Goal: Task Accomplishment & Management: Use online tool/utility

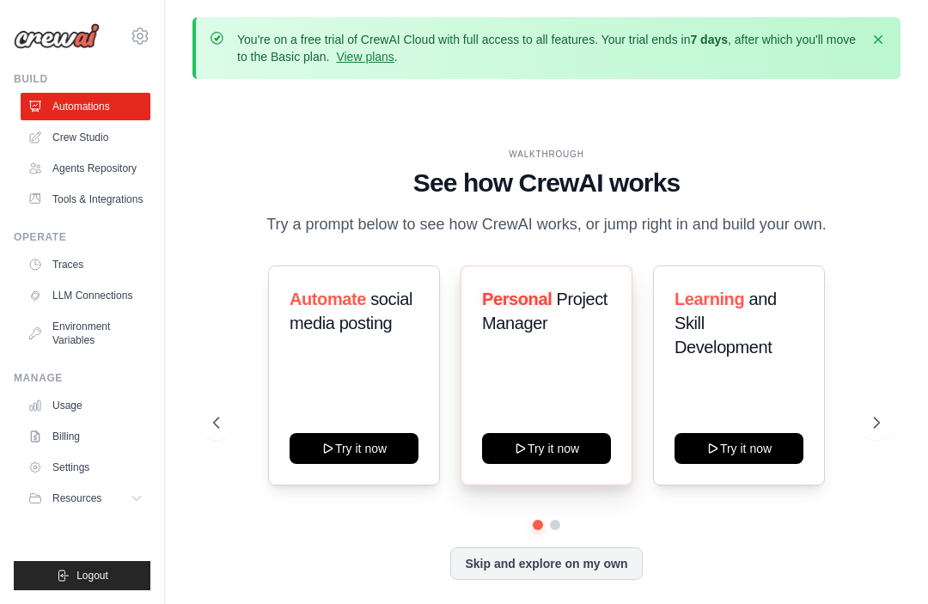
scroll to position [76, 0]
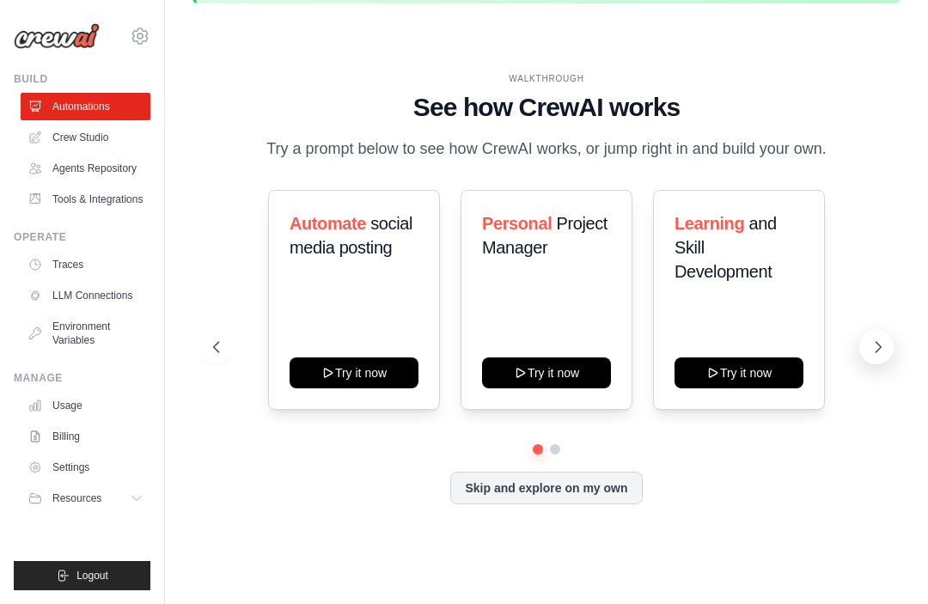
click at [876, 352] on icon at bounding box center [877, 346] width 17 height 17
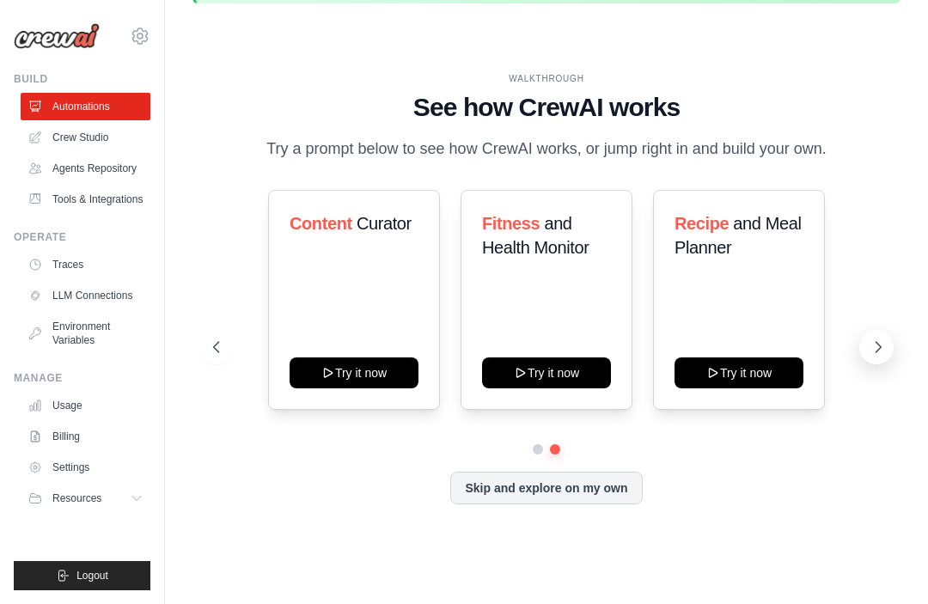
click at [874, 351] on icon at bounding box center [877, 346] width 17 height 17
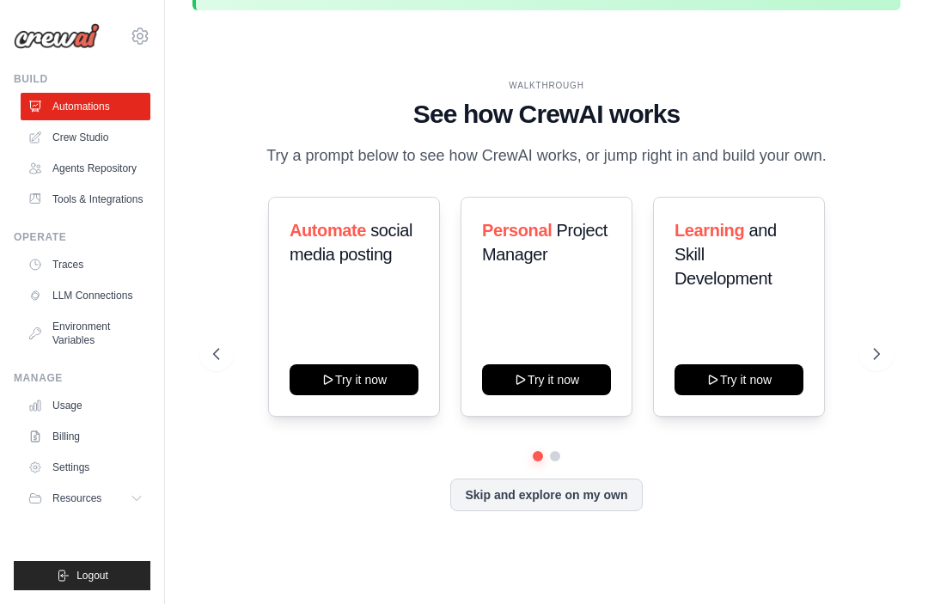
scroll to position [0, 0]
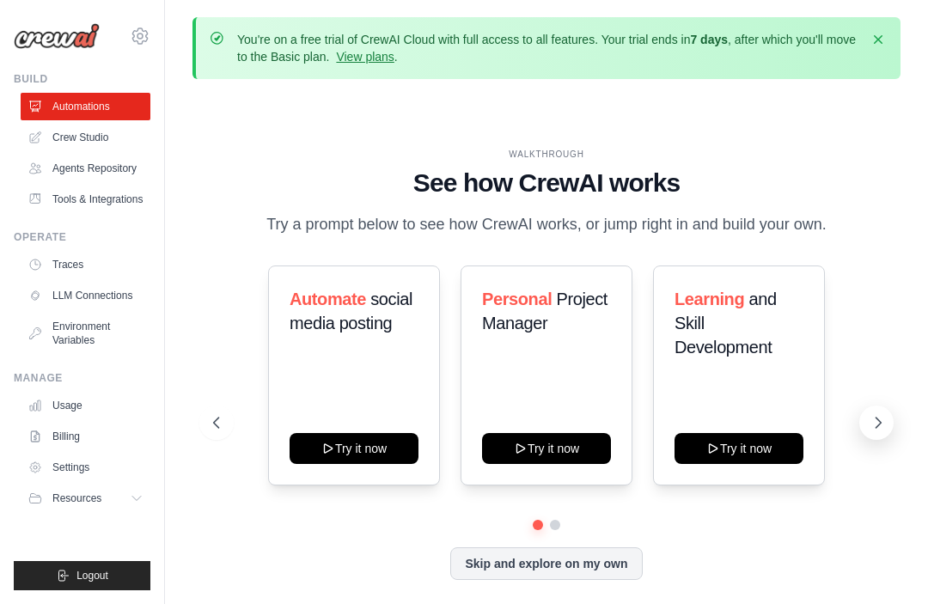
click at [878, 429] on icon at bounding box center [877, 422] width 17 height 17
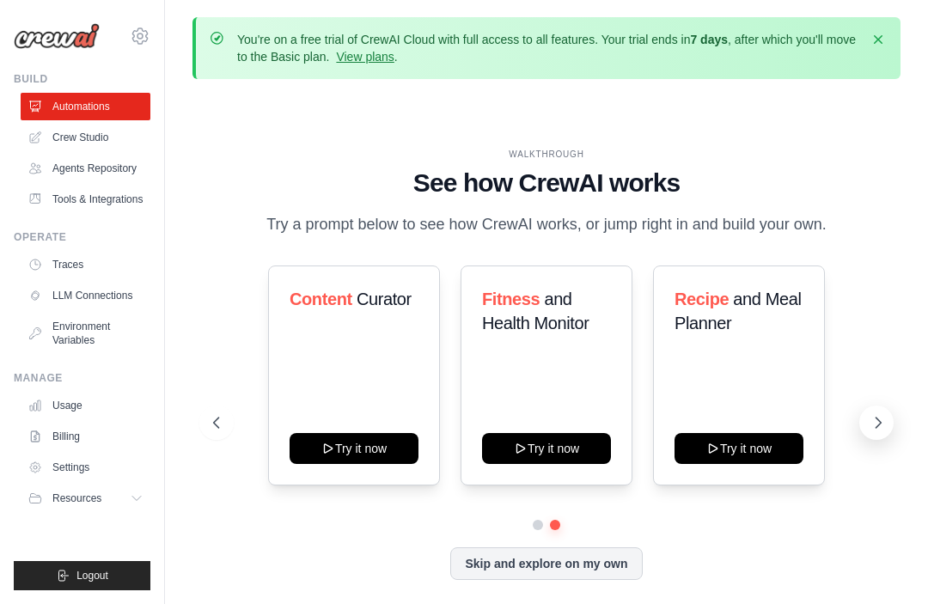
click at [869, 428] on icon at bounding box center [877, 422] width 17 height 17
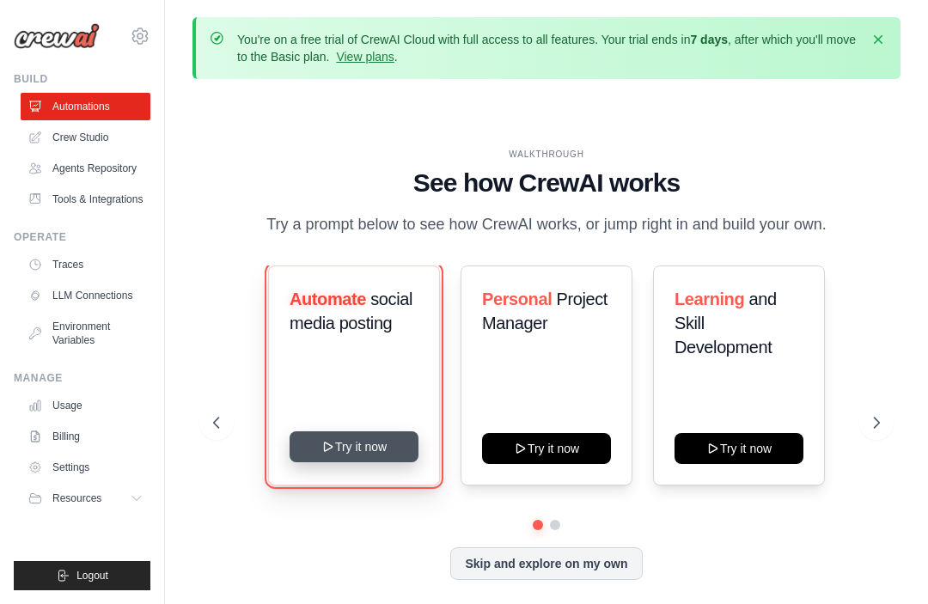
click at [362, 454] on button "Try it now" at bounding box center [353, 446] width 129 height 31
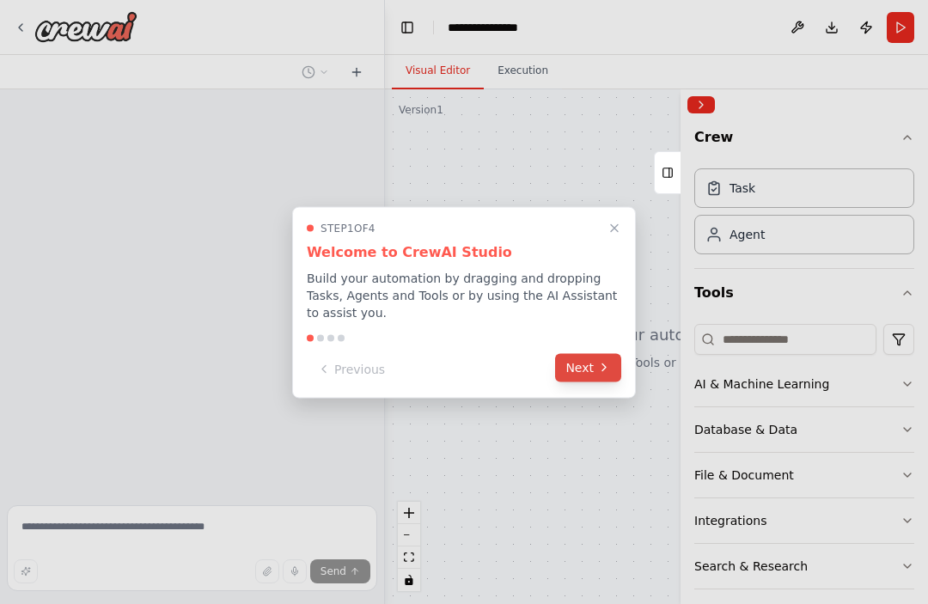
click at [597, 374] on button "Next" at bounding box center [588, 367] width 66 height 28
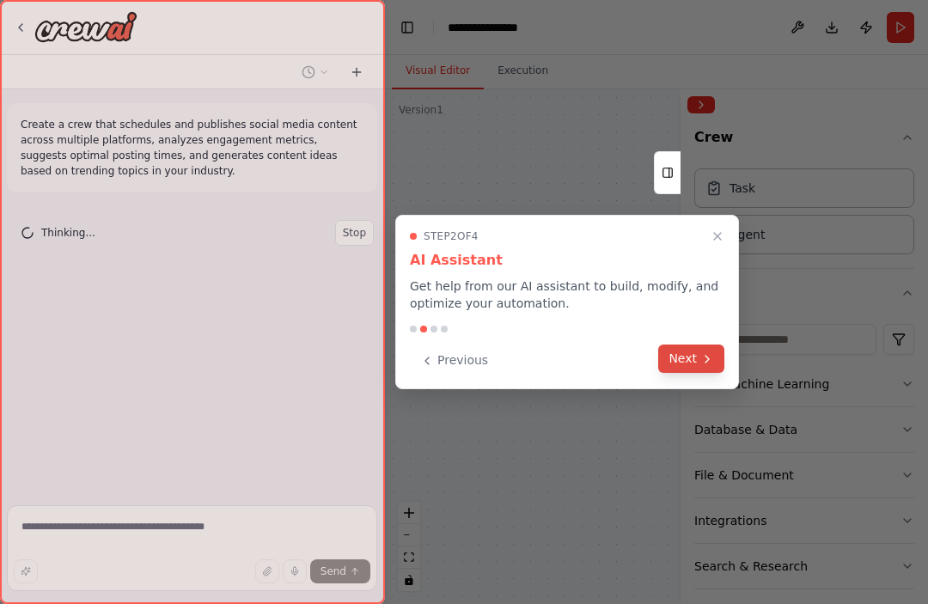
click at [680, 363] on button "Next" at bounding box center [691, 358] width 66 height 28
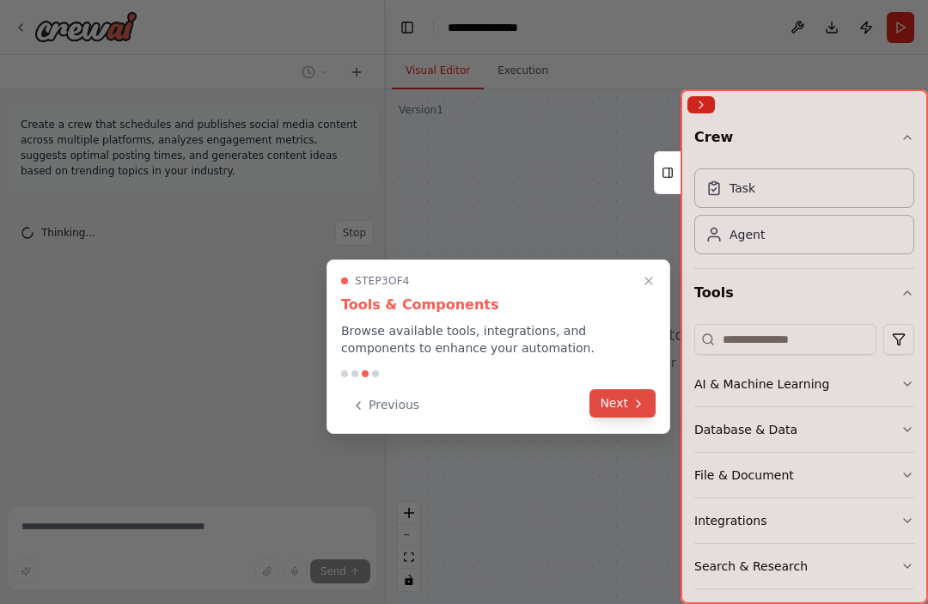
click at [626, 410] on button "Next" at bounding box center [622, 403] width 66 height 28
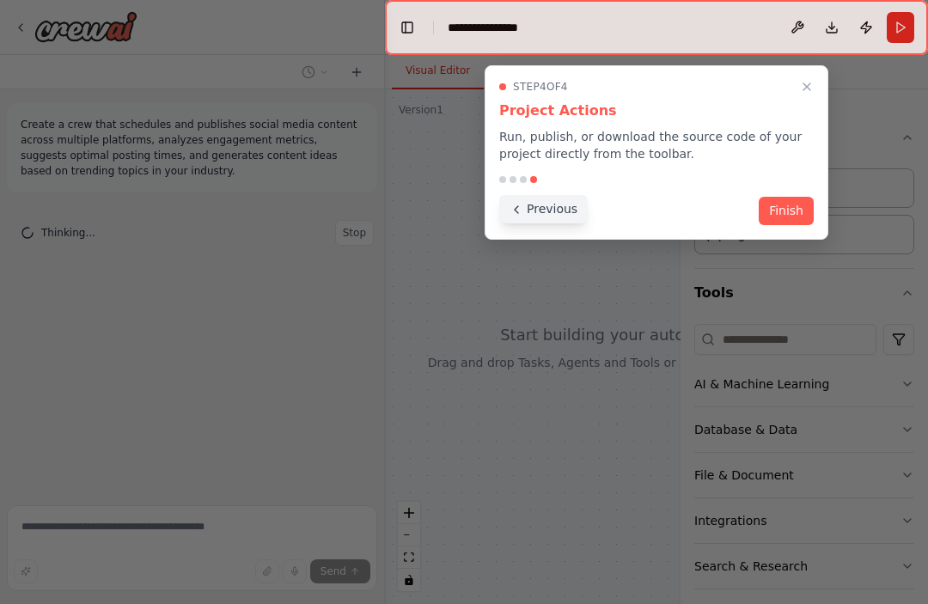
click at [537, 213] on button "Previous" at bounding box center [543, 209] width 88 height 28
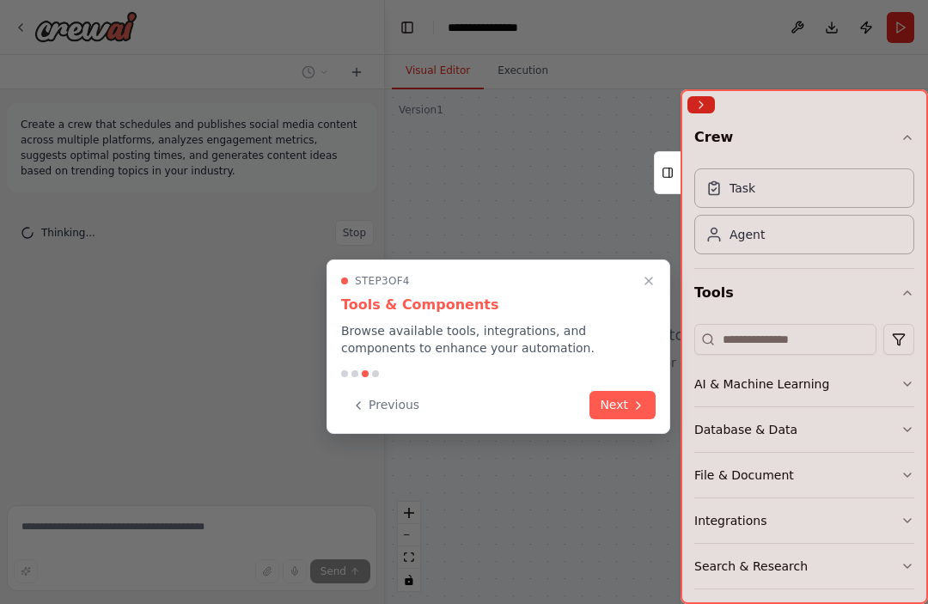
click at [537, 211] on div at bounding box center [464, 302] width 928 height 604
click at [378, 407] on button "Previous" at bounding box center [385, 403] width 88 height 28
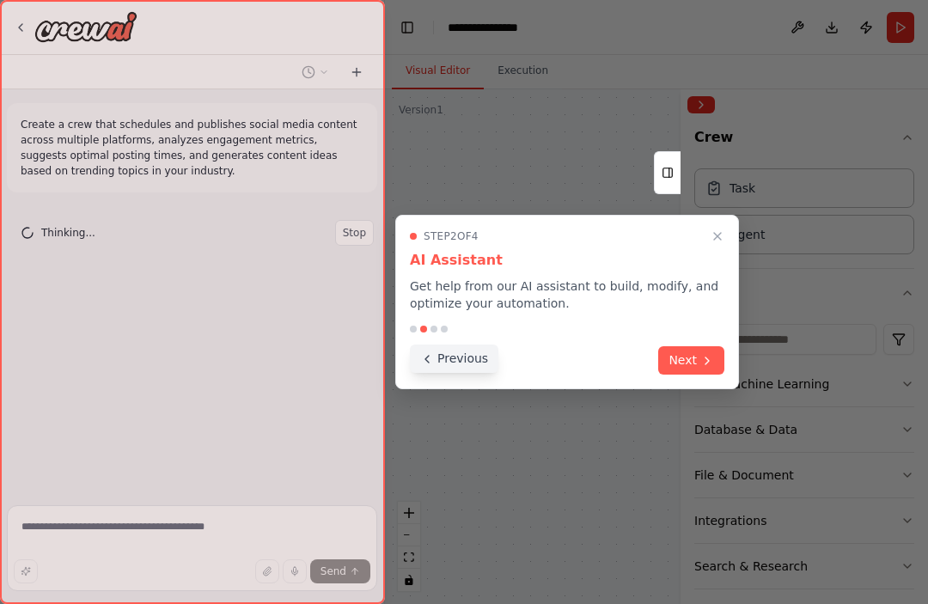
click at [443, 362] on button "Previous" at bounding box center [454, 358] width 88 height 28
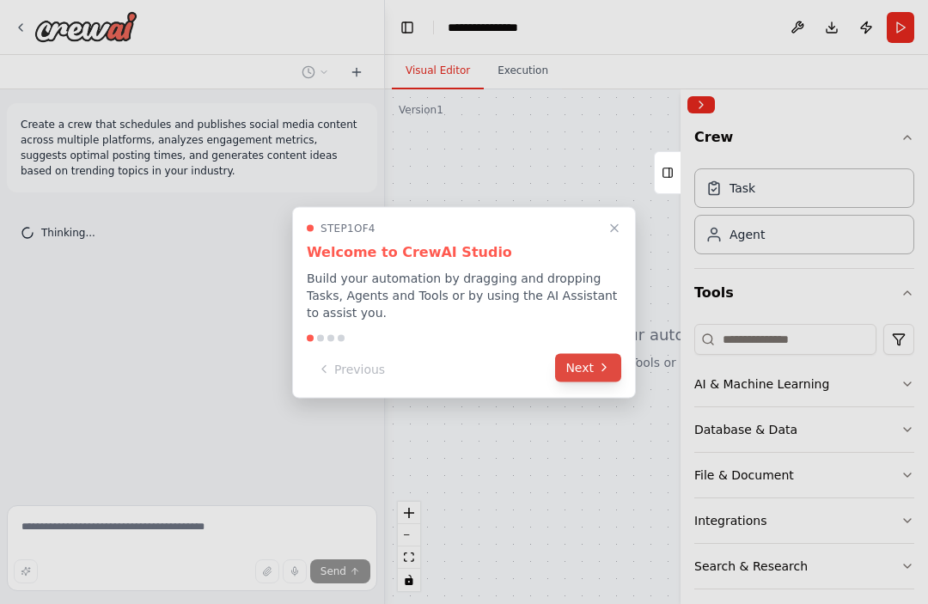
click at [589, 365] on button "Next" at bounding box center [588, 367] width 66 height 28
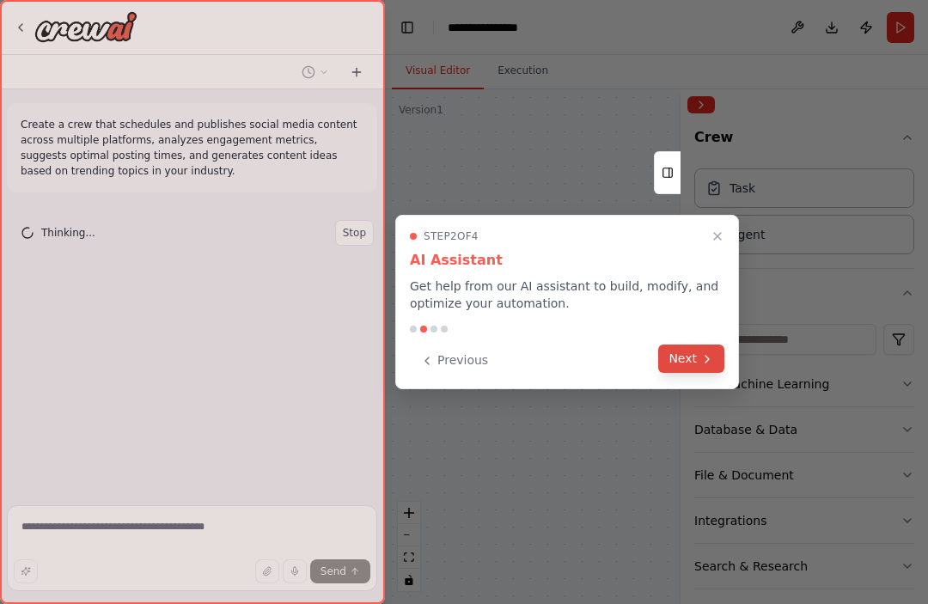
click at [692, 355] on button "Next" at bounding box center [691, 358] width 66 height 28
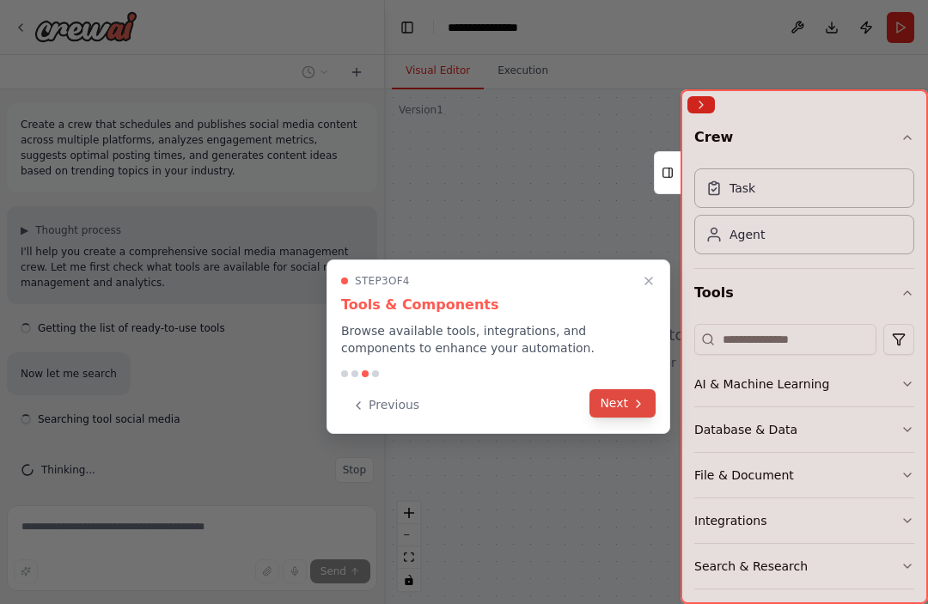
scroll to position [11, 0]
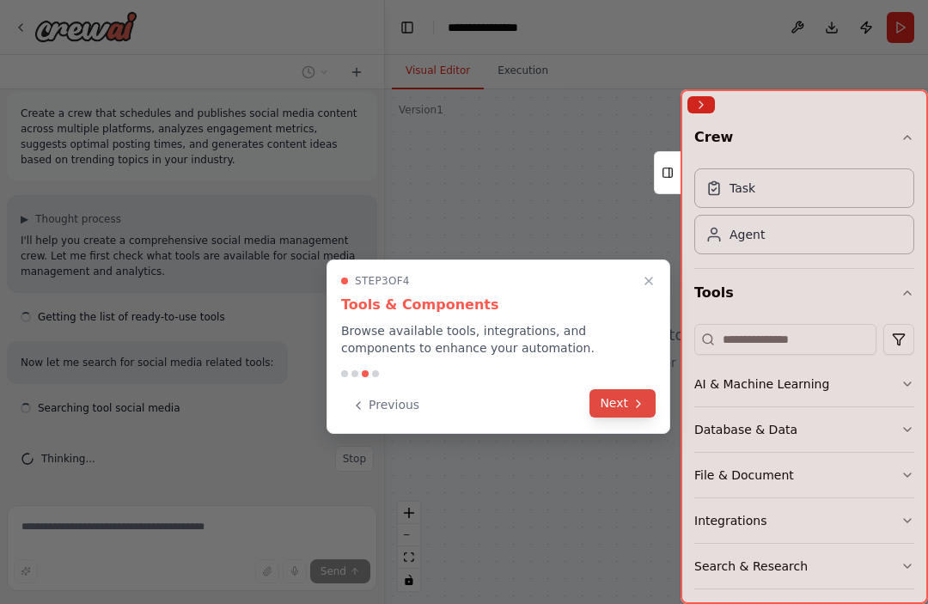
click at [630, 414] on button "Next" at bounding box center [622, 403] width 66 height 28
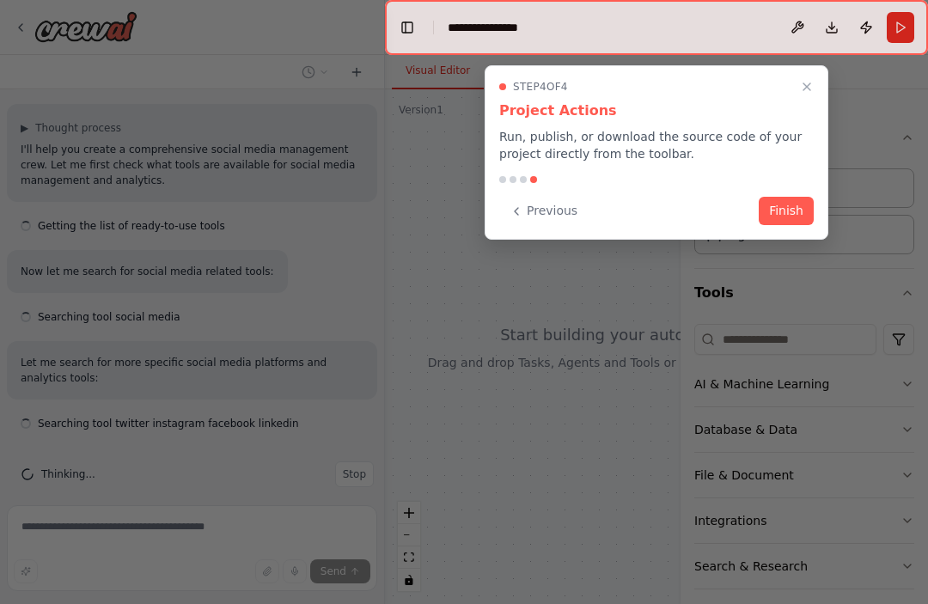
scroll to position [118, 0]
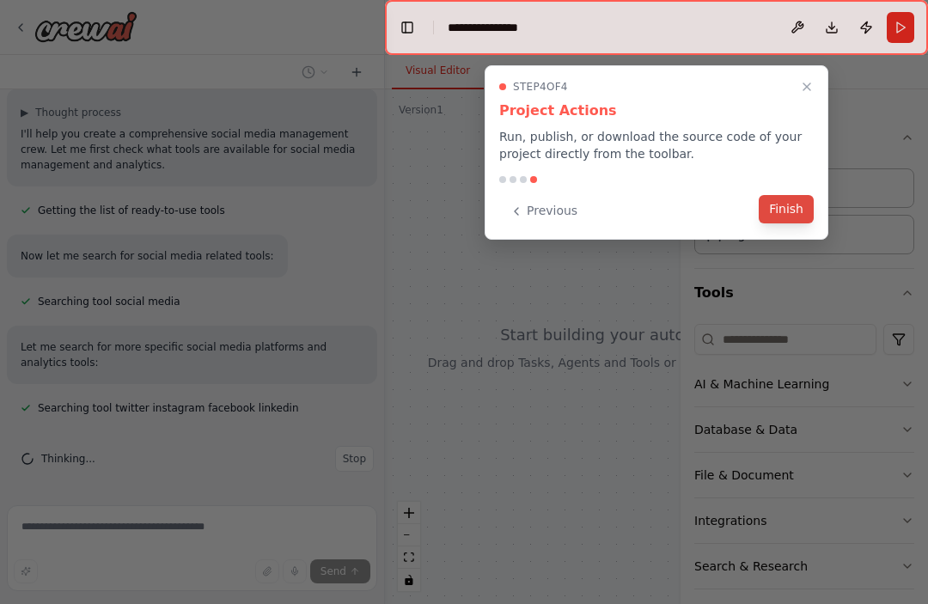
click at [783, 210] on button "Finish" at bounding box center [785, 209] width 55 height 28
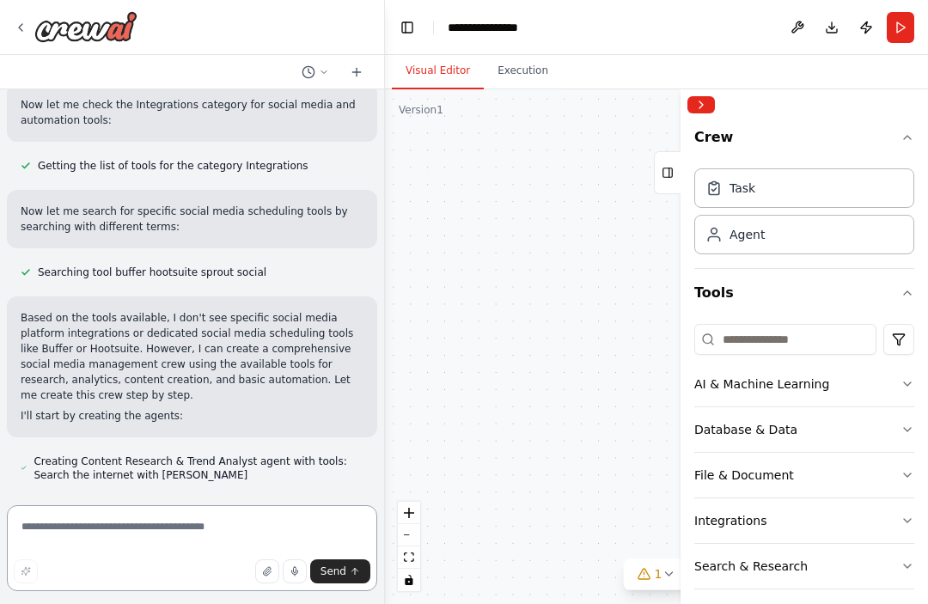
scroll to position [789, 0]
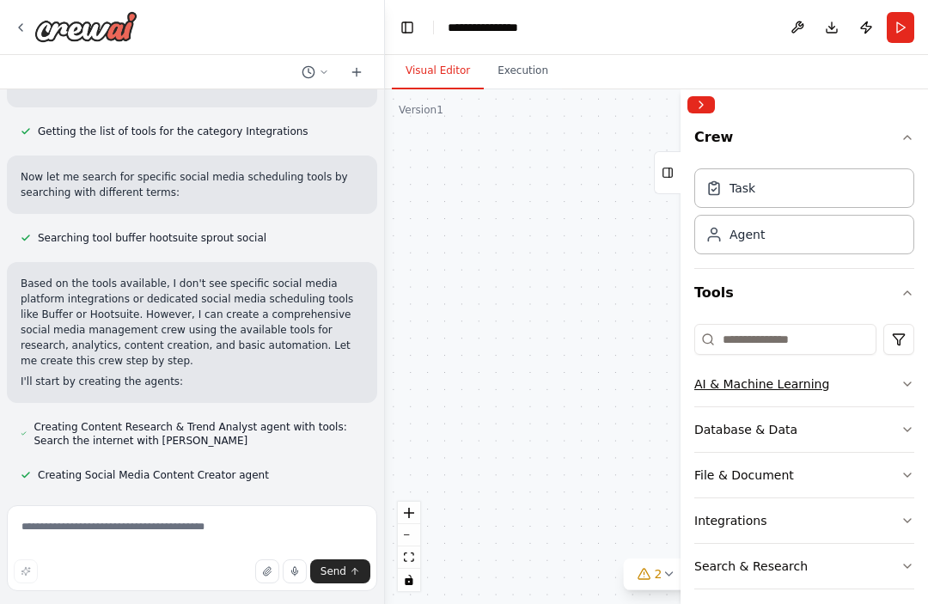
click at [912, 385] on icon "button" at bounding box center [907, 384] width 14 height 14
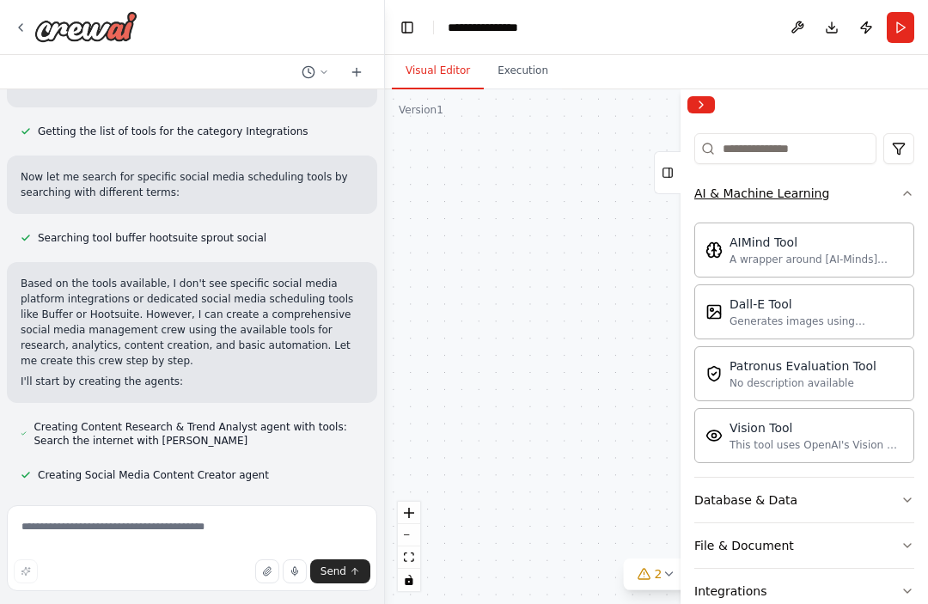
scroll to position [201, 0]
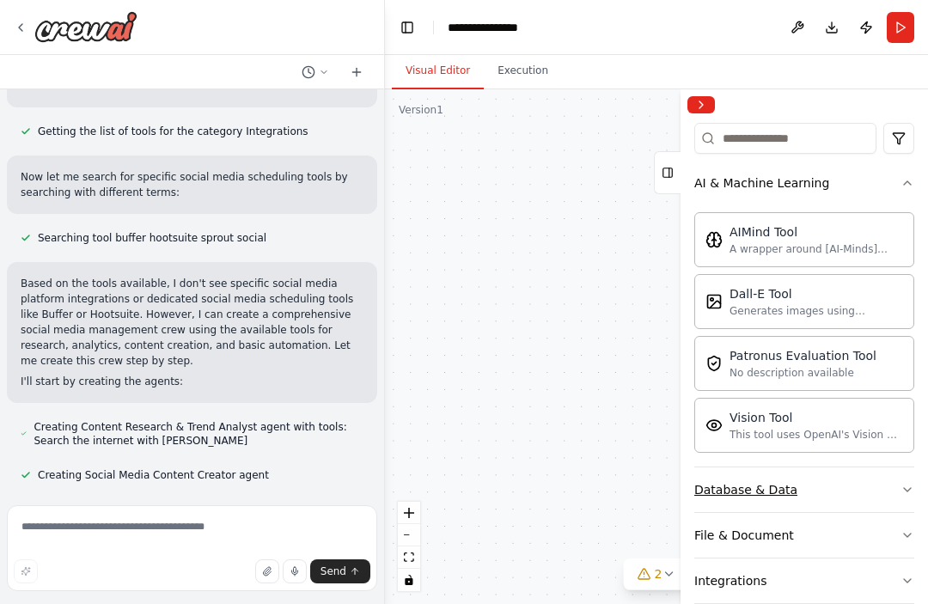
click at [910, 487] on icon "button" at bounding box center [907, 490] width 14 height 14
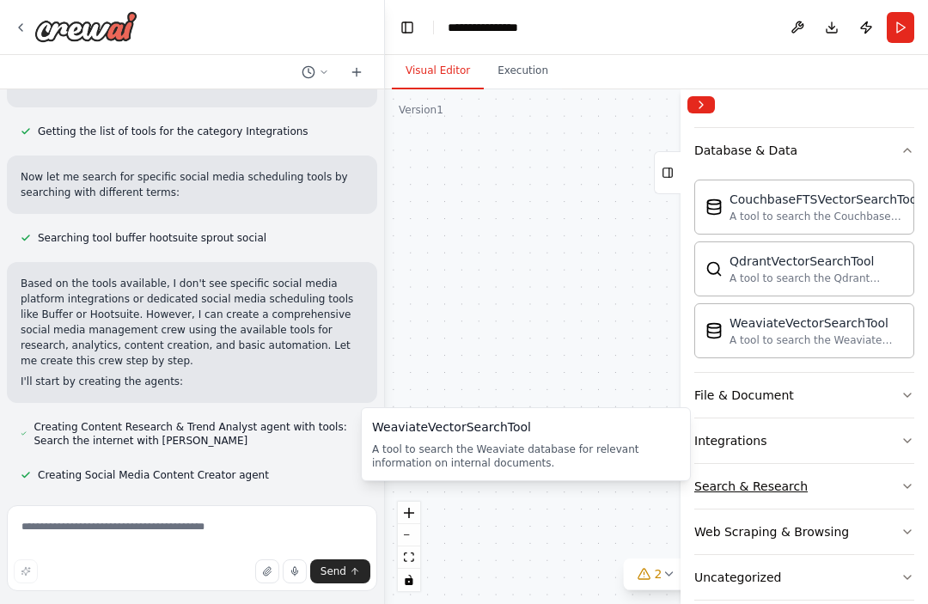
scroll to position [564, 0]
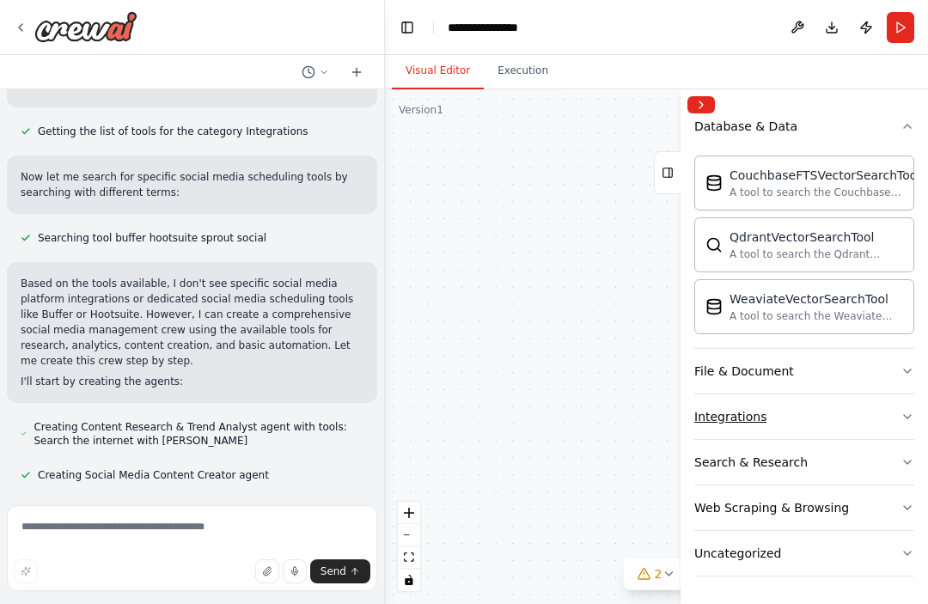
click at [897, 414] on button "Integrations" at bounding box center [804, 416] width 220 height 45
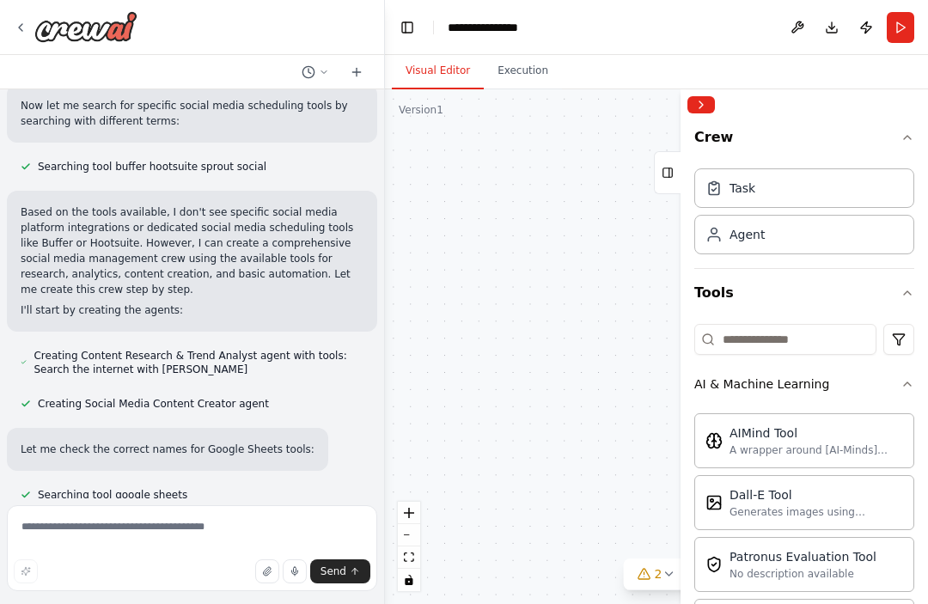
scroll to position [880, 0]
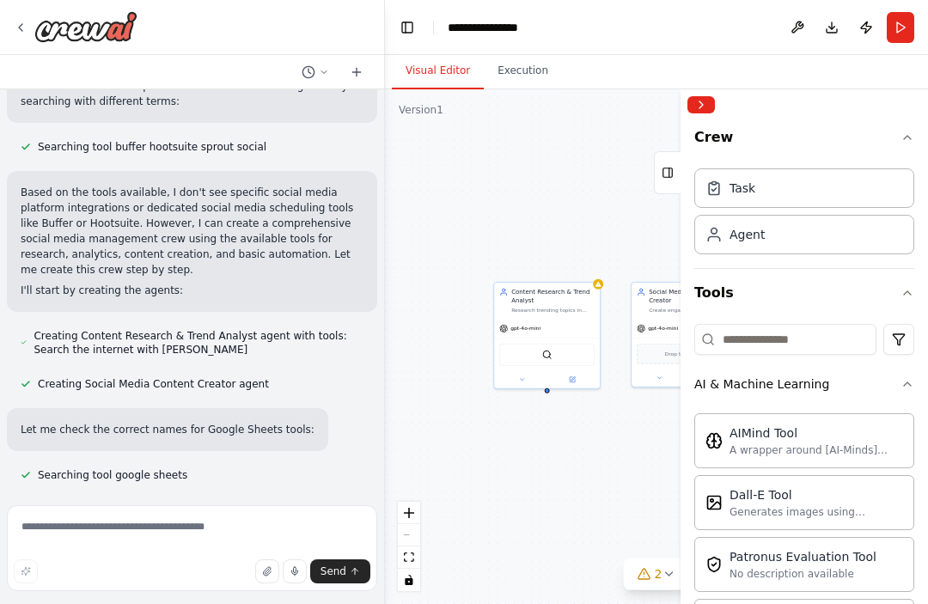
drag, startPoint x: 601, startPoint y: 391, endPoint x: 441, endPoint y: 393, distance: 159.8
click at [441, 393] on div "Content Research & Trend Analyst Research trending topics in {industry}, analyz…" at bounding box center [656, 346] width 543 height 515
click at [910, 138] on icon "button" at bounding box center [907, 138] width 14 height 14
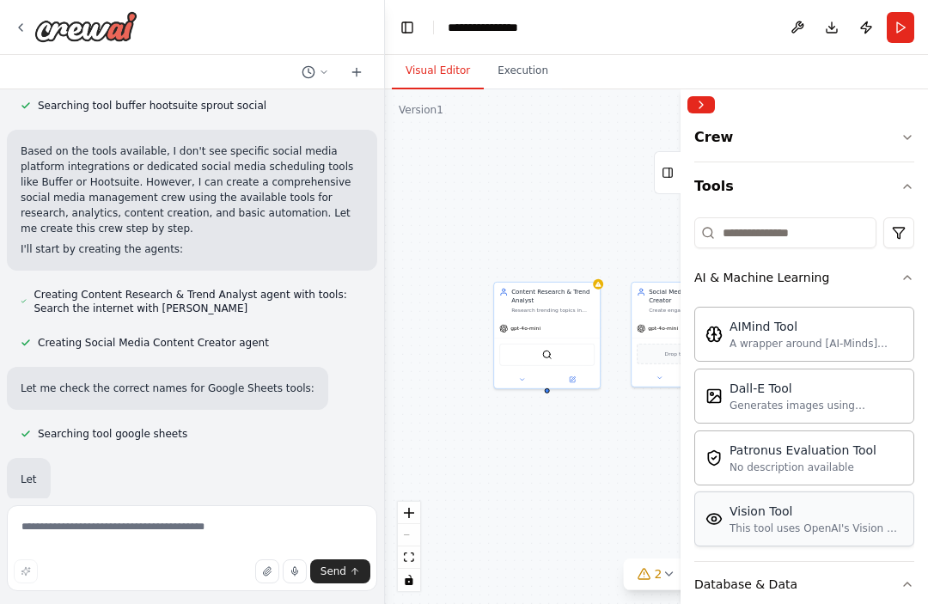
scroll to position [937, 0]
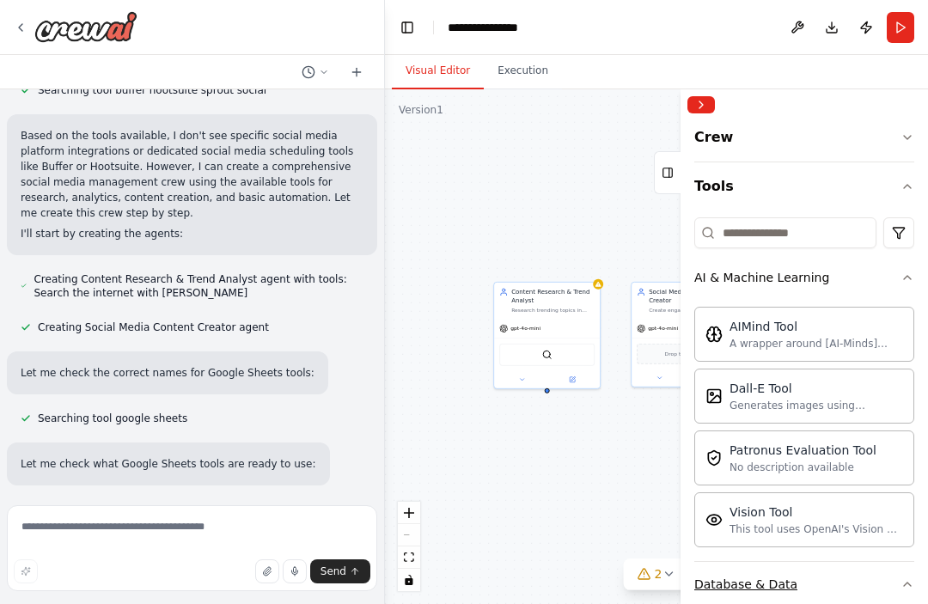
click at [910, 583] on icon "button" at bounding box center [907, 584] width 14 height 14
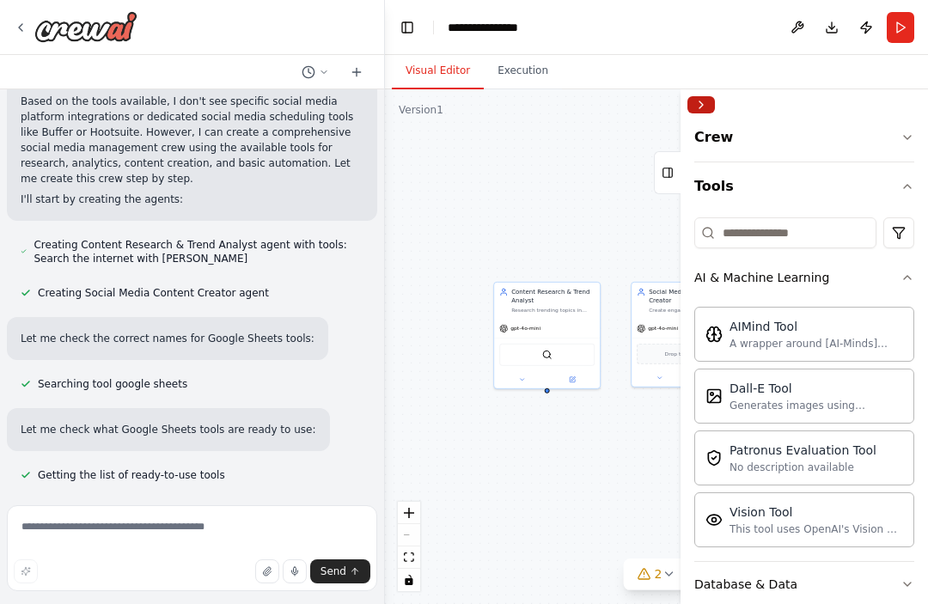
click at [699, 100] on button "Collapse right sidebar" at bounding box center [700, 104] width 27 height 17
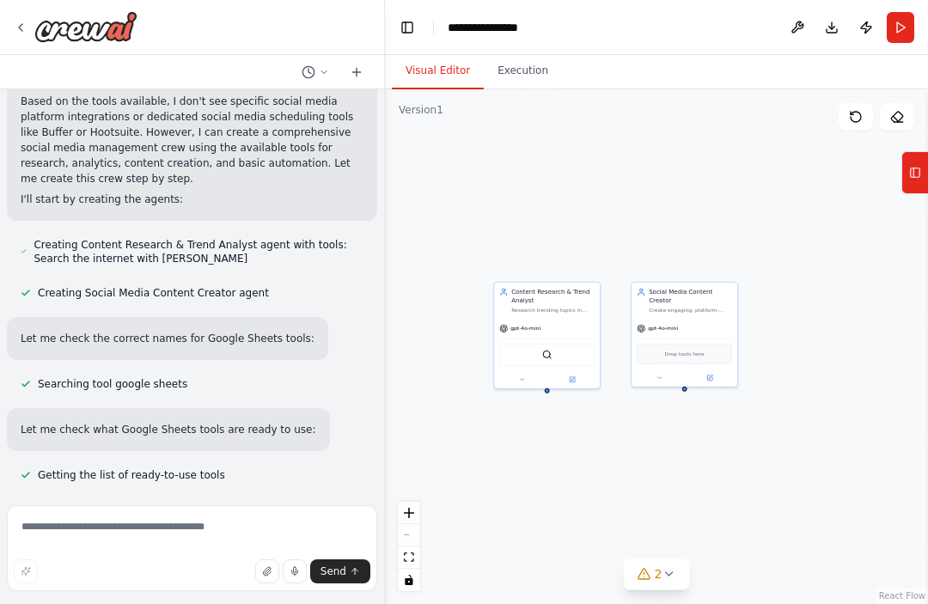
click at [766, 413] on div "Content Research & Trend Analyst Research trending topics in {industry}, analyz…" at bounding box center [656, 346] width 543 height 515
click at [607, 435] on div "Content Research & Trend Analyst Research trending topics in {industry}, analyz…" at bounding box center [656, 346] width 543 height 515
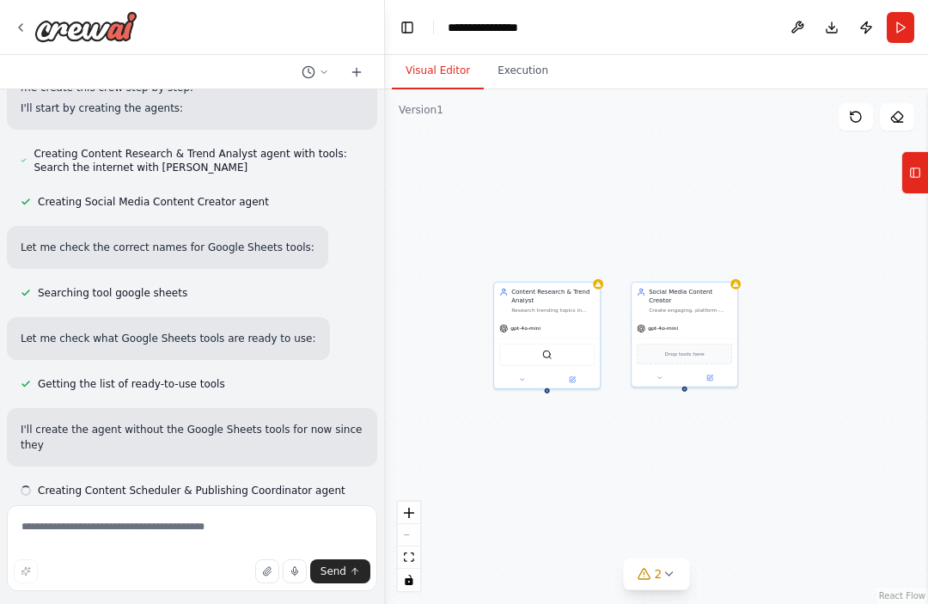
scroll to position [1078, 0]
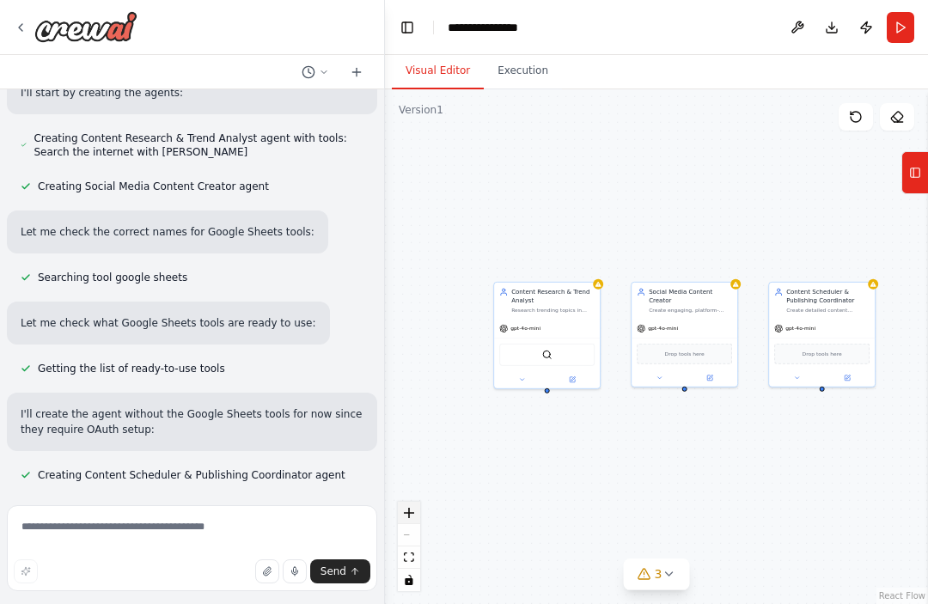
click at [417, 516] on button "zoom in" at bounding box center [409, 513] width 22 height 22
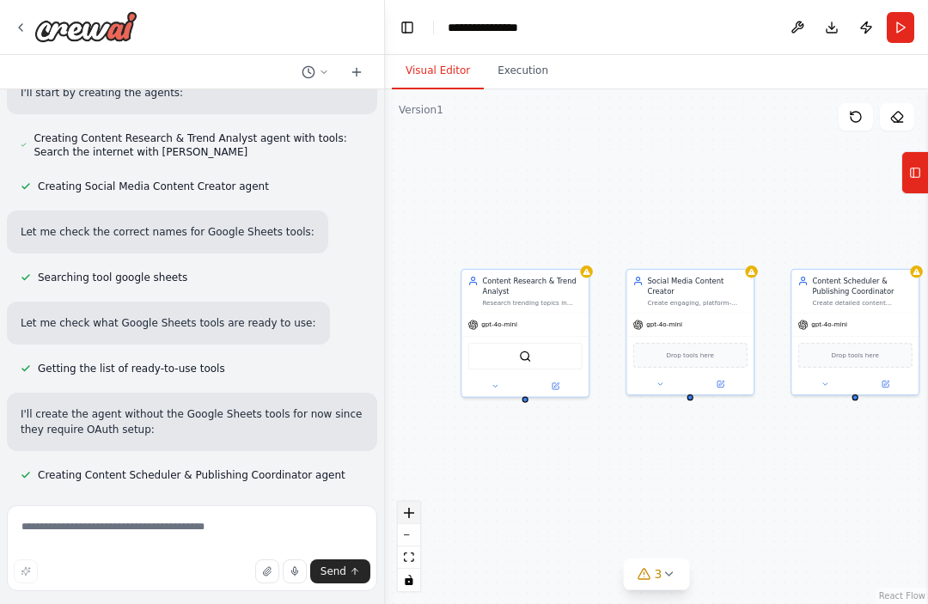
click at [417, 516] on button "zoom in" at bounding box center [409, 513] width 22 height 22
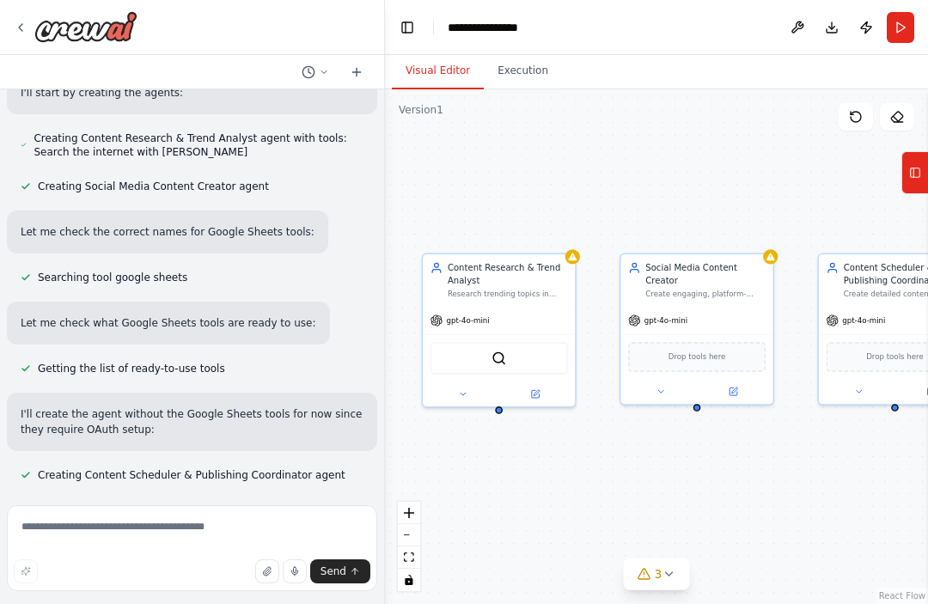
scroll to position [1126, 0]
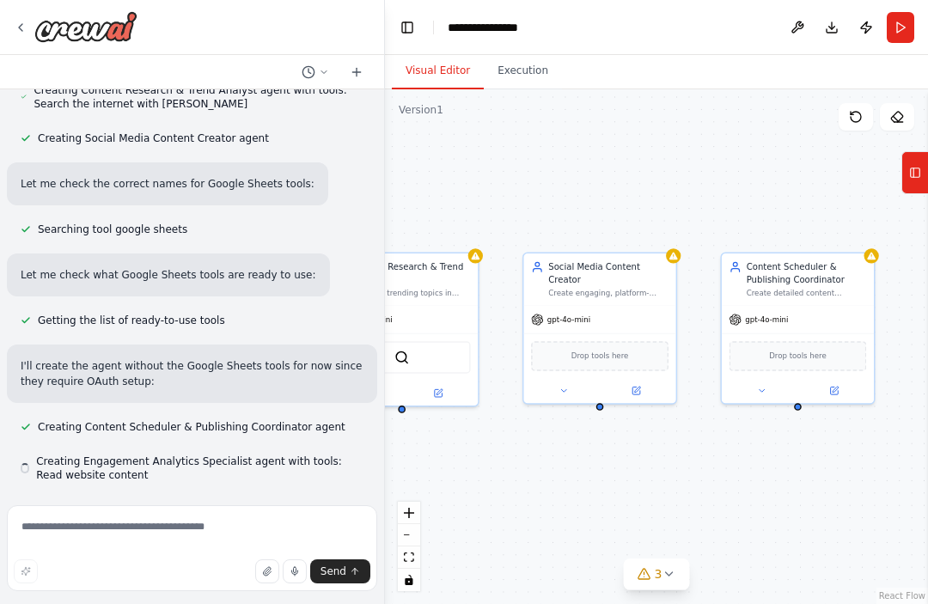
drag, startPoint x: 689, startPoint y: 493, endPoint x: 592, endPoint y: 492, distance: 97.1
click at [592, 492] on div "Content Research & Trend Analyst Research trending topics in {industry}, analyz…" at bounding box center [656, 346] width 543 height 515
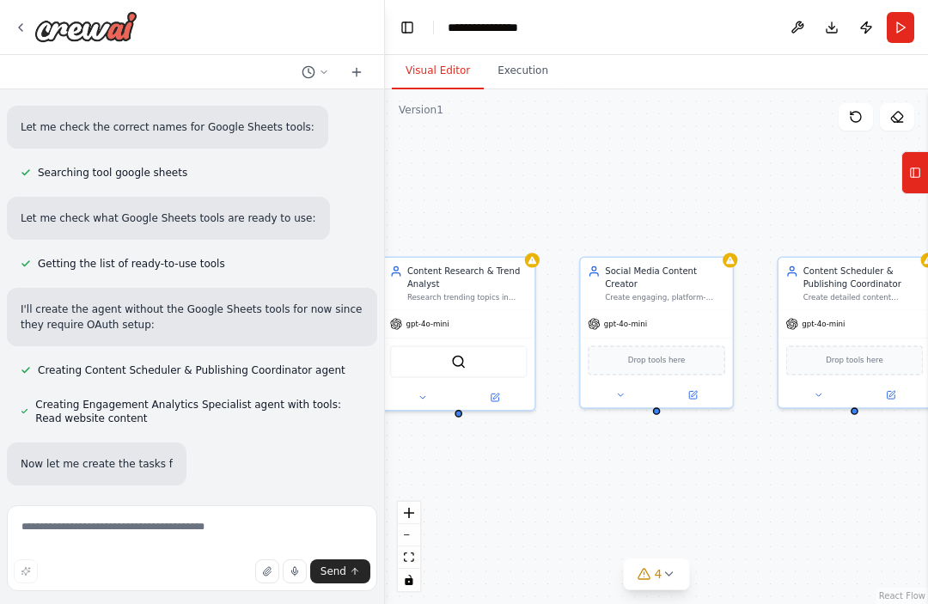
scroll to position [1217, 0]
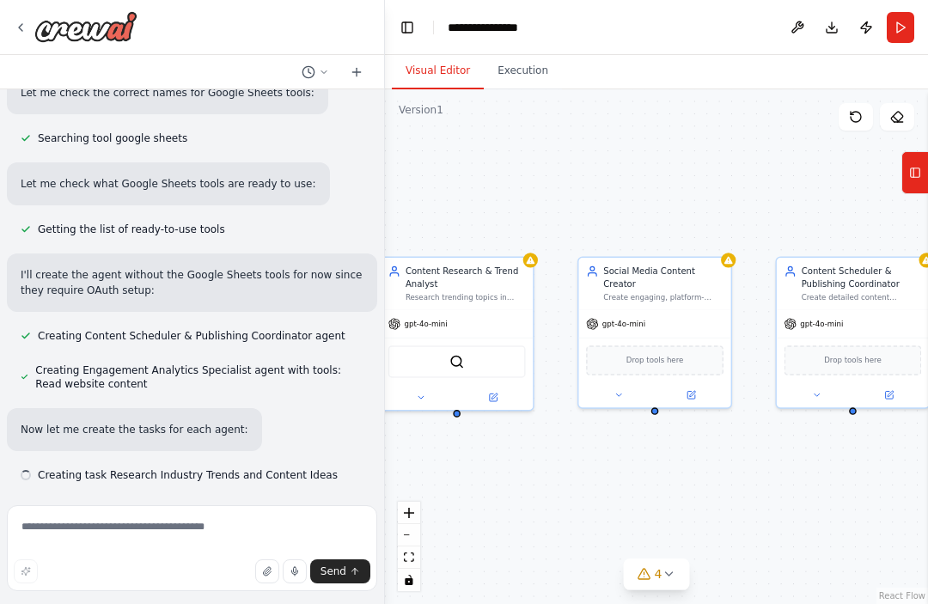
drag, startPoint x: 463, startPoint y: 463, endPoint x: 509, endPoint y: 467, distance: 46.6
click at [509, 467] on div "Content Research & Trend Analyst Research trending topics in {industry}, analyz…" at bounding box center [656, 346] width 543 height 515
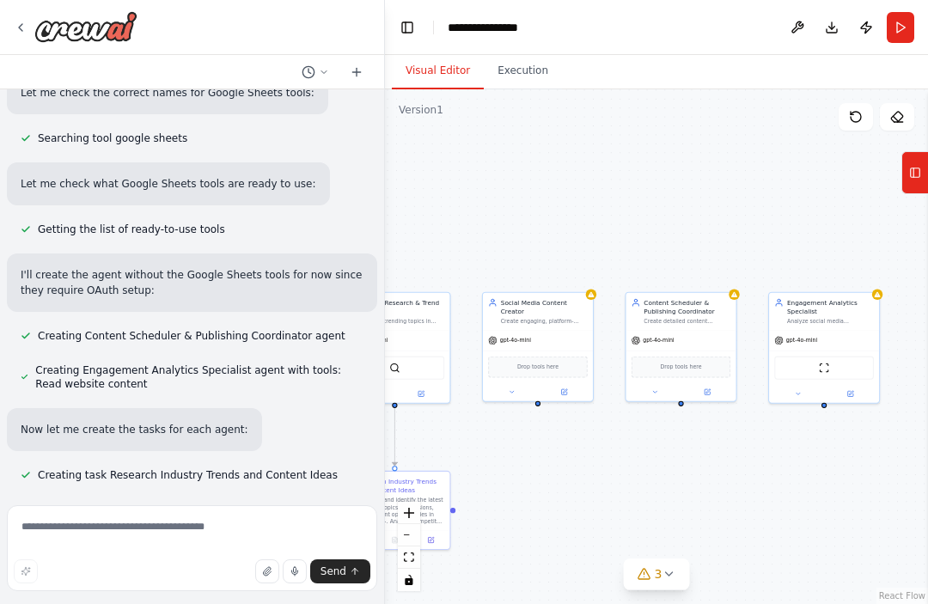
drag, startPoint x: 642, startPoint y: 475, endPoint x: 626, endPoint y: 454, distance: 26.3
click at [622, 461] on div ".deletable-edge-delete-btn { width: 20px; height: 20px; border: 0px solid #ffff…" at bounding box center [656, 346] width 543 height 515
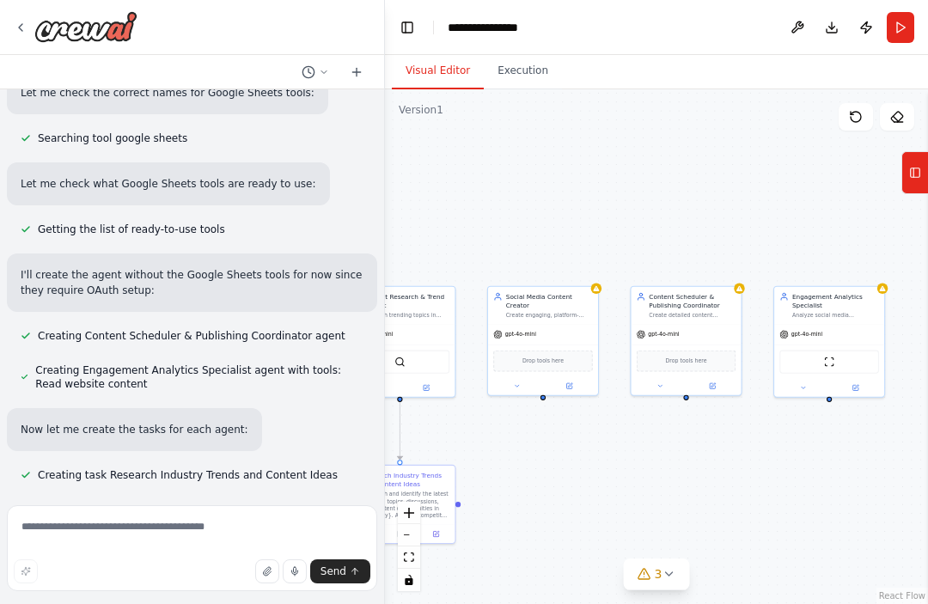
click at [626, 454] on div ".deletable-edge-delete-btn { width: 20px; height: 20px; border: 0px solid #ffff…" at bounding box center [656, 346] width 543 height 515
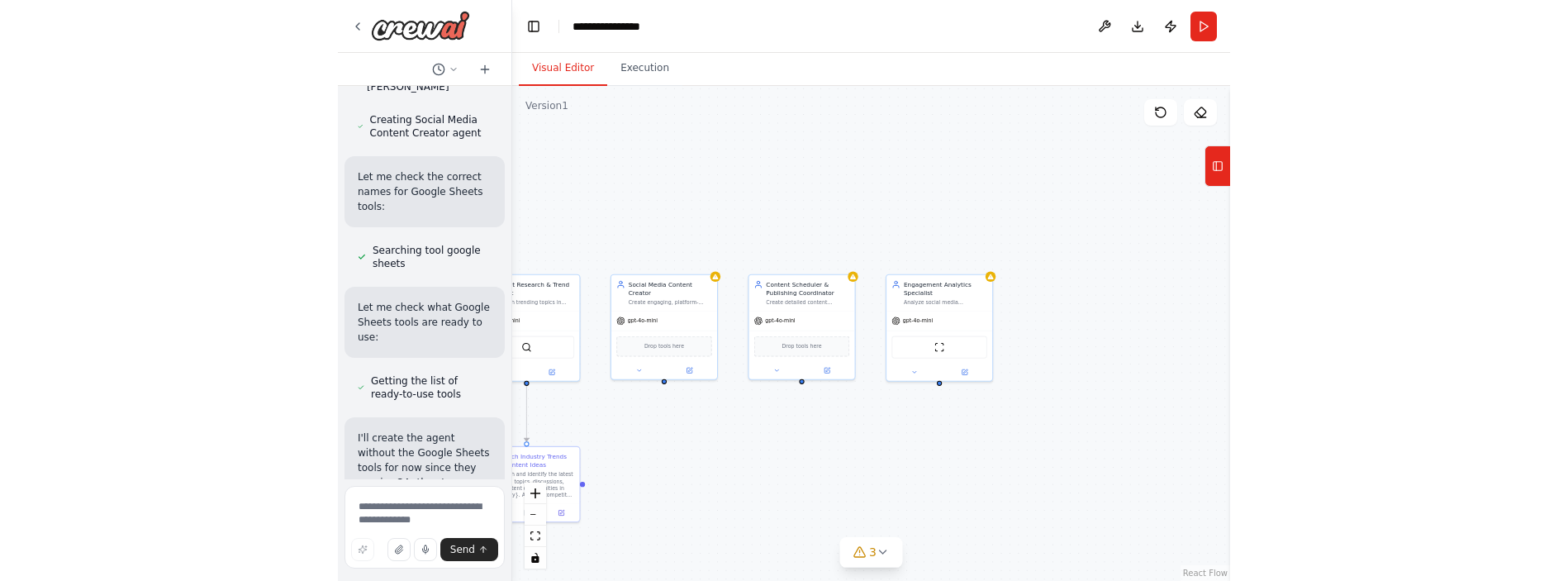
scroll to position [1802, 0]
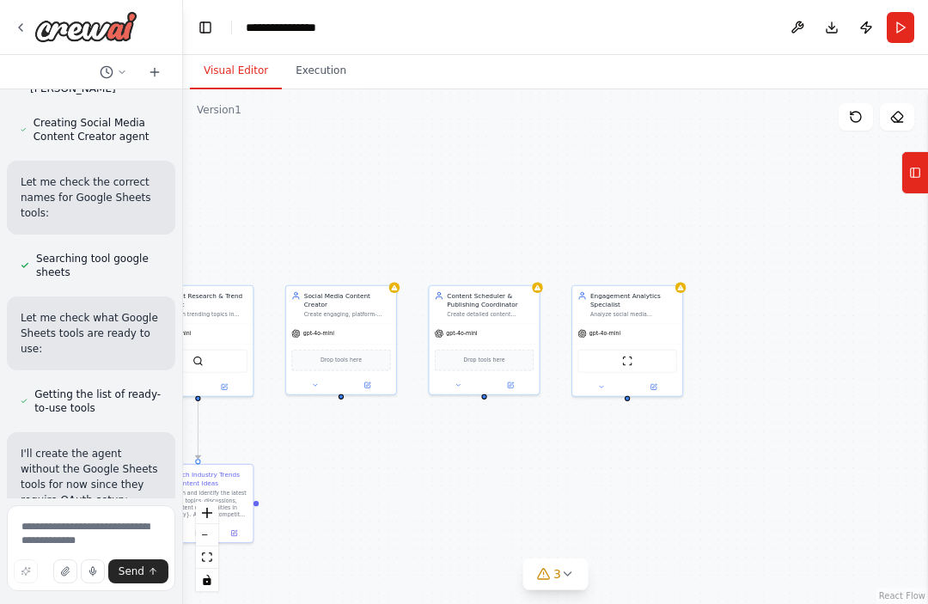
drag, startPoint x: 383, startPoint y: 449, endPoint x: 198, endPoint y: 456, distance: 184.8
click at [183, 456] on div "Create a crew that schedules and publishes social media content across multiple…" at bounding box center [464, 302] width 928 height 604
click at [441, 441] on div ".deletable-edge-delete-btn { width: 20px; height: 20px; border: 0px solid #ffff…" at bounding box center [555, 346] width 745 height 515
click at [403, 472] on div "Create Multi-Platform Social Media Content" at bounding box center [400, 477] width 87 height 18
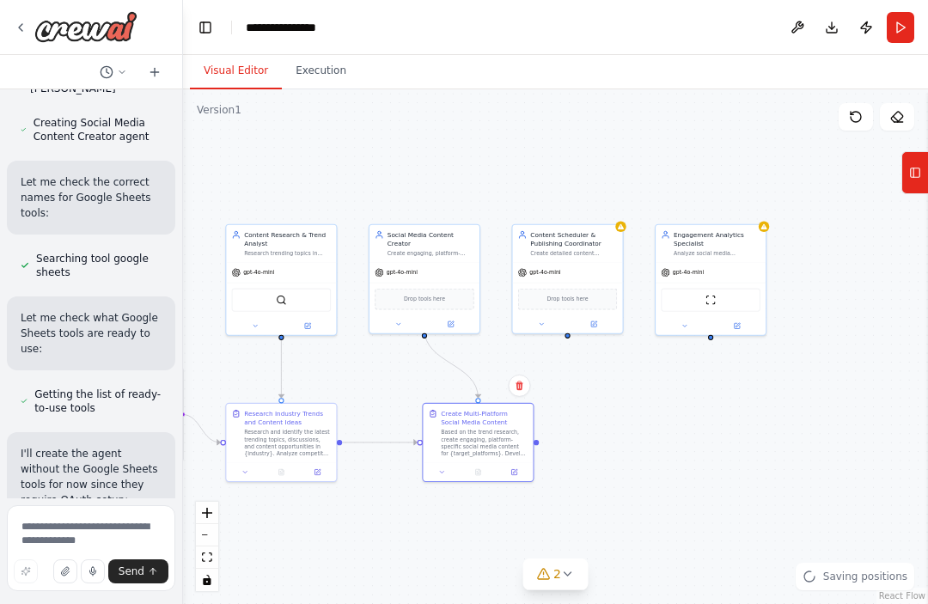
drag, startPoint x: 565, startPoint y: 451, endPoint x: 648, endPoint y: 390, distance: 102.6
click at [648, 390] on div ".deletable-edge-delete-btn { width: 20px; height: 20px; border: 0px solid #ffff…" at bounding box center [555, 346] width 745 height 515
click at [206, 515] on icon "zoom in" at bounding box center [207, 513] width 10 height 10
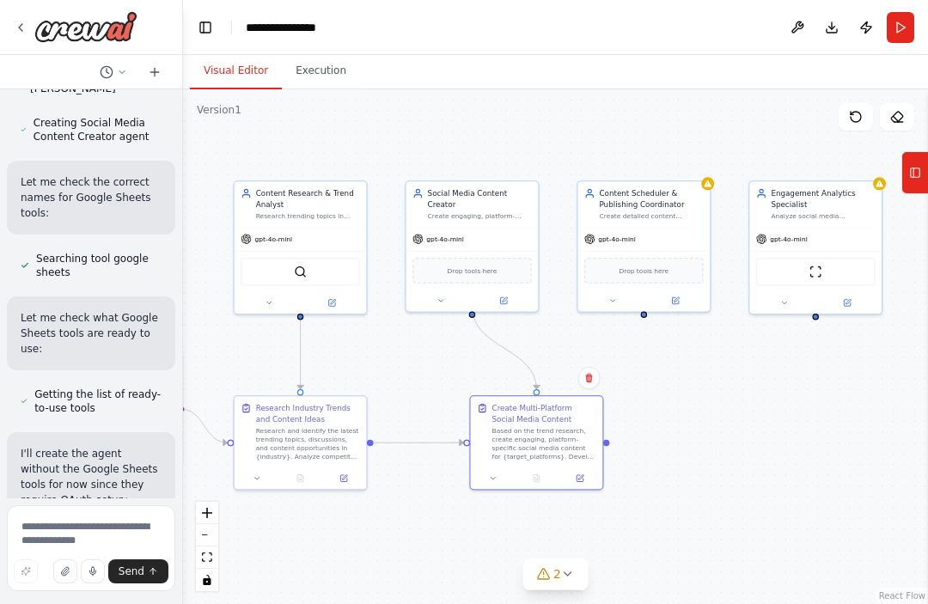
drag, startPoint x: 679, startPoint y: 442, endPoint x: 728, endPoint y: 430, distance: 50.4
click at [728, 430] on div ".deletable-edge-delete-btn { width: 20px; height: 20px; border: 0px solid #ffff…" at bounding box center [555, 346] width 745 height 515
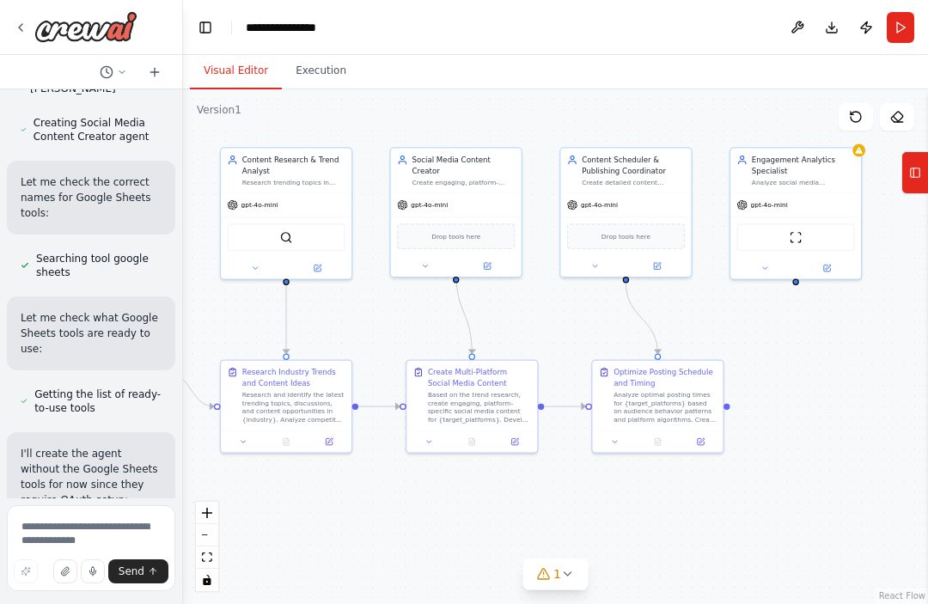
drag, startPoint x: 868, startPoint y: 452, endPoint x: 849, endPoint y: 416, distance: 40.7
click at [849, 416] on div ".deletable-edge-delete-btn { width: 20px; height: 20px; border: 0px solid #ffff…" at bounding box center [555, 346] width 745 height 515
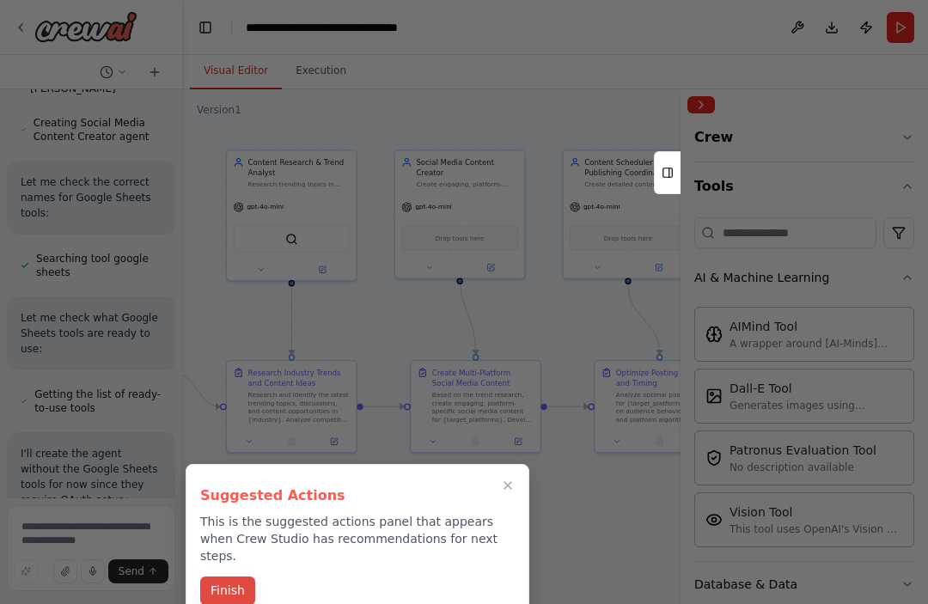
click at [230, 576] on button "Finish" at bounding box center [227, 590] width 55 height 28
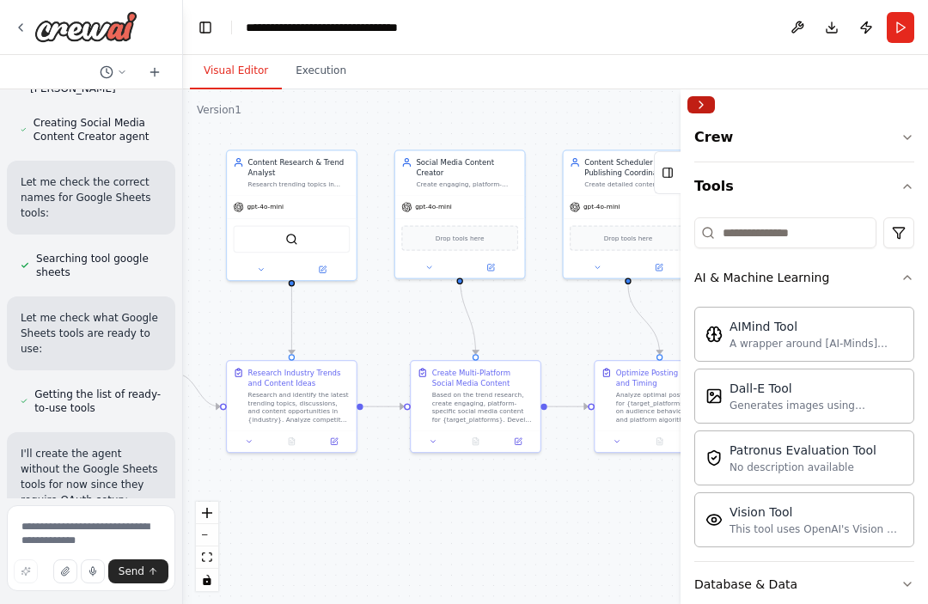
click at [708, 105] on button "Collapse right sidebar" at bounding box center [700, 104] width 27 height 17
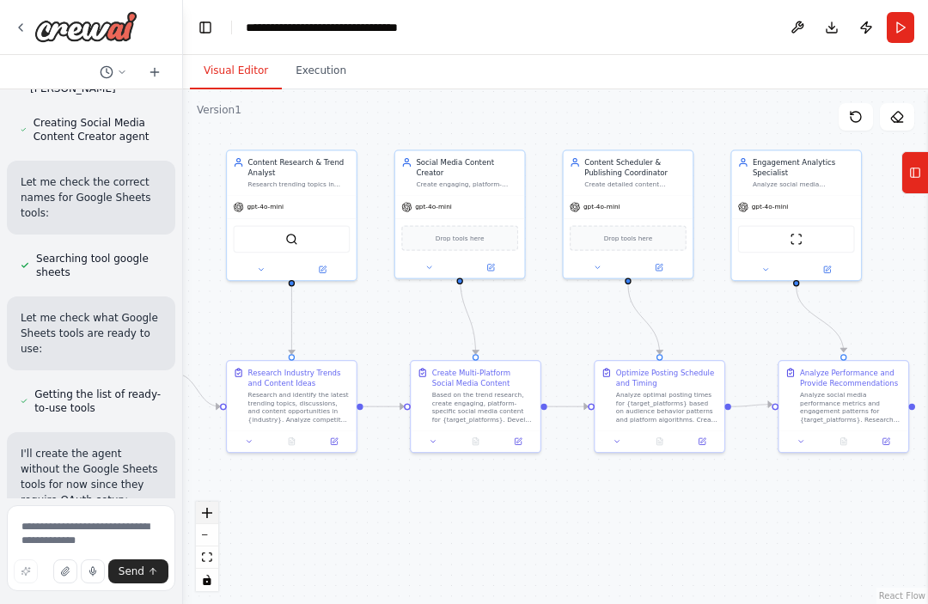
click at [213, 520] on button "zoom in" at bounding box center [207, 513] width 22 height 22
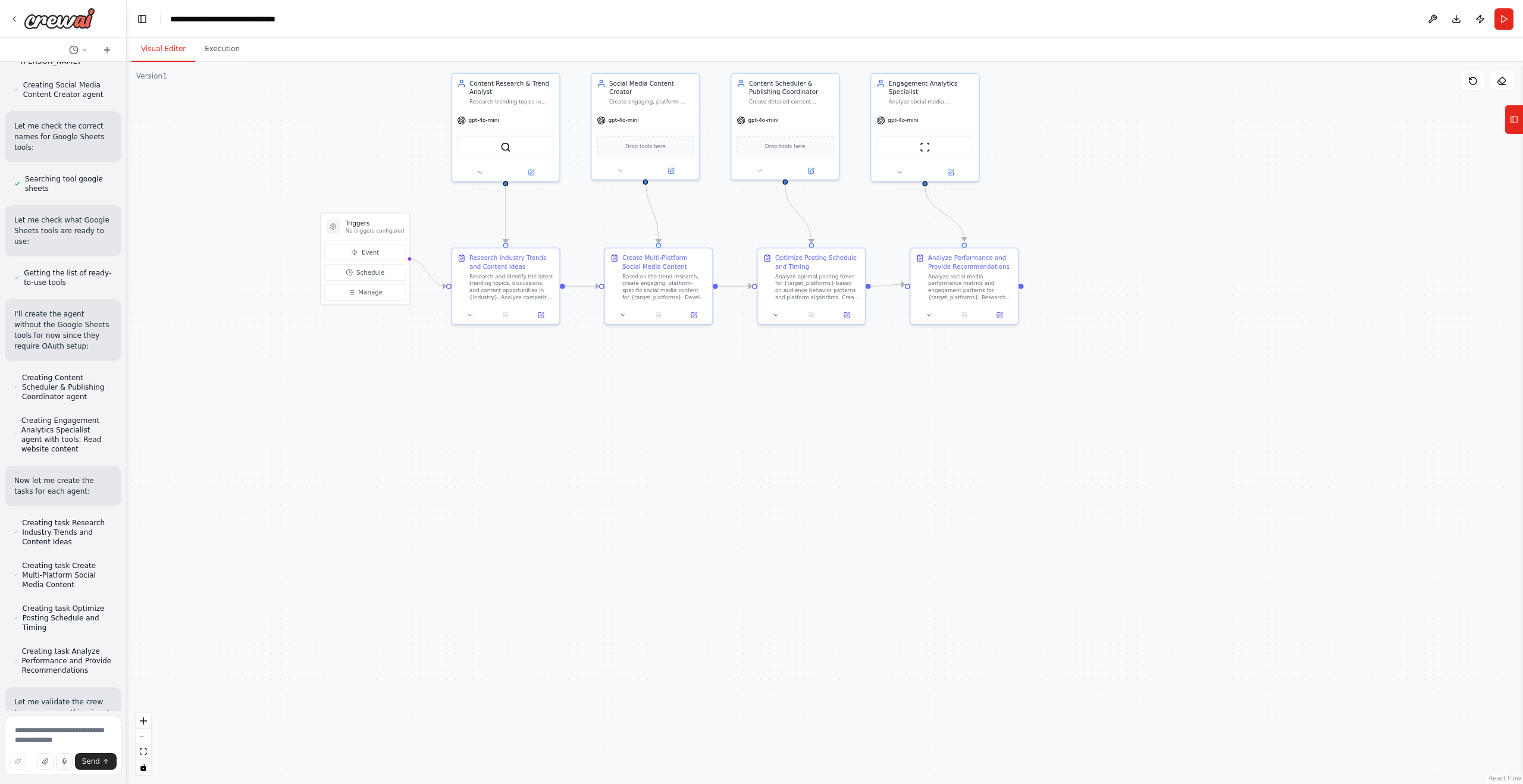
drag, startPoint x: 730, startPoint y: 527, endPoint x: 1050, endPoint y: 525, distance: 320.0
click at [642, 418] on div ".deletable-edge-delete-btn { width: 20px; height: 20px; border: 0px solid #ffff…" at bounding box center [825, 422] width 1396 height 722
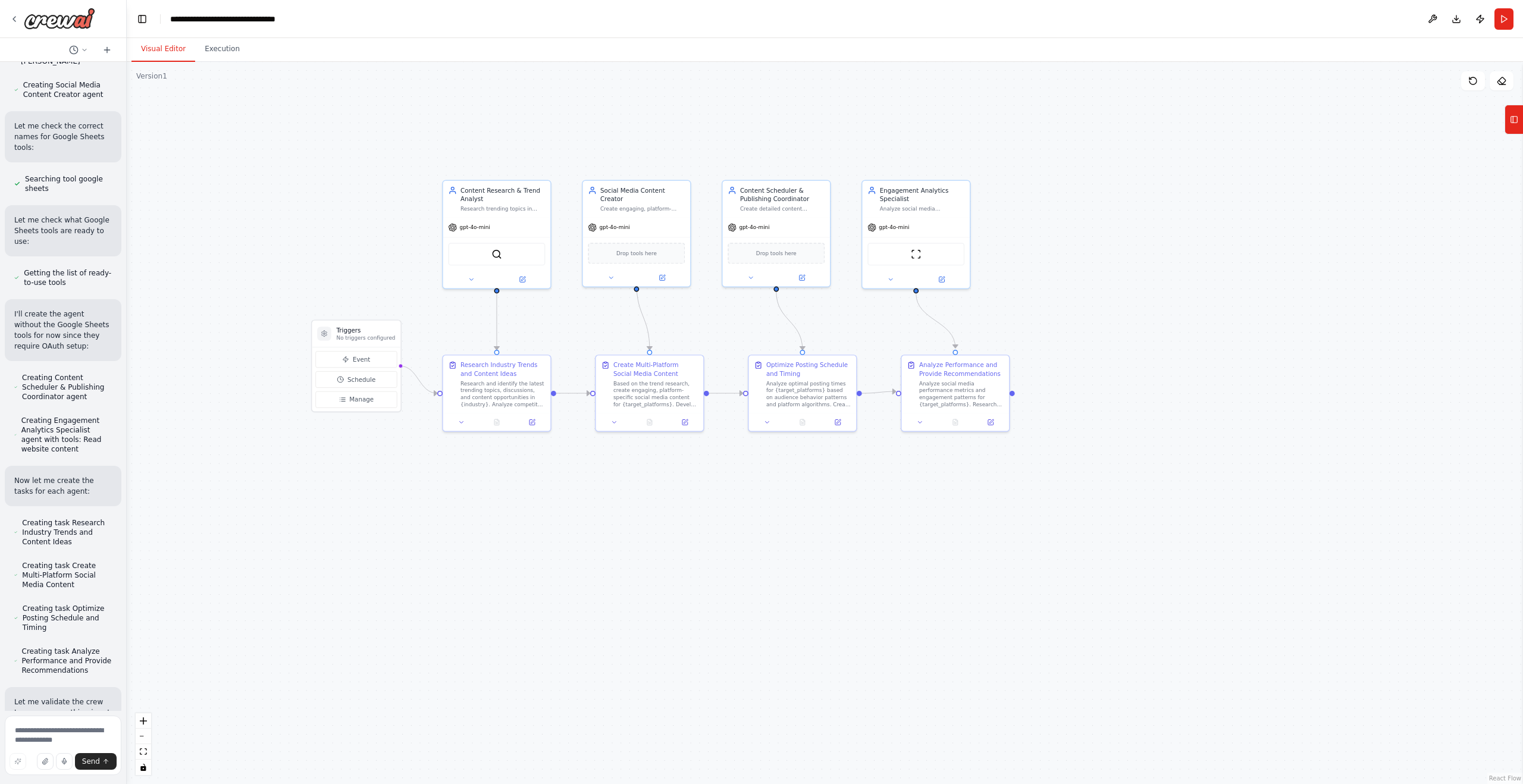
drag, startPoint x: 977, startPoint y: 494, endPoint x: 968, endPoint y: 600, distance: 106.4
click at [642, 418] on div ".deletable-edge-delete-btn { width: 20px; height: 20px; border: 0px solid #ffff…" at bounding box center [825, 422] width 1396 height 722
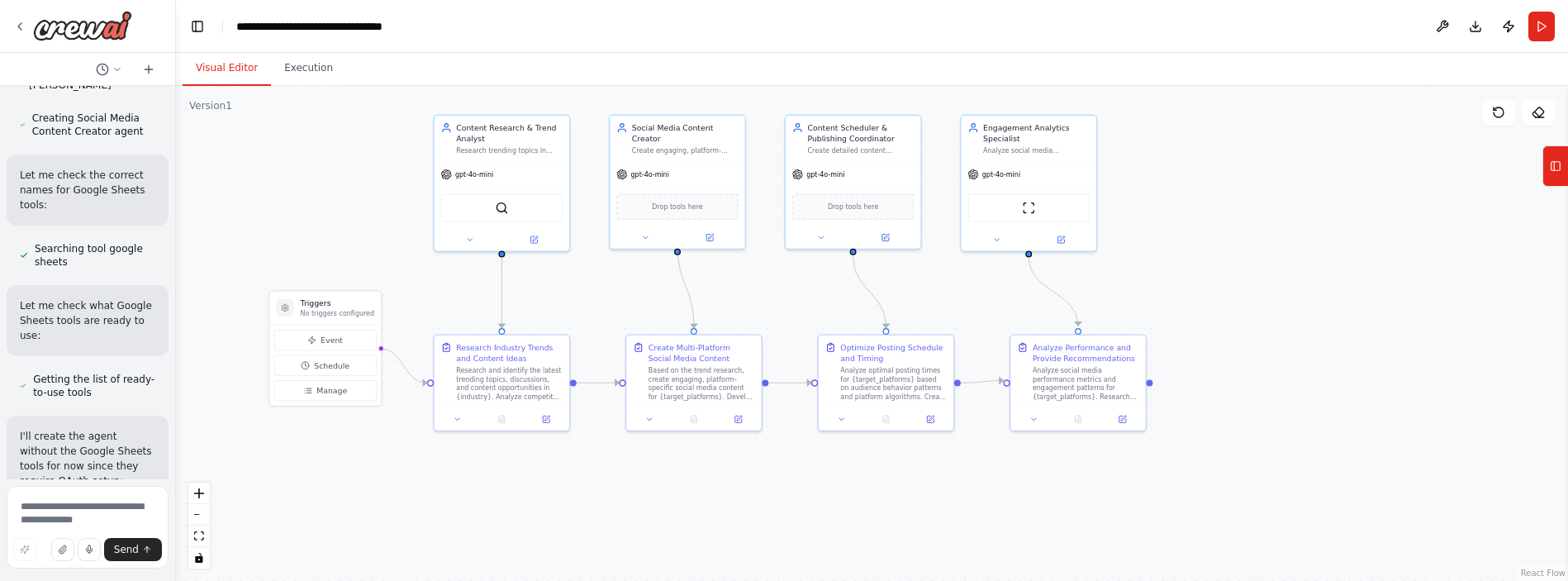
drag, startPoint x: 1433, startPoint y: 382, endPoint x: 1185, endPoint y: 240, distance: 285.8
click at [892, 240] on div ".deletable-edge-delete-btn { width: 20px; height: 20px; border: 0px solid #ffff…" at bounding box center [872, 333] width 1392 height 495
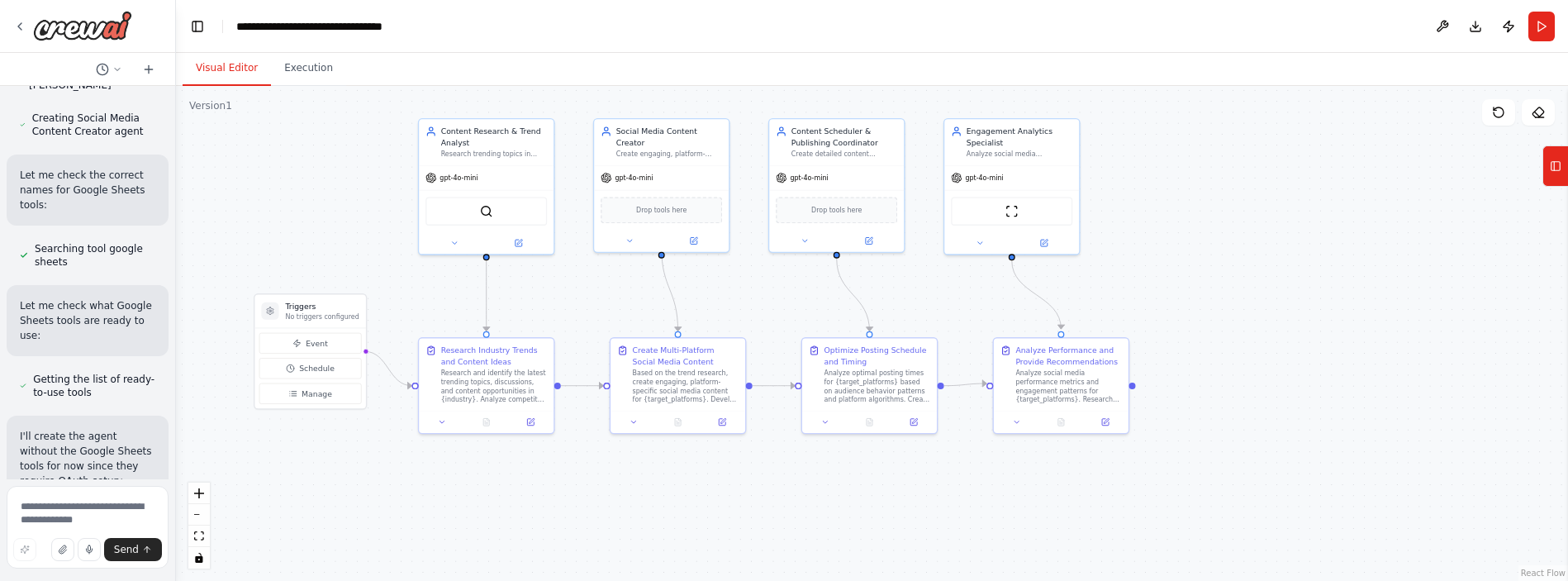
drag, startPoint x: 1274, startPoint y: 374, endPoint x: 1266, endPoint y: 379, distance: 9.4
click at [892, 379] on div ".deletable-edge-delete-btn { width: 20px; height: 20px; border: 0px solid #ffff…" at bounding box center [872, 333] width 1392 height 495
click at [493, 215] on img at bounding box center [493, 211] width 13 height 13
click at [489, 214] on img at bounding box center [493, 211] width 13 height 13
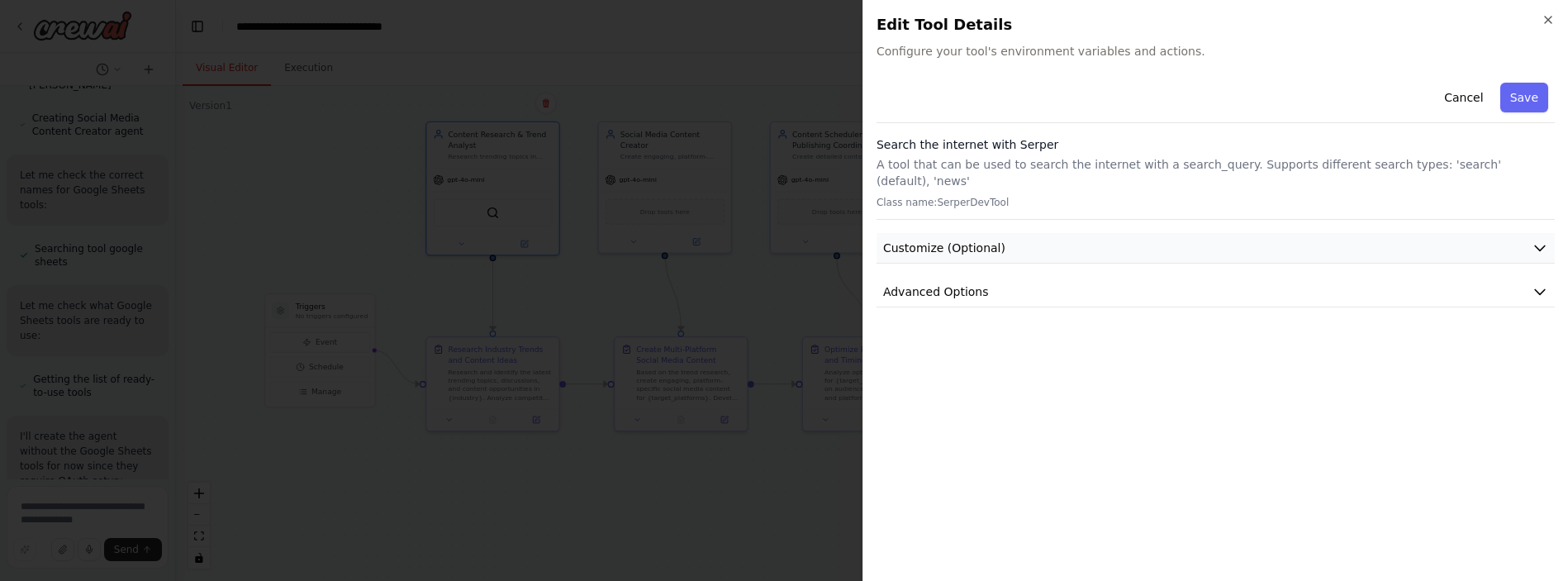
click at [892, 233] on button "Customize (Optional)" at bounding box center [1215, 248] width 678 height 31
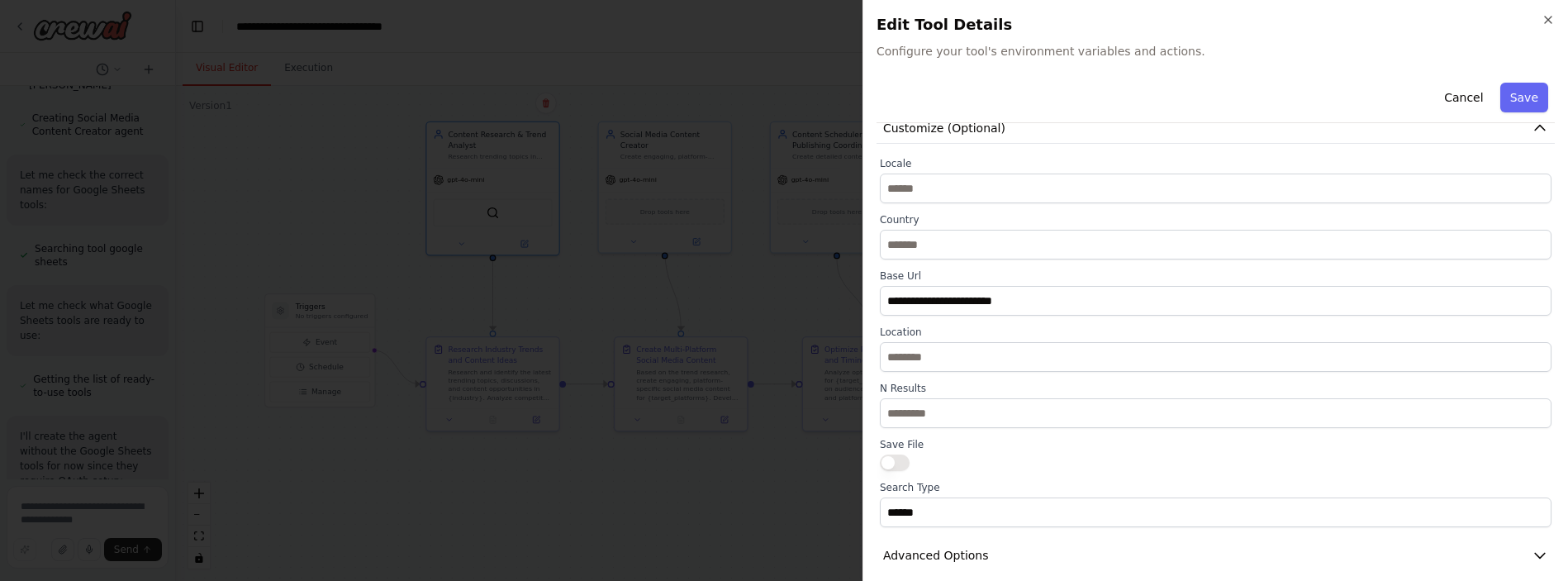
scroll to position [0, 0]
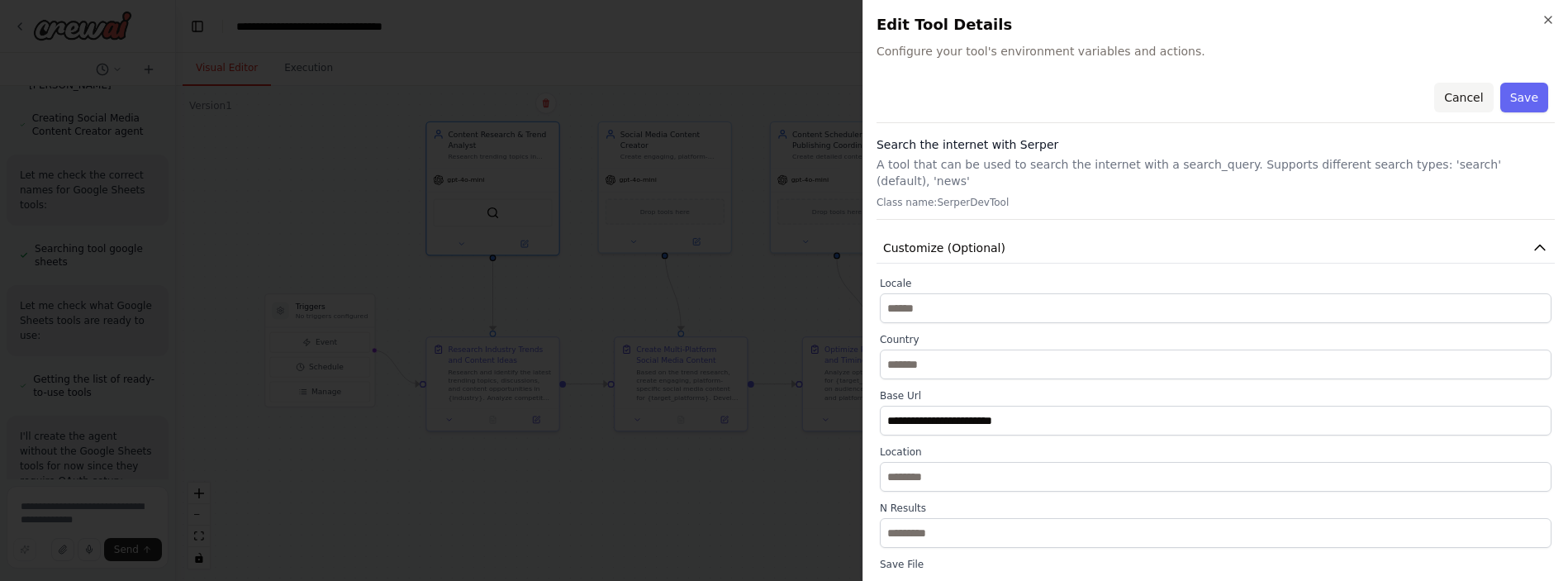
click at [892, 105] on button "Cancel" at bounding box center [1463, 97] width 59 height 30
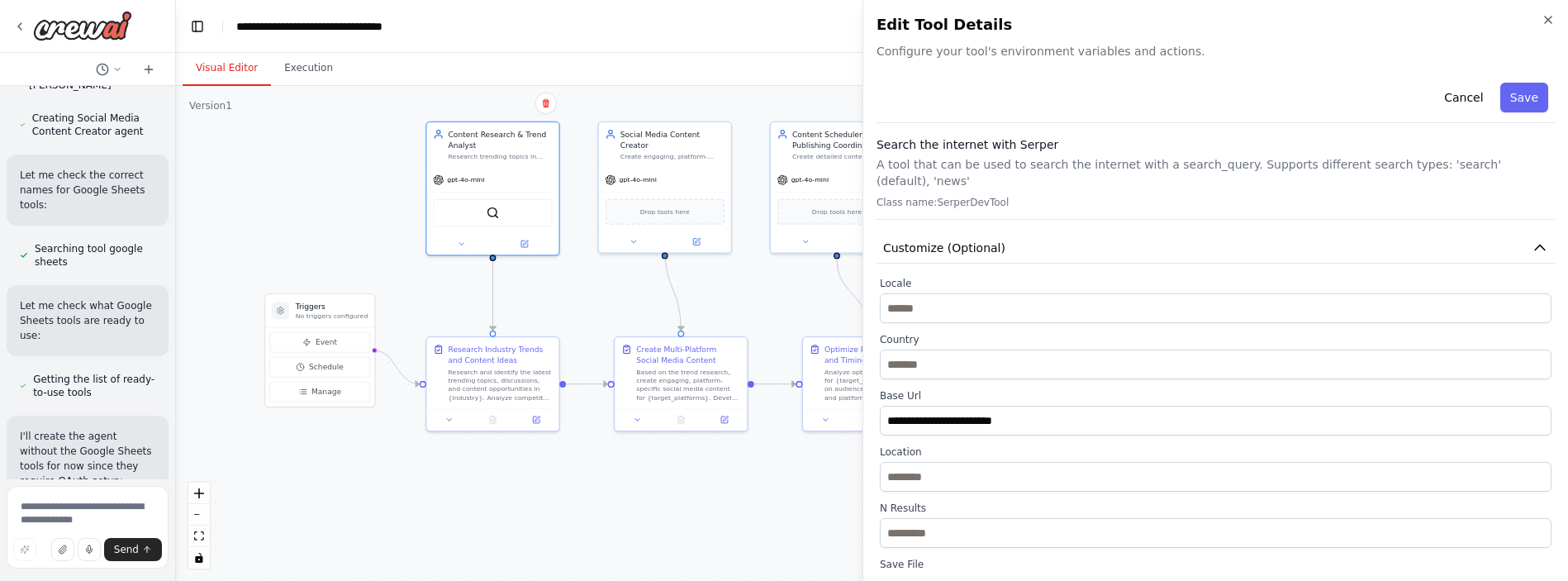
click at [892, 105] on body "Create a crew that schedules and publishes social media content across multiple…" at bounding box center [784, 290] width 1568 height 581
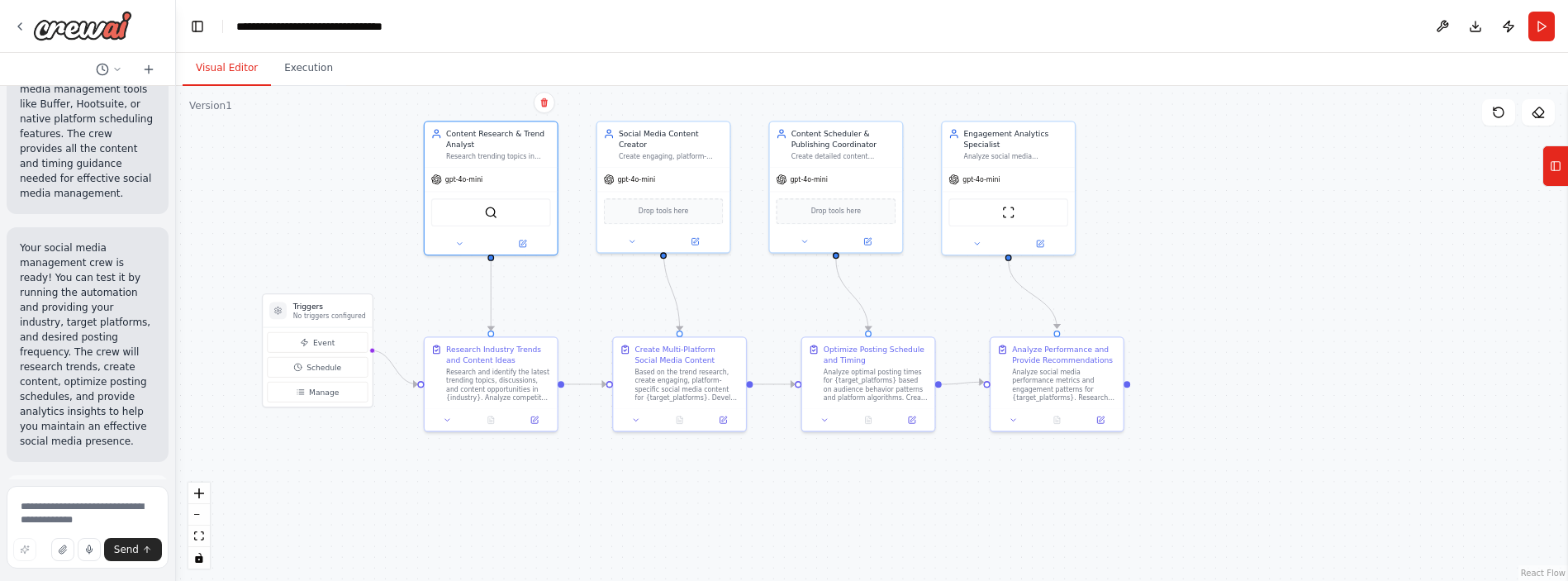
scroll to position [4416, 0]
click at [489, 206] on img at bounding box center [491, 211] width 13 height 13
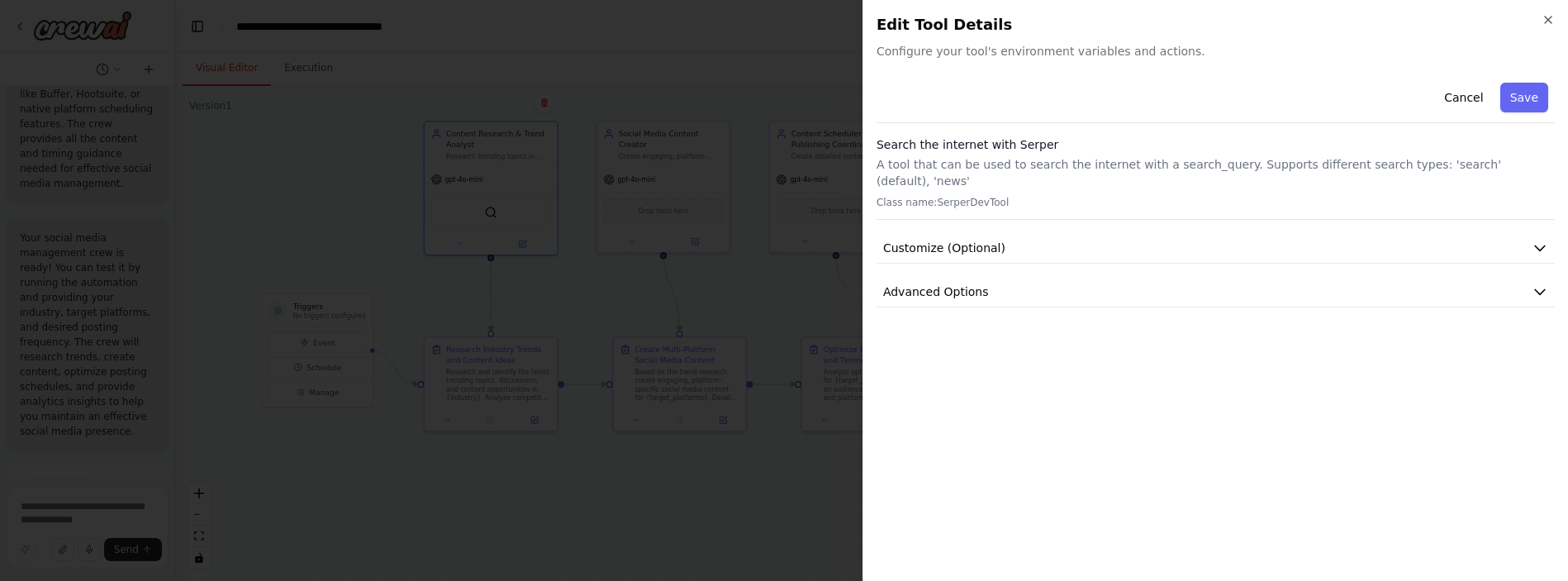
click at [892, 65] on div "Close Edit Tool Details Configure your tool's environment variables and actions…" at bounding box center [1216, 290] width 706 height 581
click at [892, 43] on span "Configure your tool's environment variables and actions." at bounding box center [1215, 51] width 678 height 16
click at [892, 58] on span "Configure your tool's environment variables and actions." at bounding box center [1215, 51] width 678 height 16
click at [892, 178] on div "Search the internet with Serper A tool that can be used to search the internet …" at bounding box center [1215, 178] width 678 height 84
click at [892, 175] on div "Search the internet with Serper A tool that can be used to search the internet …" at bounding box center [1215, 178] width 678 height 84
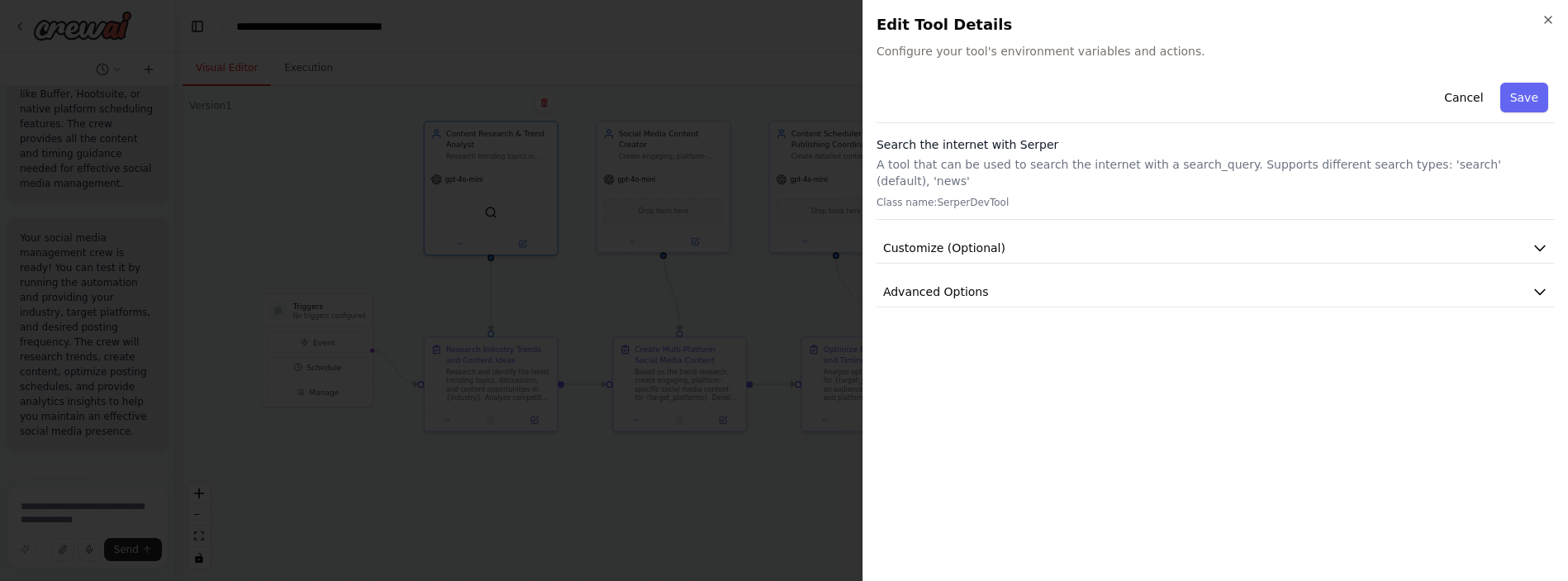
click at [892, 196] on p "Class name: SerperDevTool" at bounding box center [1215, 203] width 678 height 13
click at [892, 96] on button "Cancel" at bounding box center [1463, 97] width 59 height 30
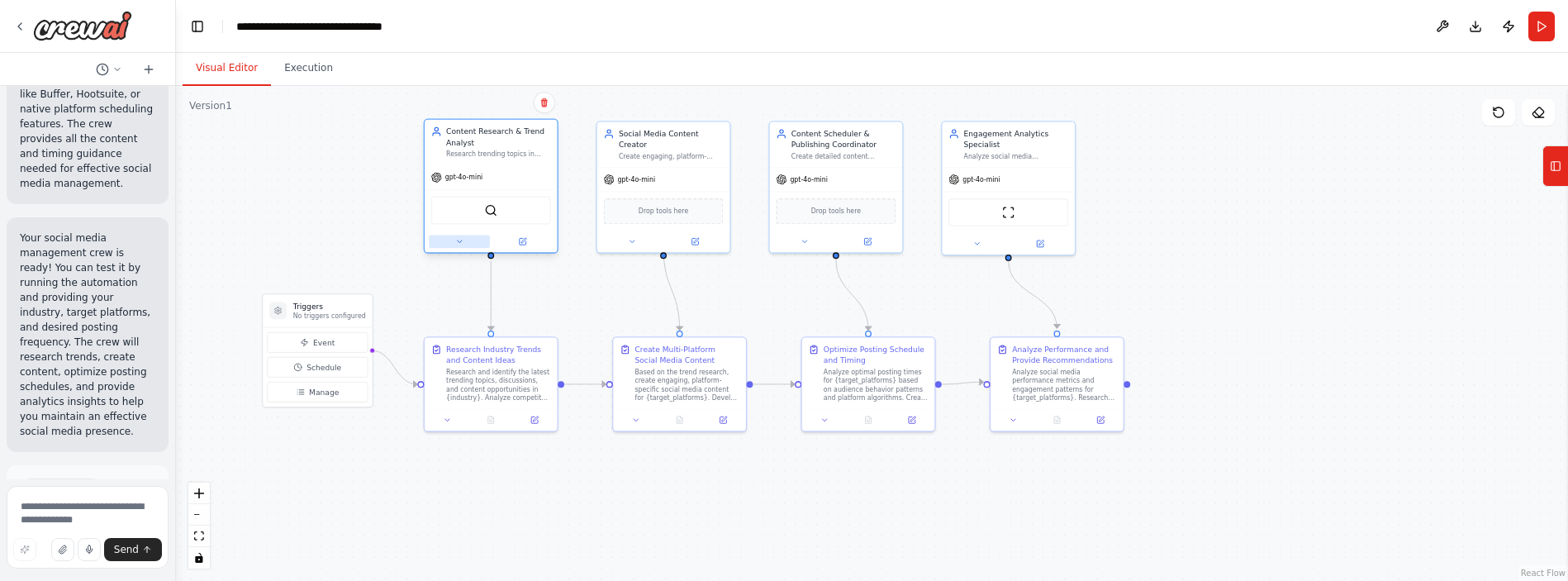
click at [461, 246] on button at bounding box center [460, 241] width 62 height 13
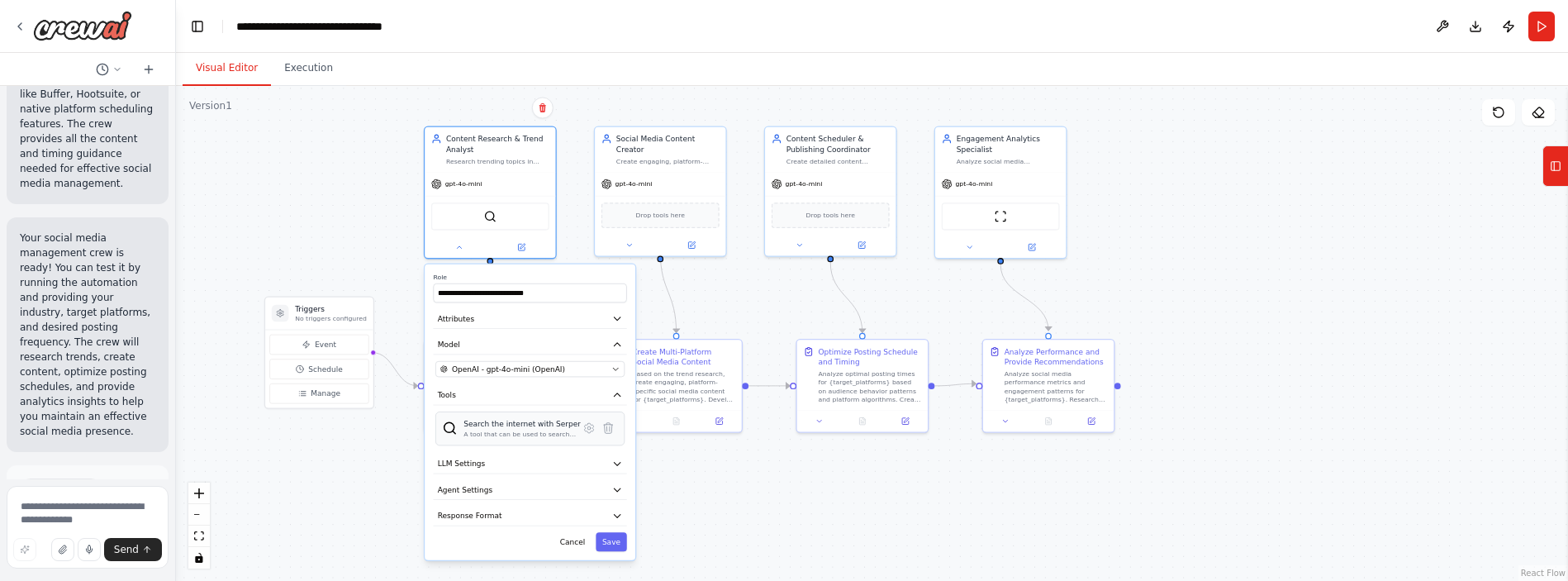
click at [451, 431] on img at bounding box center [449, 427] width 14 height 14
click at [620, 548] on div "**********" at bounding box center [534, 411] width 207 height 290
click at [615, 541] on button "Save" at bounding box center [614, 540] width 31 height 19
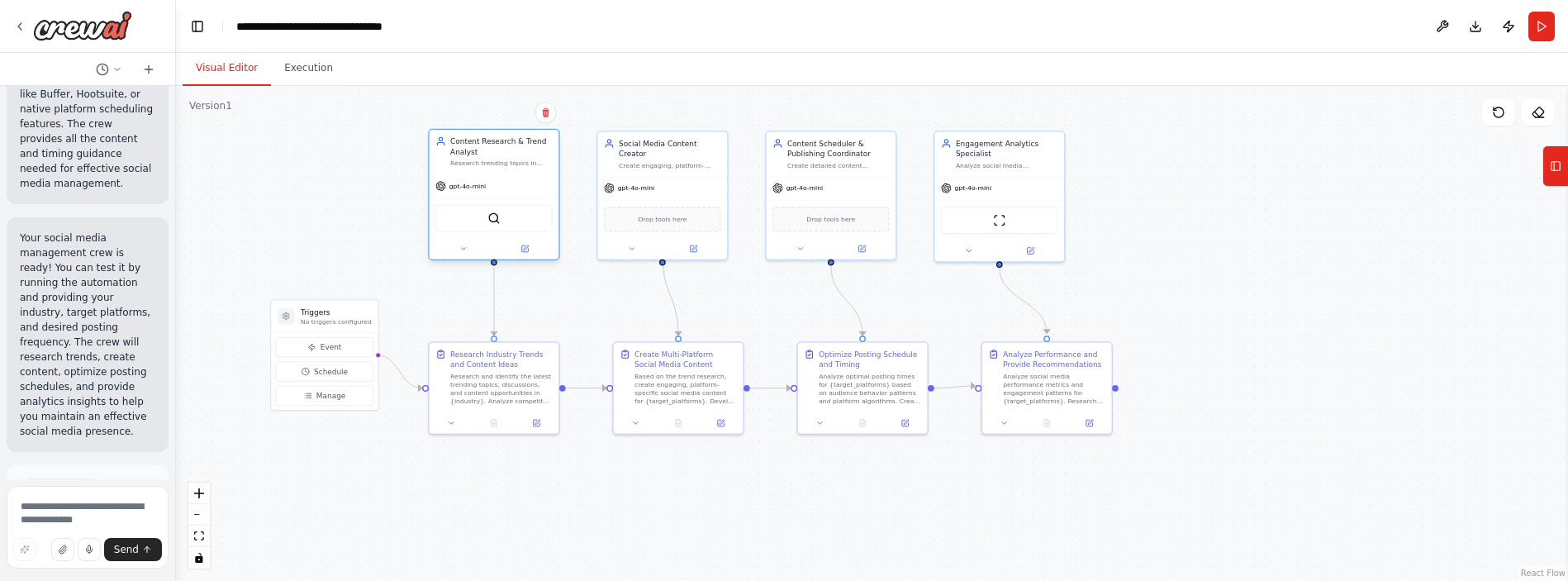
click at [483, 156] on div "Content Research & Trend Analyst" at bounding box center [501, 146] width 103 height 20
click at [483, 157] on div "Content Research & Trend Analyst" at bounding box center [501, 146] width 102 height 20
click at [290, 64] on button "Execution" at bounding box center [309, 68] width 75 height 35
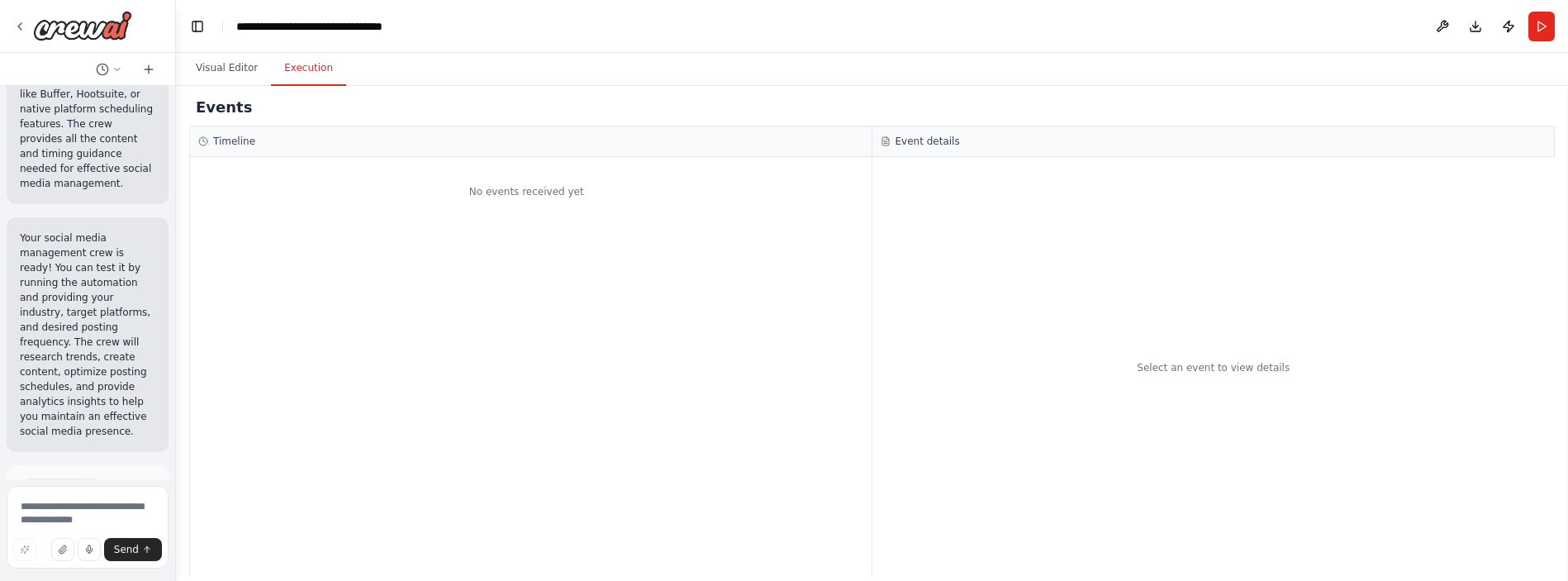
click at [542, 226] on div "No events received yet" at bounding box center [531, 366] width 682 height 420
click at [542, 227] on div "No events received yet" at bounding box center [531, 366] width 682 height 420
click at [213, 68] on button "Visual Editor" at bounding box center [227, 68] width 89 height 35
click at [213, 69] on button "Visual Editor" at bounding box center [227, 68] width 89 height 35
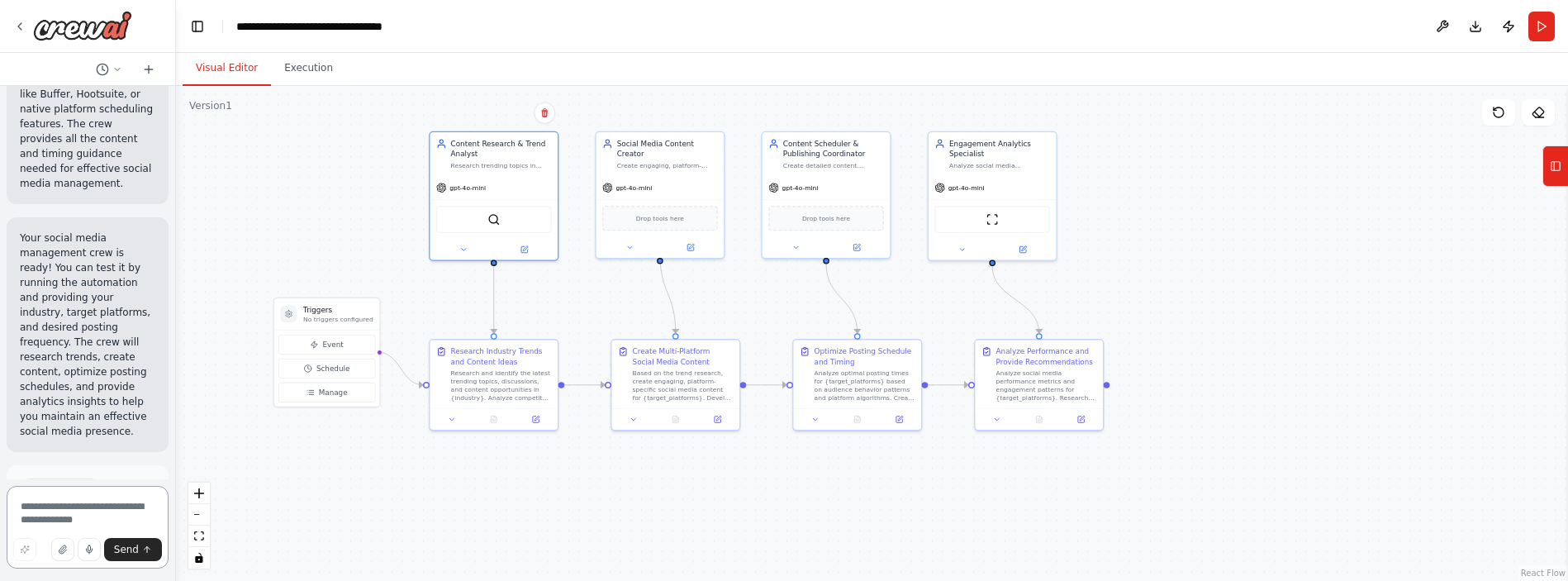
click at [61, 509] on textarea at bounding box center [88, 527] width 162 height 83
click at [203, 497] on button "zoom in" at bounding box center [199, 493] width 21 height 21
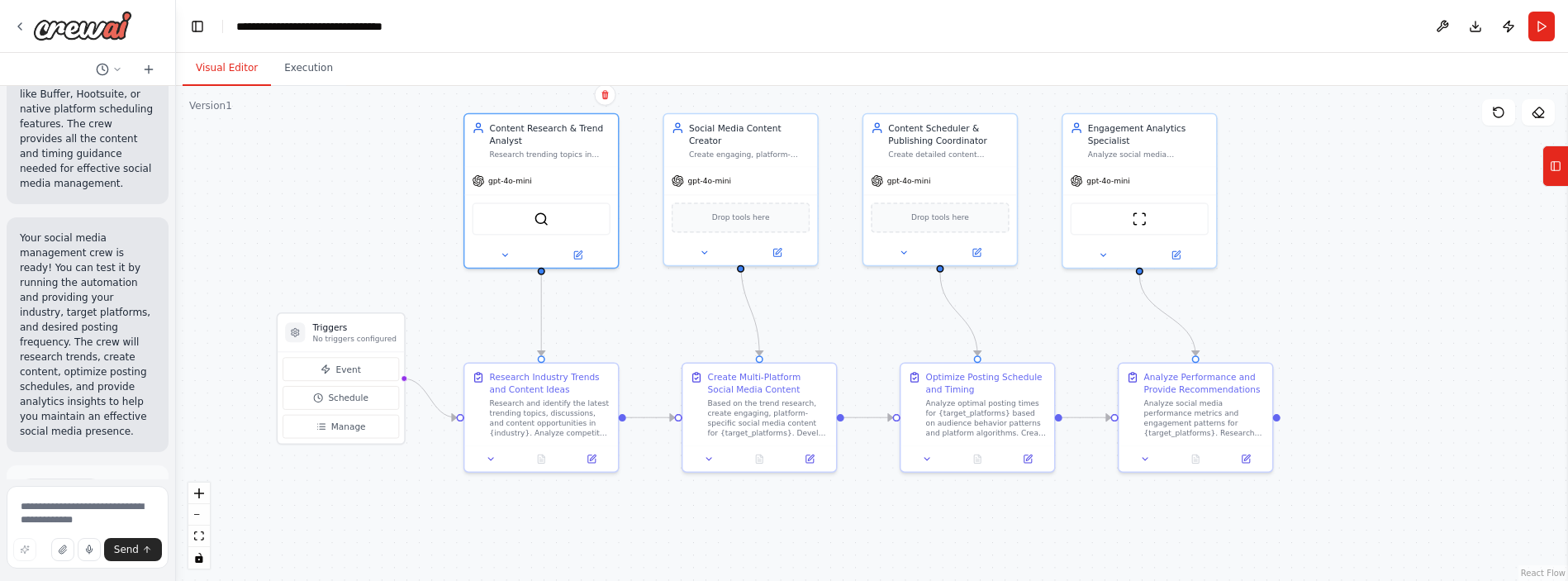
drag, startPoint x: 370, startPoint y: 493, endPoint x: 489, endPoint y: 513, distance: 120.7
click at [489, 513] on div ".deletable-edge-delete-btn { width: 20px; height: 20px; border: 0px solid #ffff…" at bounding box center [872, 333] width 1392 height 495
click at [582, 262] on div at bounding box center [542, 253] width 154 height 25
click at [583, 261] on div at bounding box center [542, 253] width 154 height 25
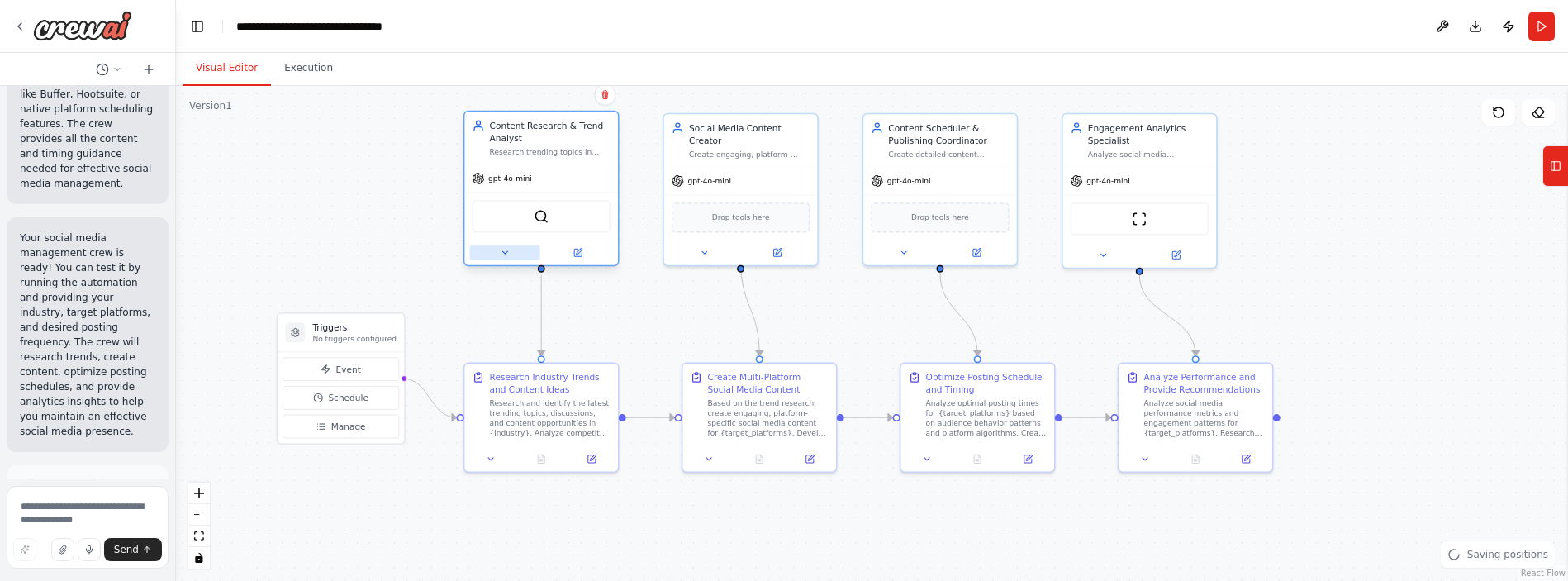
click at [500, 255] on icon at bounding box center [505, 253] width 10 height 10
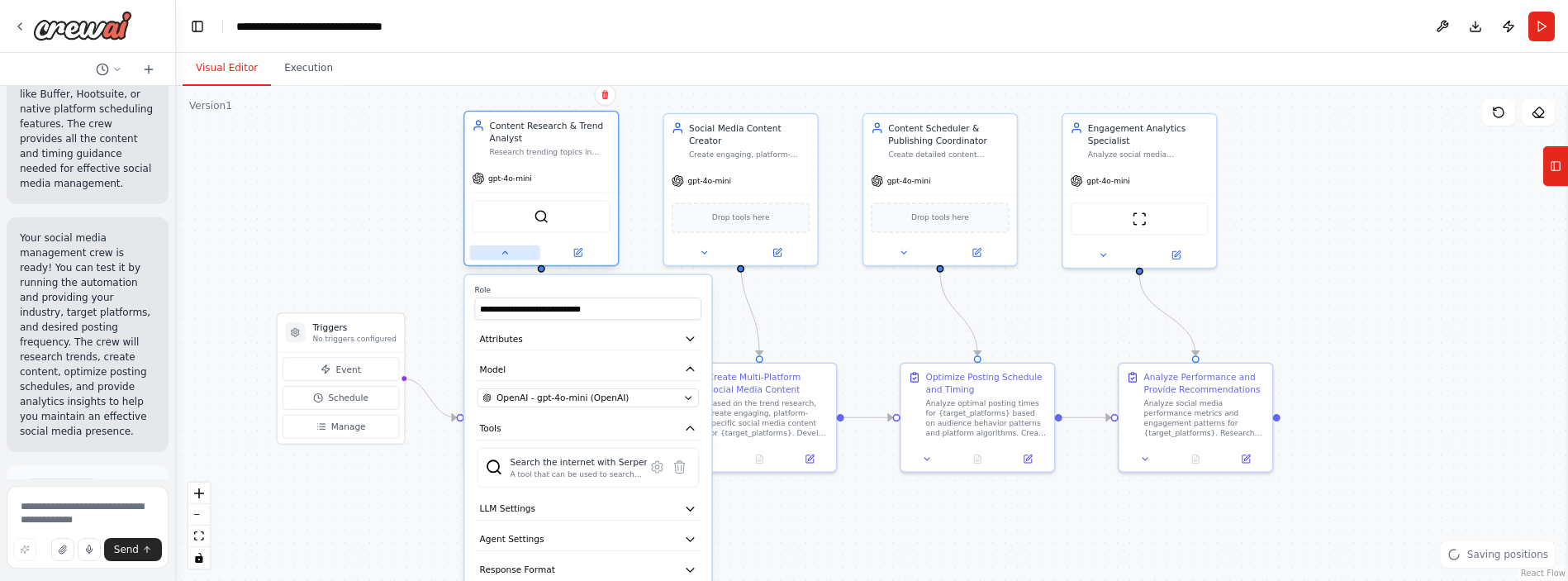
click at [501, 255] on icon at bounding box center [505, 253] width 10 height 10
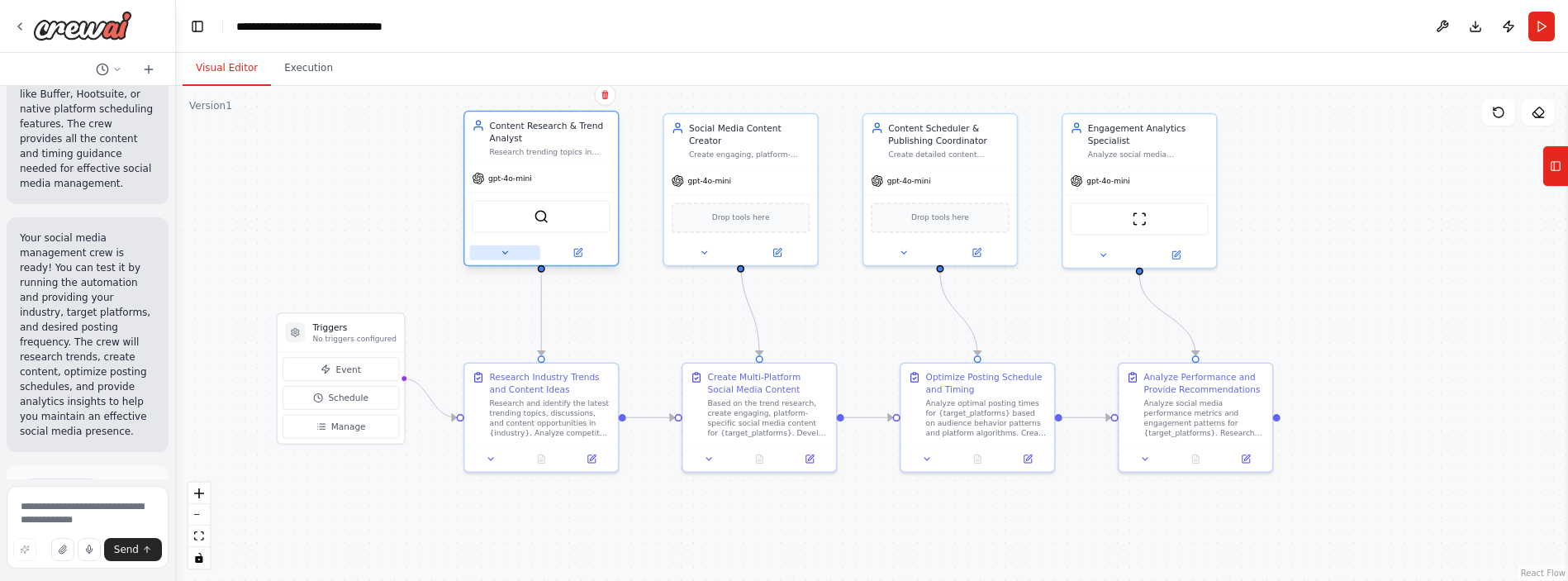
click at [501, 255] on icon at bounding box center [505, 253] width 10 height 10
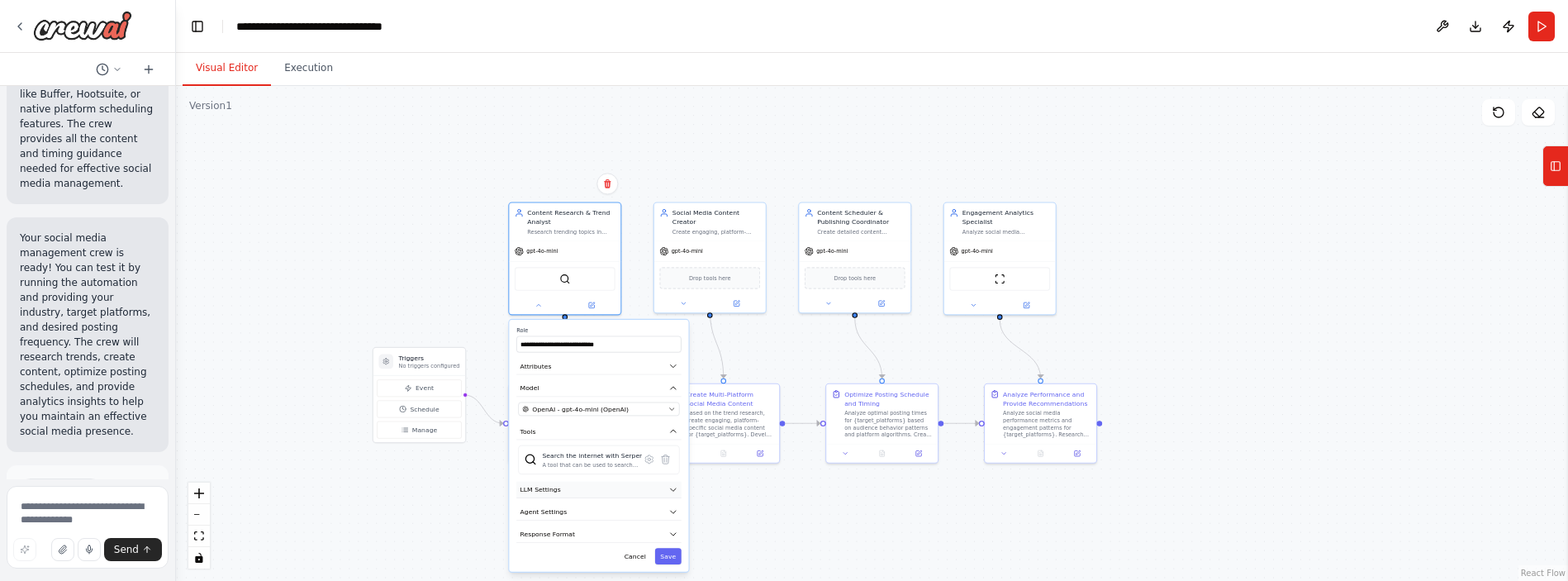
click at [673, 492] on icon "button" at bounding box center [672, 489] width 9 height 9
click at [674, 512] on icon "button" at bounding box center [672, 512] width 5 height 3
click at [671, 507] on icon "button" at bounding box center [672, 511] width 9 height 9
click at [640, 561] on button "Cancel" at bounding box center [634, 555] width 32 height 16
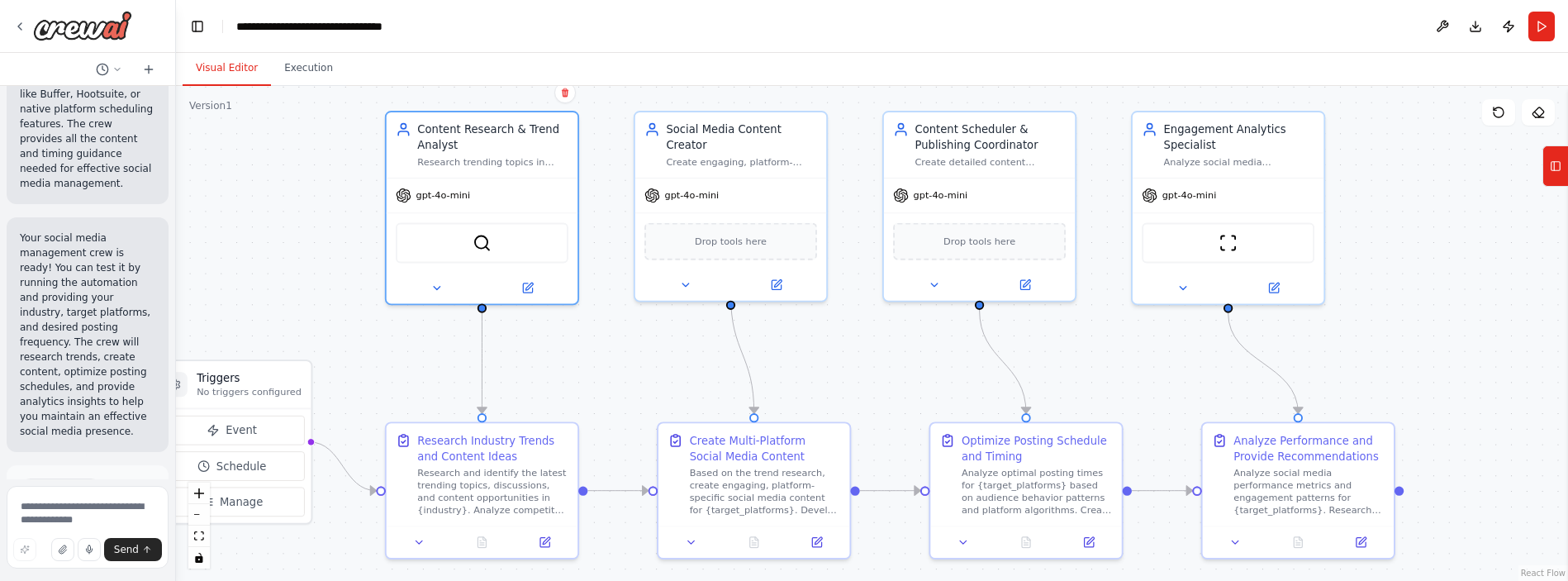
drag, startPoint x: 407, startPoint y: 274, endPoint x: 296, endPoint y: 238, distance: 116.7
click at [296, 238] on div ".deletable-edge-delete-btn { width: 20px; height: 20px; border: 0px solid #ffff…" at bounding box center [872, 333] width 1392 height 495
click at [296, 237] on div ".deletable-edge-delete-btn { width: 20px; height: 20px; border: 0px solid #ffff…" at bounding box center [872, 333] width 1392 height 495
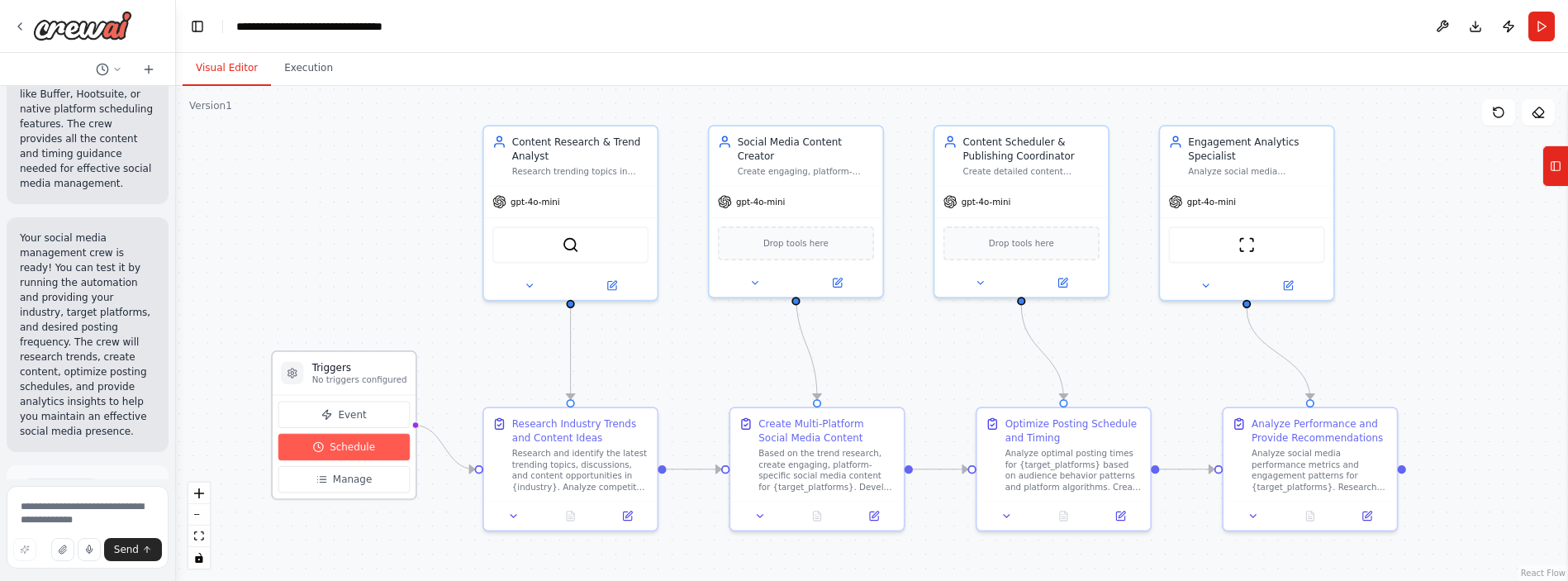
click at [389, 451] on button "Schedule" at bounding box center [343, 446] width 132 height 26
select select "******"
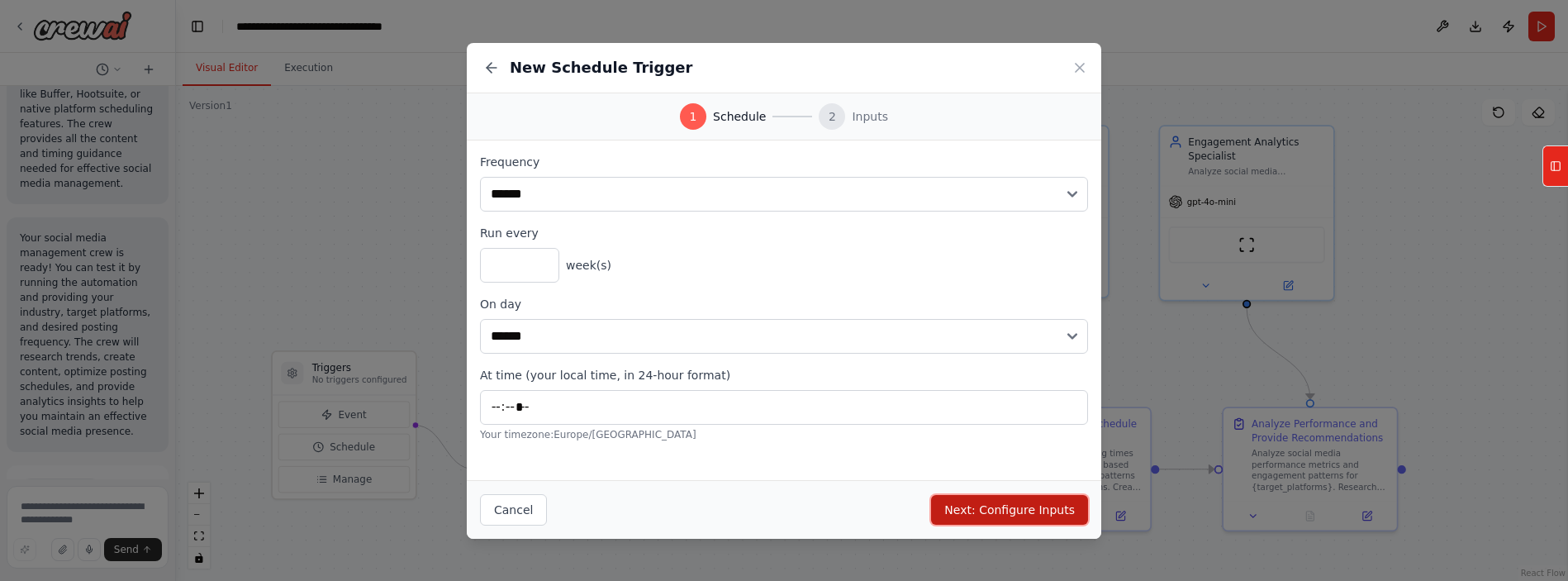
click at [892, 513] on button "Next: Configure Inputs" at bounding box center [1009, 510] width 157 height 30
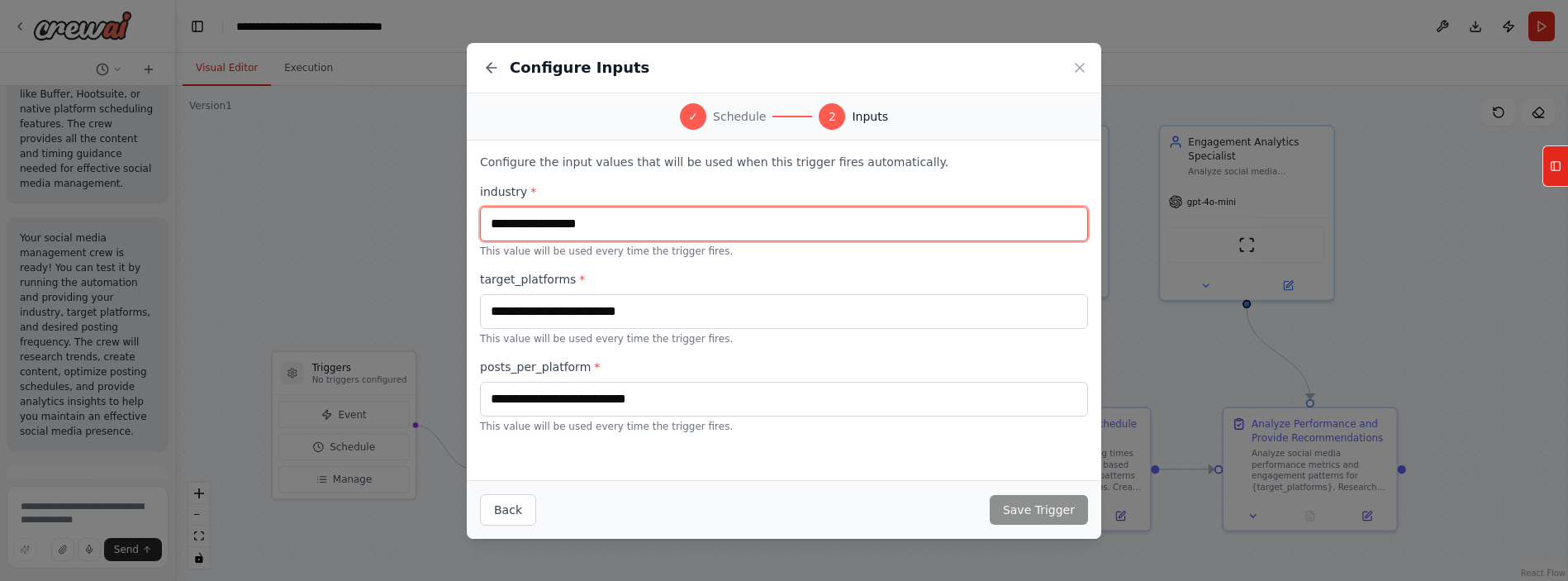
click at [620, 240] on input "text" at bounding box center [784, 224] width 608 height 35
type input "**********"
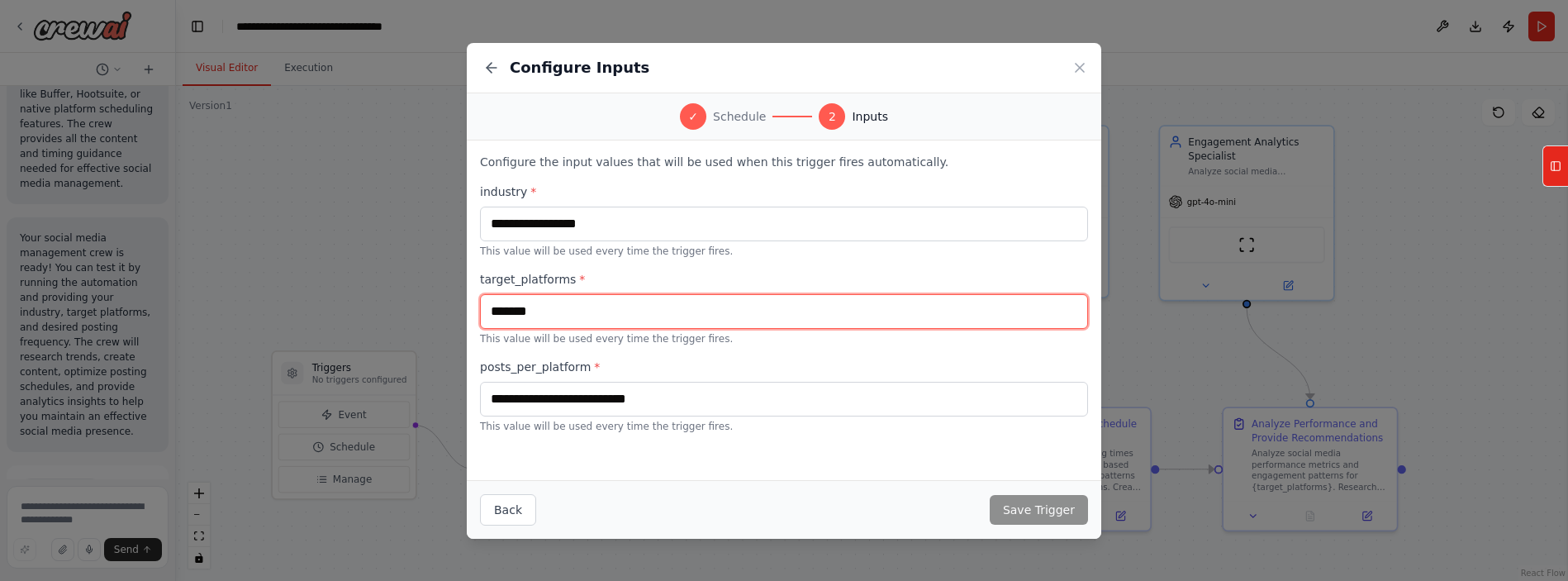
type input "*******"
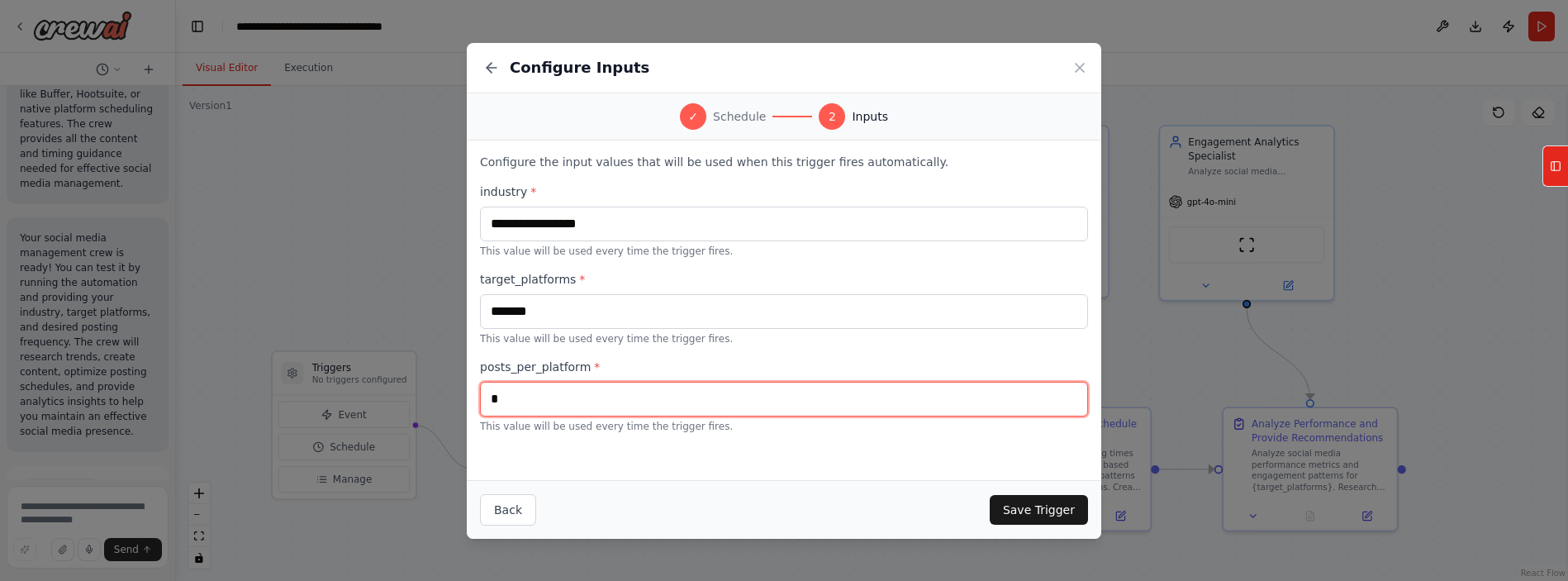
type input "*"
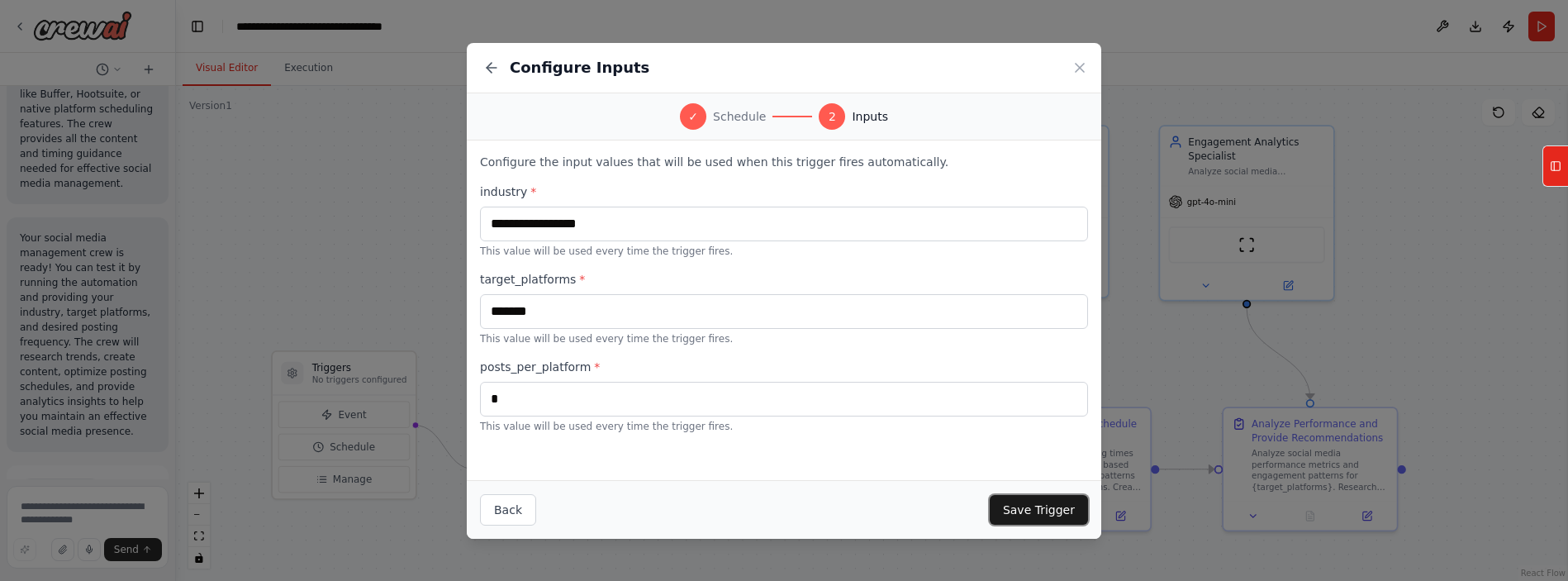
click at [892, 497] on button "Save Trigger" at bounding box center [1039, 510] width 98 height 30
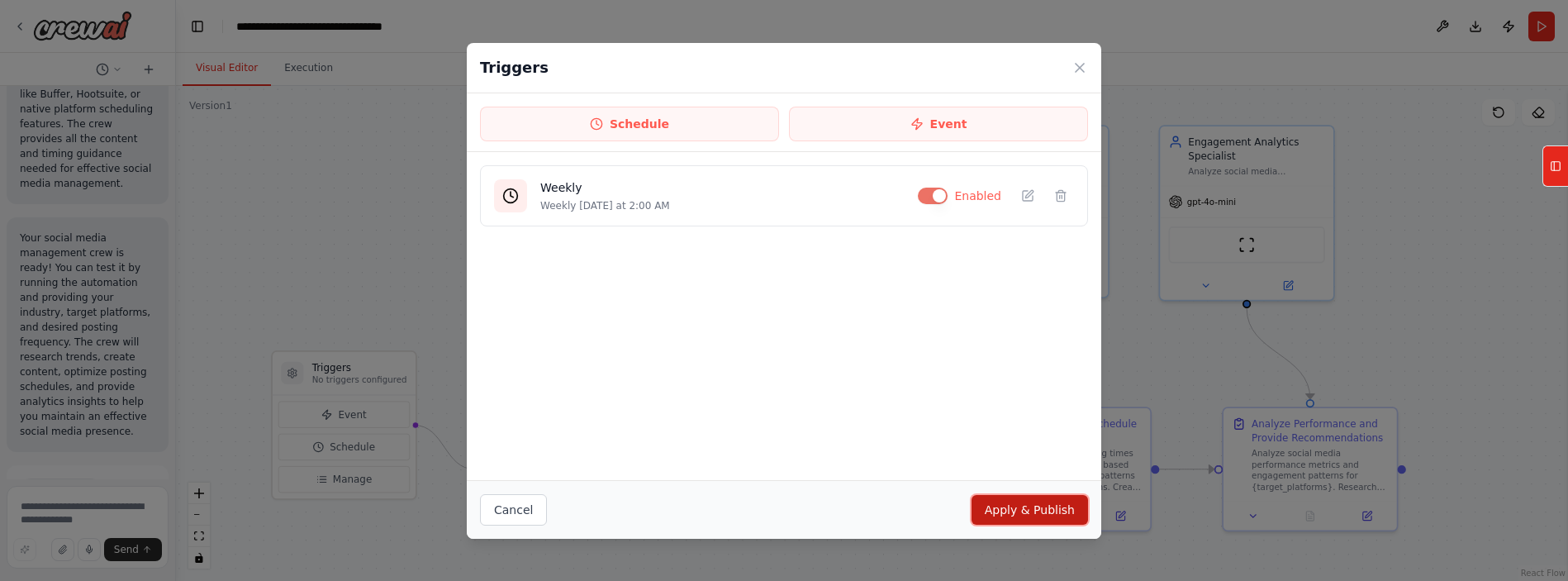
click at [892, 513] on button "Apply & Publish" at bounding box center [1029, 510] width 116 height 30
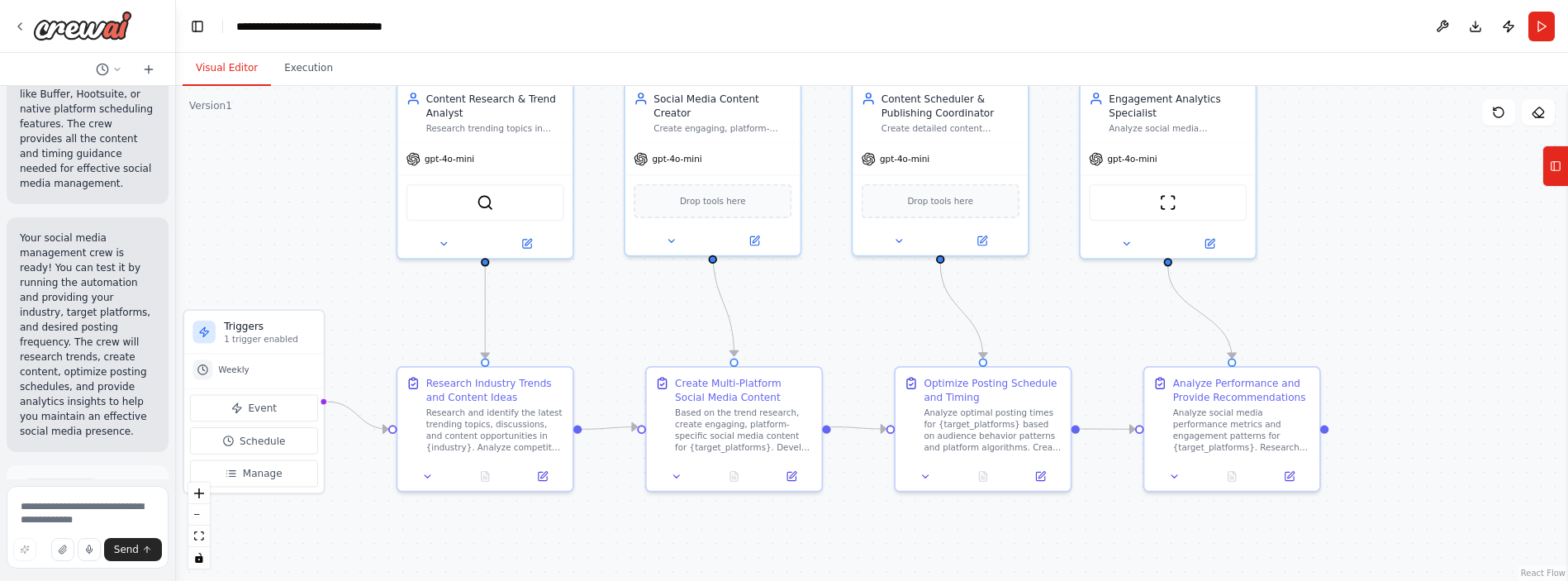
drag, startPoint x: 1439, startPoint y: 334, endPoint x: 1373, endPoint y: 302, distance: 73.3
click at [892, 302] on div ".deletable-edge-delete-btn { width: 20px; height: 20px; border: 0px solid #ffff…" at bounding box center [872, 333] width 1392 height 495
click at [684, 479] on button at bounding box center [688, 473] width 49 height 17
click at [735, 384] on div "Create Multi-Platform Social Media Content" at bounding box center [754, 386] width 138 height 28
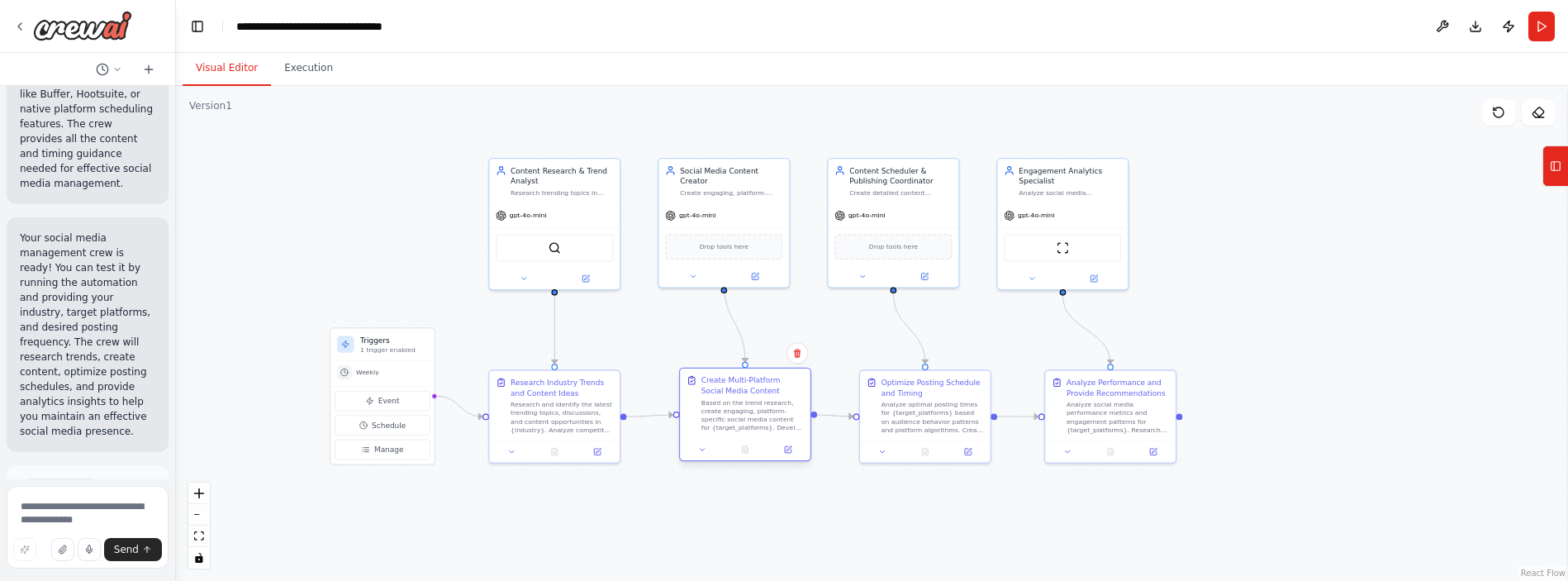
click at [723, 384] on div "Create Multi-Platform Social Media Content" at bounding box center [752, 386] width 103 height 21
click at [700, 452] on icon at bounding box center [702, 449] width 9 height 9
click at [601, 452] on icon at bounding box center [597, 449] width 9 height 9
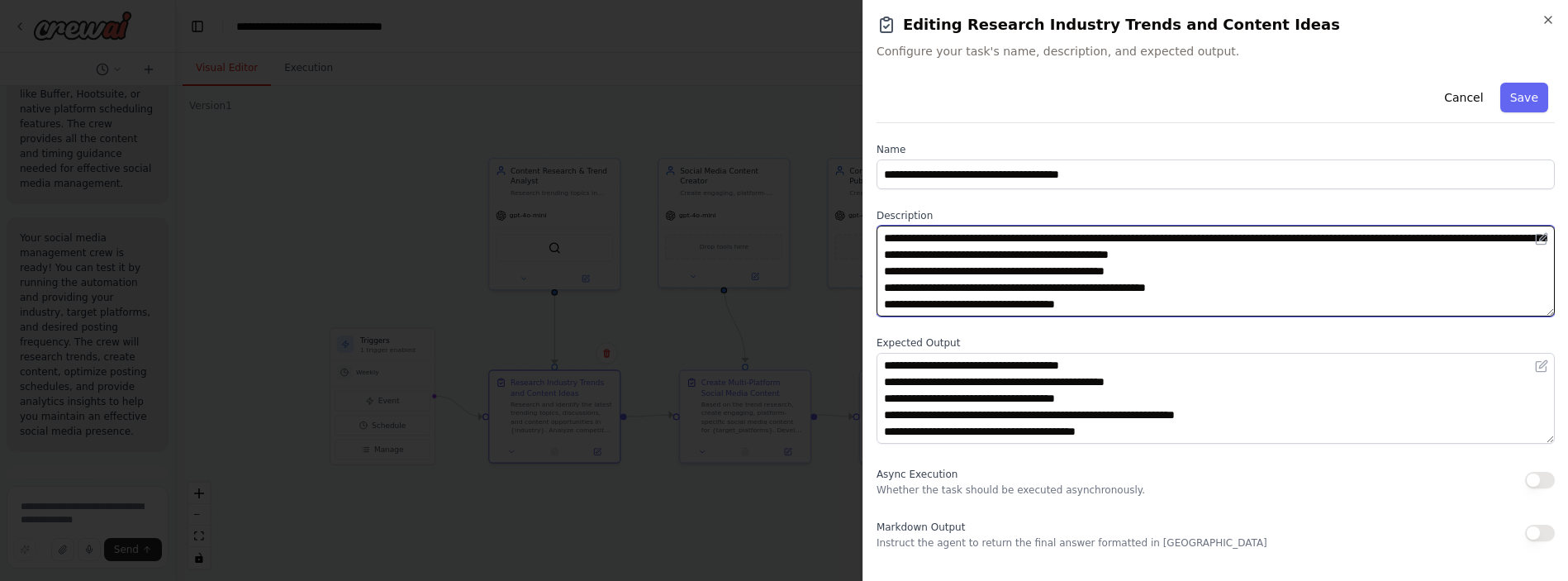
drag, startPoint x: 1165, startPoint y: 269, endPoint x: 1110, endPoint y: 269, distance: 55.0
click at [892, 269] on textarea "**********" at bounding box center [1215, 270] width 678 height 90
drag, startPoint x: 1415, startPoint y: 238, endPoint x: 1332, endPoint y: 258, distance: 85.4
click at [892, 238] on textarea "**********" at bounding box center [1215, 270] width 678 height 90
drag, startPoint x: 1114, startPoint y: 270, endPoint x: 1211, endPoint y: 271, distance: 97.0
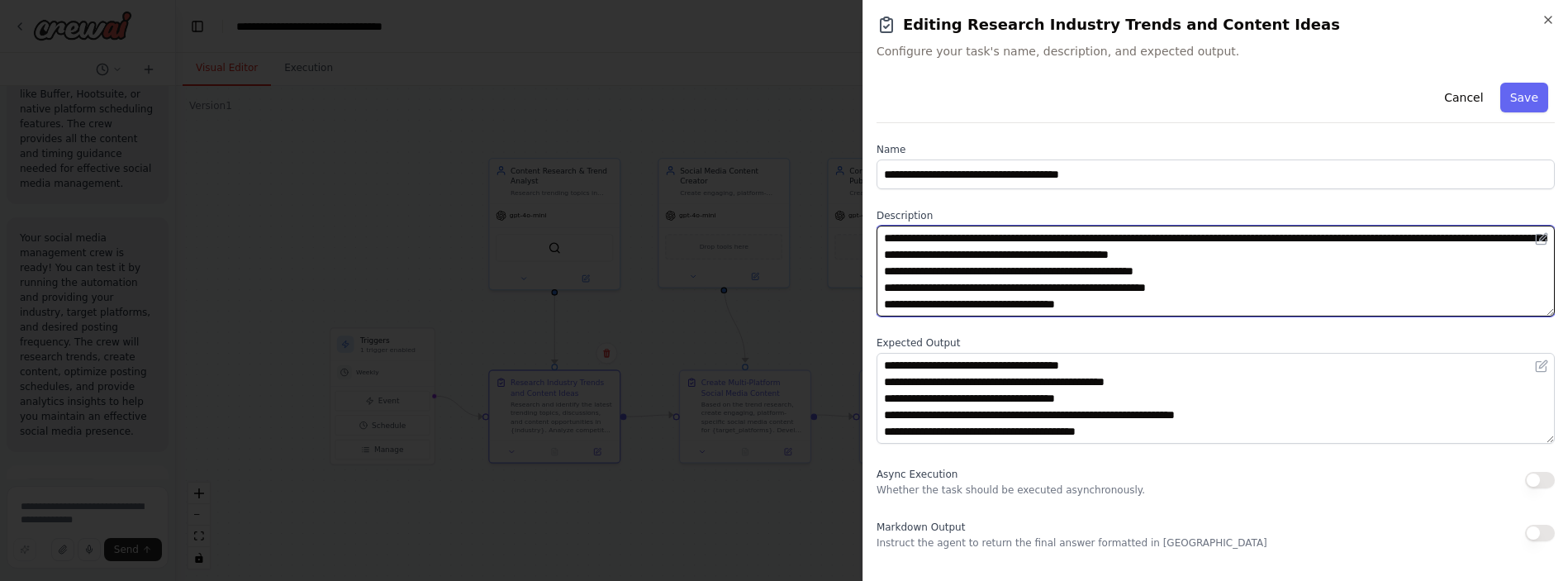
click at [892, 270] on textarea "**********" at bounding box center [1215, 270] width 678 height 90
click at [892, 238] on textarea "**********" at bounding box center [1215, 270] width 678 height 90
drag, startPoint x: 1367, startPoint y: 238, endPoint x: 1375, endPoint y: 239, distance: 8.1
click at [892, 237] on textarea "**********" at bounding box center [1215, 270] width 678 height 90
drag, startPoint x: 1364, startPoint y: 238, endPoint x: 1429, endPoint y: 261, distance: 68.9
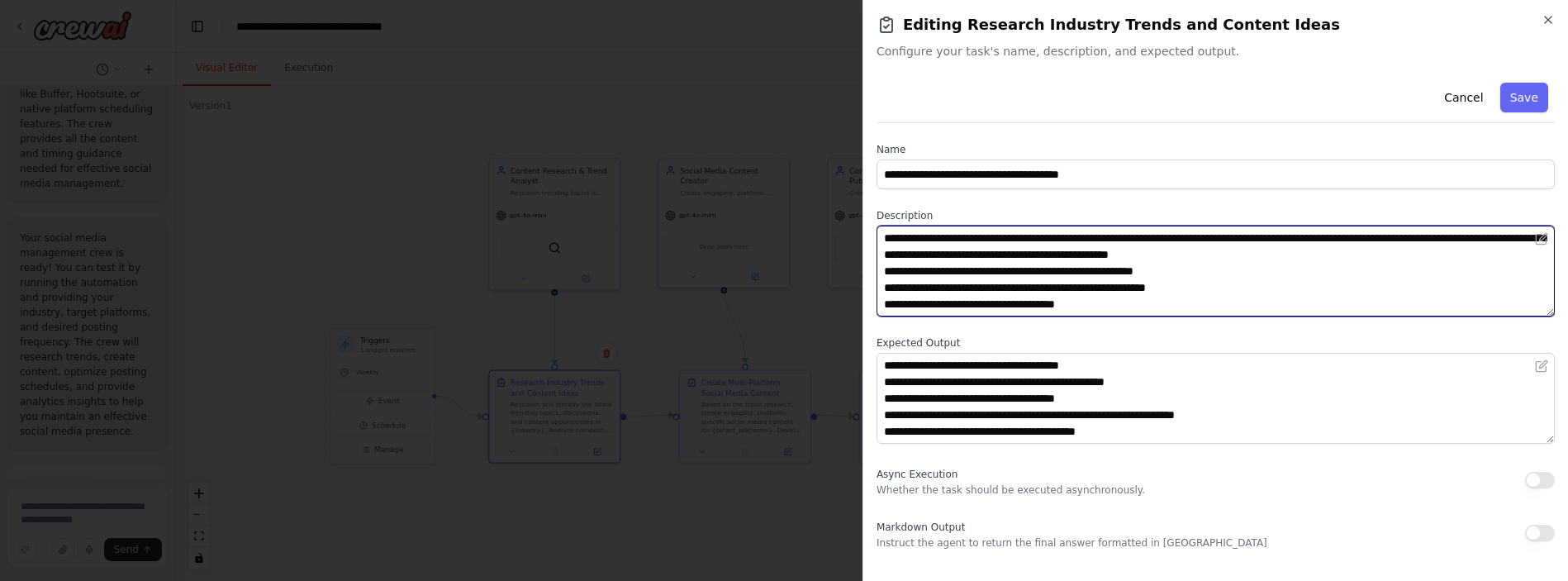
click at [892, 238] on textarea "**********" at bounding box center [1215, 270] width 678 height 90
paste textarea "*******"
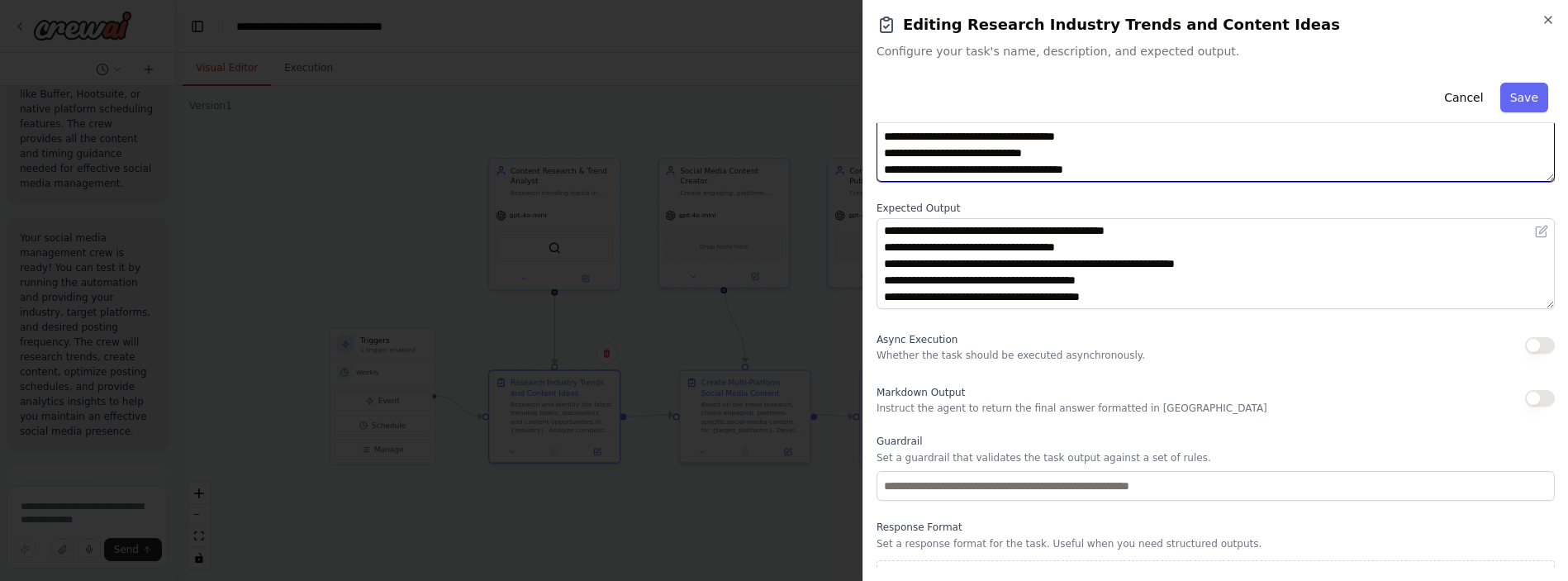
scroll to position [165, 0]
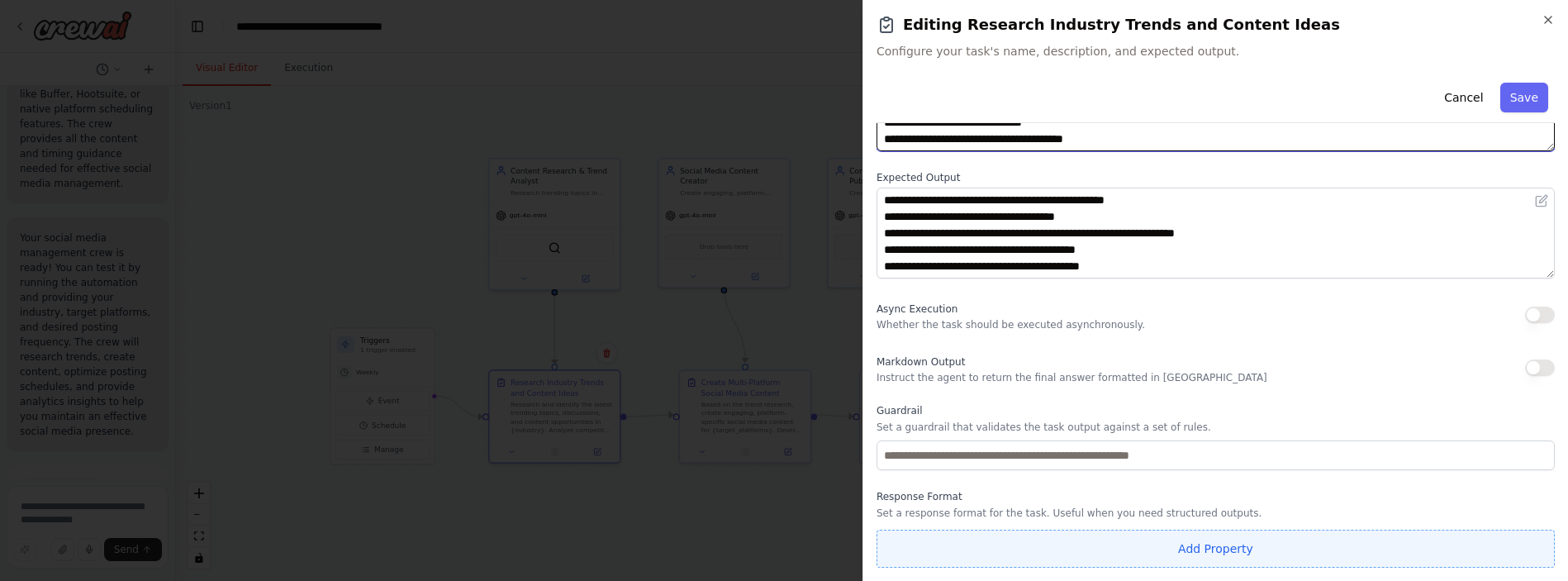
type textarea "**********"
click at [892, 545] on button "Add Property" at bounding box center [1215, 549] width 678 height 38
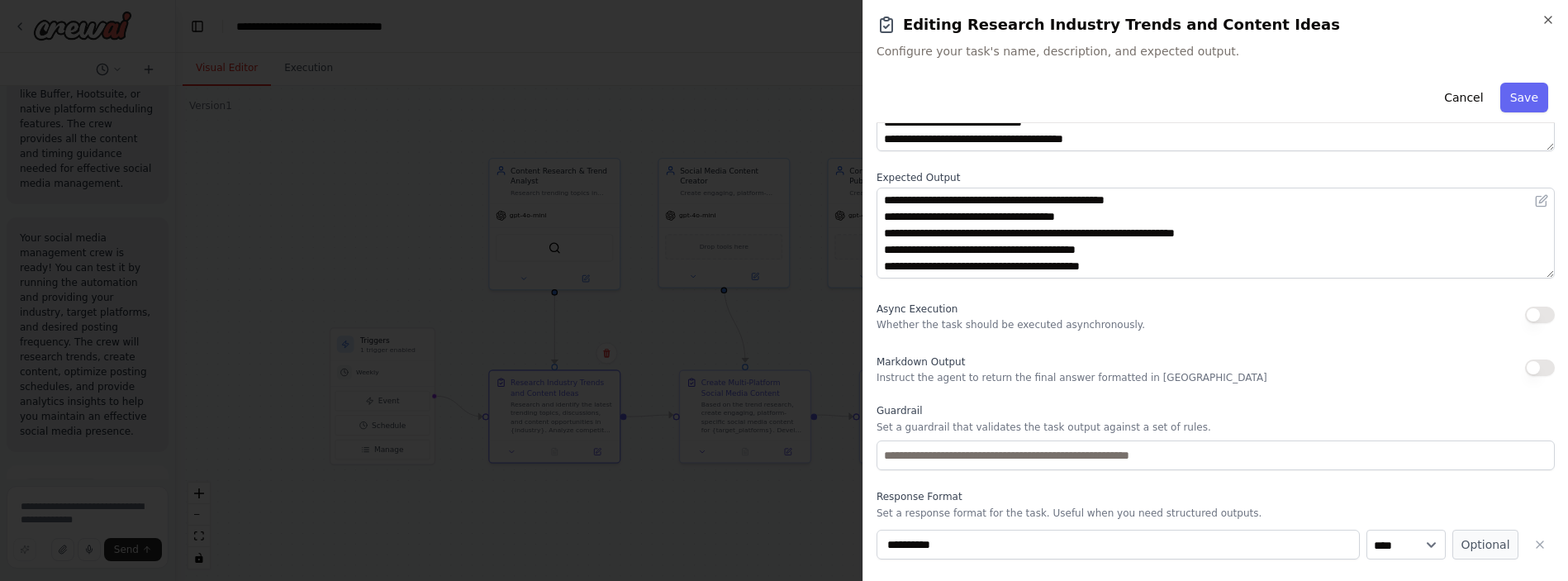
scroll to position [208, 0]
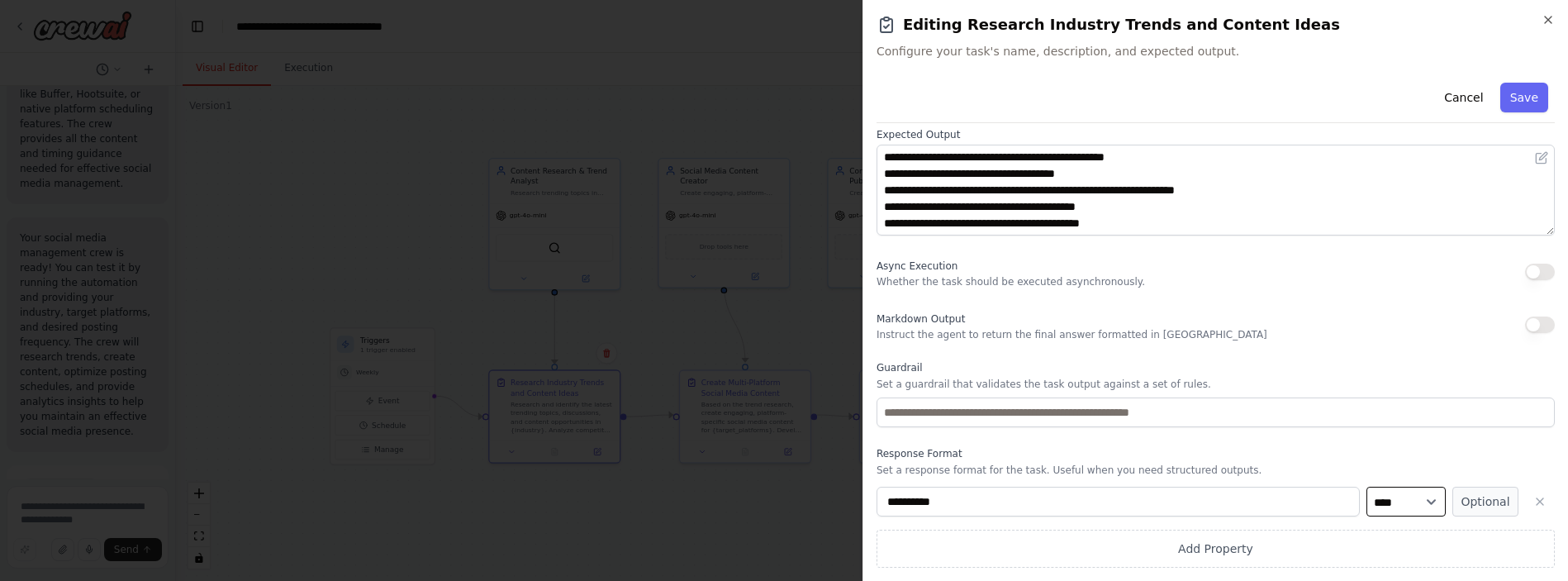
click at [892, 502] on select "**** ******* ******* **** ******" at bounding box center [1406, 501] width 79 height 30
click at [892, 505] on div "**********" at bounding box center [1216, 290] width 706 height 581
click at [892, 501] on icon "button" at bounding box center [1540, 502] width 13 height 13
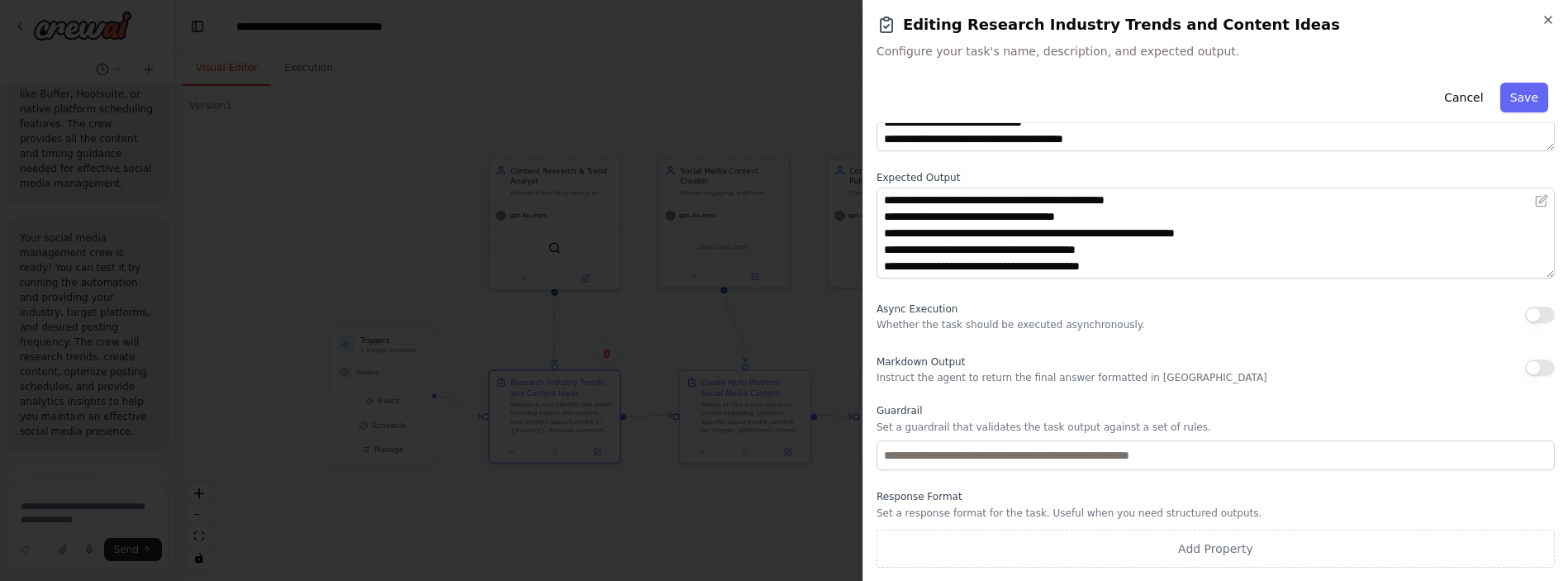
scroll to position [0, 0]
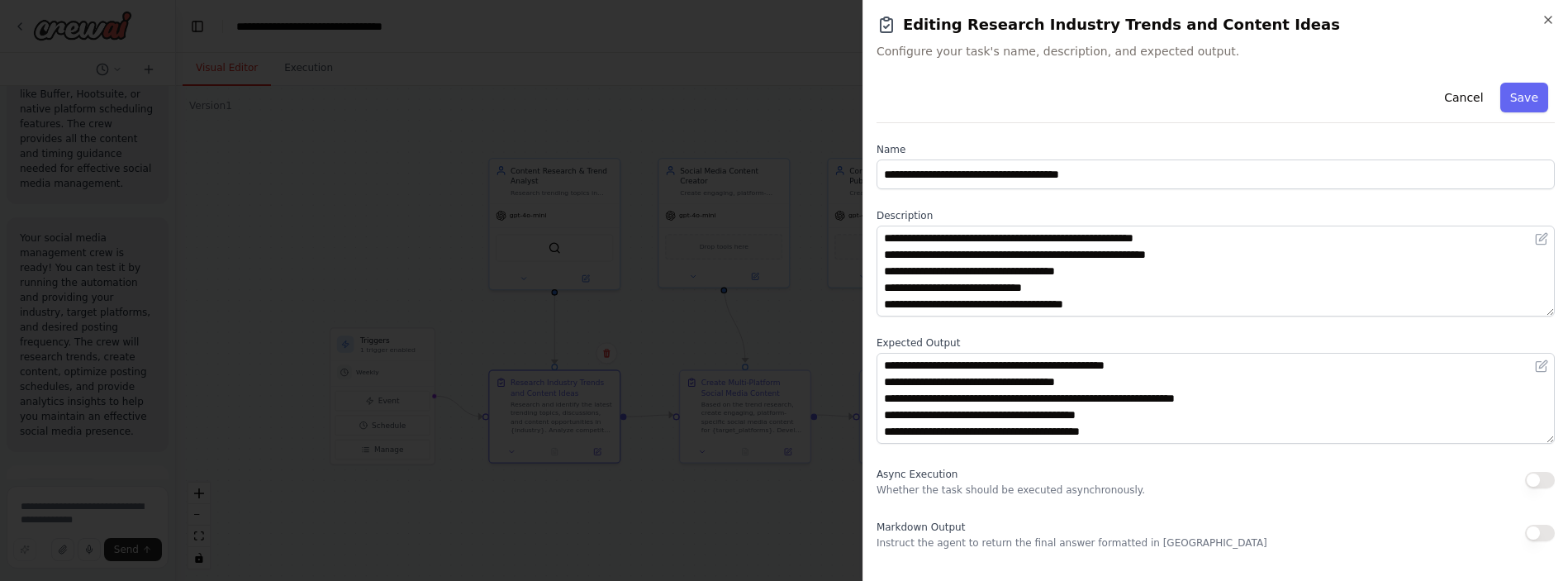
click at [892, 99] on button "Save" at bounding box center [1525, 97] width 48 height 30
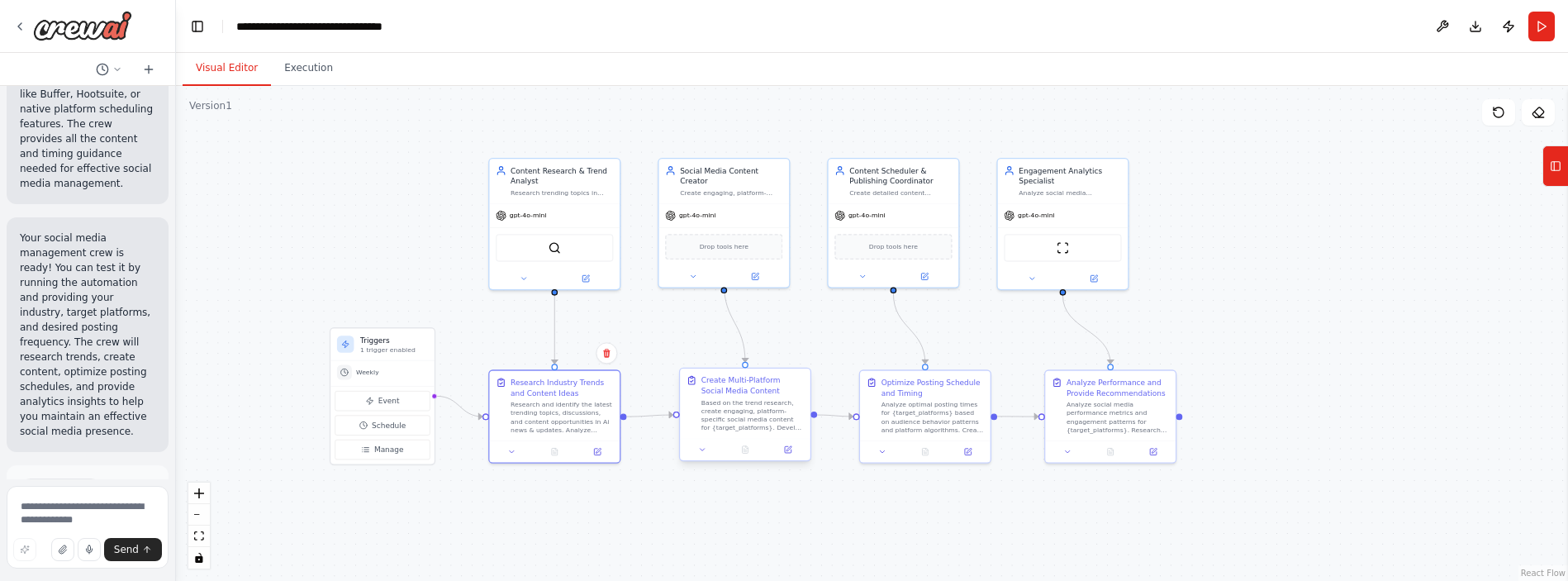
click at [700, 456] on div at bounding box center [746, 449] width 131 height 21
click at [695, 453] on button at bounding box center [702, 448] width 37 height 13
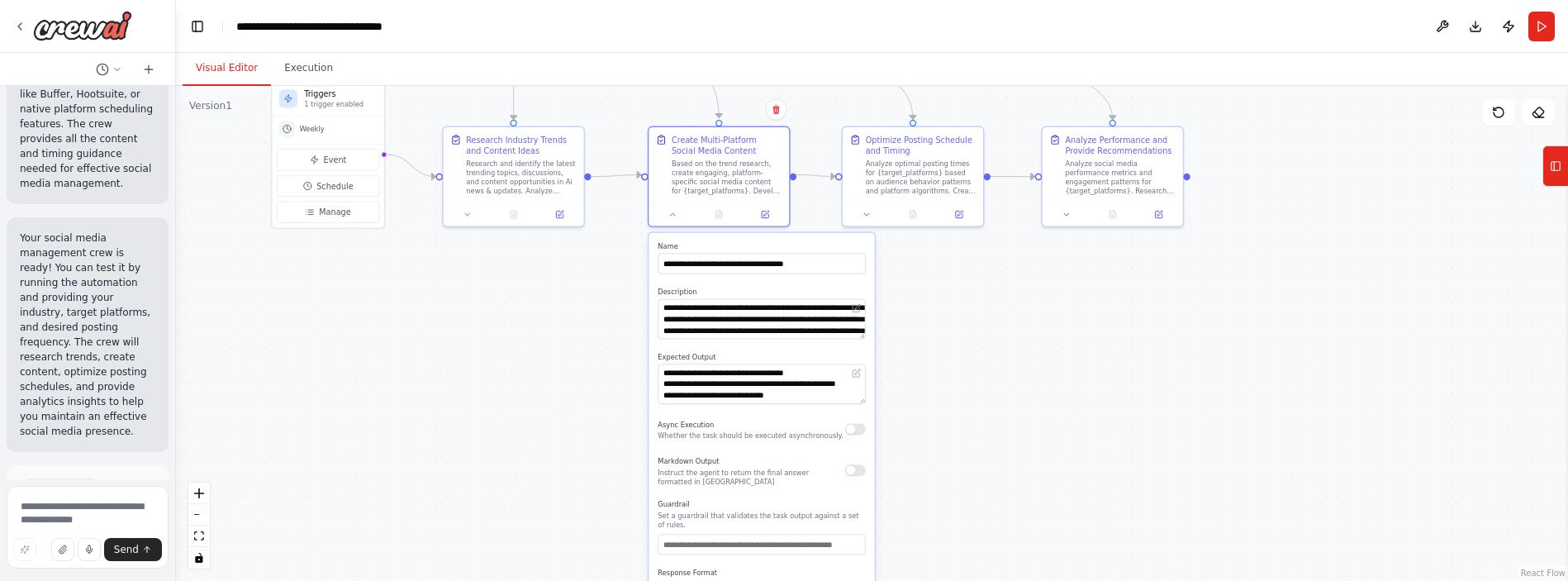
drag, startPoint x: 981, startPoint y: 513, endPoint x: 967, endPoint y: 279, distance: 234.4
click at [892, 279] on div ".deletable-edge-delete-btn { width: 20px; height: 20px; border: 0px solid #ffff…" at bounding box center [872, 333] width 1392 height 495
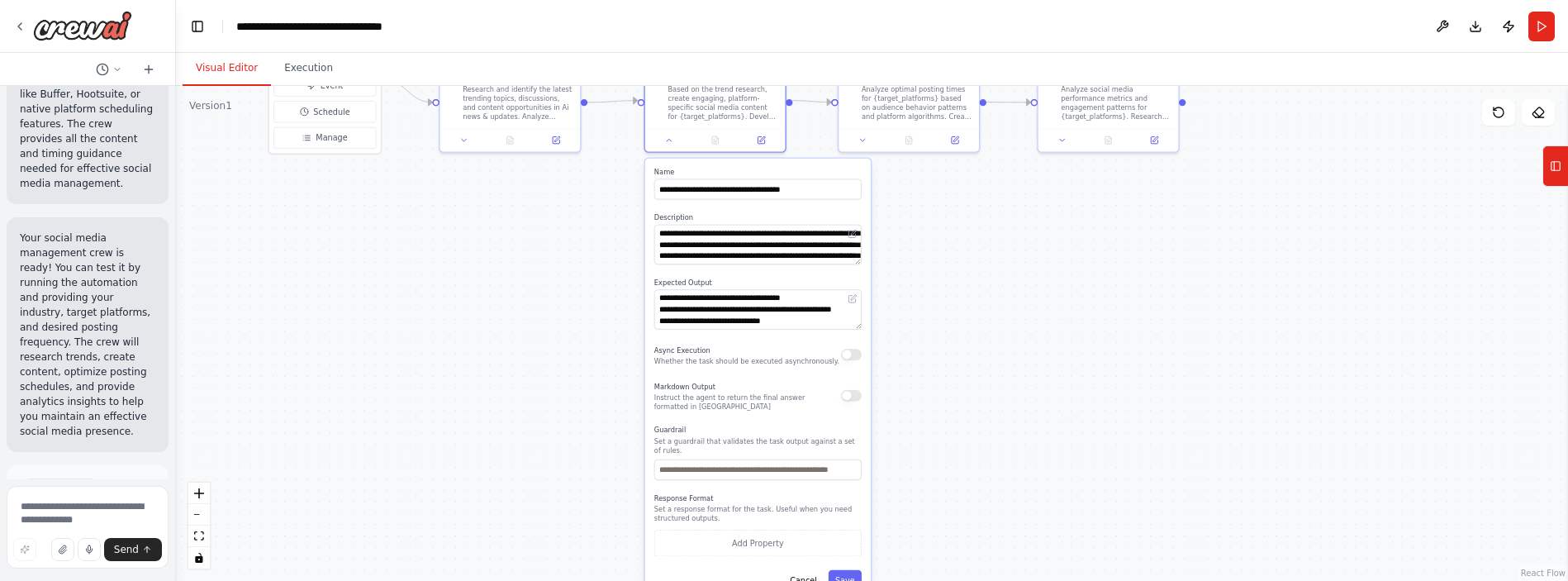
drag, startPoint x: 957, startPoint y: 370, endPoint x: 952, endPoint y: 319, distance: 51.2
click at [892, 321] on div ".deletable-edge-delete-btn { width: 20px; height: 20px; border: 0px solid #ffff…" at bounding box center [872, 333] width 1392 height 495
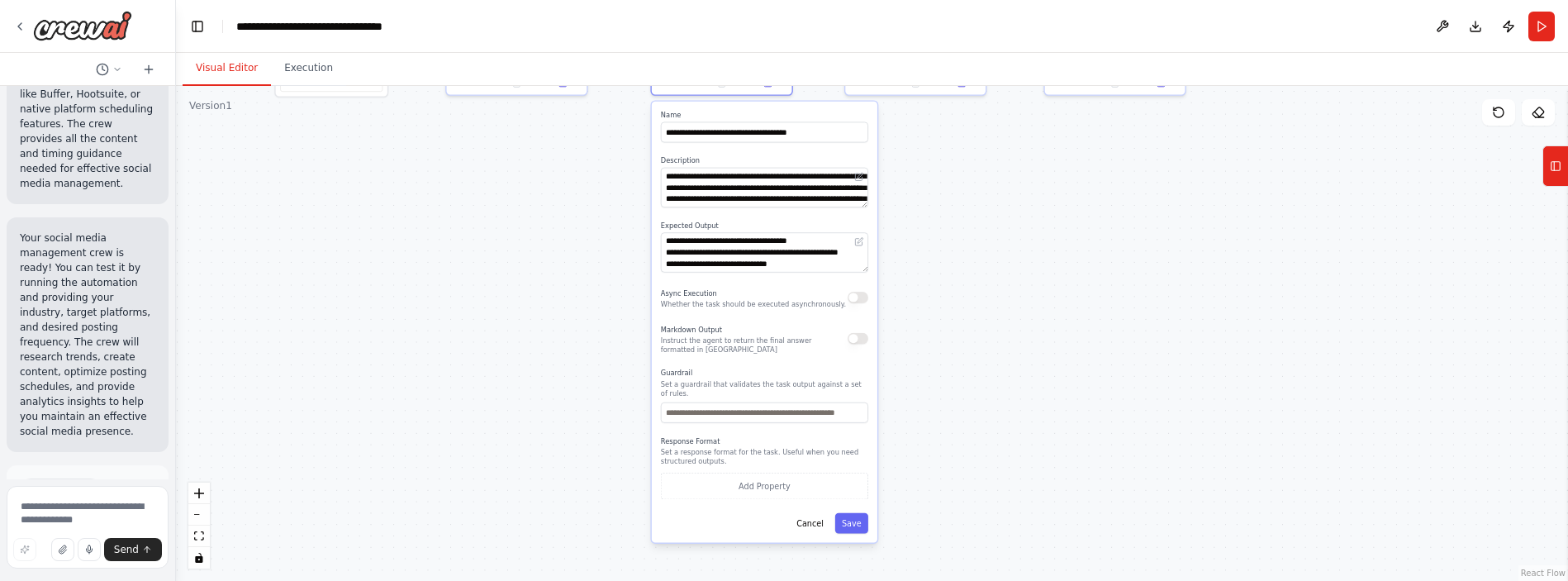
drag, startPoint x: 996, startPoint y: 366, endPoint x: 999, endPoint y: 336, distance: 30.1
click at [892, 336] on div ".deletable-edge-delete-btn { width: 20px; height: 20px; border: 0px solid #ffff…" at bounding box center [872, 333] width 1392 height 495
click at [799, 534] on div "**********" at bounding box center [765, 322] width 225 height 442
click at [806, 520] on button "Cancel" at bounding box center [810, 522] width 40 height 20
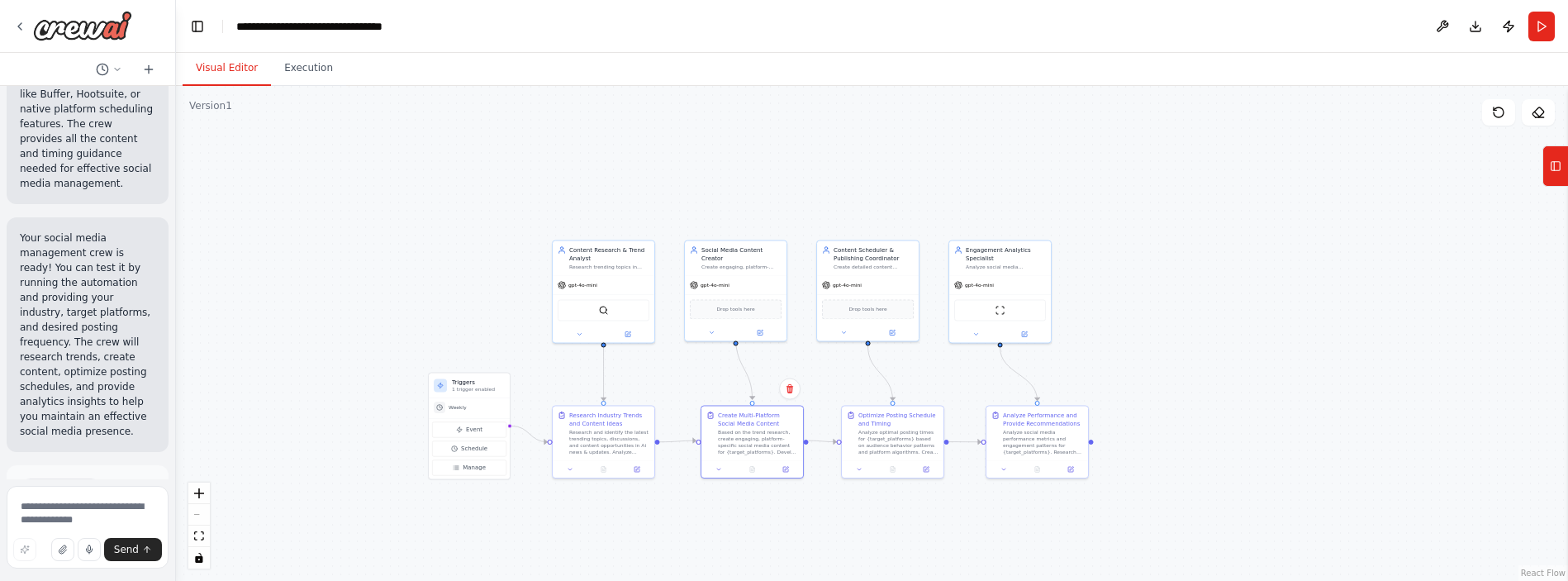
drag, startPoint x: 921, startPoint y: 326, endPoint x: 886, endPoint y: 577, distance: 253.4
click at [878, 580] on html "Create a crew that schedules and publishes social media content across multiple…" at bounding box center [784, 290] width 1568 height 581
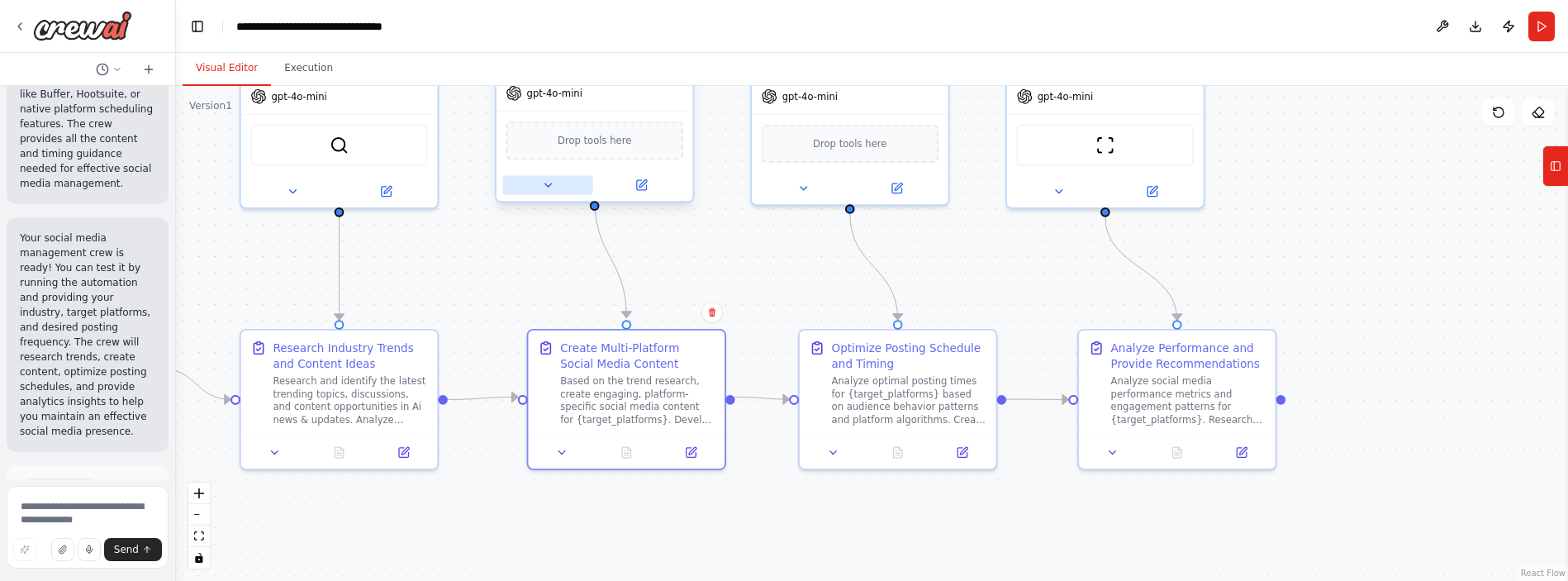
click at [544, 179] on icon at bounding box center [547, 185] width 13 height 13
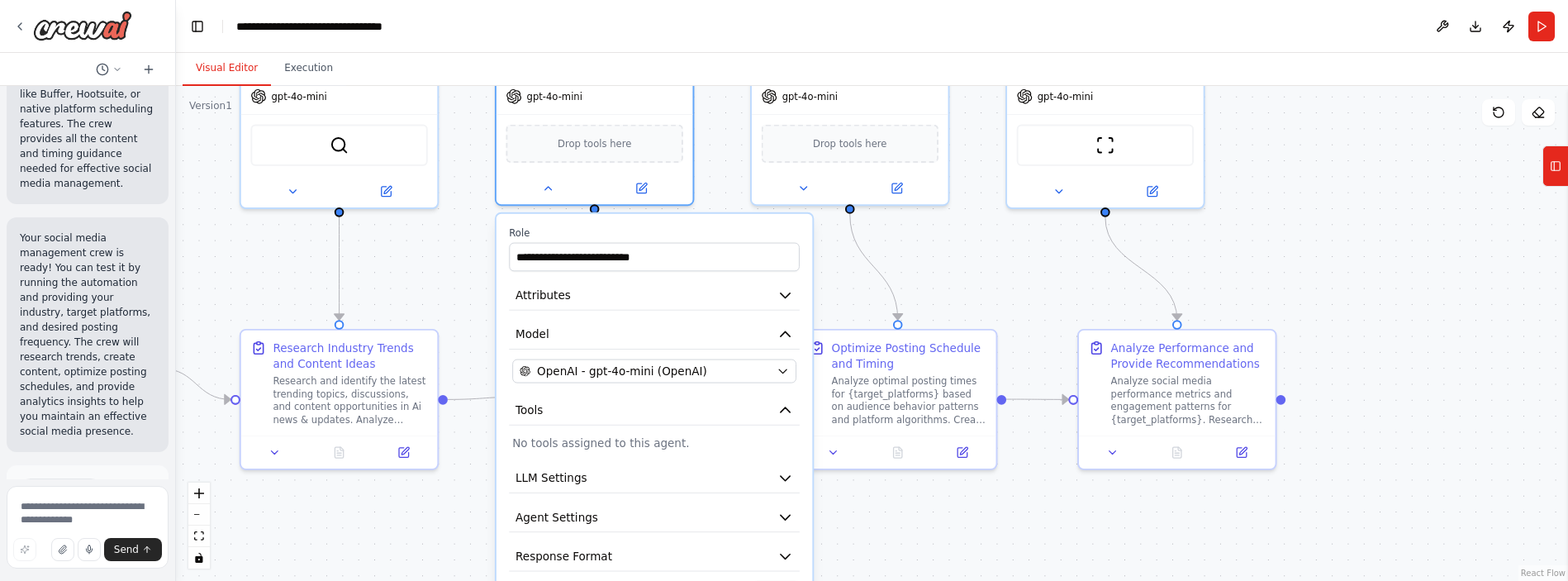
click at [892, 281] on div ".deletable-edge-delete-btn { width: 20px; height: 20px; border: 0px solid #ffff…" at bounding box center [872, 333] width 1392 height 495
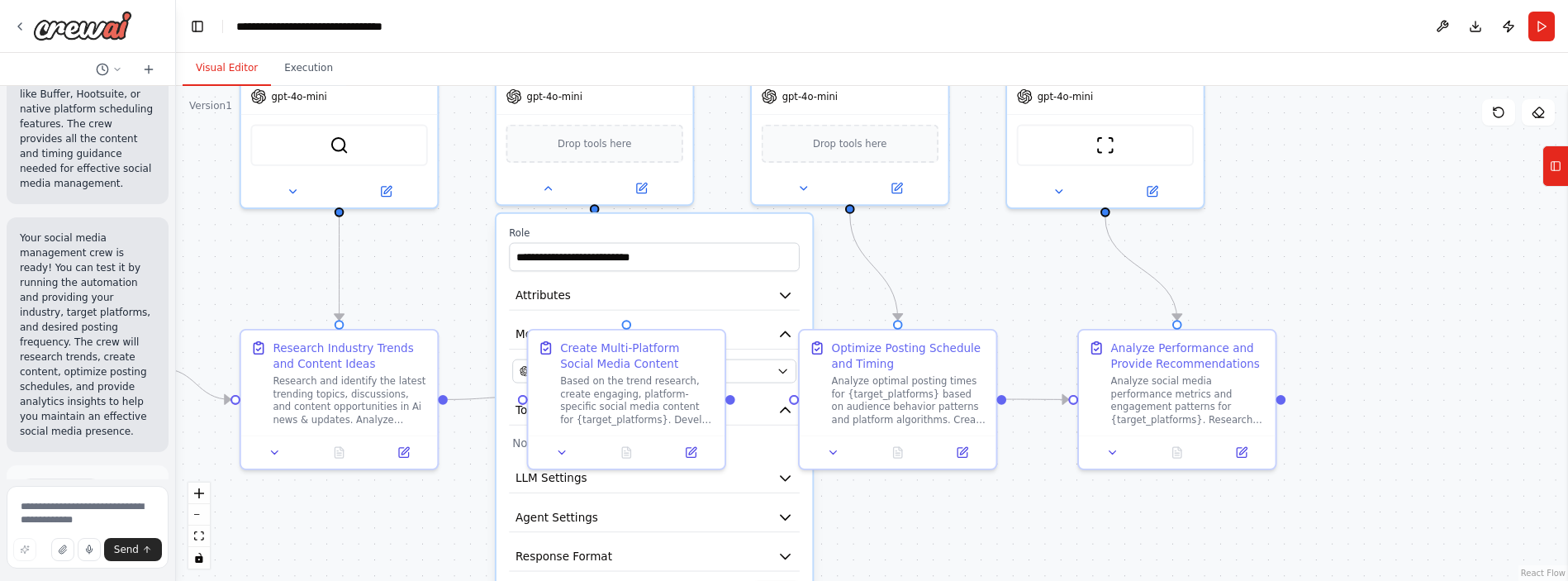
click at [892, 263] on div ".deletable-edge-delete-btn { width: 20px; height: 20px; border: 0px solid #ffff…" at bounding box center [872, 333] width 1392 height 495
click at [805, 185] on icon at bounding box center [802, 185] width 7 height 3
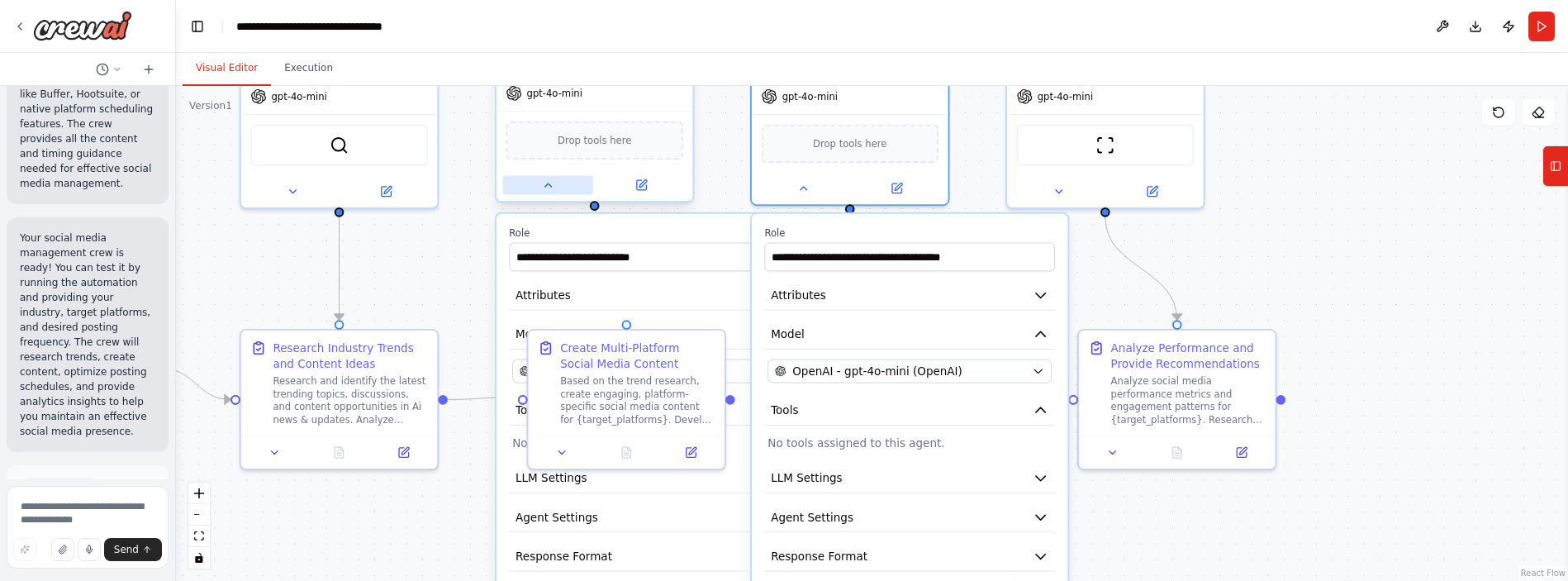
click at [547, 178] on button at bounding box center [548, 185] width 90 height 19
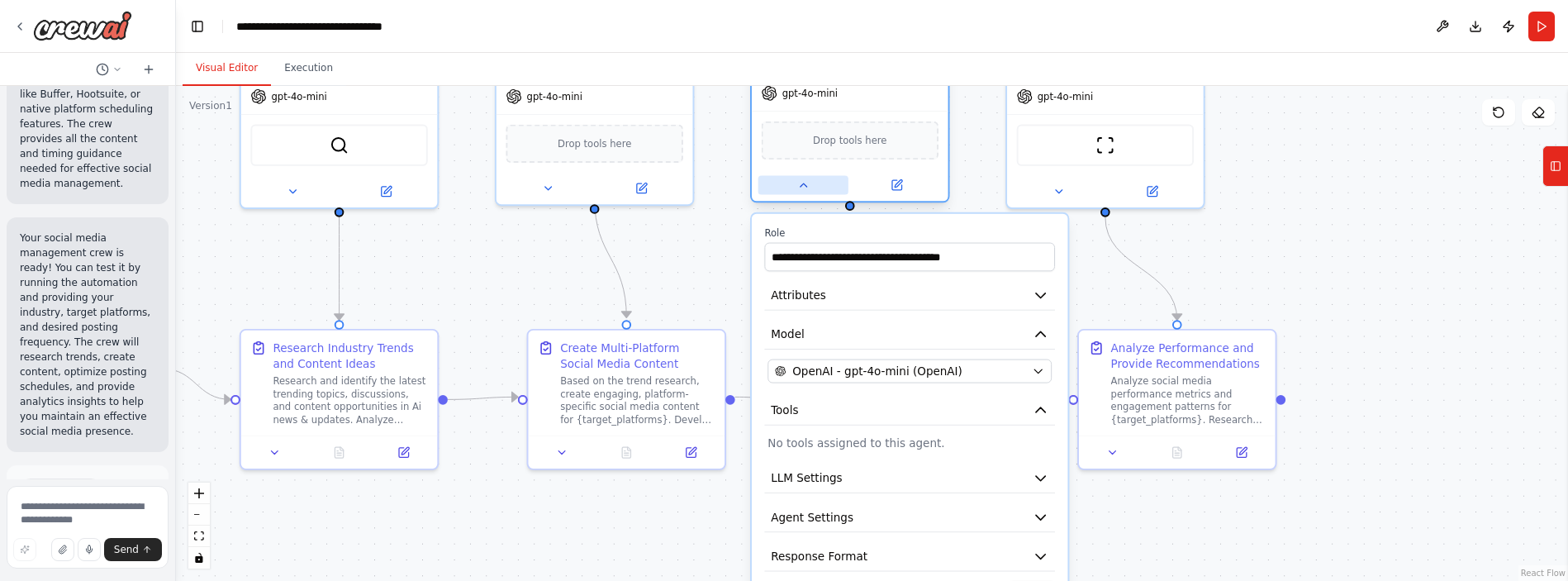
click at [802, 189] on icon at bounding box center [803, 185] width 13 height 13
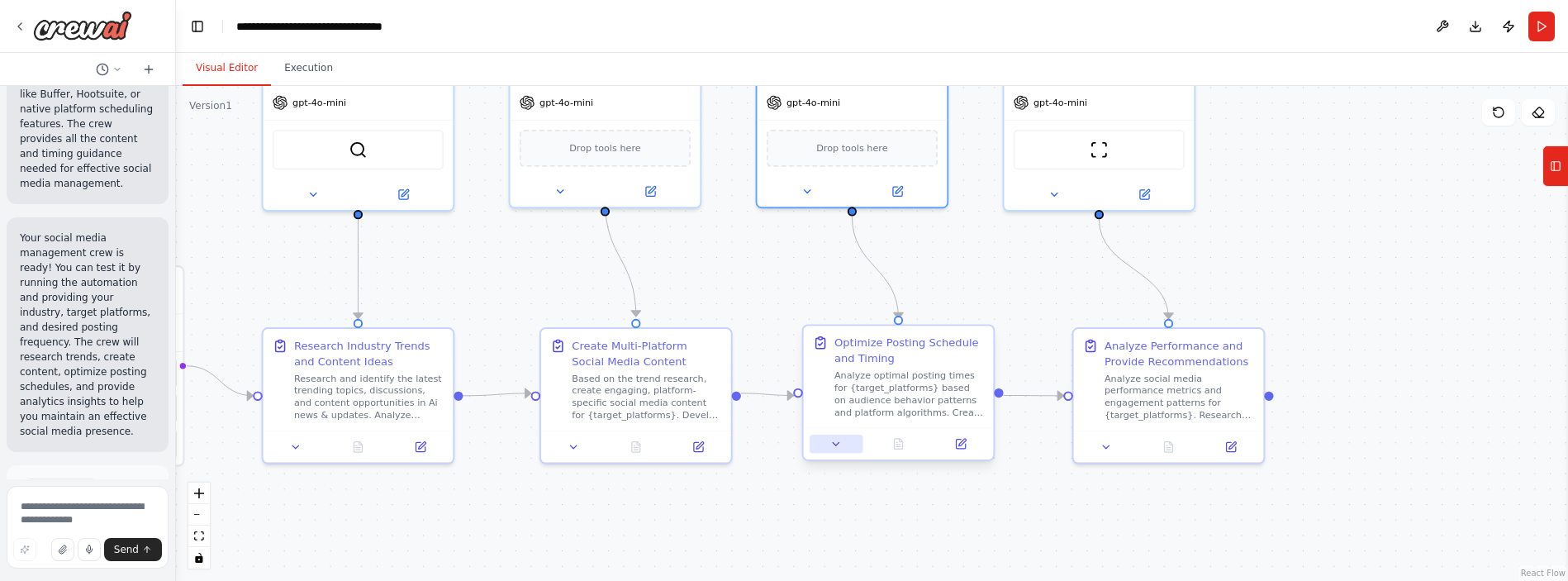
click at [842, 451] on button at bounding box center [836, 443] width 53 height 18
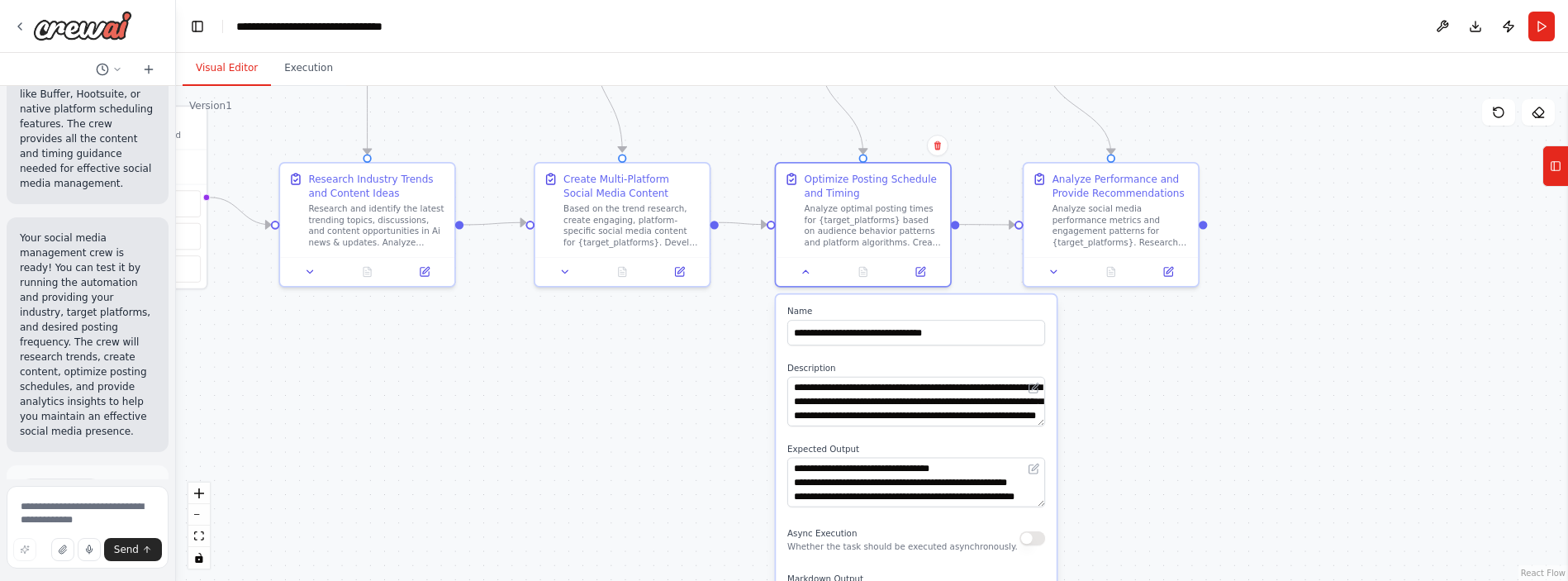
drag, startPoint x: 1415, startPoint y: 445, endPoint x: 1291, endPoint y: 313, distance: 181.1
click at [892, 272] on div ".deletable-edge-delete-btn { width: 20px; height: 20px; border: 0px solid #ffff…" at bounding box center [872, 333] width 1392 height 495
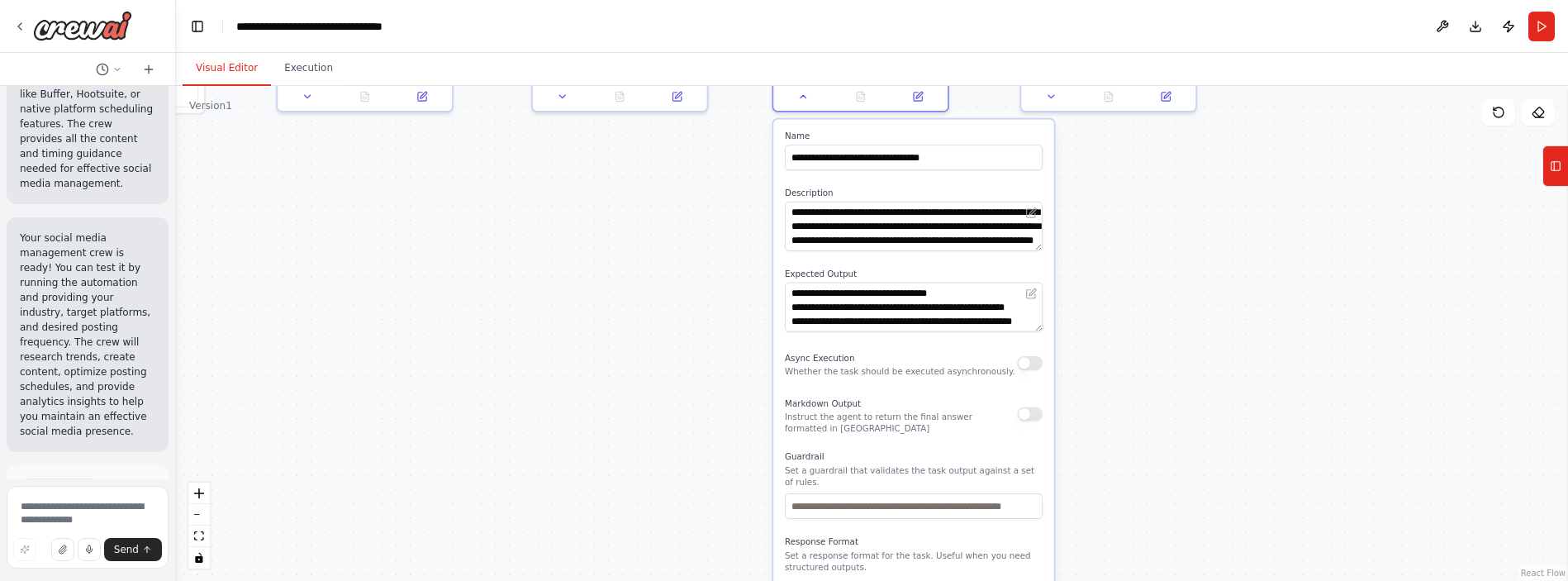
drag, startPoint x: 1133, startPoint y: 435, endPoint x: 1131, endPoint y: 260, distance: 175.0
click at [892, 260] on div ".deletable-edge-delete-btn { width: 20px; height: 20px; border: 0px solid #ffff…" at bounding box center [872, 333] width 1392 height 495
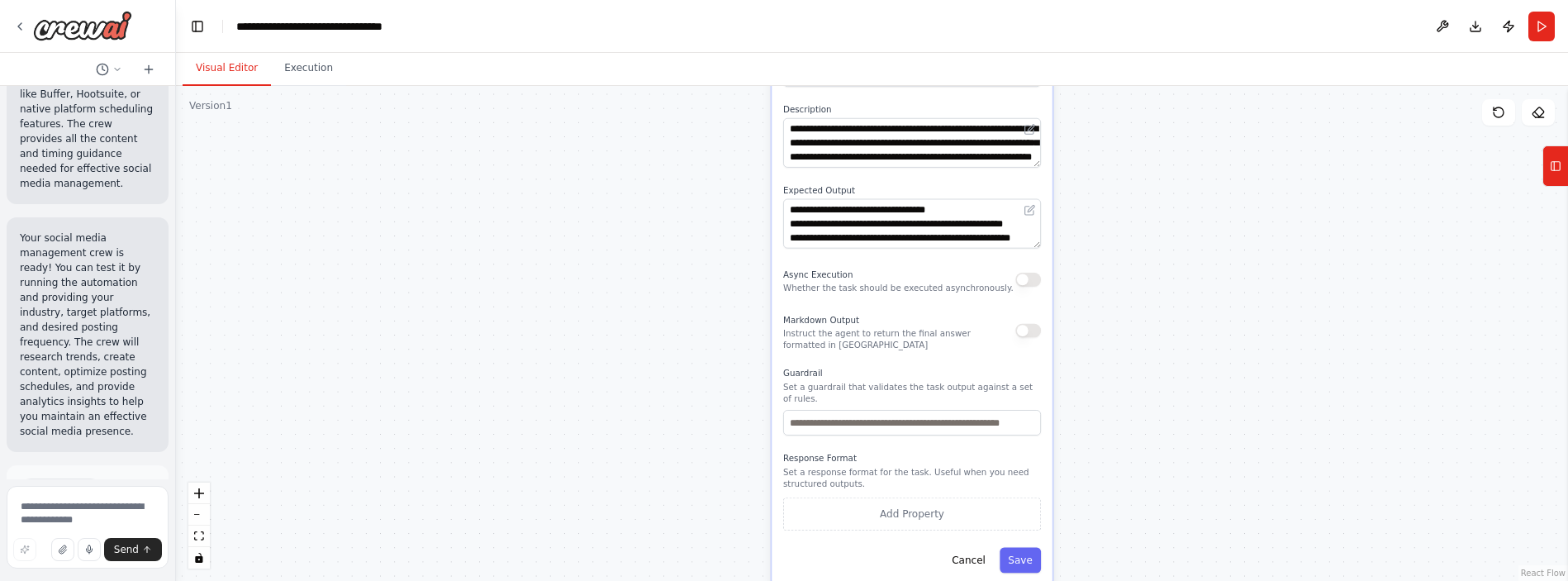
drag, startPoint x: 1157, startPoint y: 341, endPoint x: 1146, endPoint y: 256, distance: 85.7
click at [892, 256] on div ".deletable-edge-delete-btn { width: 20px; height: 20px; border: 0px solid #ffff…" at bounding box center [872, 333] width 1392 height 495
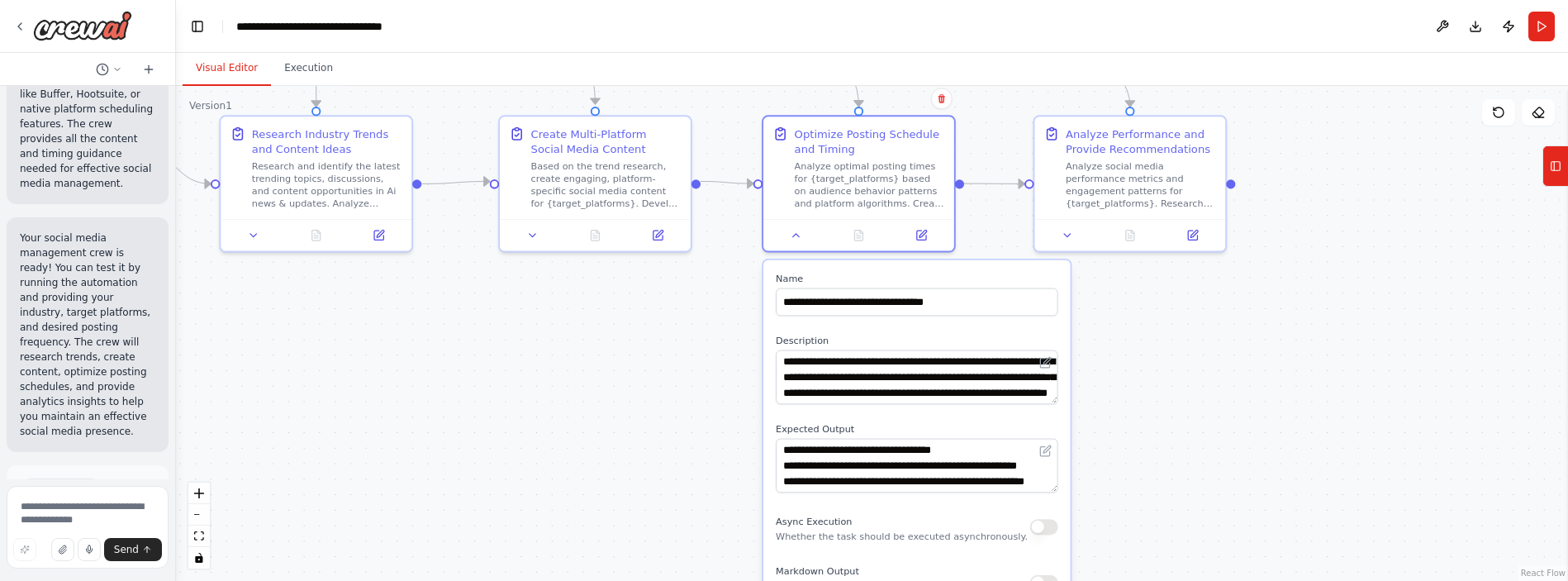
drag, startPoint x: 1146, startPoint y: 311, endPoint x: 1175, endPoint y: 594, distance: 284.5
click at [892, 580] on html "Create a crew that schedules and publishes social media content across multiple…" at bounding box center [784, 290] width 1568 height 581
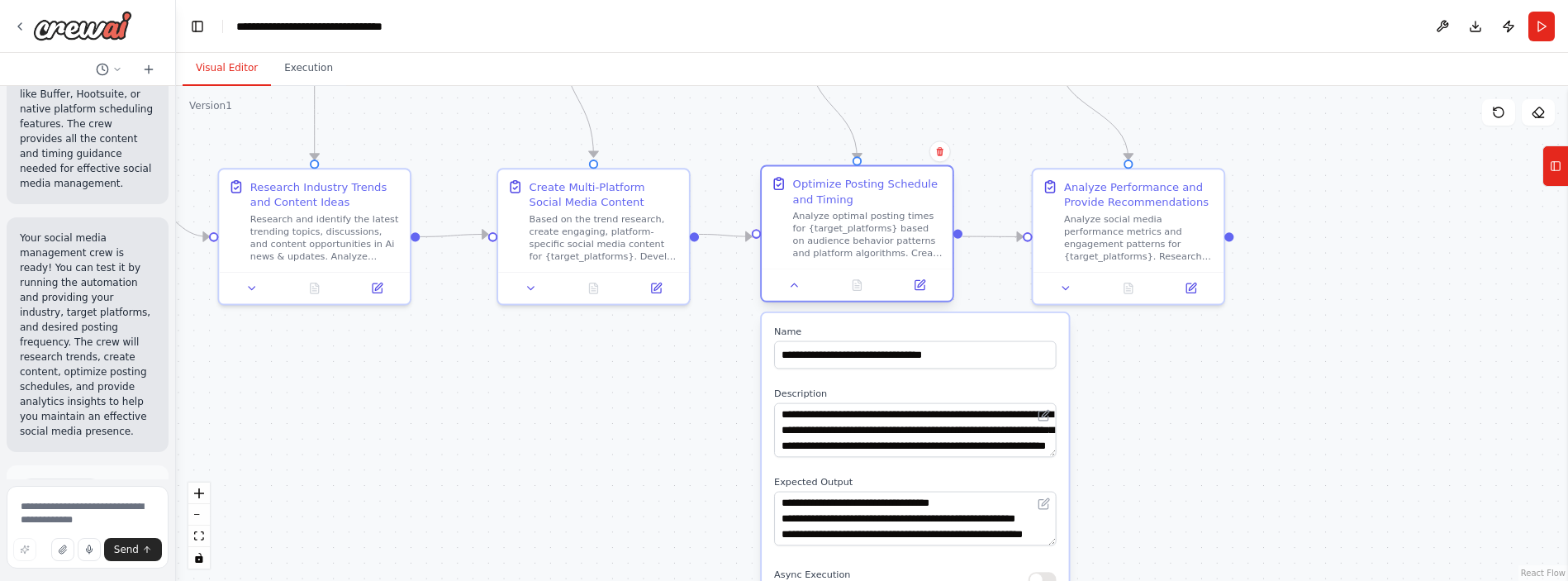
drag, startPoint x: 1185, startPoint y: 421, endPoint x: 842, endPoint y: 296, distance: 365.1
click at [892, 473] on div ".deletable-edge-delete-btn { width: 20px; height: 20px; border: 0px solid #ffff…" at bounding box center [872, 333] width 1392 height 495
click at [795, 287] on icon at bounding box center [794, 285] width 13 height 13
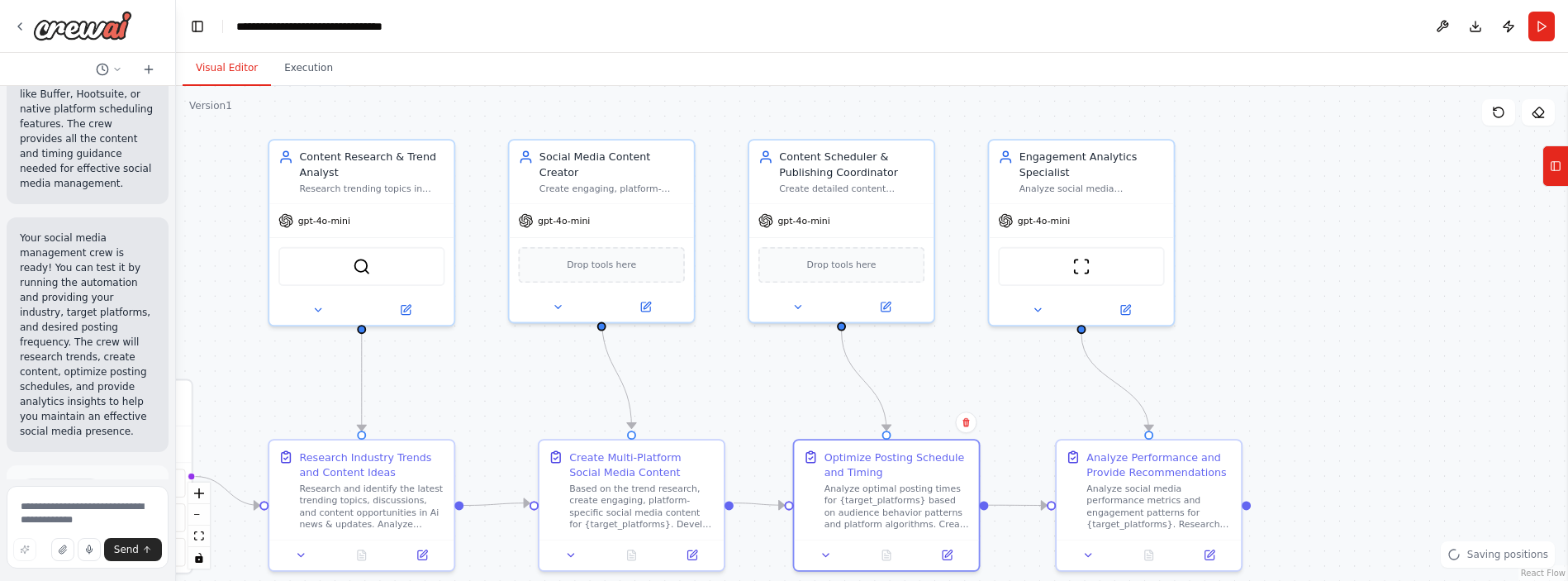
drag, startPoint x: 1335, startPoint y: 313, endPoint x: 1321, endPoint y: 494, distance: 181.5
click at [892, 507] on div ".deletable-edge-delete-btn { width: 20px; height: 20px; border: 0px solid #ffff…" at bounding box center [872, 333] width 1392 height 495
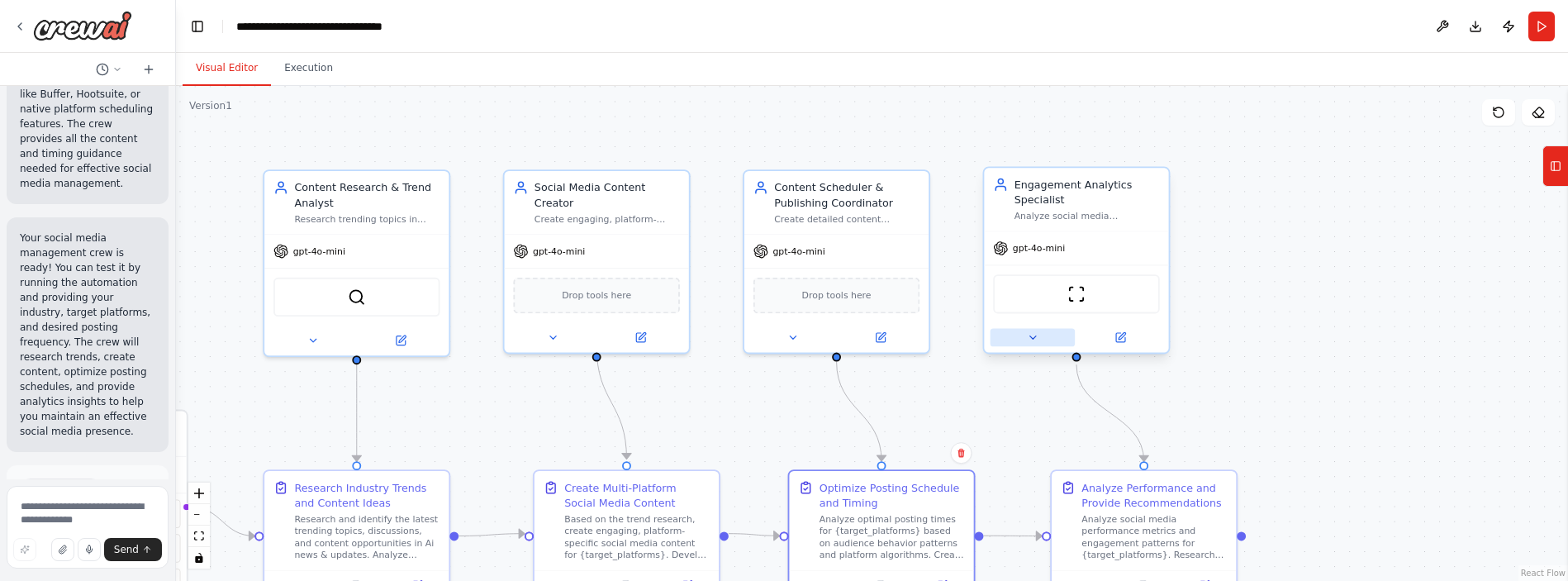
click at [892, 331] on icon at bounding box center [1033, 337] width 13 height 13
click at [892, 341] on icon at bounding box center [1033, 337] width 13 height 13
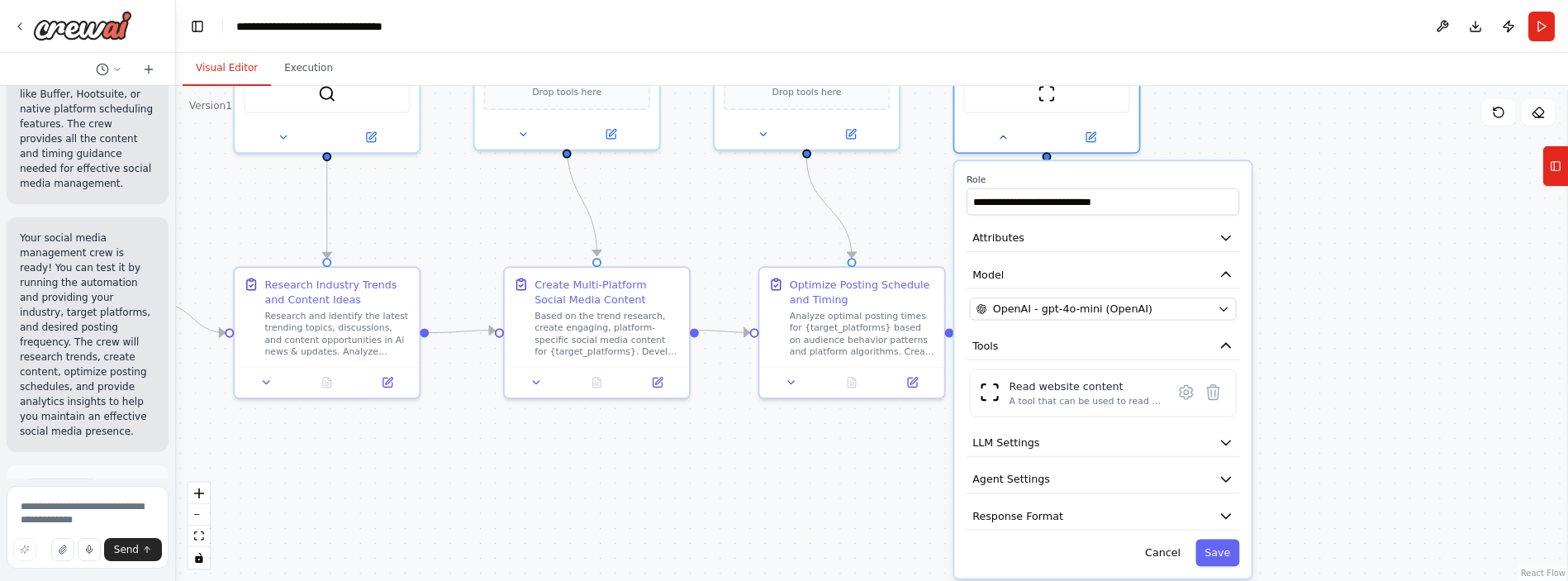
drag, startPoint x: 1385, startPoint y: 429, endPoint x: 1356, endPoint y: 225, distance: 206.1
click at [892, 225] on div ".deletable-edge-delete-btn { width: 20px; height: 20px; border: 0px solid #ffff…" at bounding box center [872, 333] width 1392 height 495
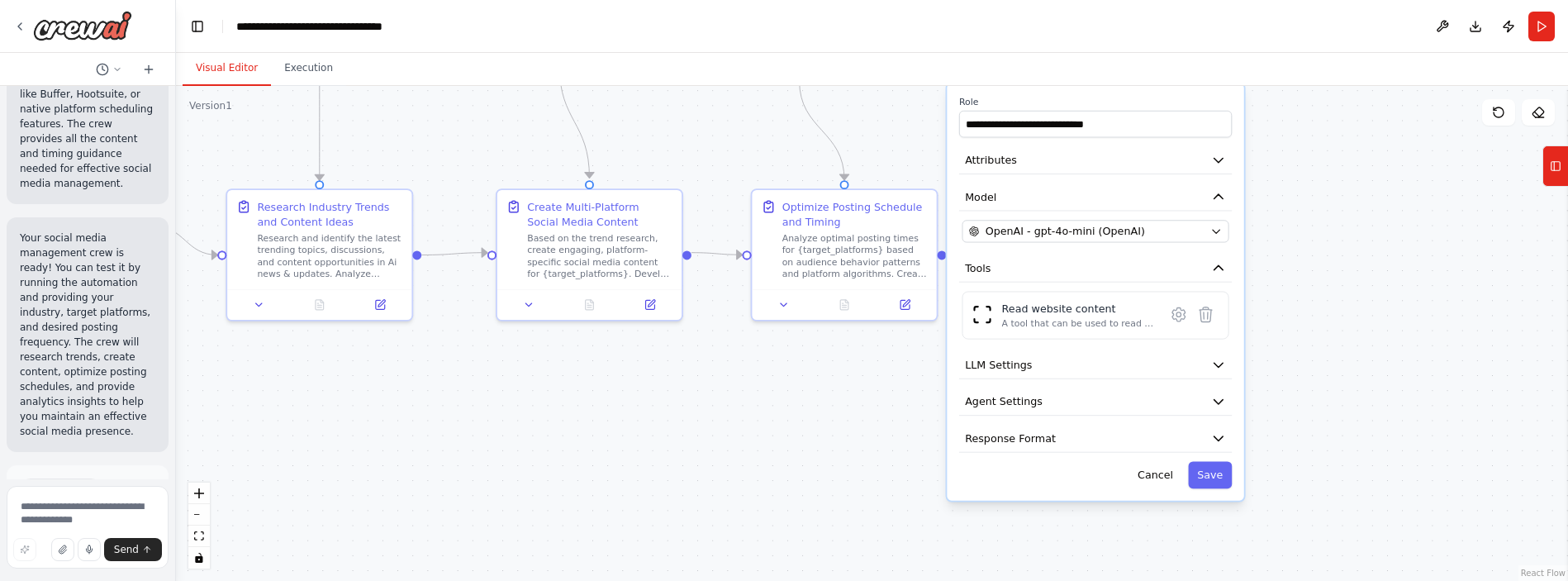
drag, startPoint x: 1344, startPoint y: 354, endPoint x: 1337, endPoint y: 277, distance: 77.3
click at [892, 277] on div ".deletable-edge-delete-btn { width: 20px; height: 20px; border: 0px solid #ffff…" at bounding box center [872, 333] width 1392 height 495
click at [892, 480] on button "Cancel" at bounding box center [1155, 475] width 54 height 27
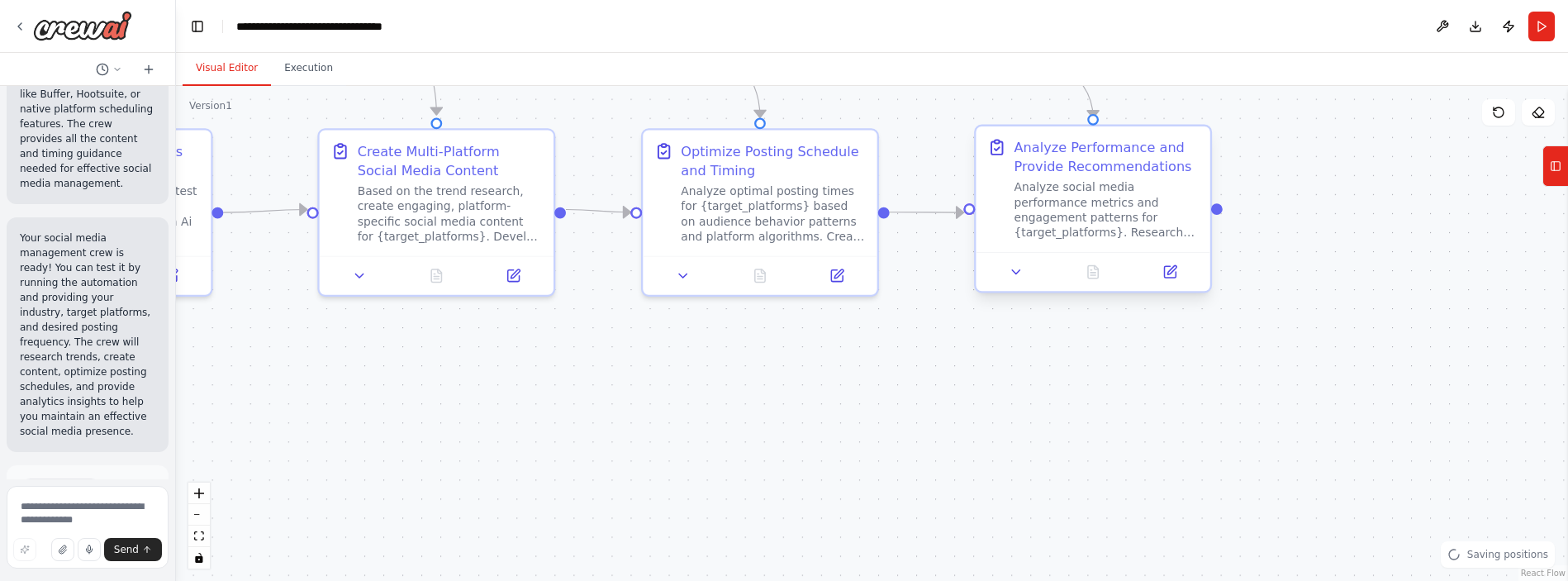
click at [892, 285] on div at bounding box center [1092, 271] width 234 height 38
click at [892, 278] on icon at bounding box center [1025, 271] width 14 height 14
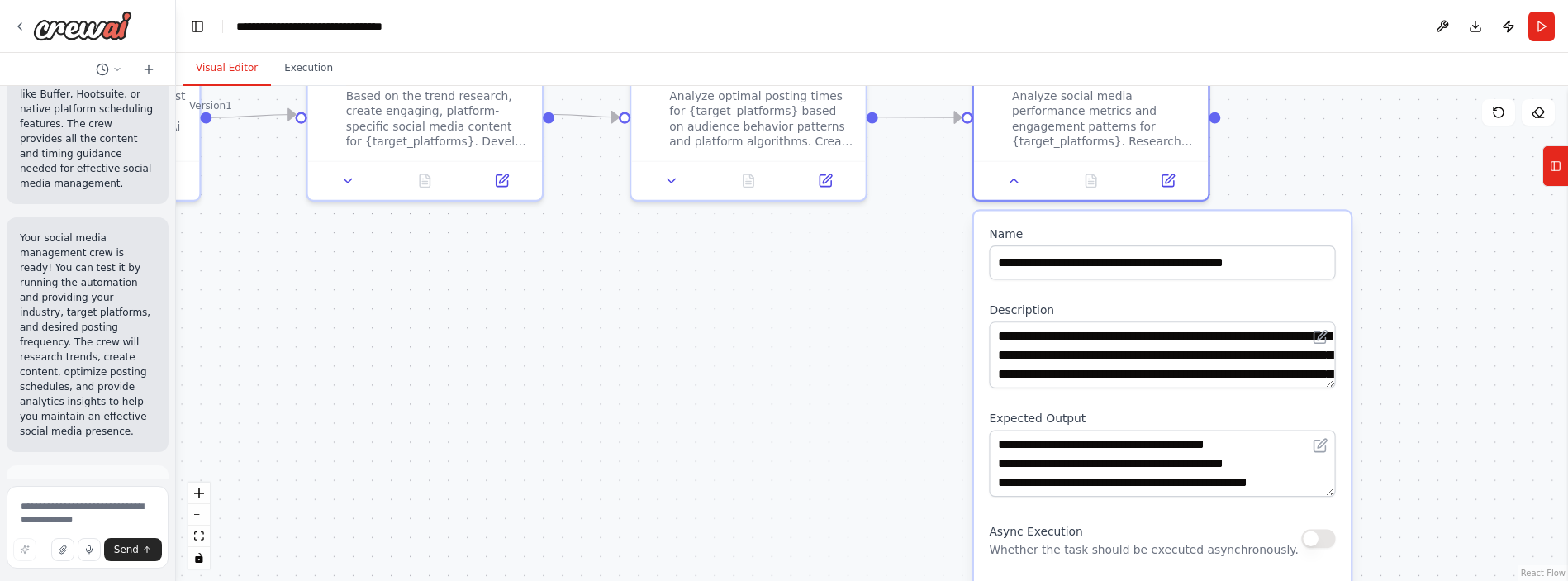
drag, startPoint x: 1454, startPoint y: 417, endPoint x: 1443, endPoint y: 321, distance: 96.6
click at [892, 321] on div ".deletable-edge-delete-btn { width: 20px; height: 20px; border: 0px solid #ffff…" at bounding box center [872, 333] width 1392 height 495
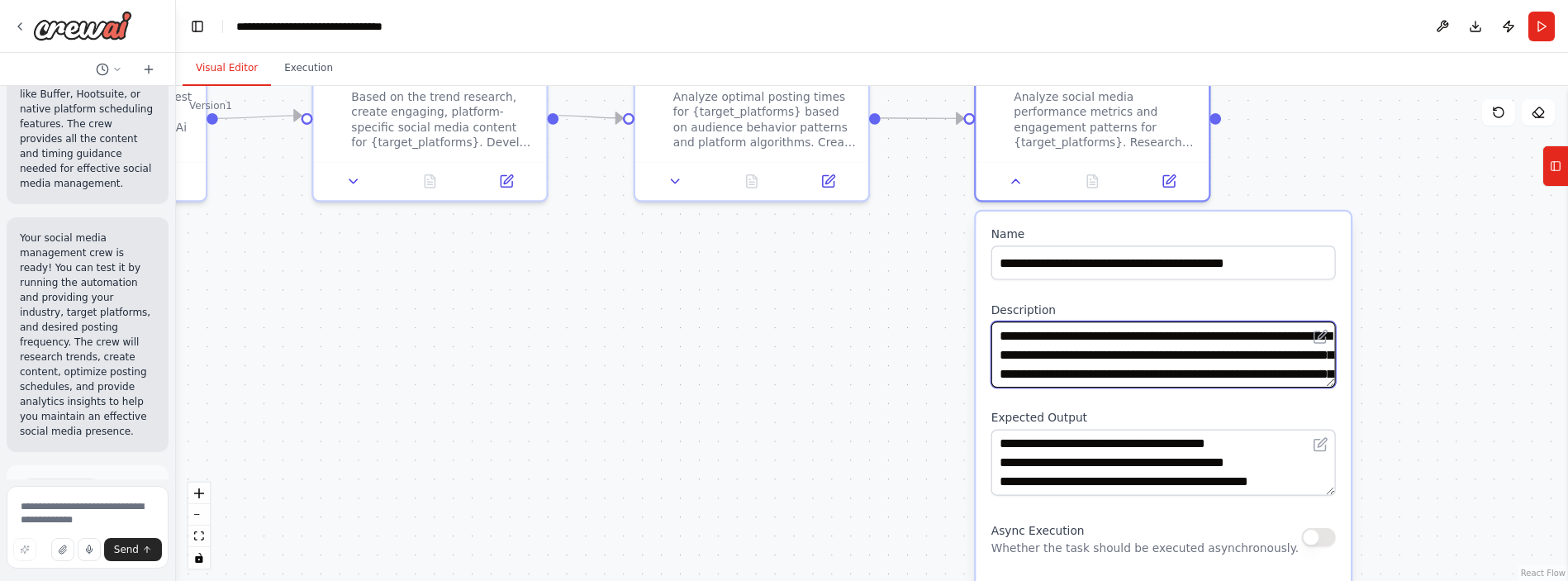
drag, startPoint x: 1277, startPoint y: 355, endPoint x: 1178, endPoint y: 356, distance: 99.0
click at [892, 348] on textarea "**********" at bounding box center [1164, 354] width 344 height 66
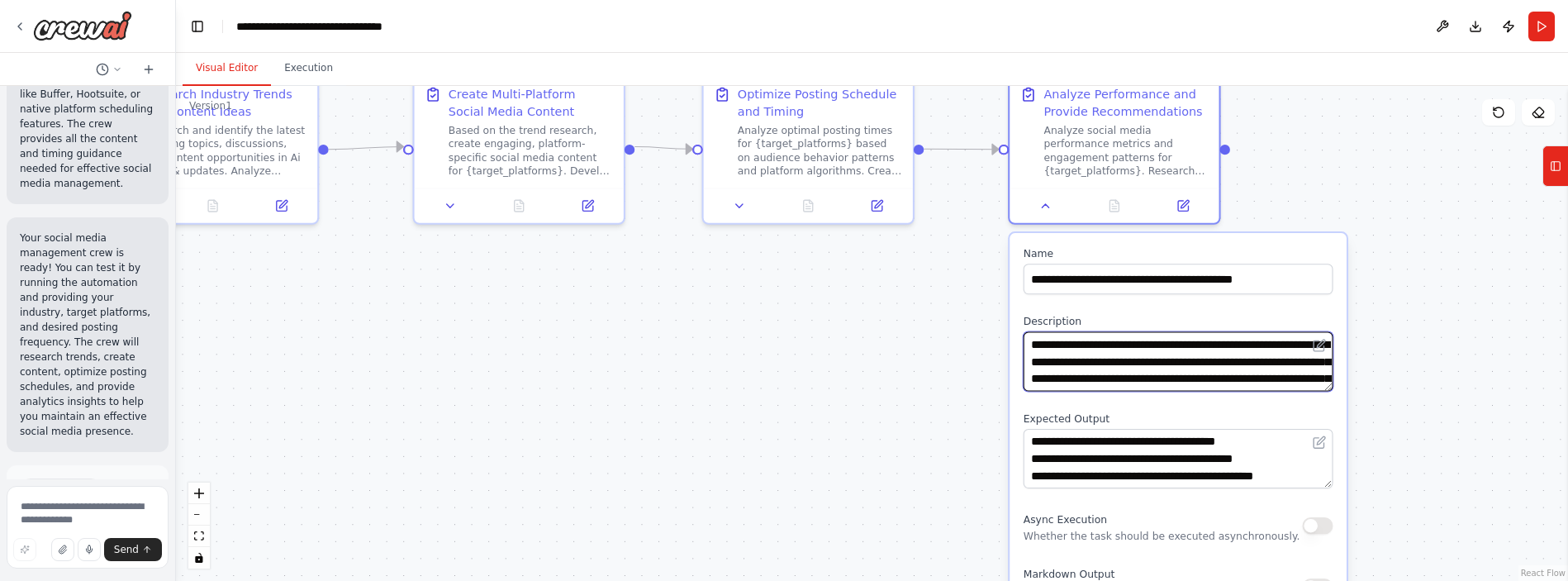
type textarea "**********"
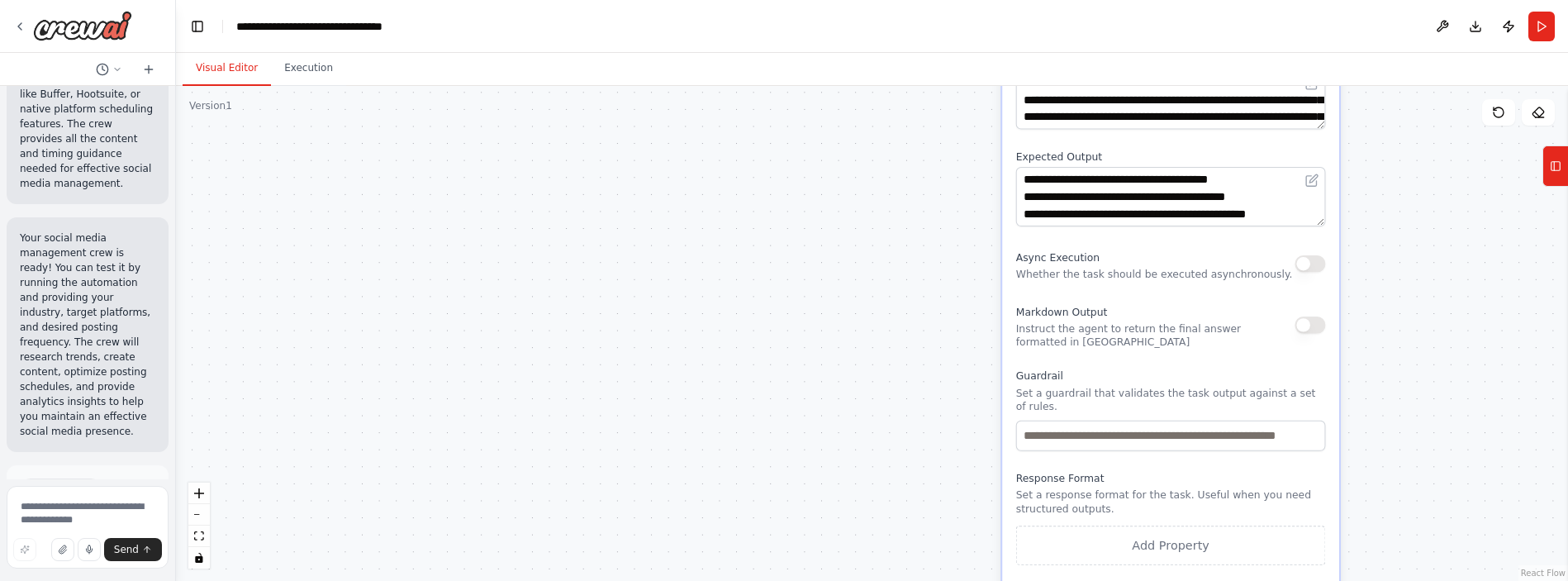
drag, startPoint x: 1417, startPoint y: 425, endPoint x: 1408, endPoint y: 167, distance: 258.2
click at [892, 167] on div ".deletable-edge-delete-btn { width: 20px; height: 20px; border: 0px solid #ffff…" at bounding box center [872, 333] width 1392 height 495
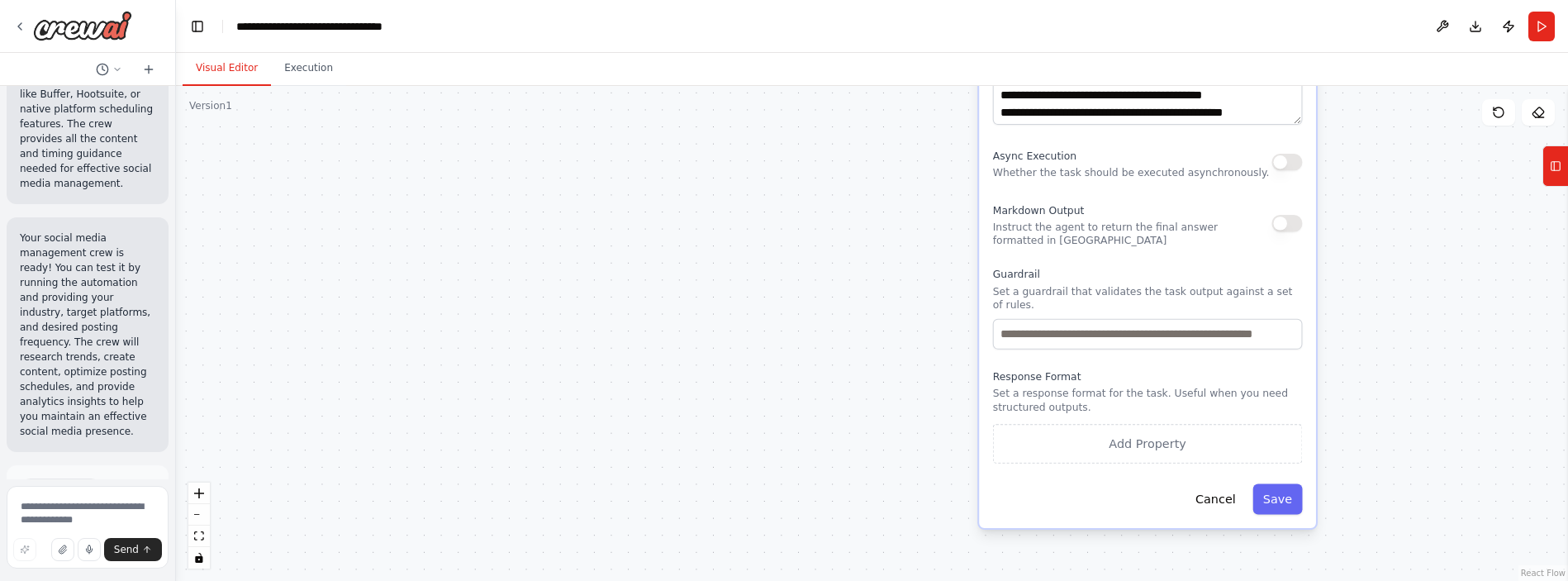
drag, startPoint x: 1443, startPoint y: 316, endPoint x: 1417, endPoint y: 212, distance: 107.2
click at [892, 211] on div ".deletable-edge-delete-btn { width: 20px; height: 20px; border: 0px solid #ffff…" at bounding box center [872, 333] width 1392 height 495
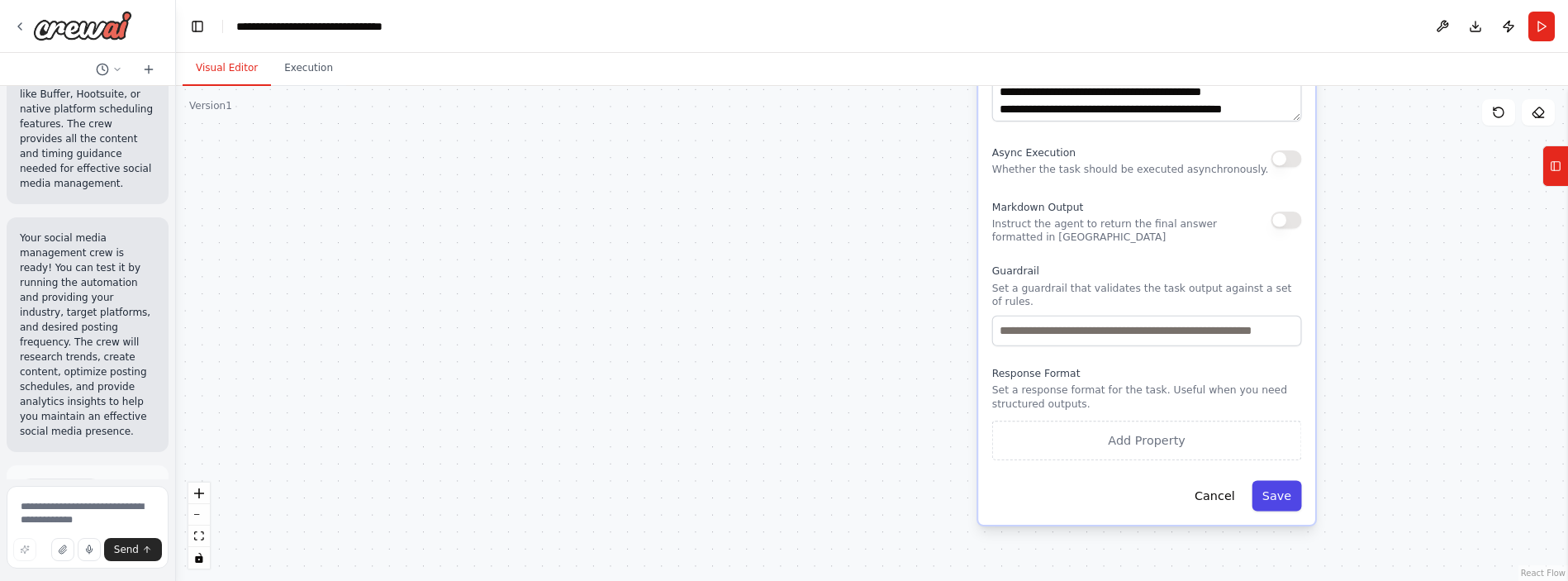
click at [892, 507] on button "Save" at bounding box center [1277, 495] width 50 height 31
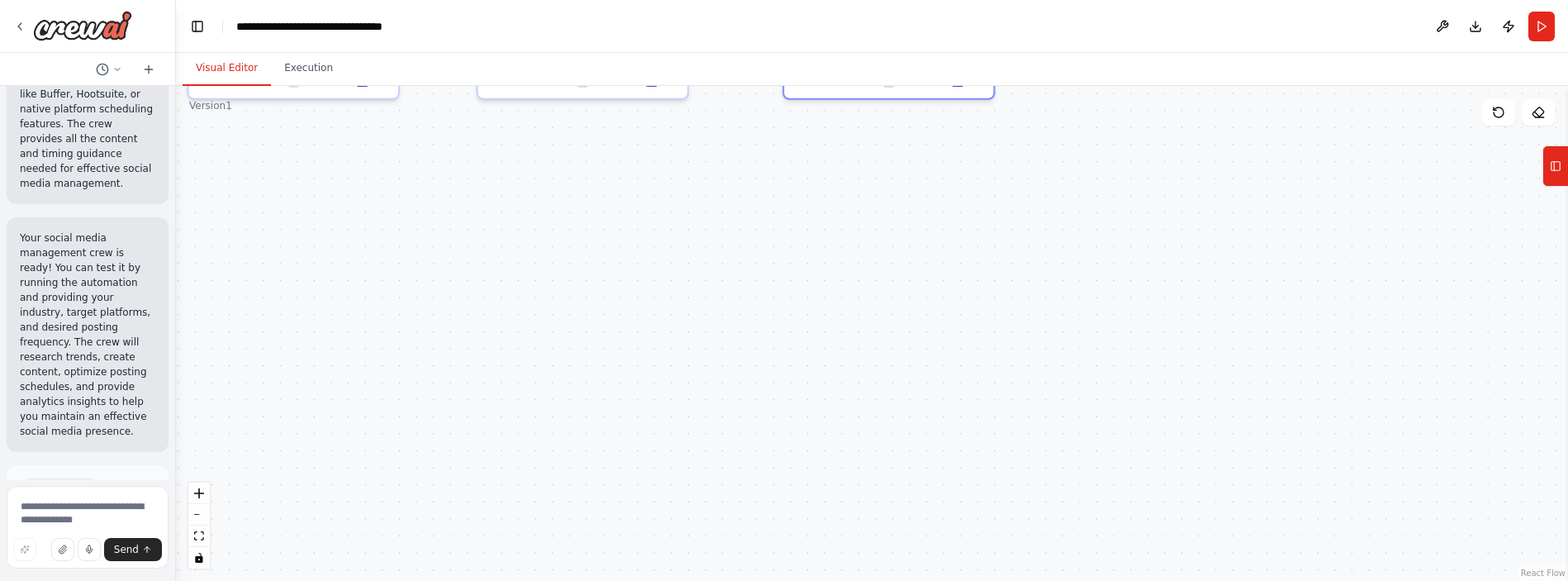
drag, startPoint x: 1231, startPoint y: 287, endPoint x: 964, endPoint y: 615, distance: 422.9
click at [892, 580] on html "Create a crew that schedules and publishes social media content across multiple…" at bounding box center [784, 290] width 1568 height 581
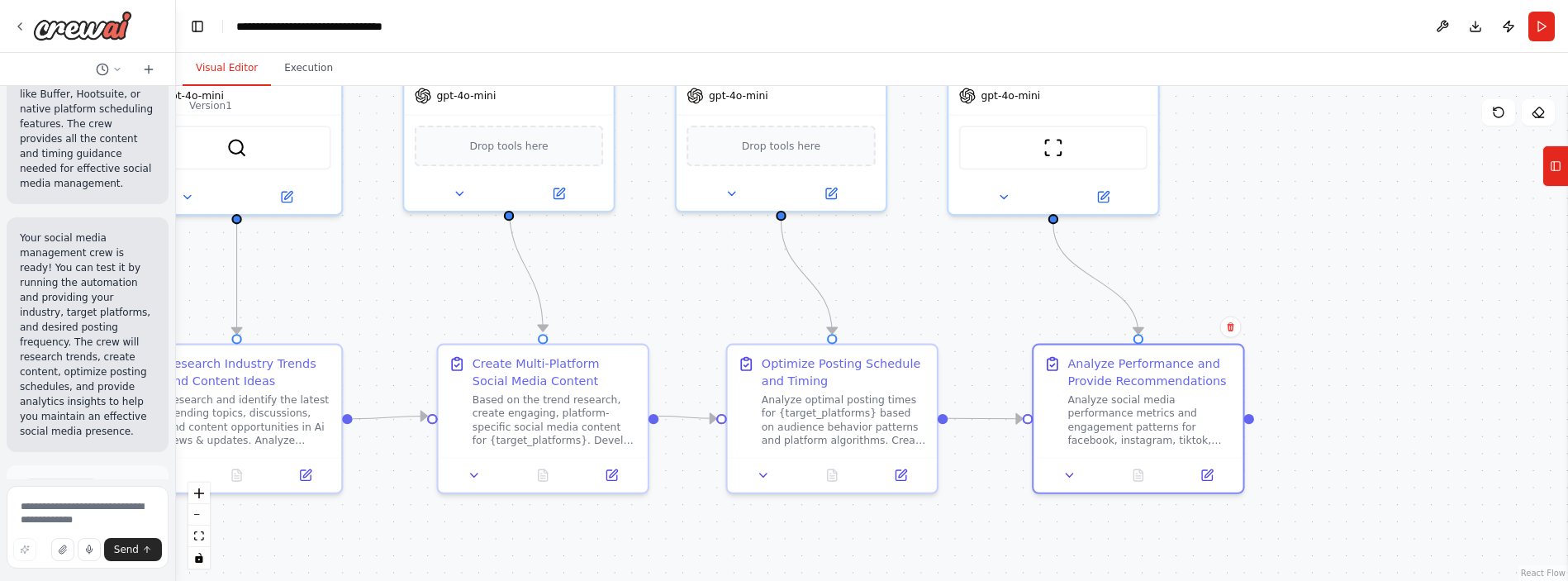
drag, startPoint x: 1036, startPoint y: 211, endPoint x: 1358, endPoint y: 518, distance: 444.9
click at [892, 518] on div ".deletable-edge-delete-btn { width: 20px; height: 20px; border: 0px solid #ffff…" at bounding box center [872, 333] width 1392 height 495
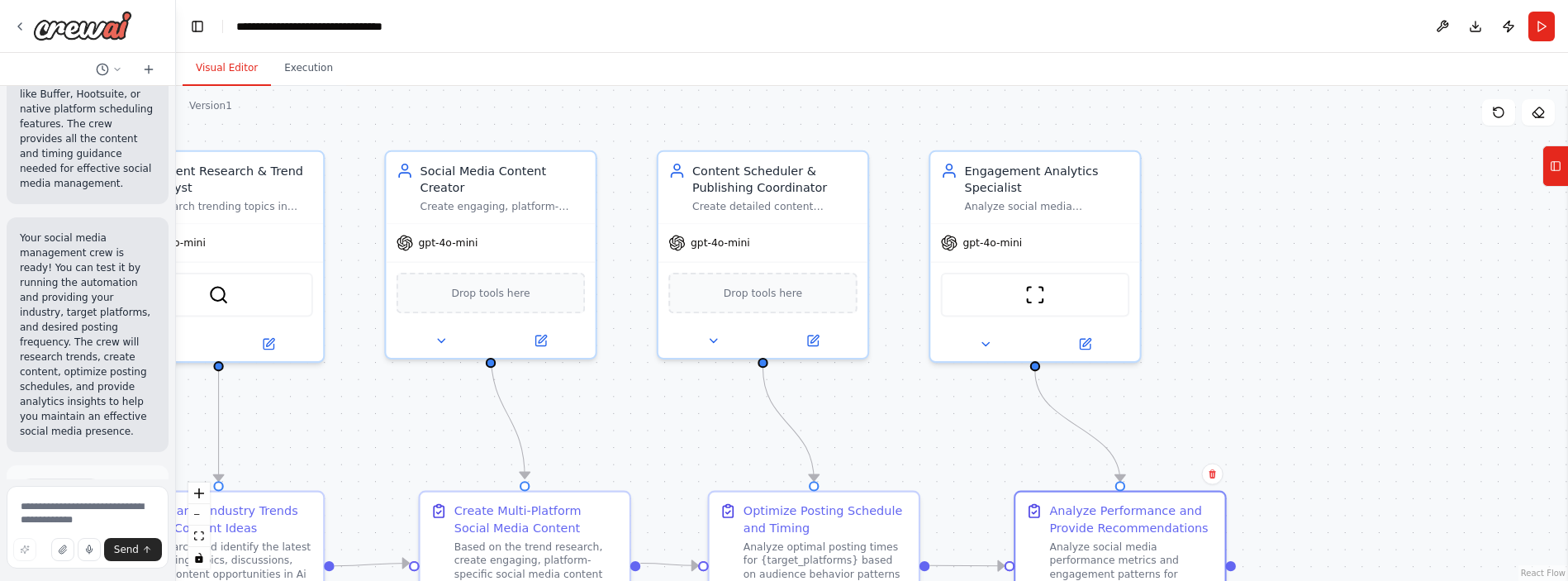
drag, startPoint x: 1387, startPoint y: 290, endPoint x: 1384, endPoint y: 352, distance: 62.1
click at [892, 352] on div ".deletable-edge-delete-btn { width: 20px; height: 20px; border: 0px solid #ffff…" at bounding box center [872, 333] width 1392 height 495
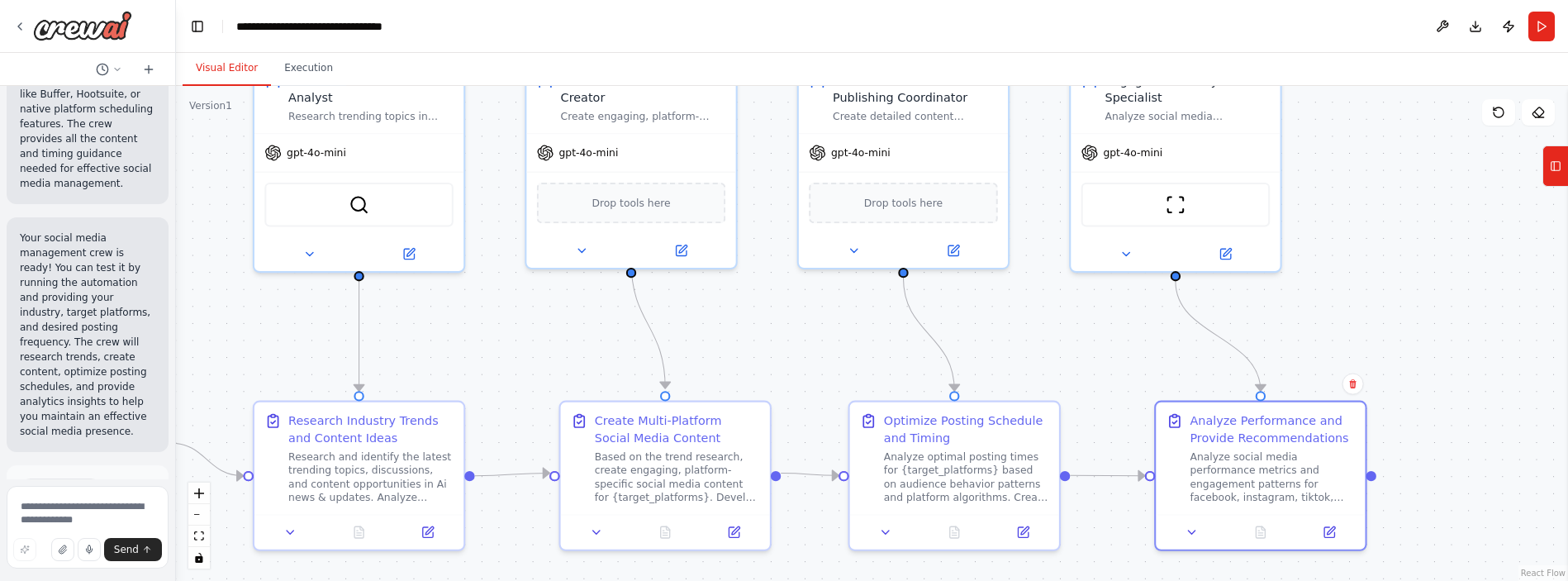
drag, startPoint x: 1298, startPoint y: 424, endPoint x: 1436, endPoint y: 336, distance: 163.7
click at [892, 336] on div ".deletable-edge-delete-btn { width: 20px; height: 20px; border: 0px solid #ffff…" at bounding box center [872, 333] width 1392 height 495
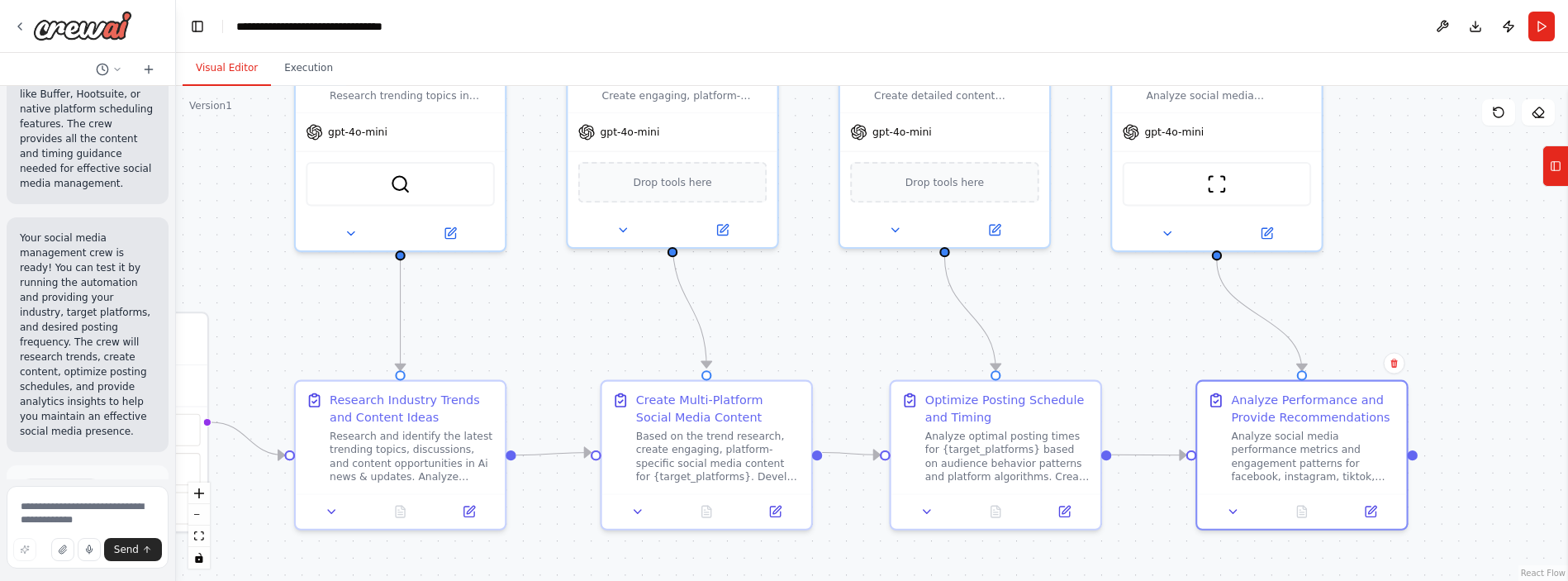
drag, startPoint x: 1414, startPoint y: 345, endPoint x: 1454, endPoint y: 325, distance: 44.7
click at [892, 325] on div ".deletable-edge-delete-btn { width: 20px; height: 20px; border: 0px solid #ffff…" at bounding box center [872, 333] width 1392 height 495
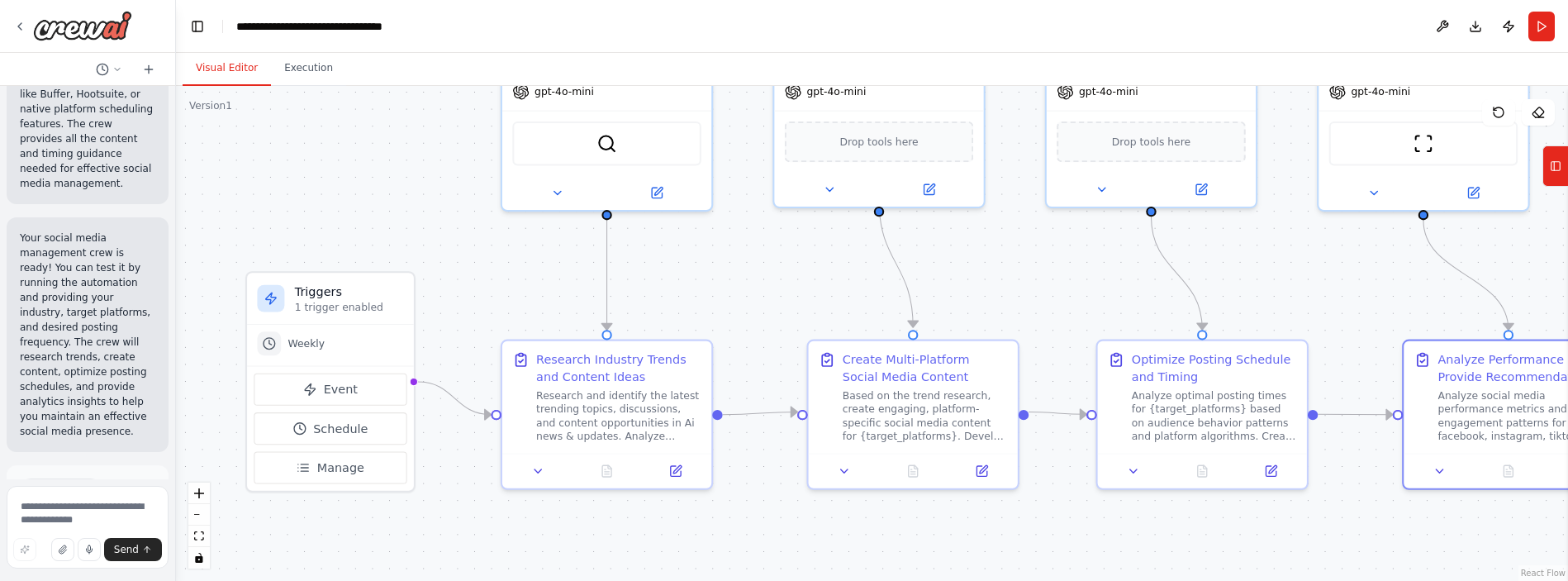
drag, startPoint x: 1151, startPoint y: 331, endPoint x: 1148, endPoint y: 305, distance: 26.2
click at [892, 281] on div ".deletable-edge-delete-btn { width: 20px; height: 20px; border: 0px solid #ffff…" at bounding box center [872, 333] width 1392 height 495
click at [402, 477] on button "Manage" at bounding box center [330, 467] width 153 height 32
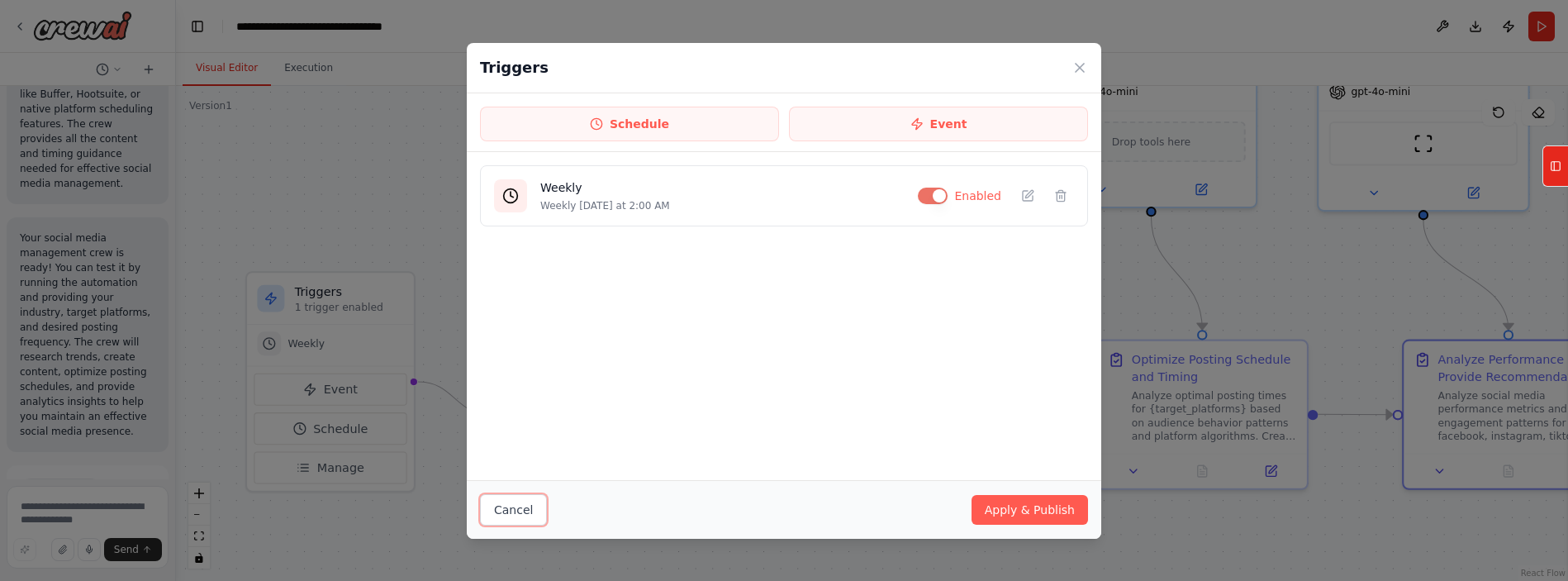
click at [492, 518] on button "Cancel" at bounding box center [514, 510] width 67 height 32
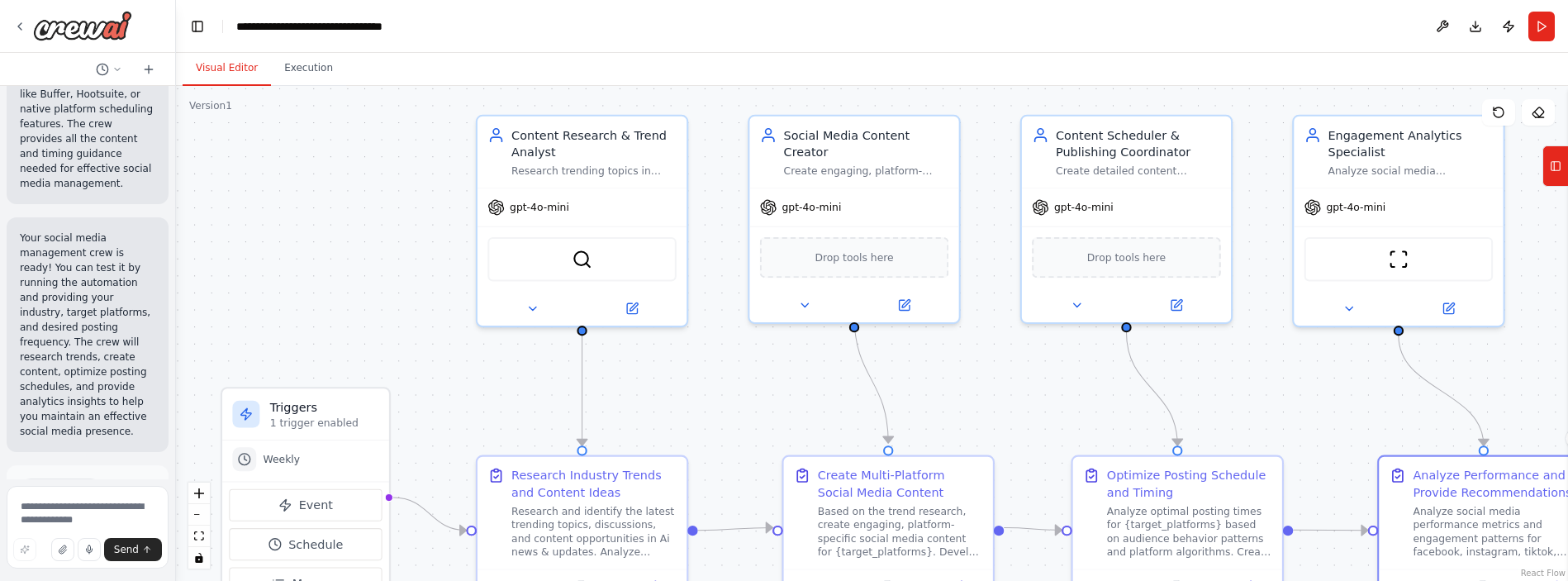
drag, startPoint x: 507, startPoint y: 291, endPoint x: 435, endPoint y: 393, distance: 124.9
click at [454, 398] on div ".deletable-edge-delete-btn { width: 20px; height: 20px; border: 0px solid #ffff…" at bounding box center [872, 333] width 1392 height 495
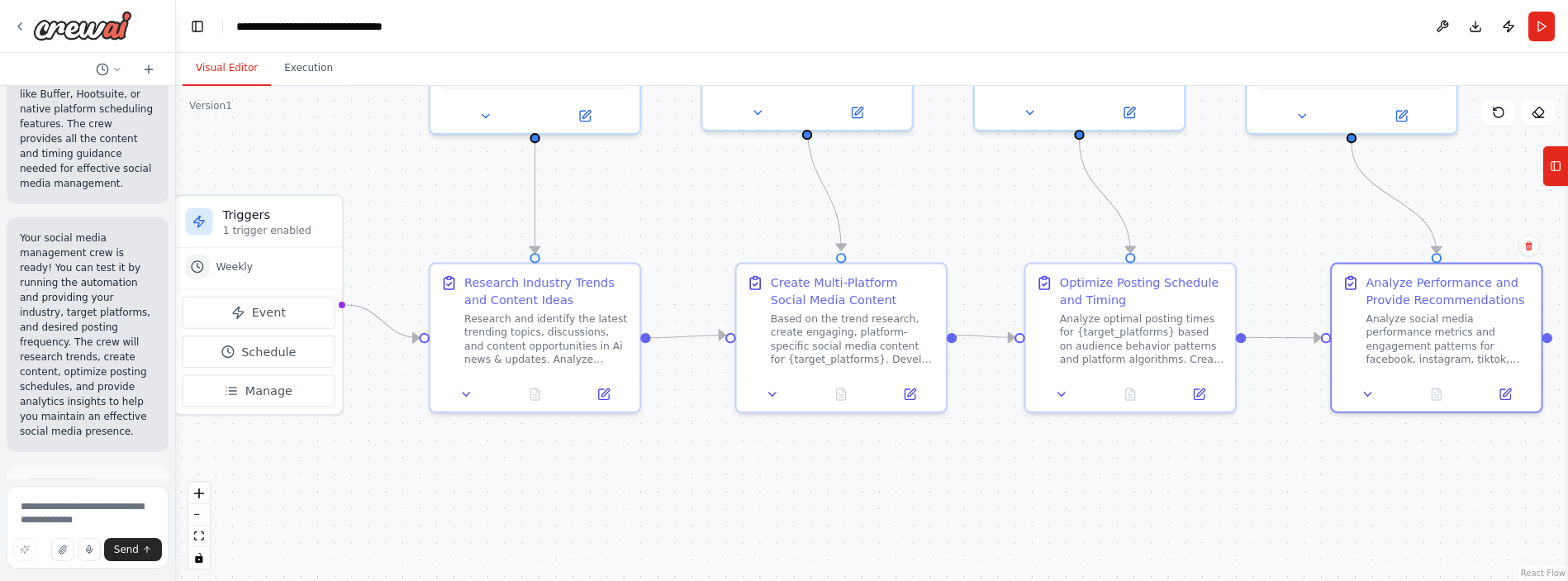
drag, startPoint x: 434, startPoint y: 393, endPoint x: 427, endPoint y: 223, distance: 170.1
click at [417, 209] on div ".deletable-edge-delete-btn { width: 20px; height: 20px; border: 0px solid #ffff…" at bounding box center [872, 333] width 1392 height 495
click at [79, 566] on span "Run Automation" at bounding box center [95, 572] width 80 height 13
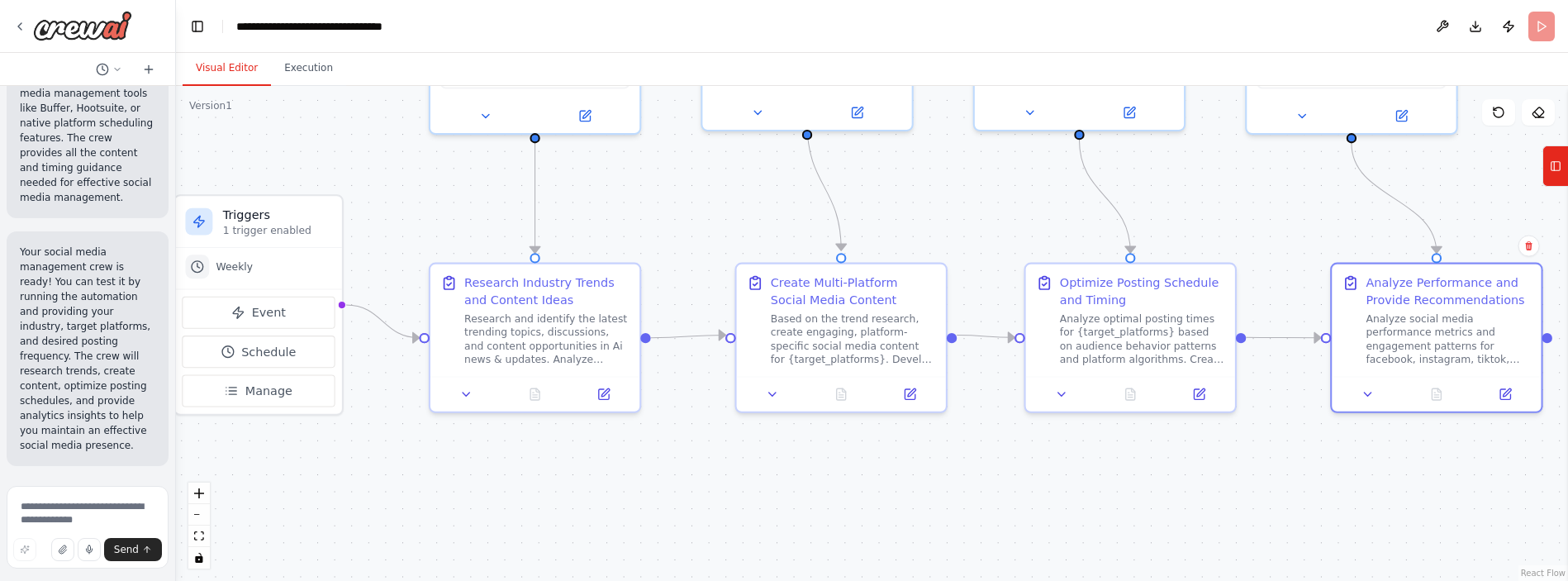
scroll to position [4269, 0]
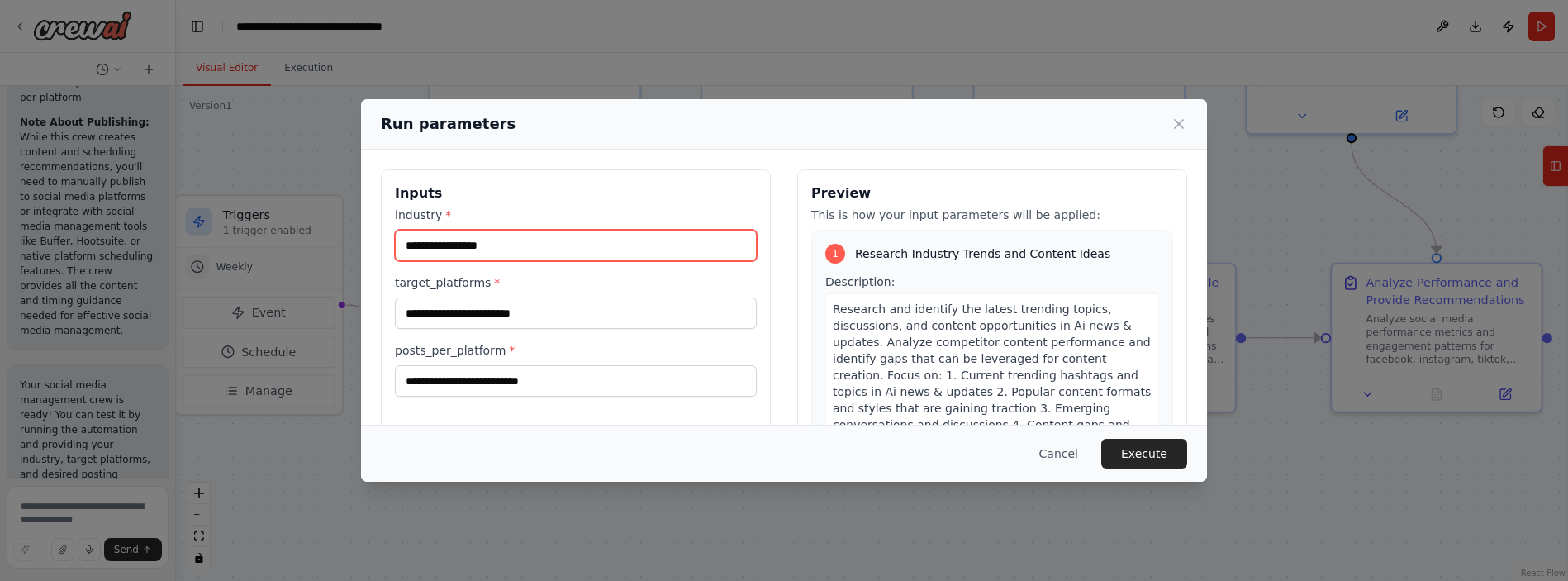
click at [536, 252] on input "industry *" at bounding box center [576, 245] width 362 height 32
type input "*"
paste input "**********"
type input "**********"
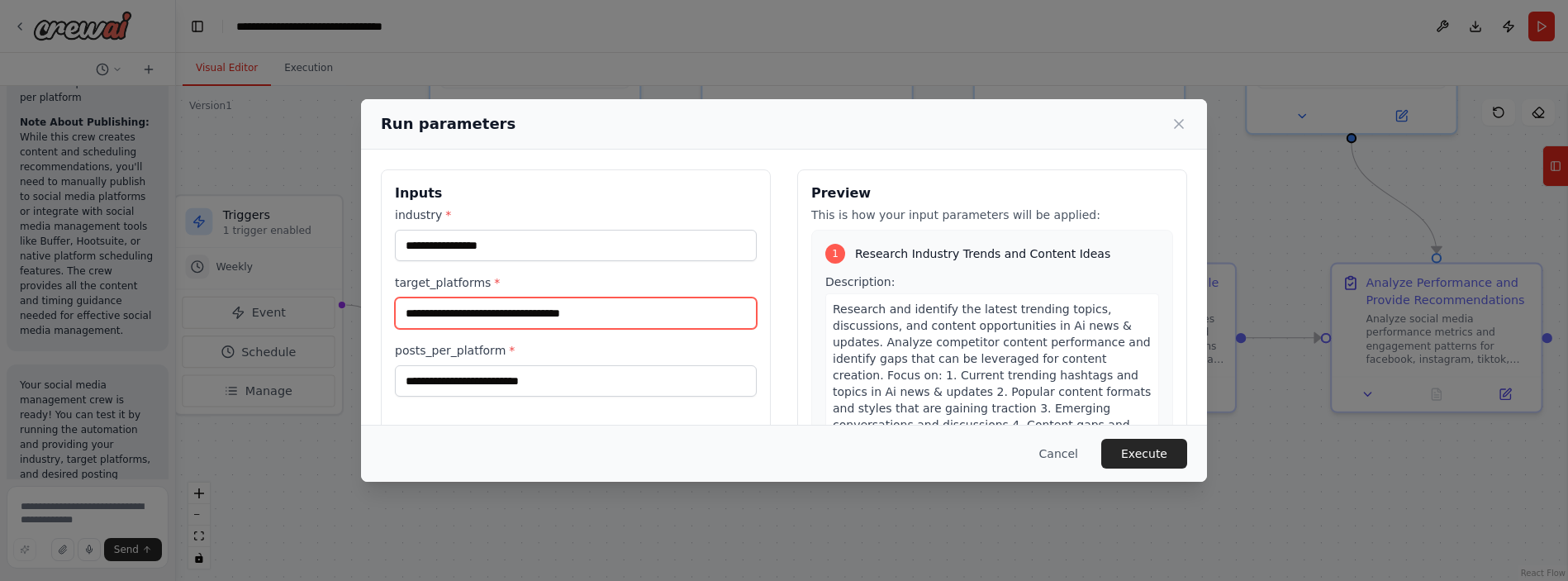
type input "**********"
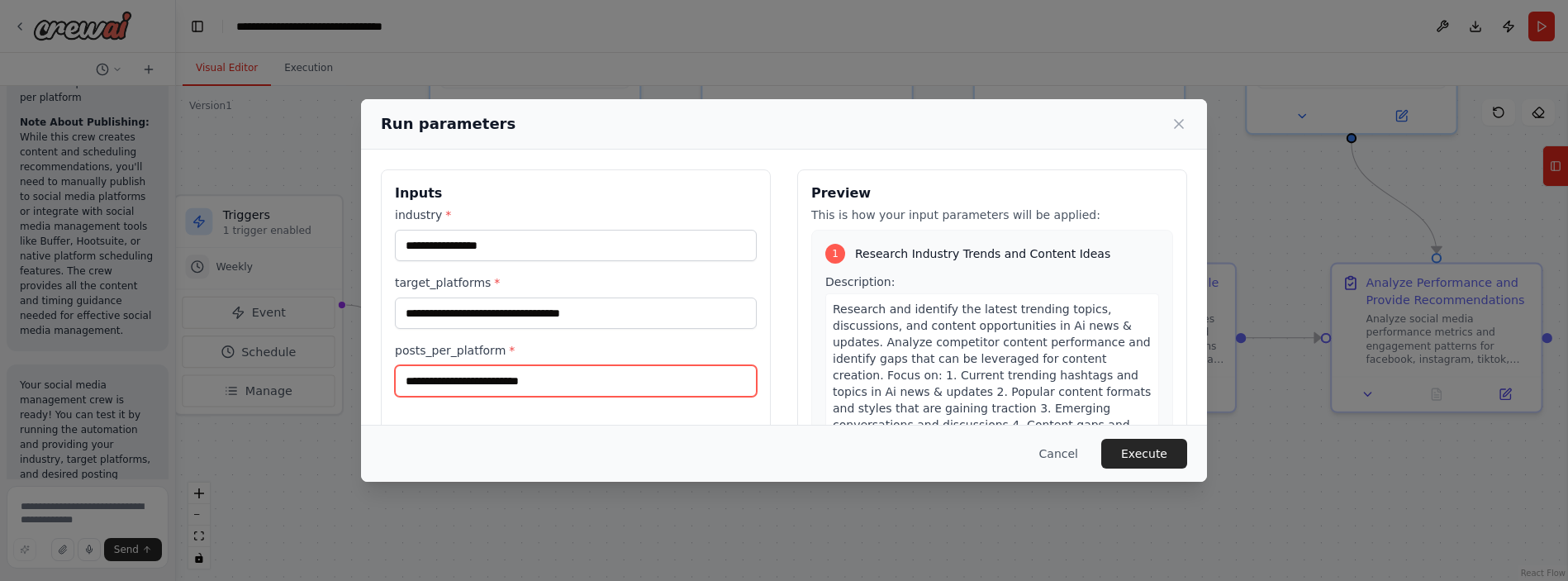
type input "*"
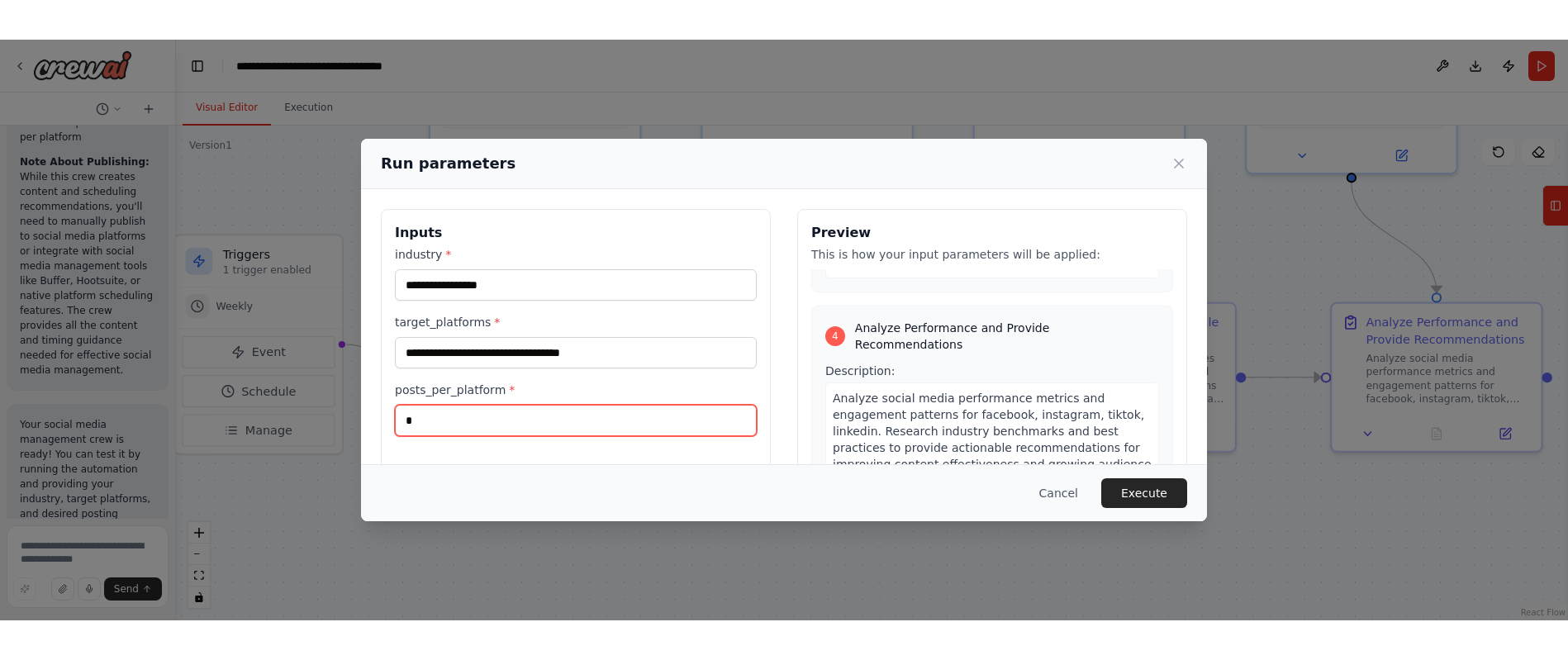
scroll to position [1333, 0]
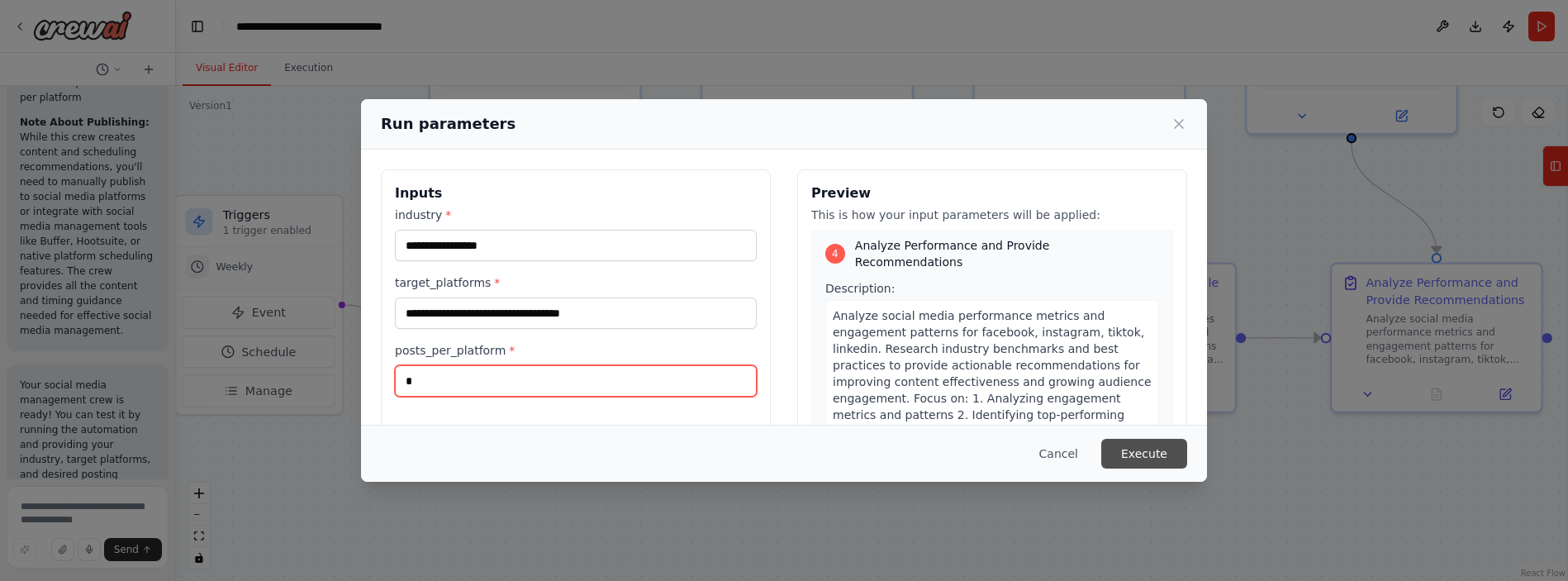
type input "*"
click at [892, 464] on button "Execute" at bounding box center [1144, 453] width 86 height 30
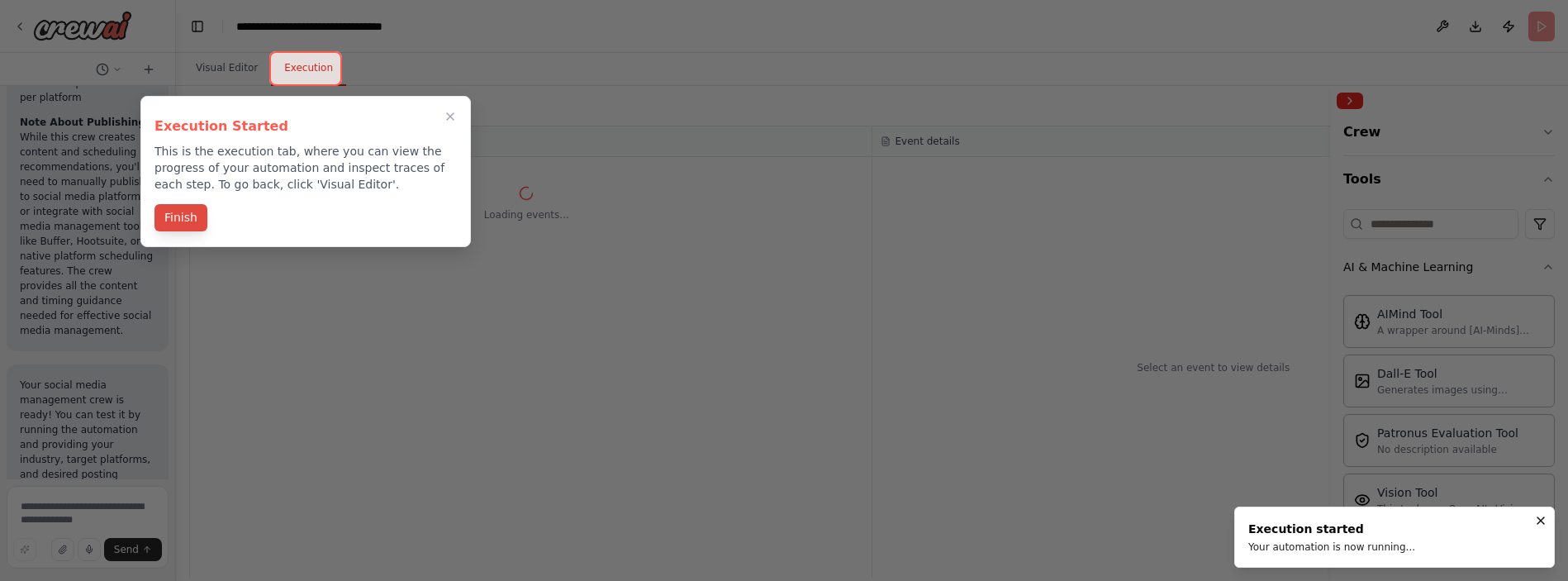
click at [204, 223] on button "Finish" at bounding box center [181, 217] width 53 height 27
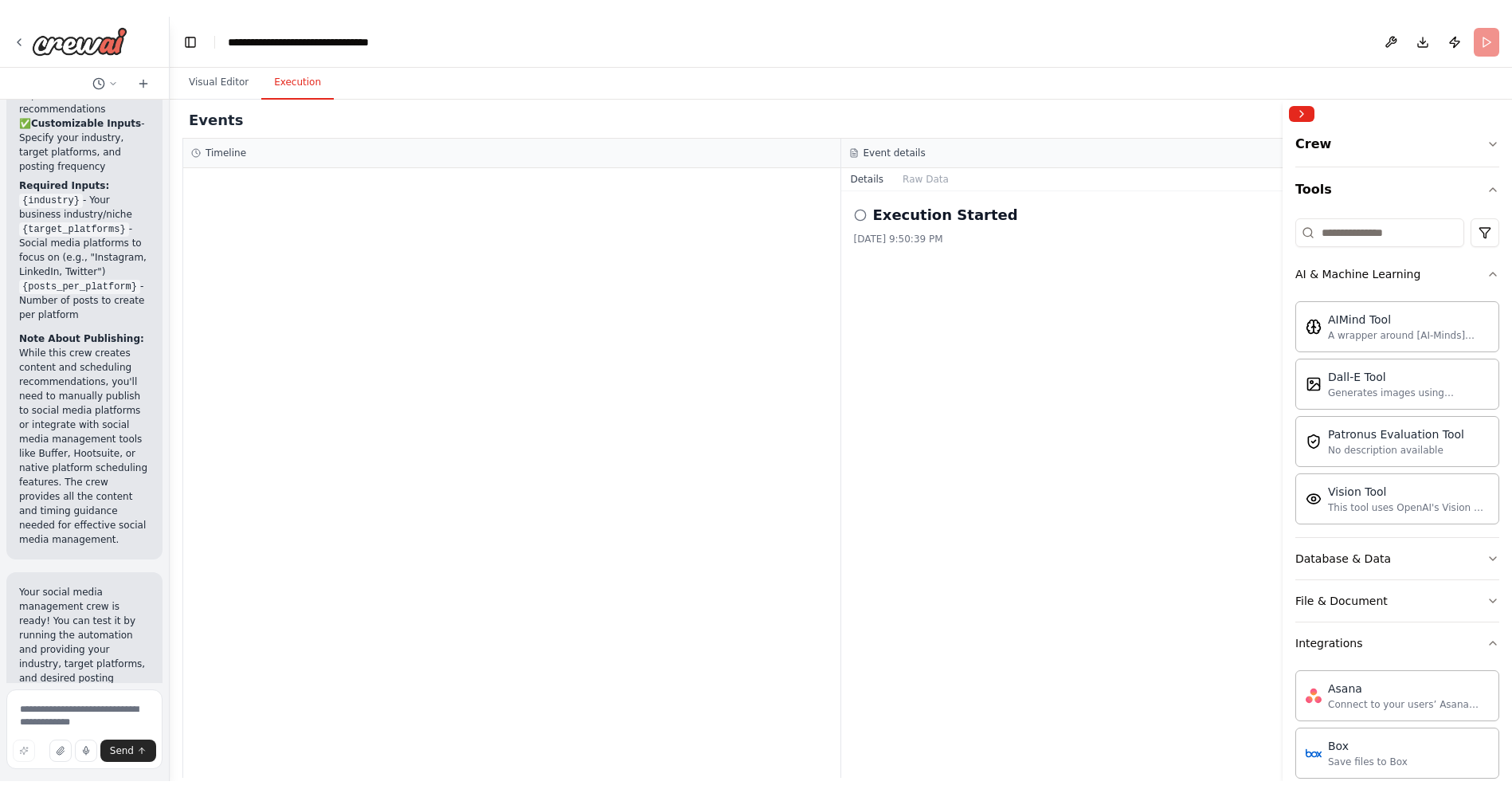
scroll to position [3881, 0]
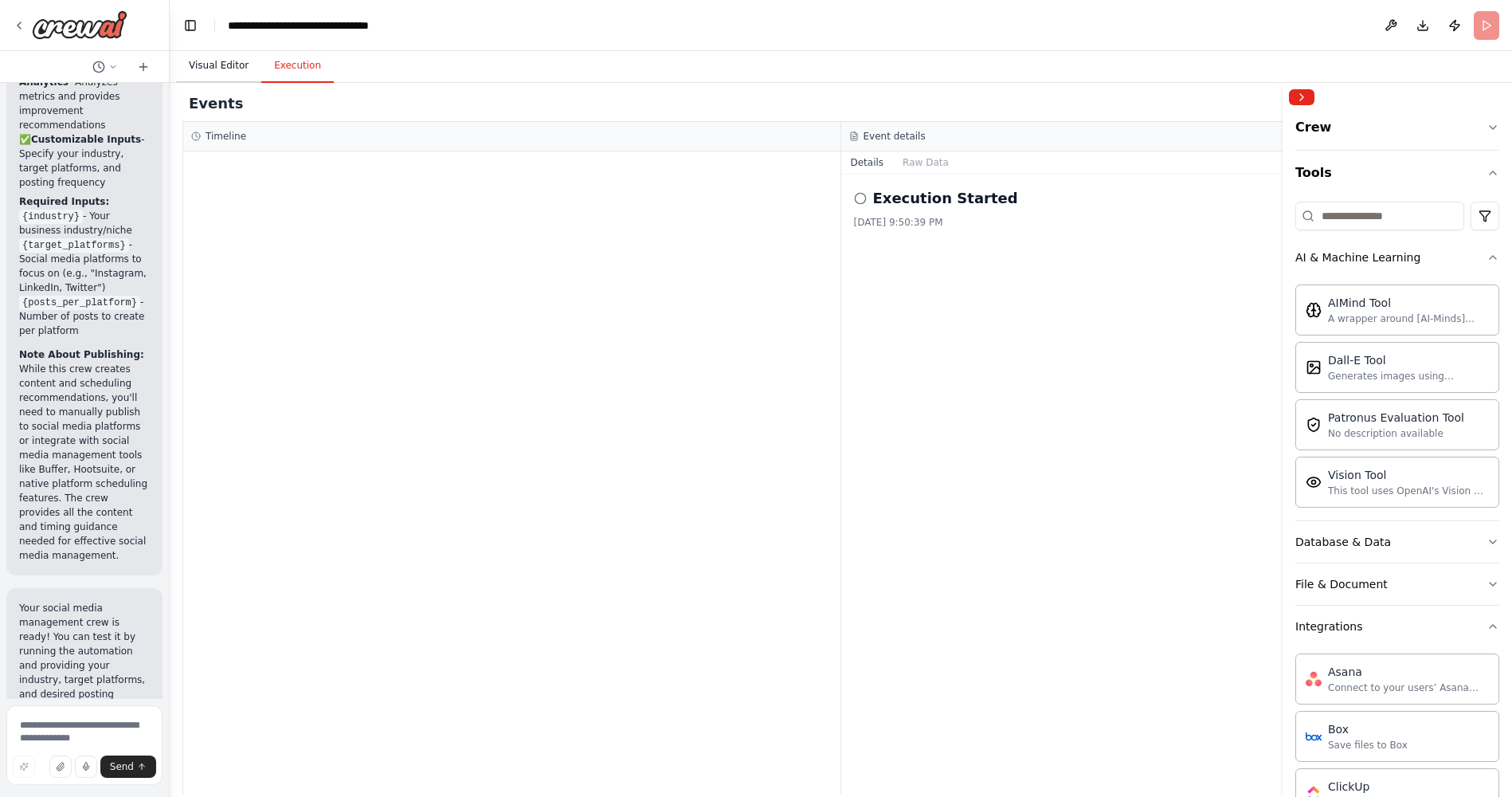
click at [224, 62] on button "Visual Editor" at bounding box center [219, 66] width 85 height 33
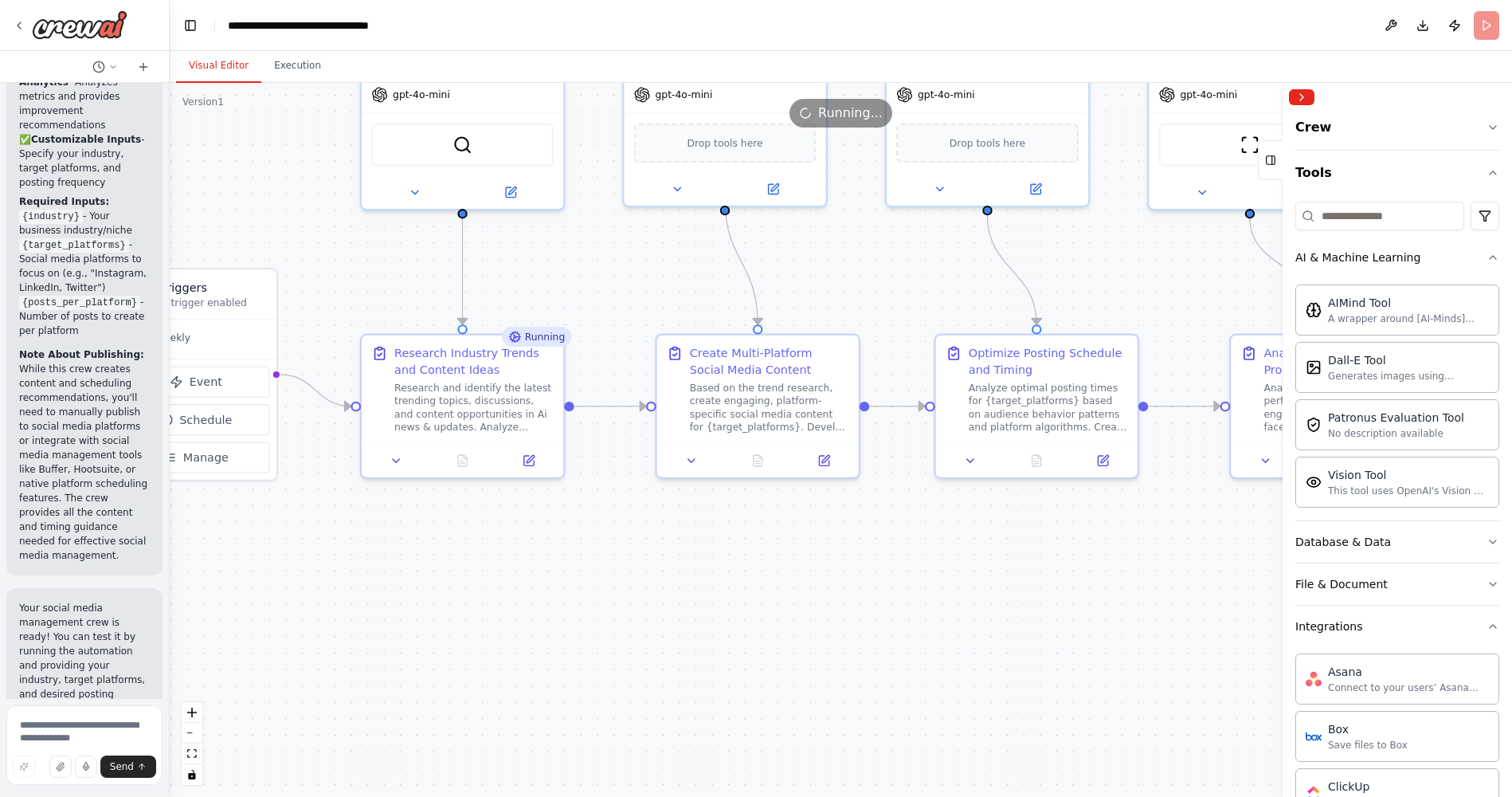
drag, startPoint x: 1042, startPoint y: 557, endPoint x: 957, endPoint y: 610, distance: 100.2
click at [860, 559] on div ".deletable-edge-delete-btn { width: 20px; height: 20px; border: 0px solid #ffff…" at bounding box center [840, 440] width 1342 height 714
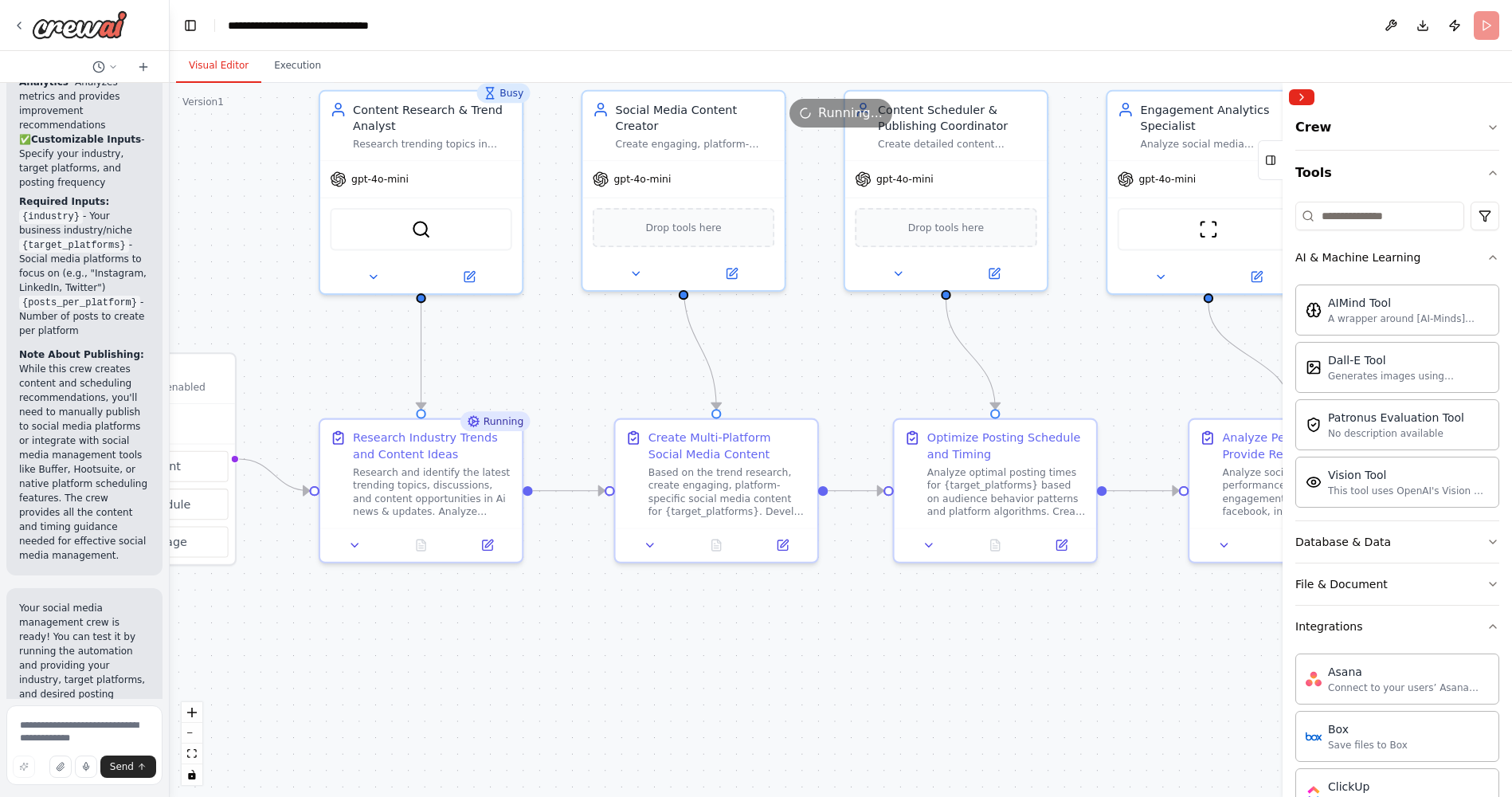
drag, startPoint x: 864, startPoint y: 549, endPoint x: 822, endPoint y: 633, distance: 93.9
click at [822, 559] on div ".deletable-edge-delete-btn { width: 20px; height: 20px; border: 0px solid #ffff…" at bounding box center [840, 440] width 1342 height 714
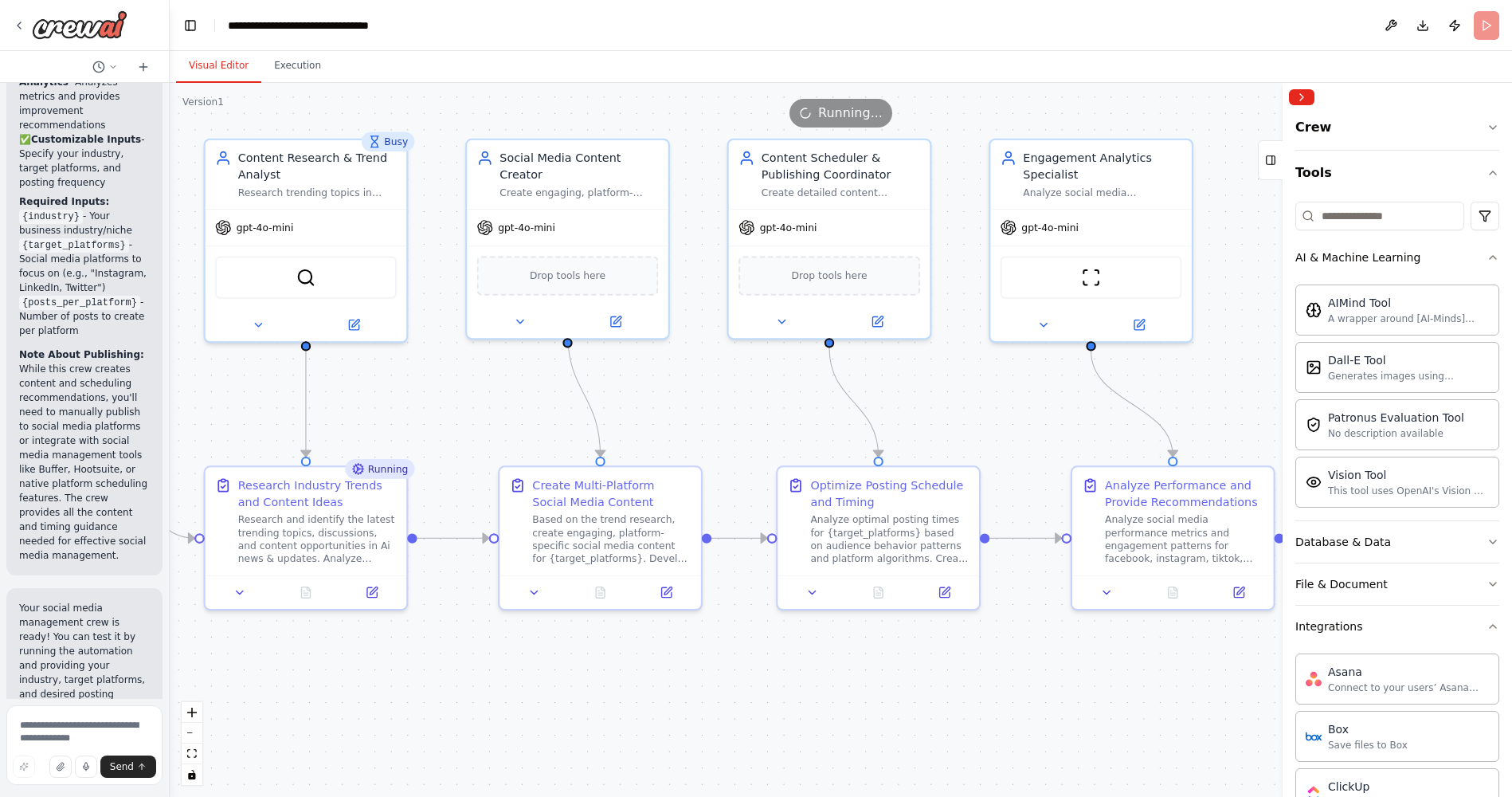
drag, startPoint x: 832, startPoint y: 623, endPoint x: 715, endPoint y: 664, distance: 124.0
click at [715, 559] on div ".deletable-edge-delete-btn { width: 20px; height: 20px; border: 0px solid #ffff…" at bounding box center [840, 440] width 1342 height 714
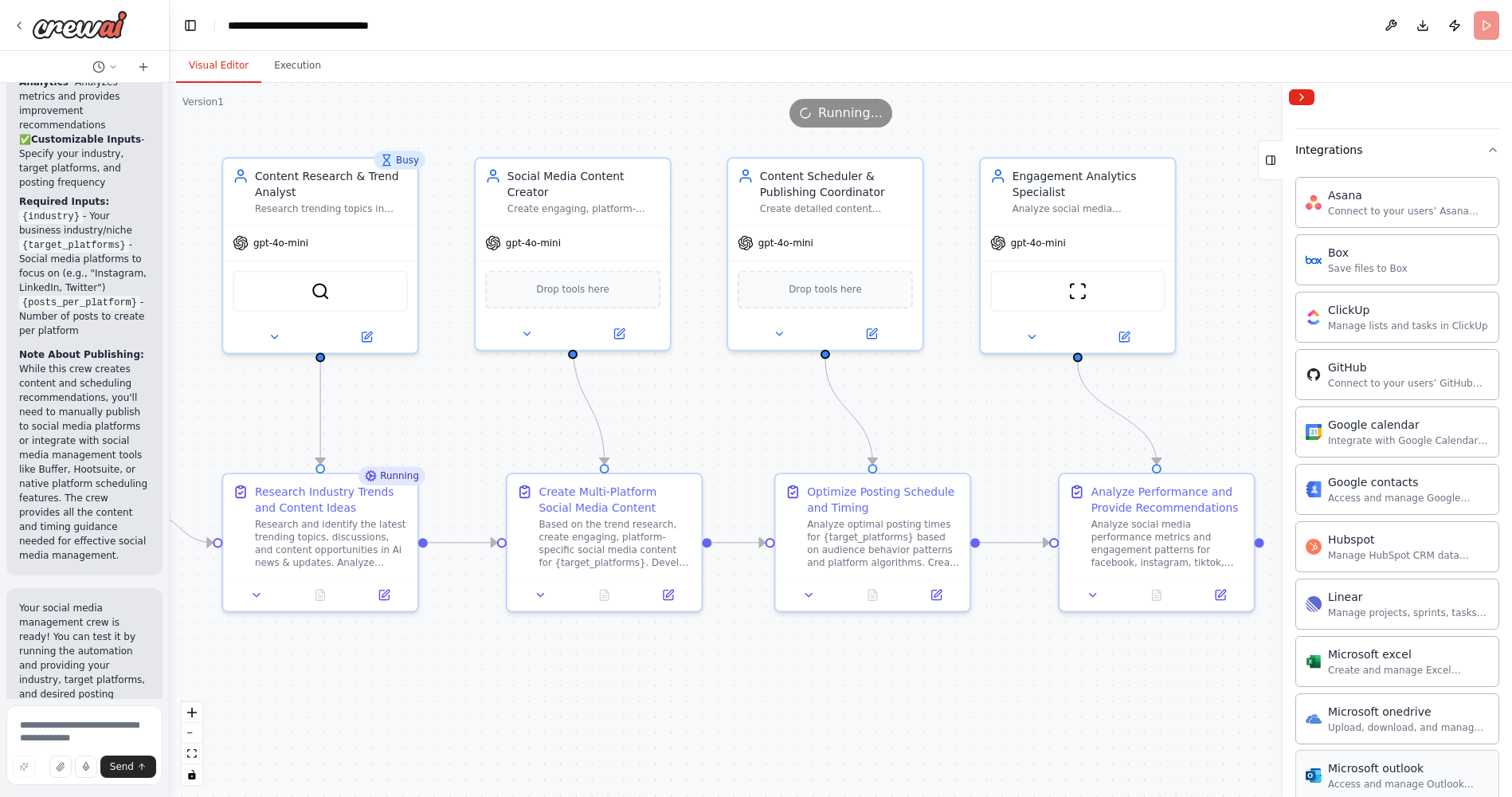
scroll to position [0, 0]
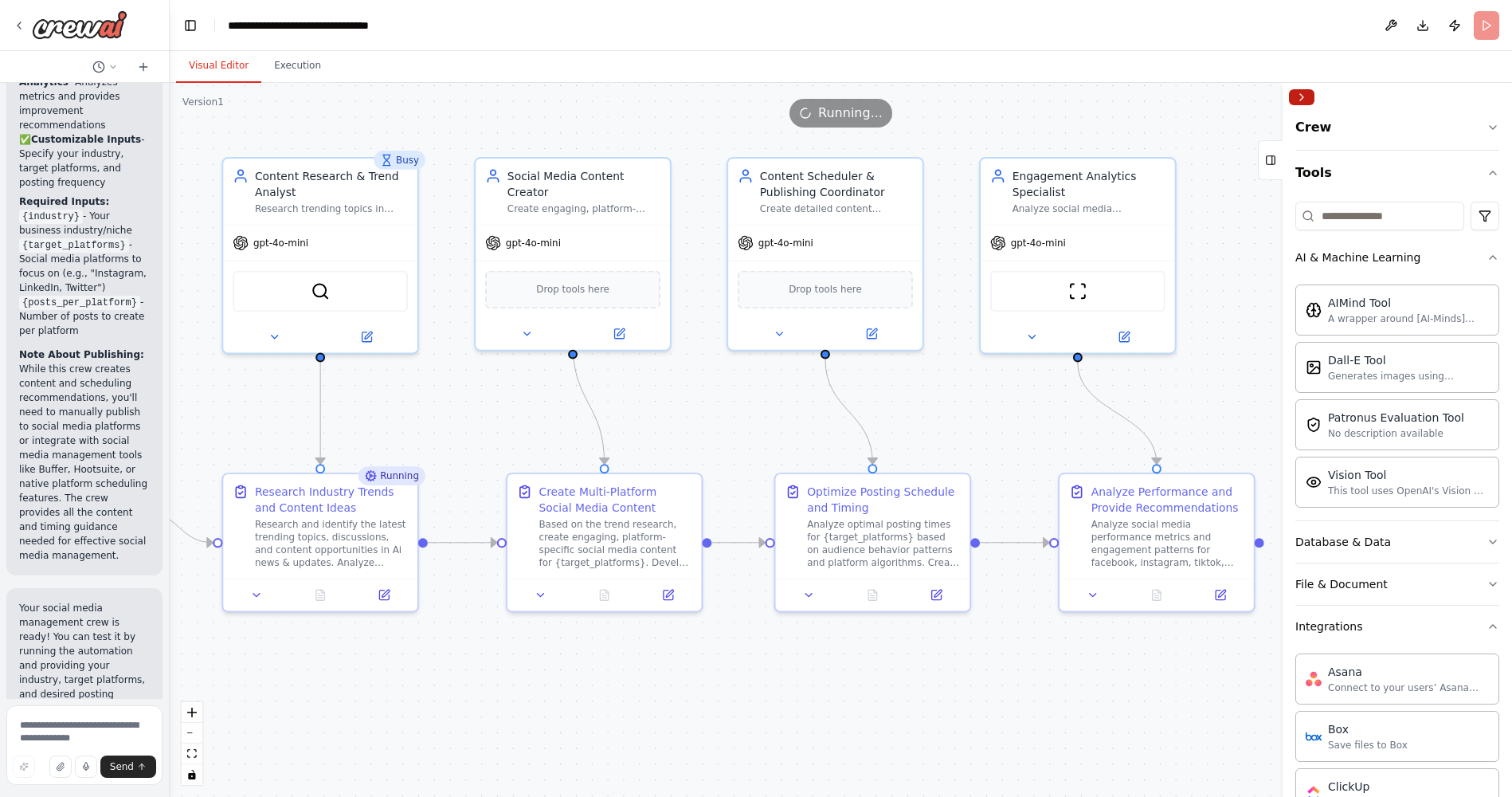
click at [860, 95] on button "Collapse right sidebar" at bounding box center [1301, 96] width 25 height 16
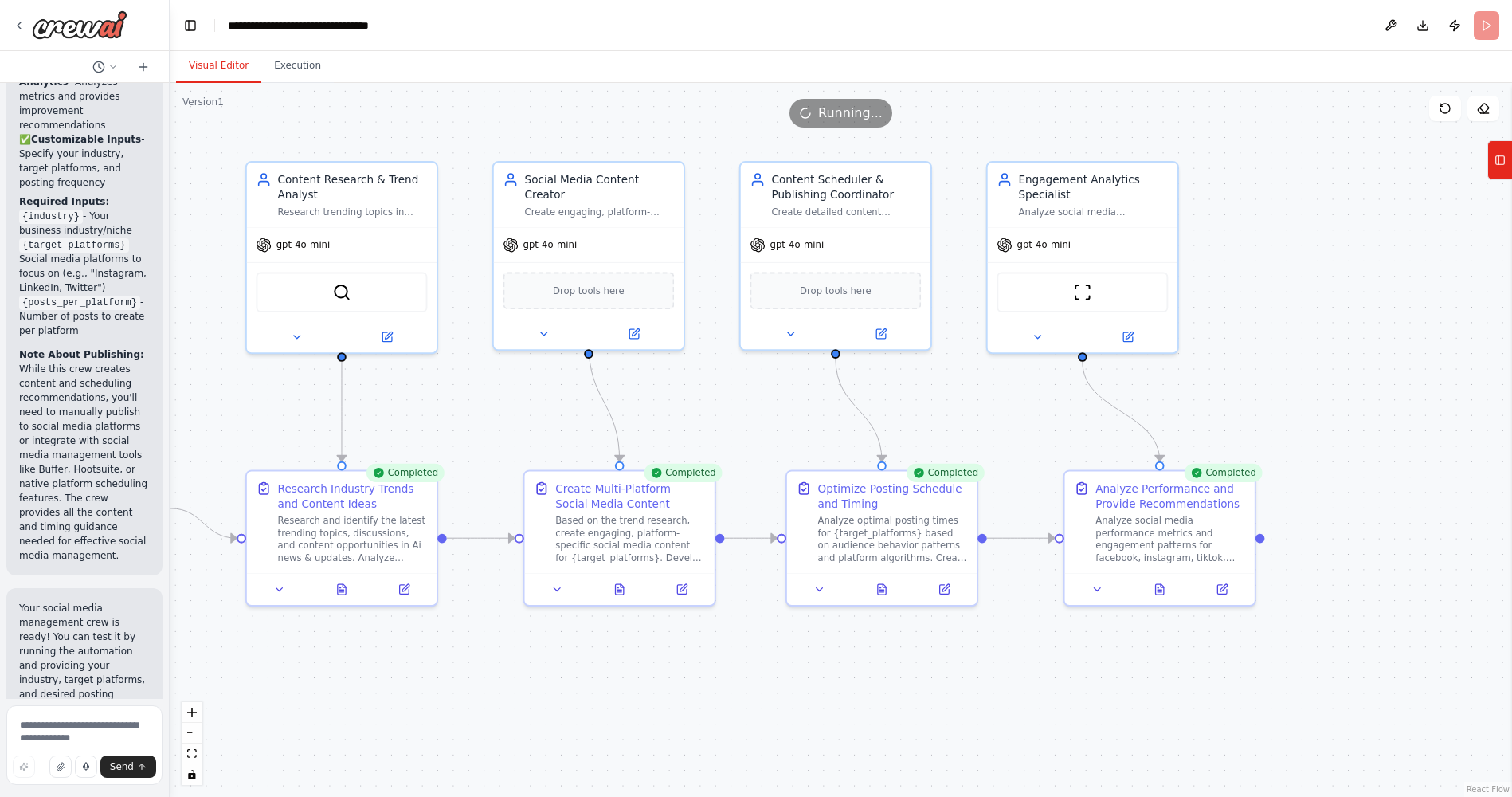
scroll to position [4023, 0]
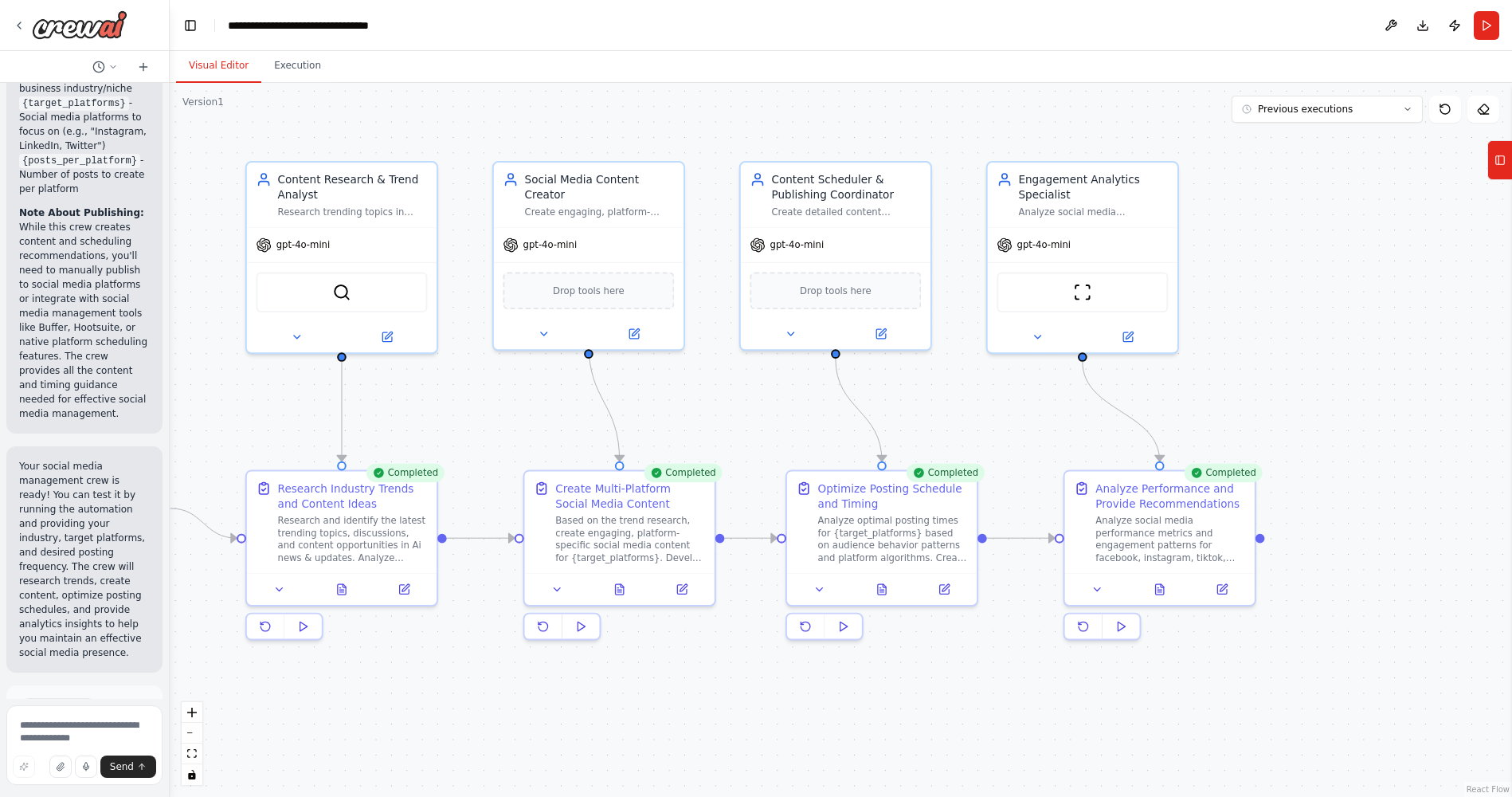
click at [91, 559] on span "Improve automation" at bounding box center [91, 794] width 97 height 25
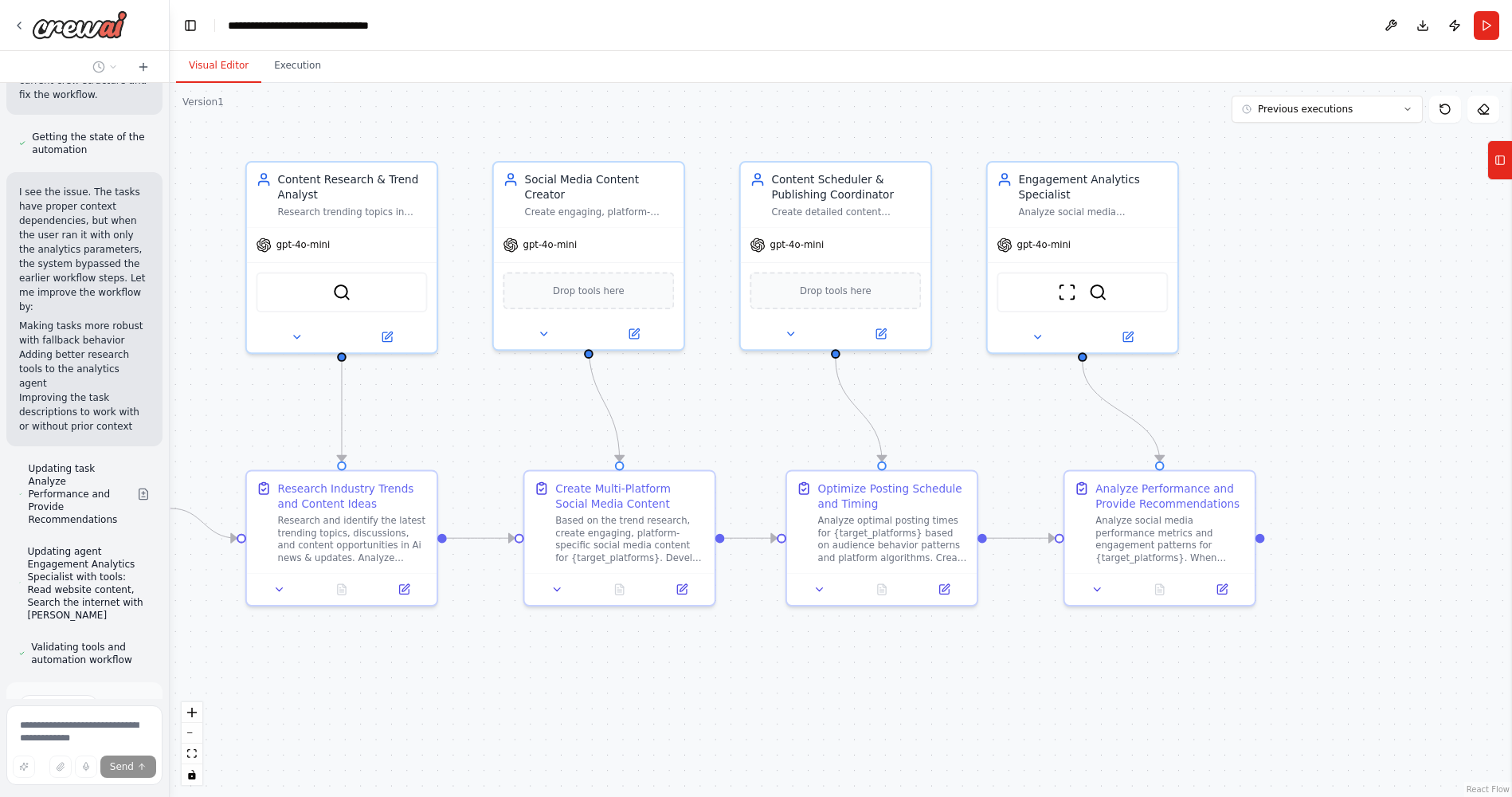
scroll to position [4831, 0]
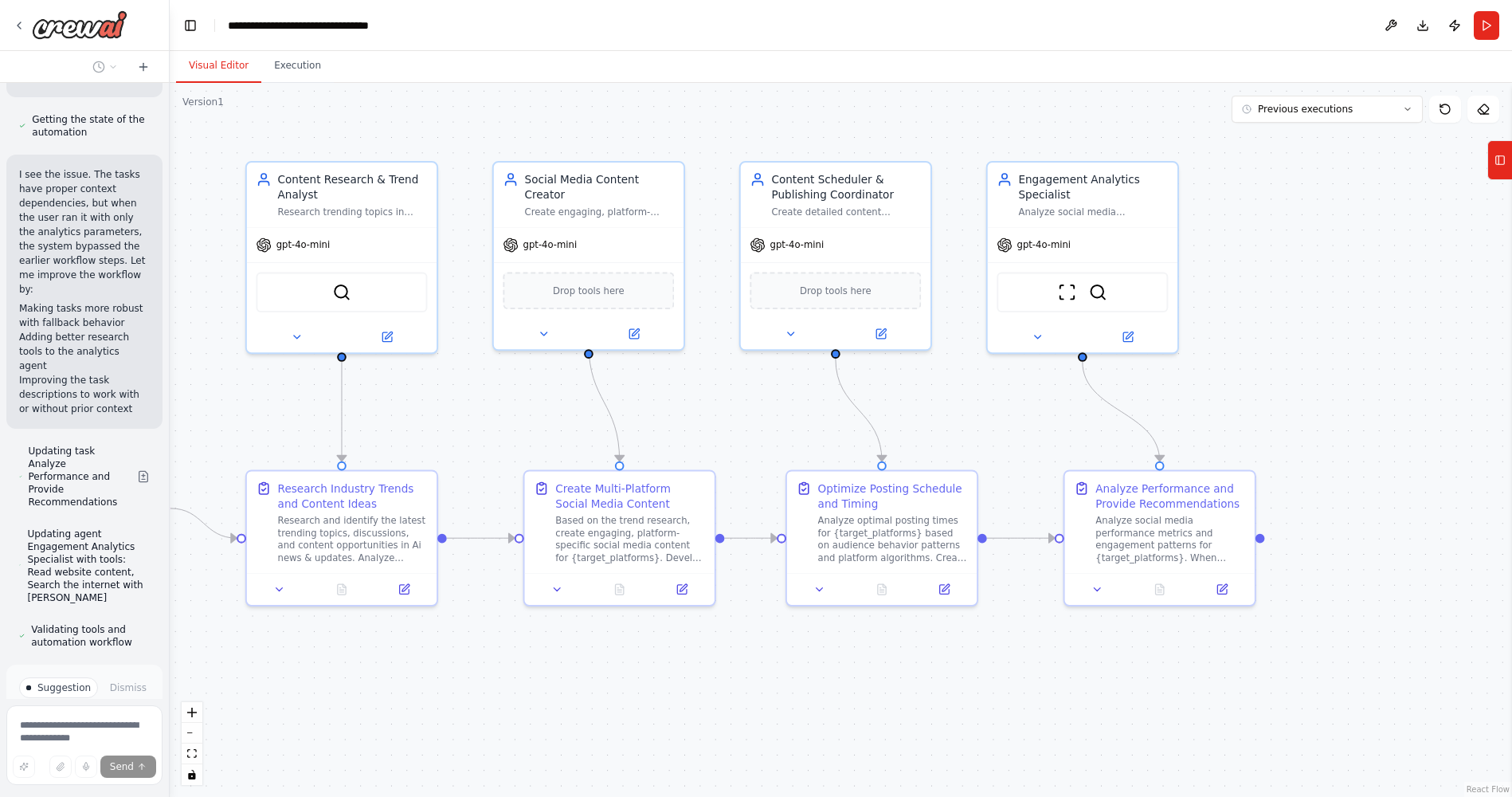
click at [88, 559] on span "Run Automation" at bounding box center [92, 768] width 77 height 13
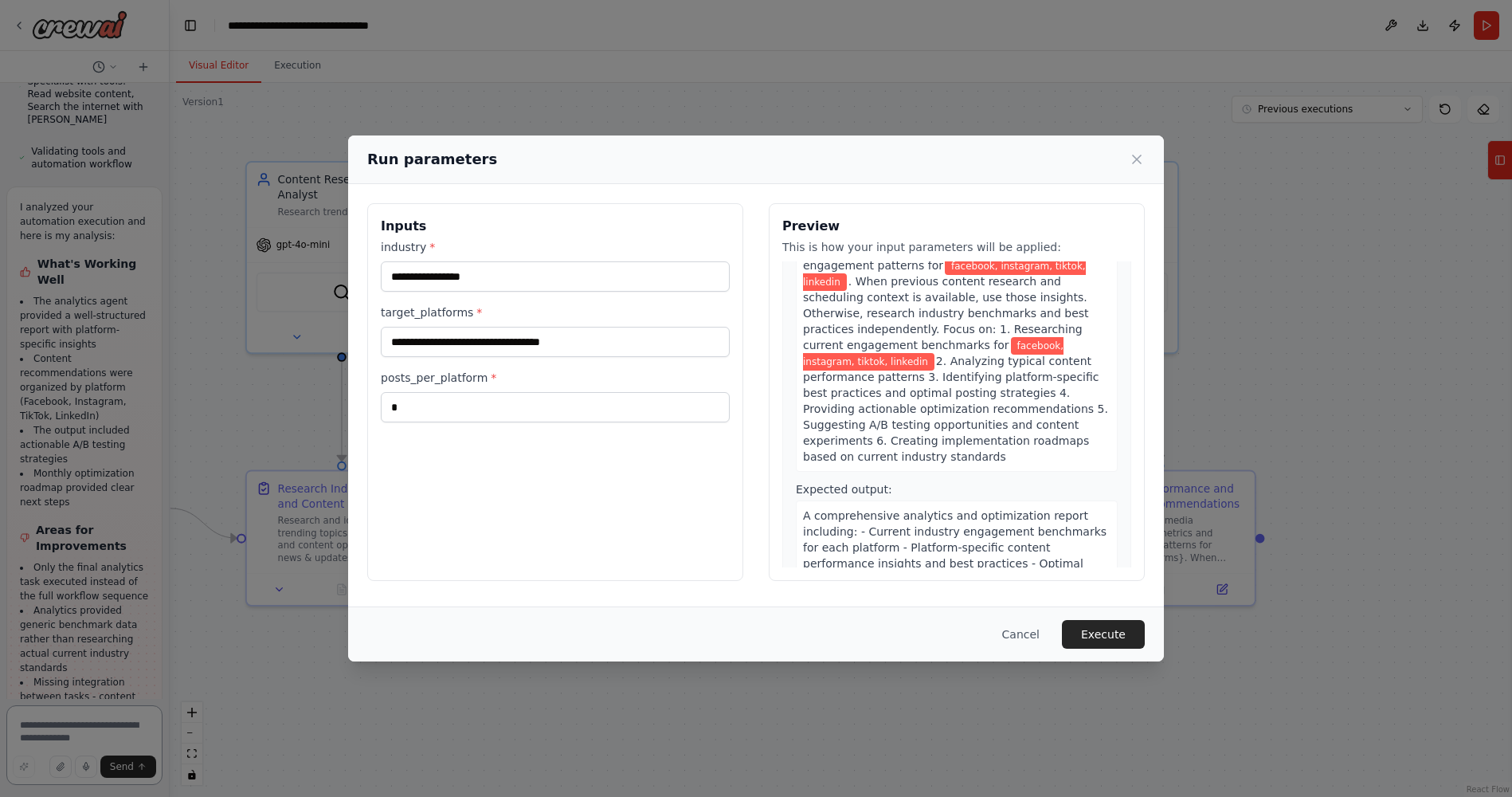
scroll to position [1393, 0]
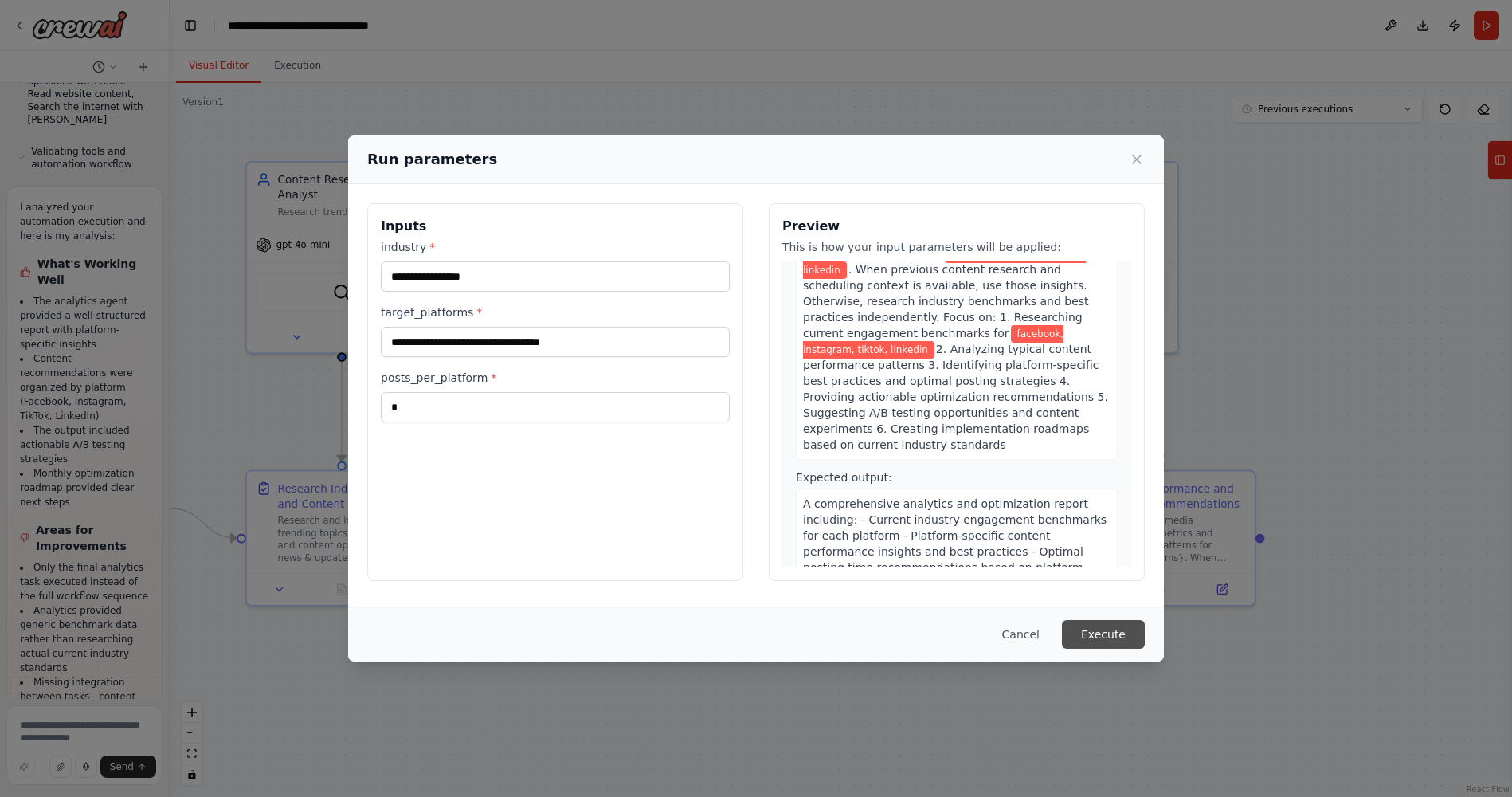
click at [860, 559] on button "Execute" at bounding box center [1103, 634] width 83 height 29
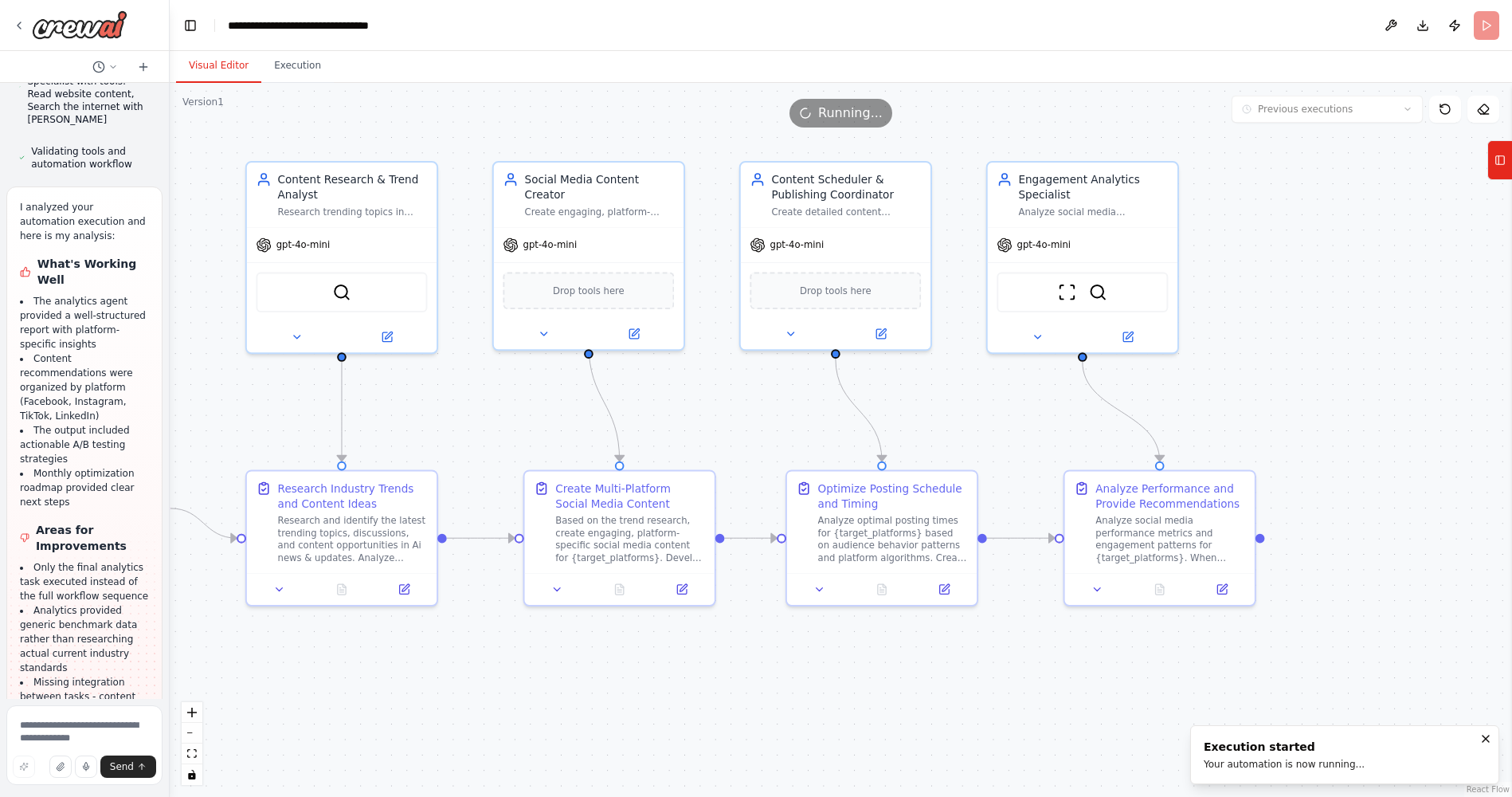
click at [220, 70] on button "Visual Editor" at bounding box center [219, 66] width 85 height 33
click at [307, 63] on button "Execution" at bounding box center [298, 66] width 72 height 33
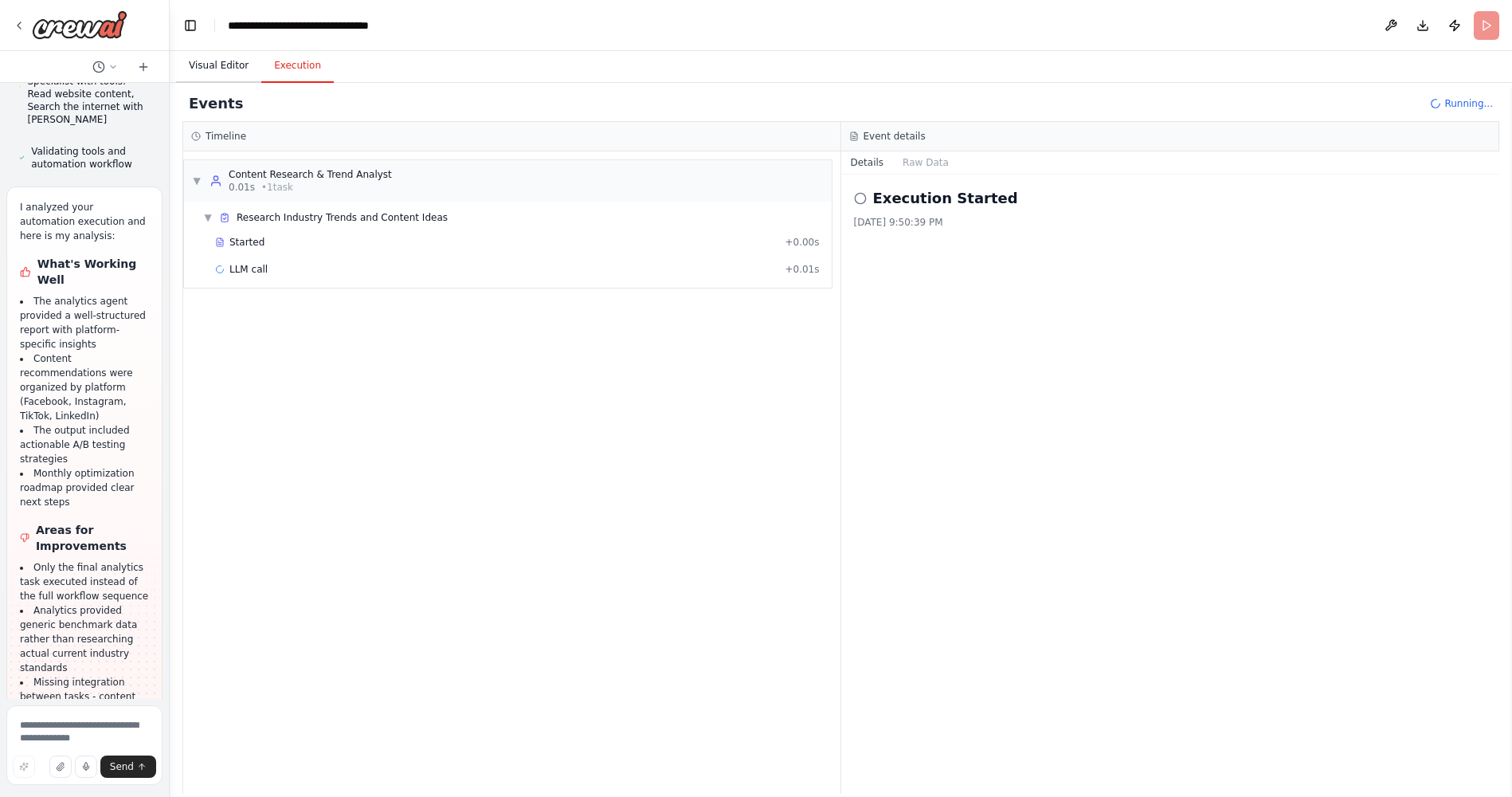
click at [226, 62] on button "Visual Editor" at bounding box center [219, 66] width 85 height 33
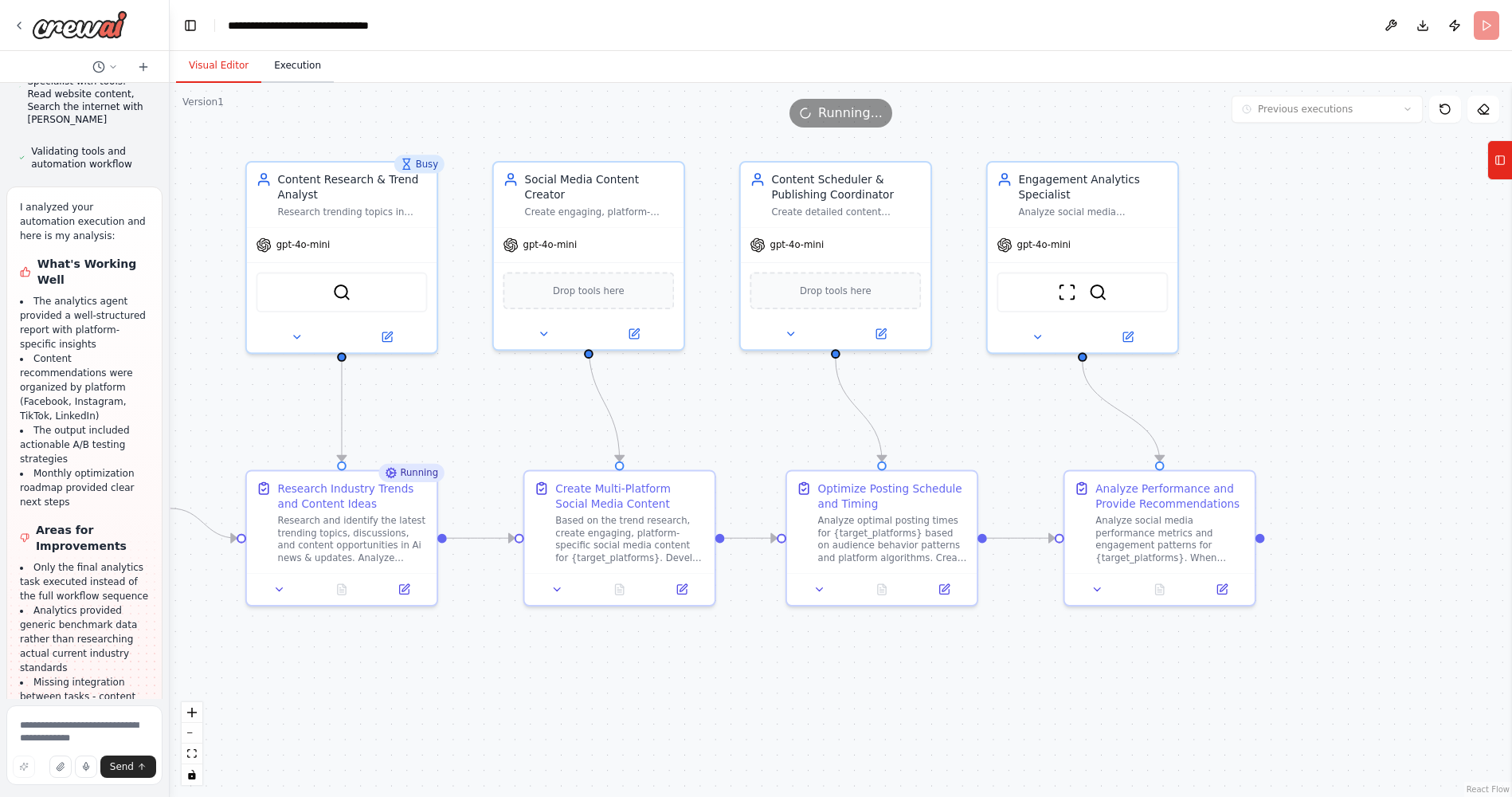
click at [304, 65] on button "Execution" at bounding box center [298, 66] width 72 height 33
click at [219, 65] on button "Visual Editor" at bounding box center [219, 66] width 85 height 33
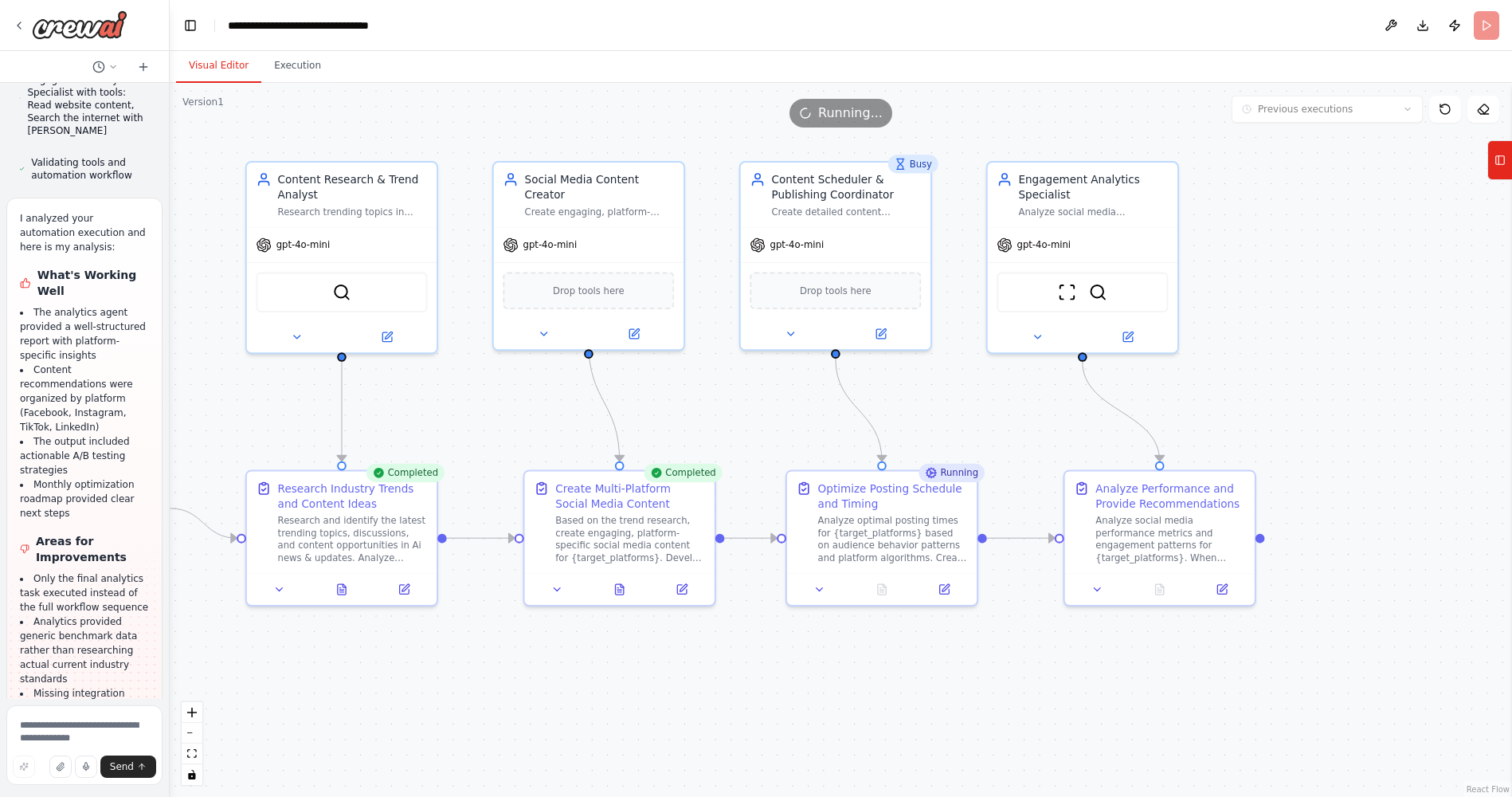
scroll to position [5309, 0]
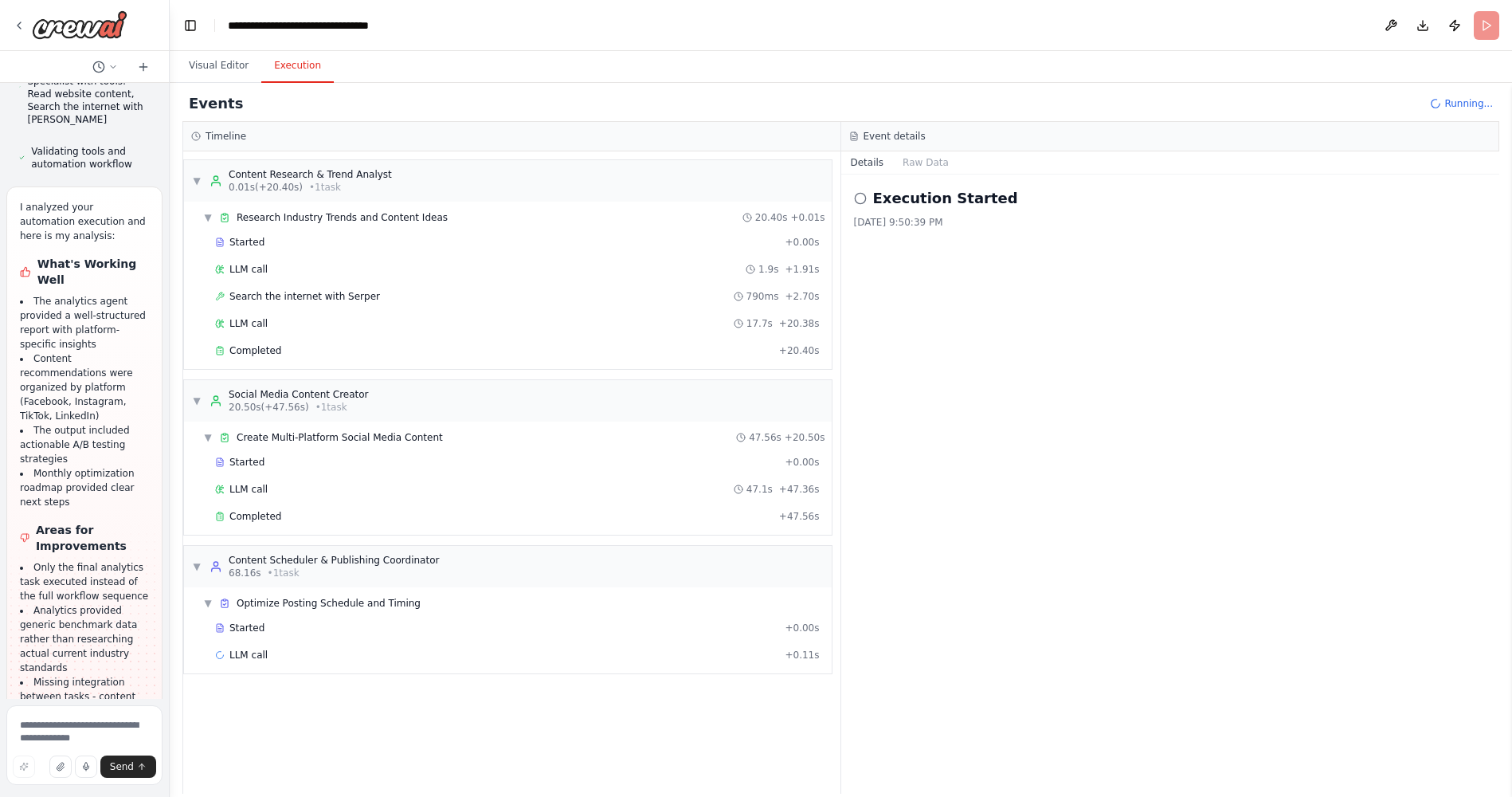
click at [282, 69] on button "Execution" at bounding box center [298, 66] width 72 height 33
click at [198, 559] on span "▼" at bounding box center [197, 567] width 9 height 13
click at [198, 559] on span "▶" at bounding box center [197, 567] width 9 height 13
click at [320, 441] on span "Create Multi-Platform Social Media Content" at bounding box center [340, 438] width 206 height 13
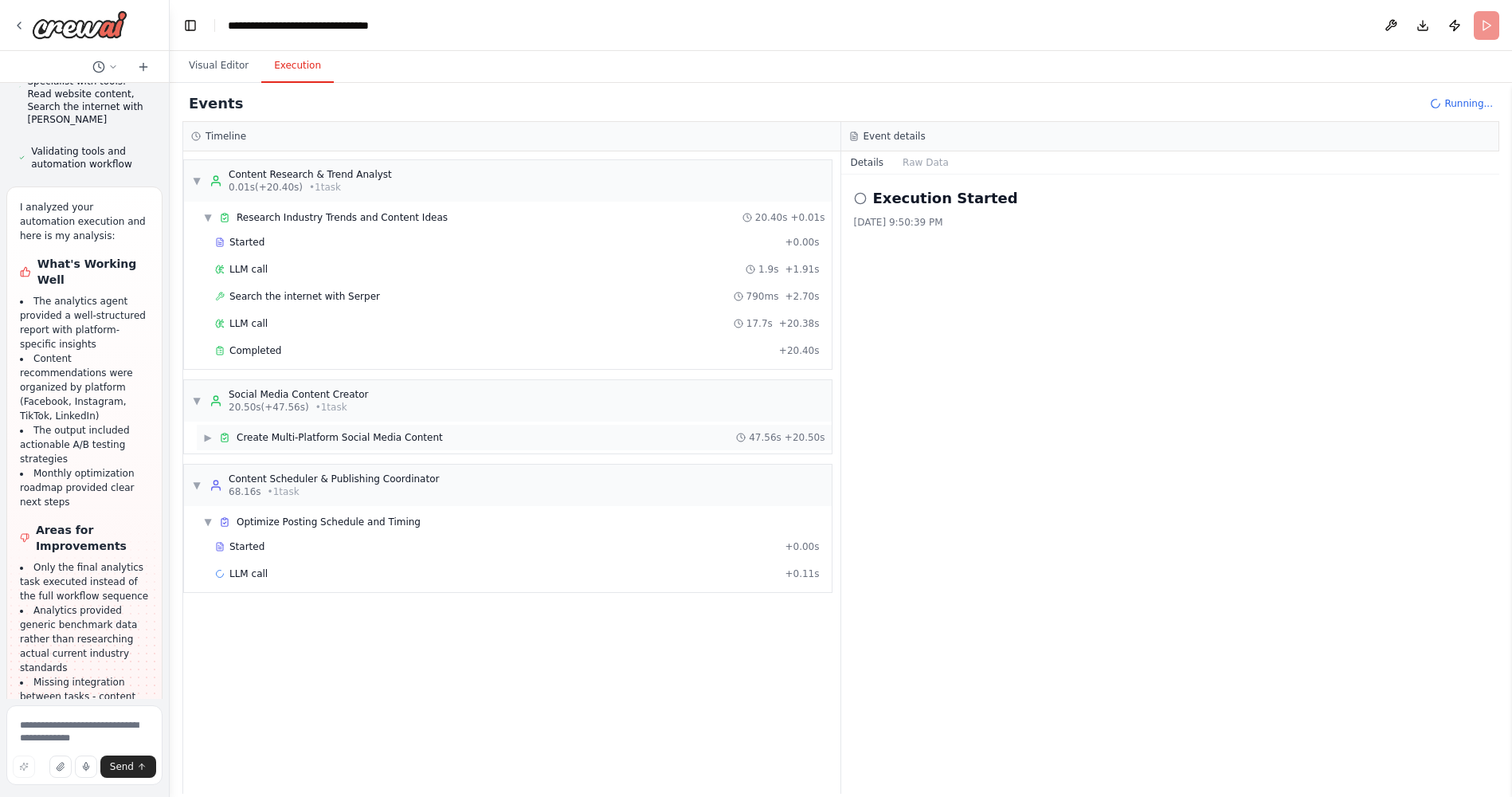
click at [320, 441] on span "Create Multi-Platform Social Media Content" at bounding box center [340, 438] width 206 height 13
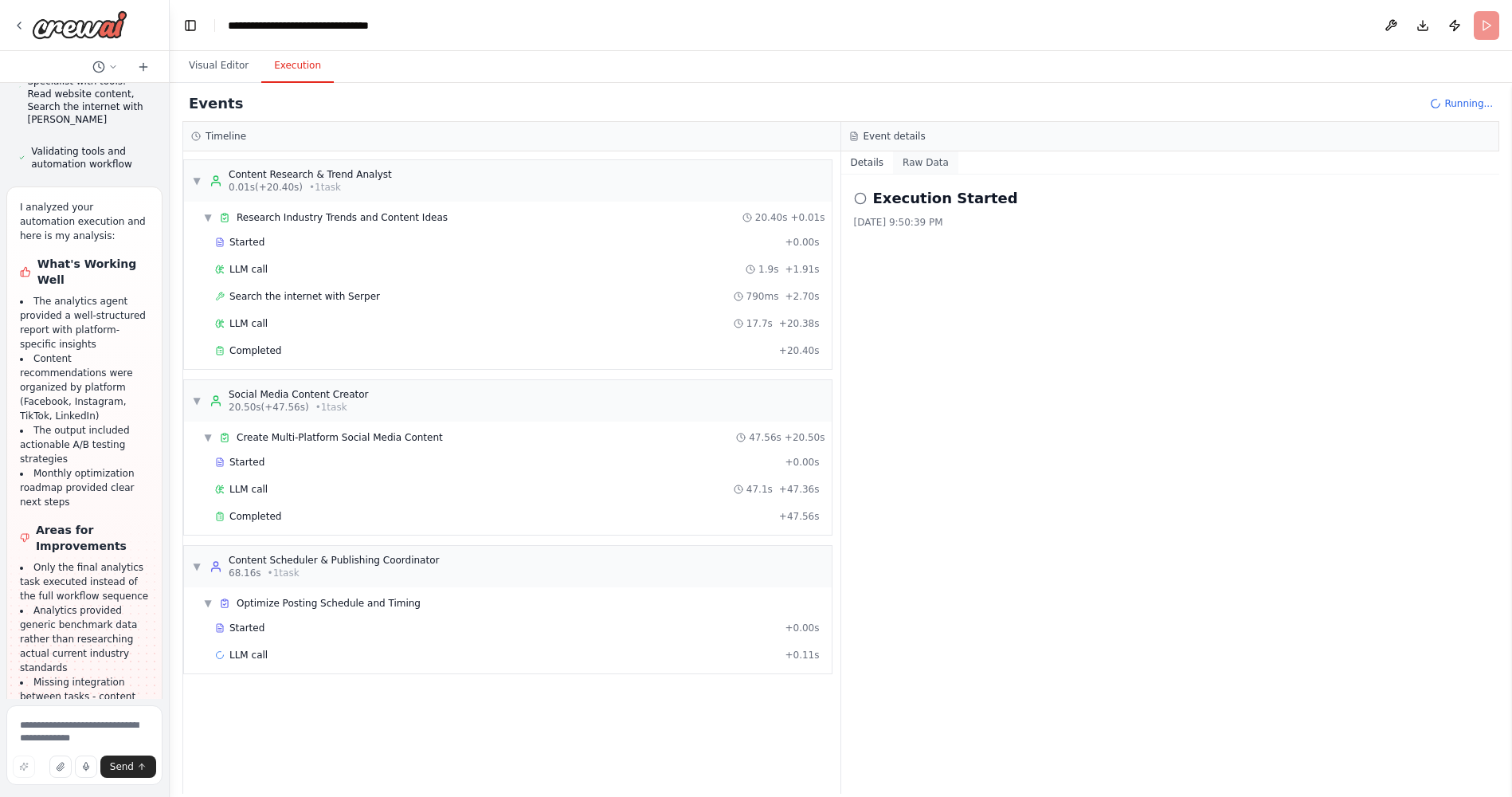
click at [860, 161] on button "Raw Data" at bounding box center [926, 162] width 65 height 22
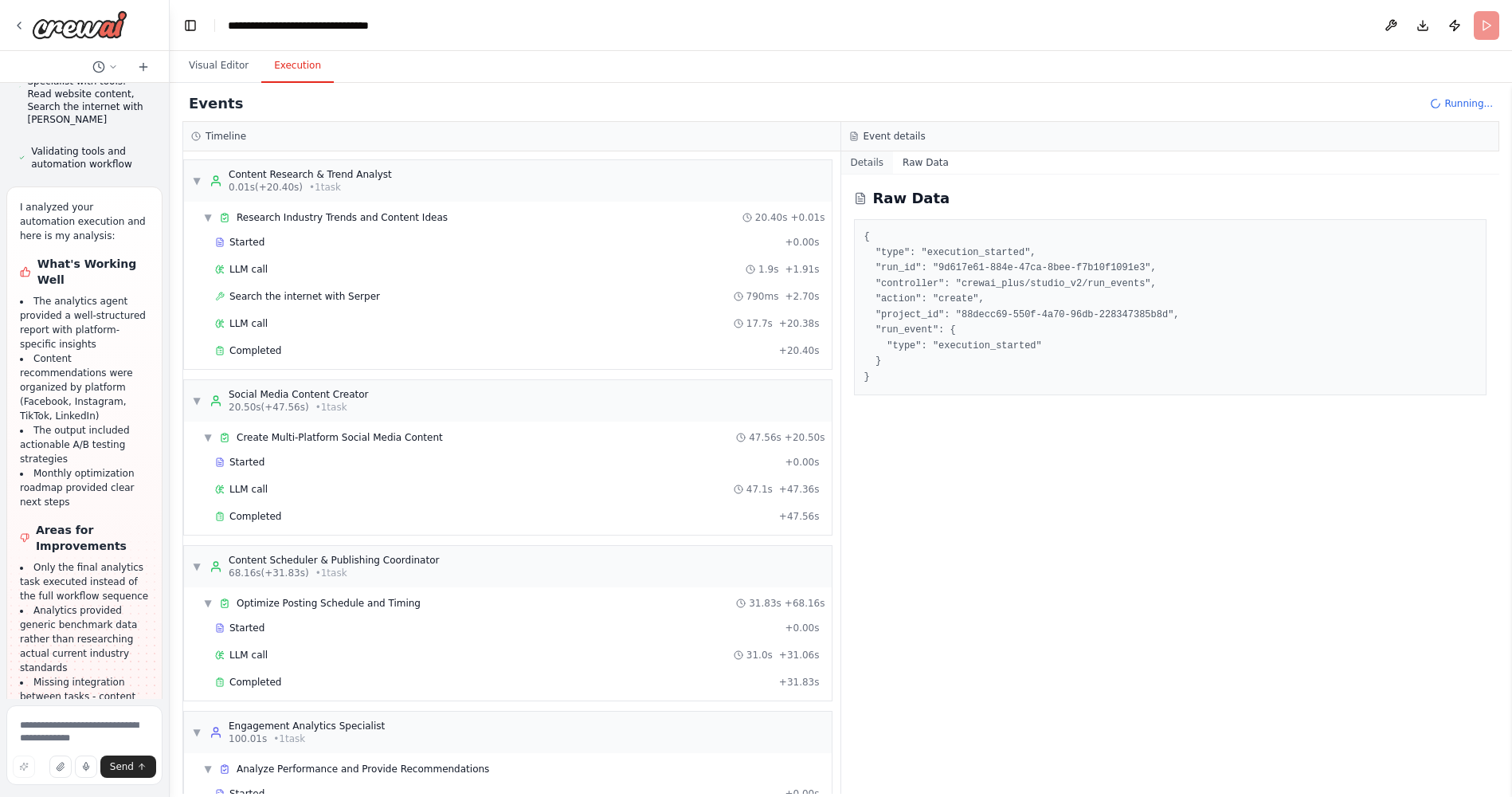
click at [860, 161] on button "Details" at bounding box center [867, 162] width 53 height 22
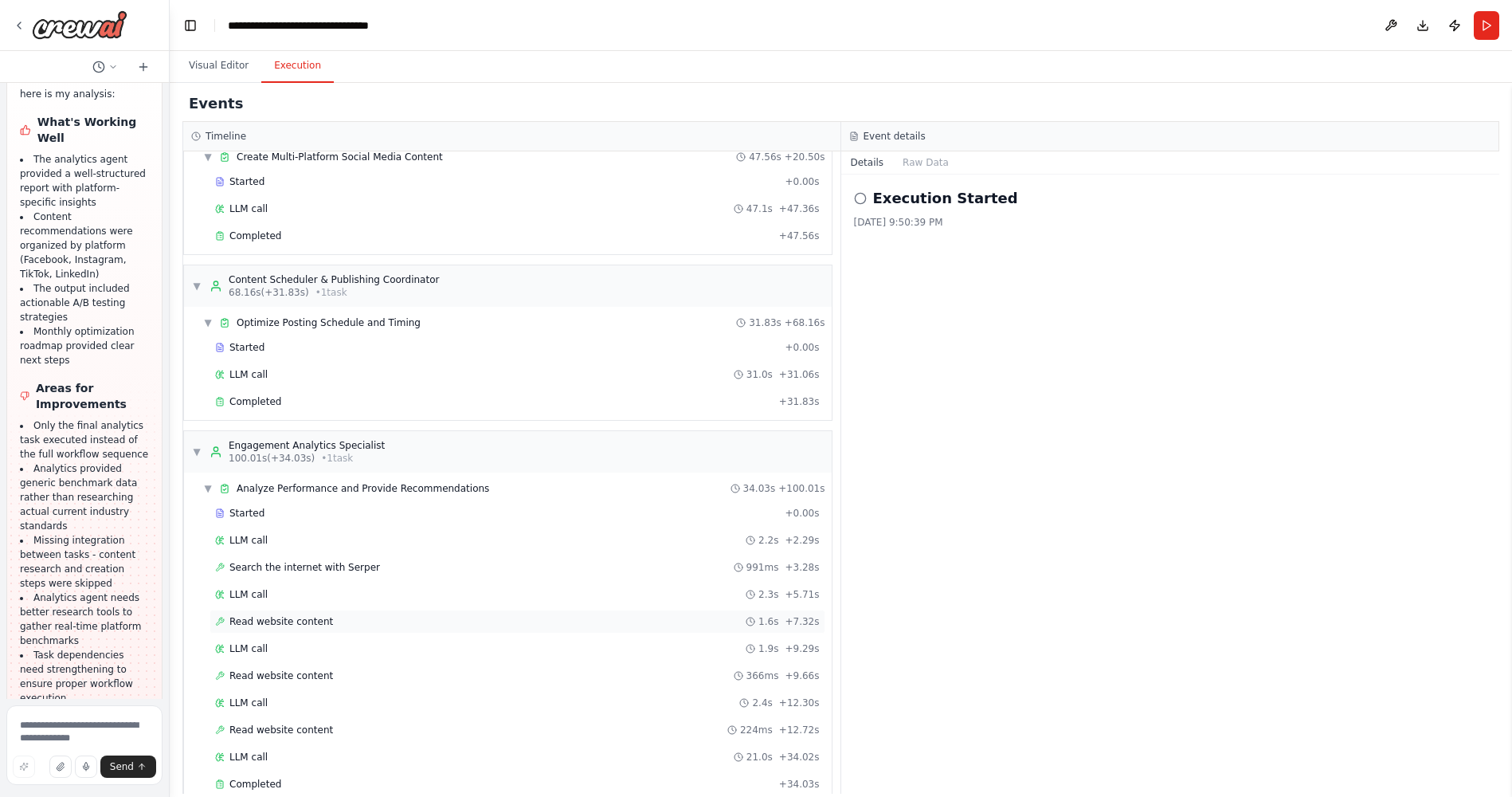
scroll to position [308, 0]
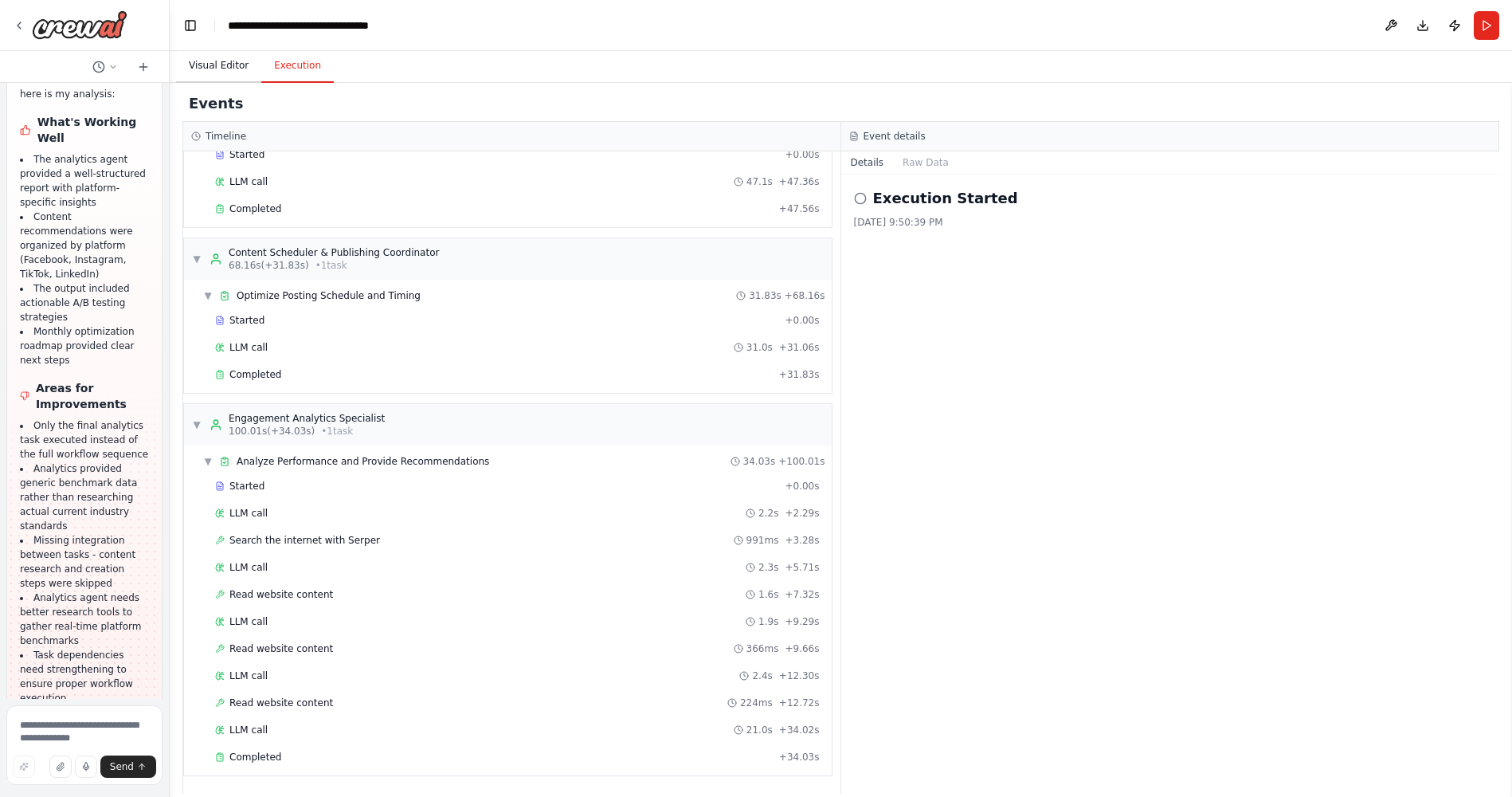
click at [223, 59] on button "Visual Editor" at bounding box center [219, 66] width 85 height 33
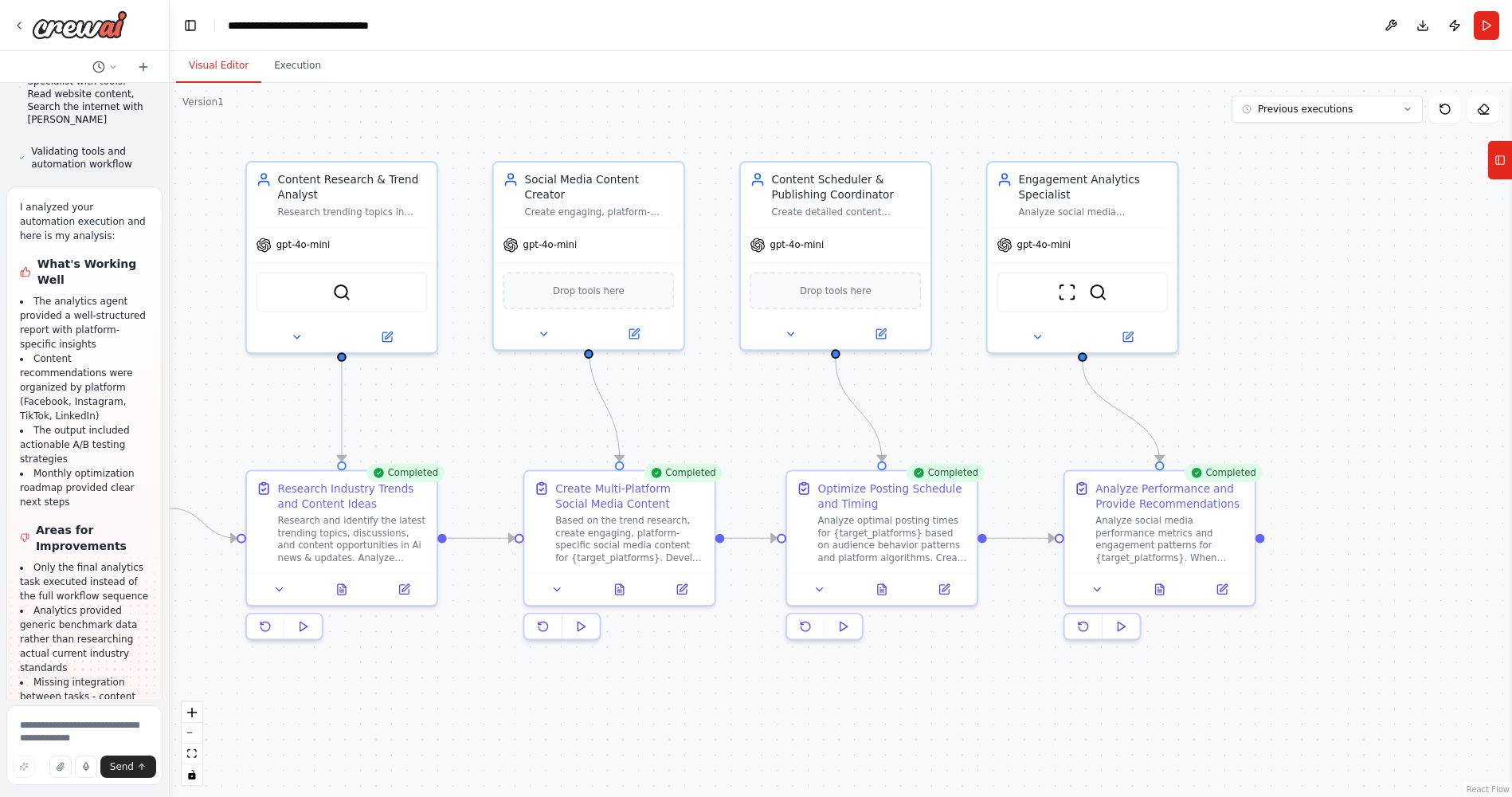
scroll to position [5371, 0]
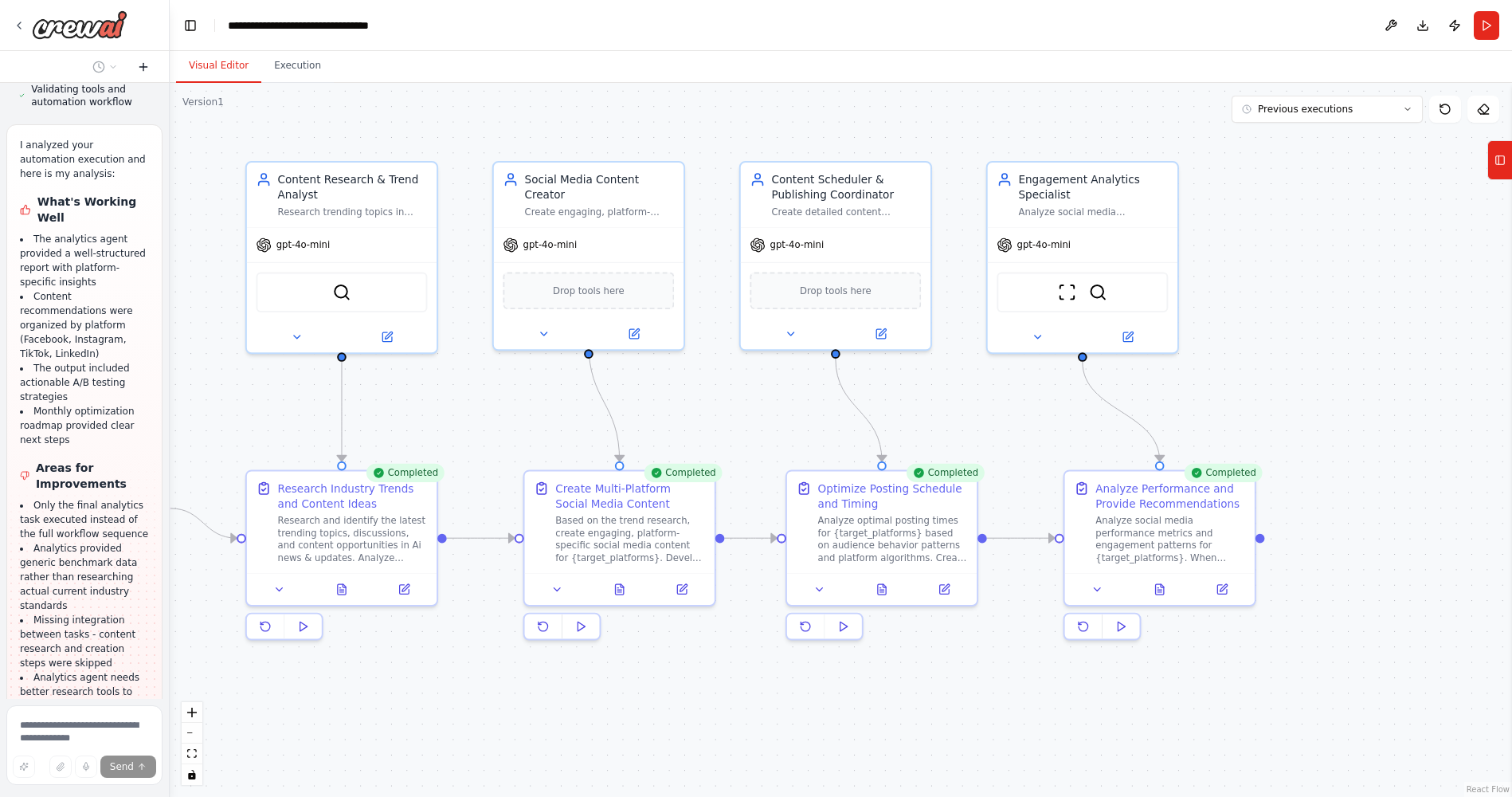
click at [142, 67] on icon at bounding box center [143, 67] width 7 height 0
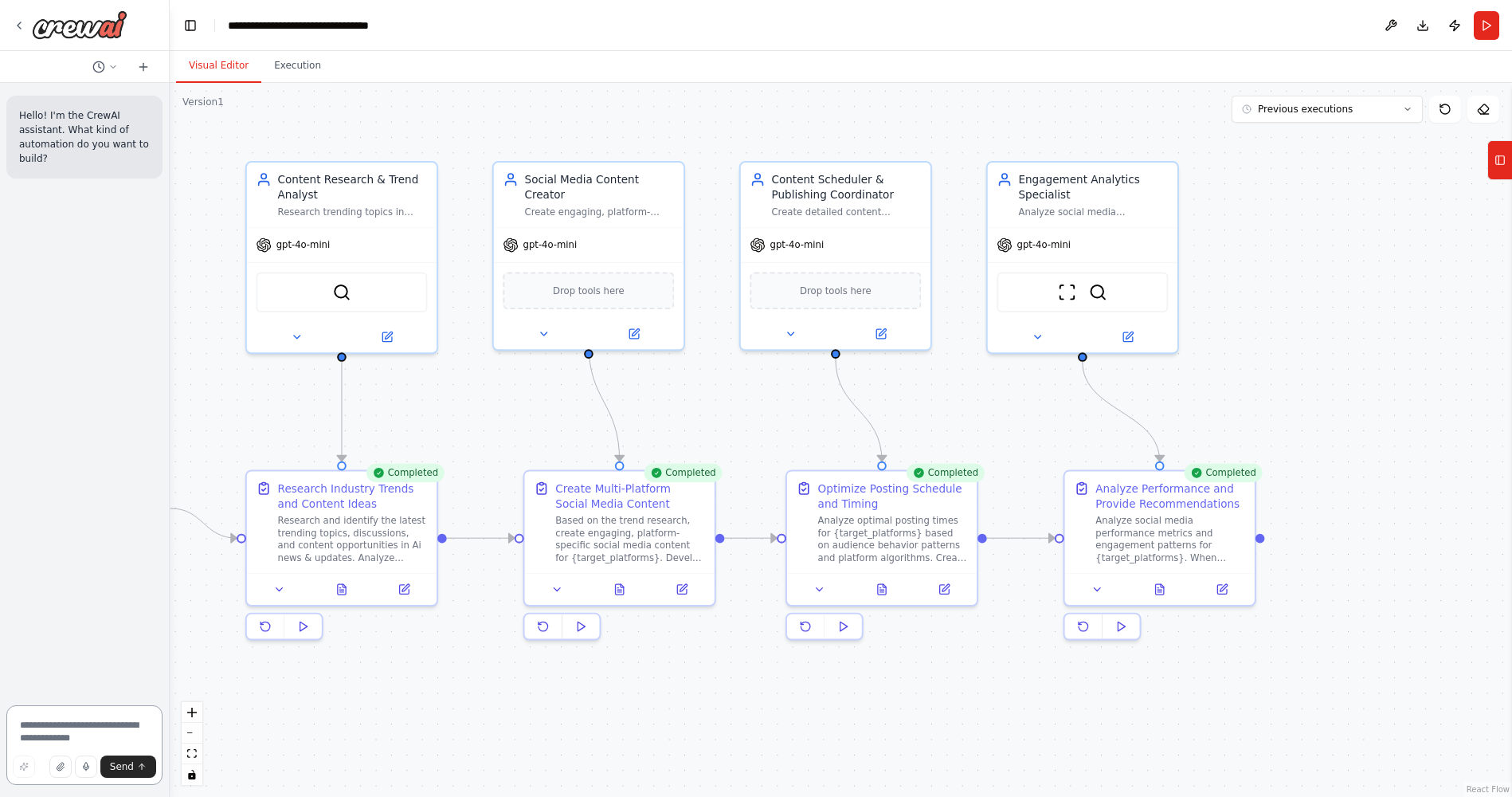
click at [38, 559] on textarea at bounding box center [84, 745] width 156 height 80
type textarea "**********"
click at [104, 71] on icon at bounding box center [99, 67] width 13 height 13
click at [76, 127] on span "Based on the last automation run, please analyze the output, and if applicable,…" at bounding box center [69, 125] width 104 height 13
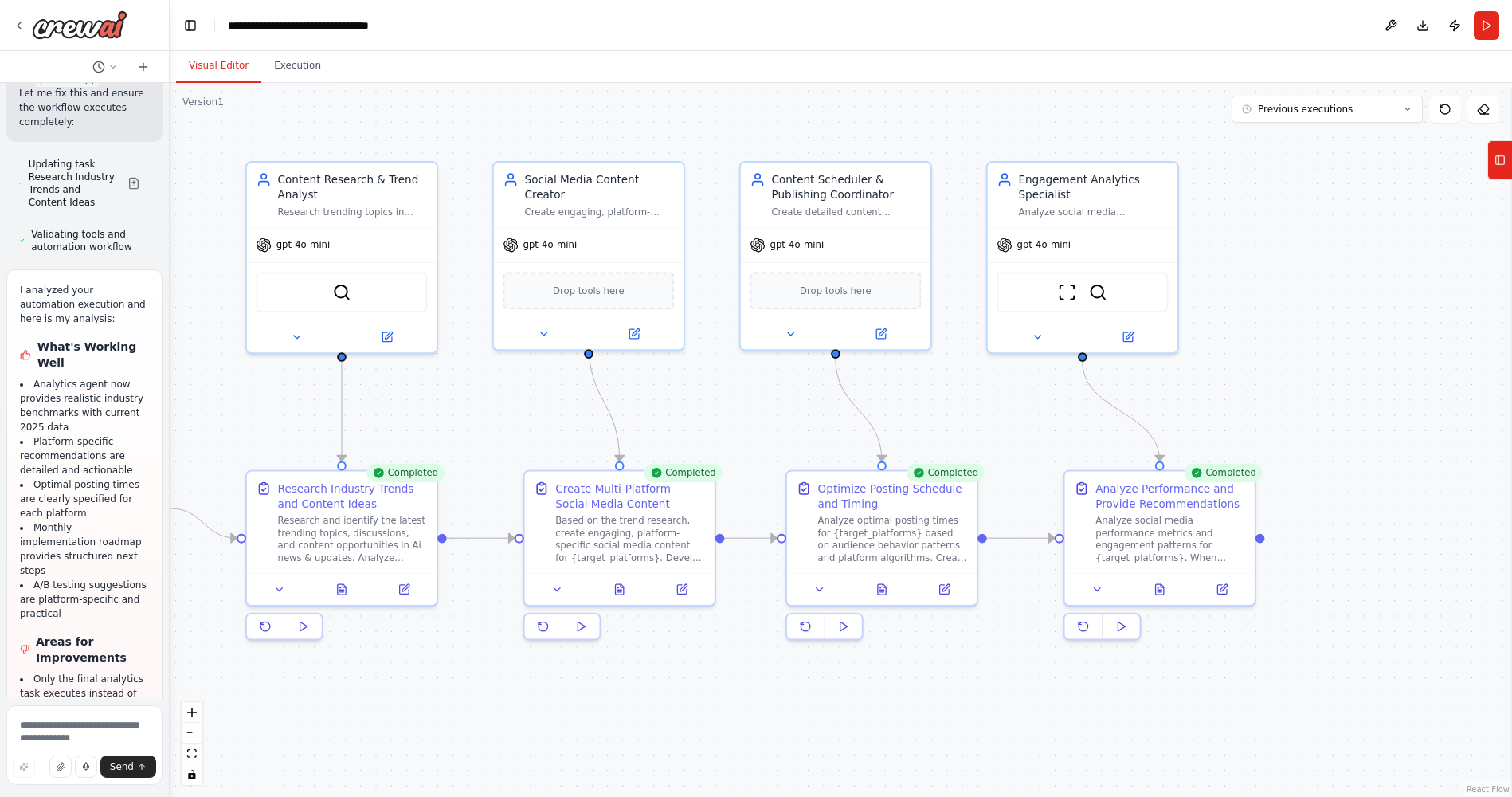
scroll to position [6537, 0]
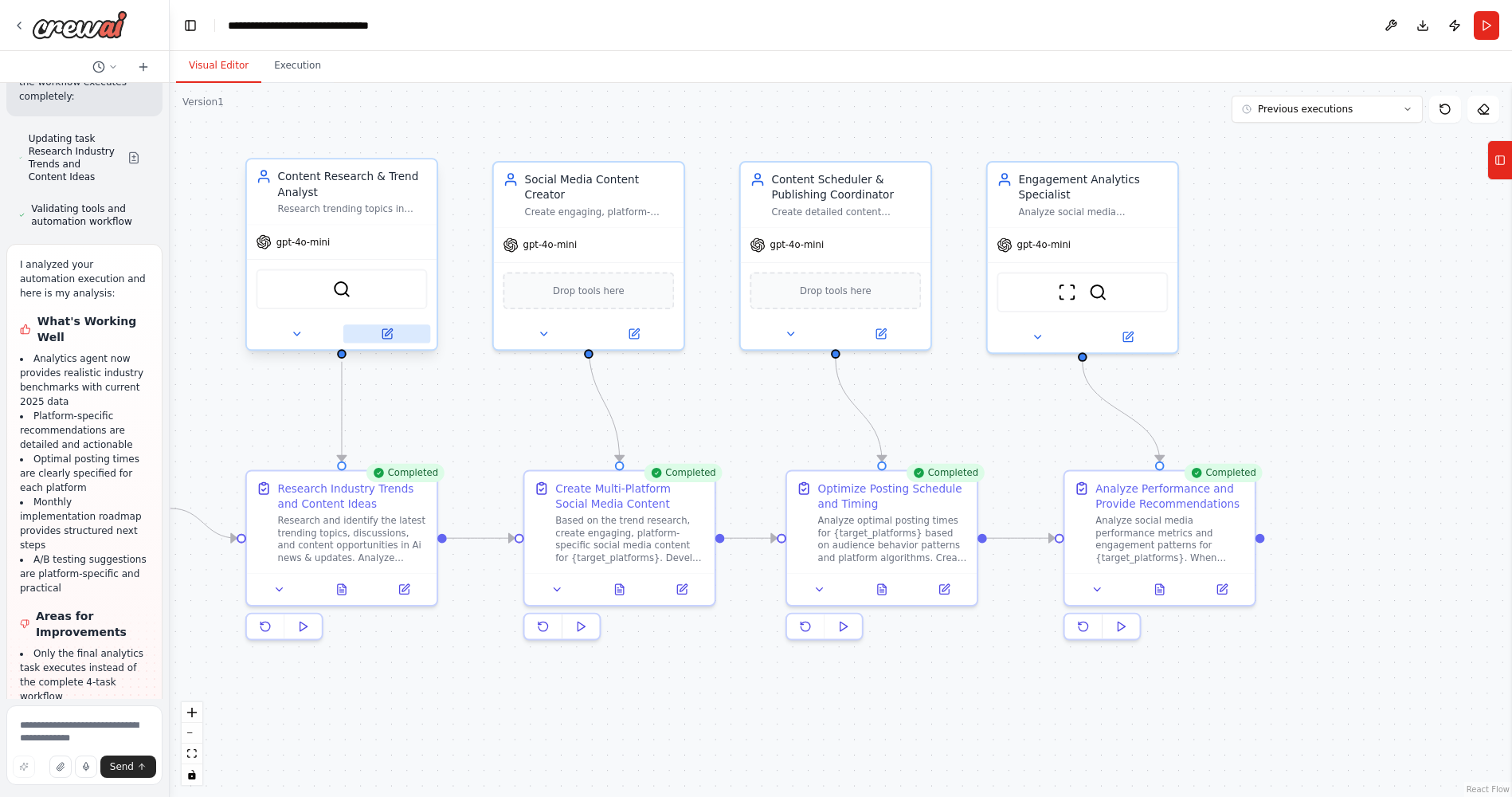
click at [388, 332] on icon at bounding box center [389, 333] width 7 height 7
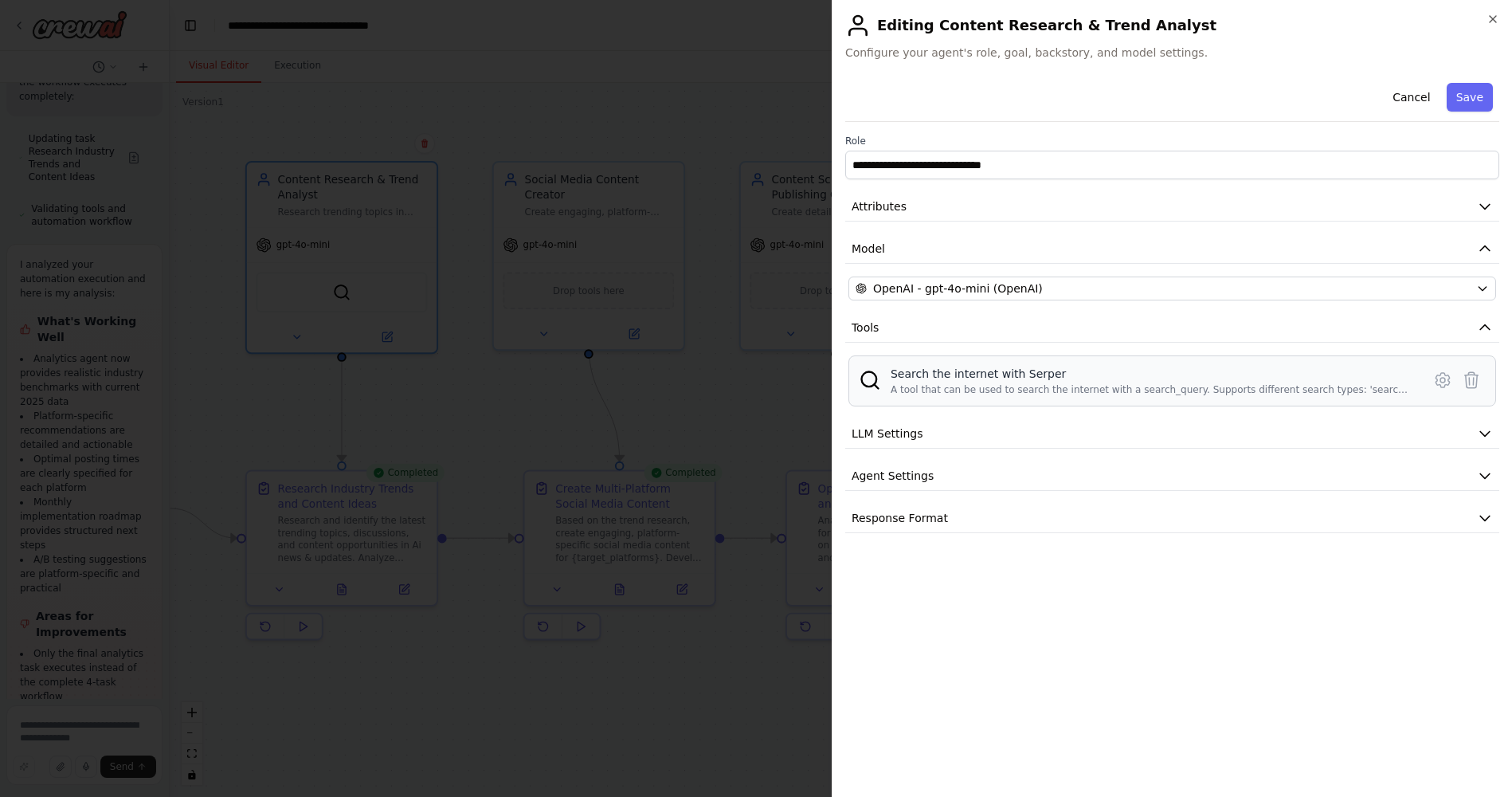
click at [860, 375] on div "Search the internet with Serper" at bounding box center [1151, 373] width 522 height 16
click at [860, 437] on button "LLM Settings" at bounding box center [1172, 434] width 654 height 30
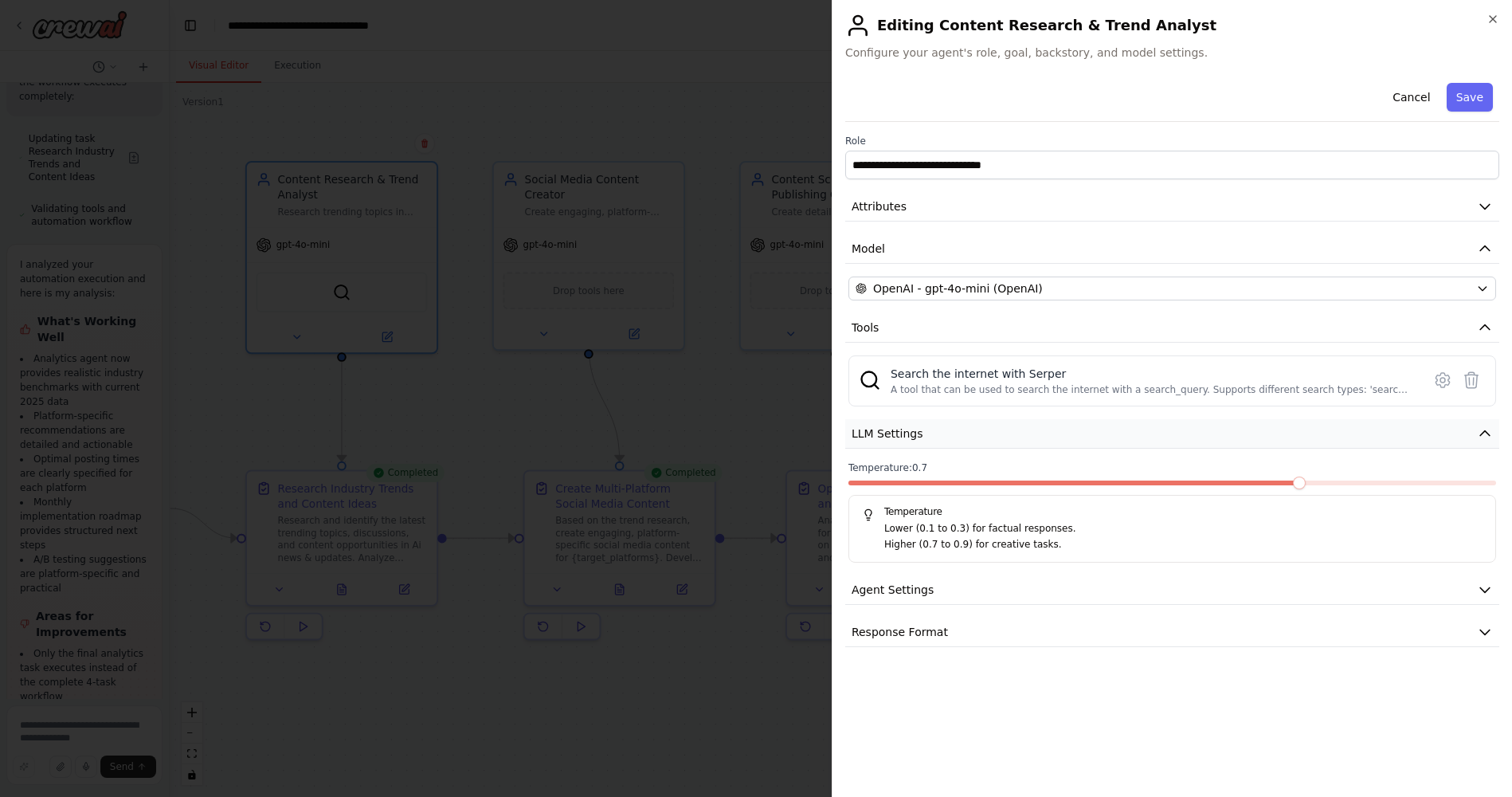
click at [860, 437] on button "LLM Settings" at bounding box center [1172, 434] width 654 height 30
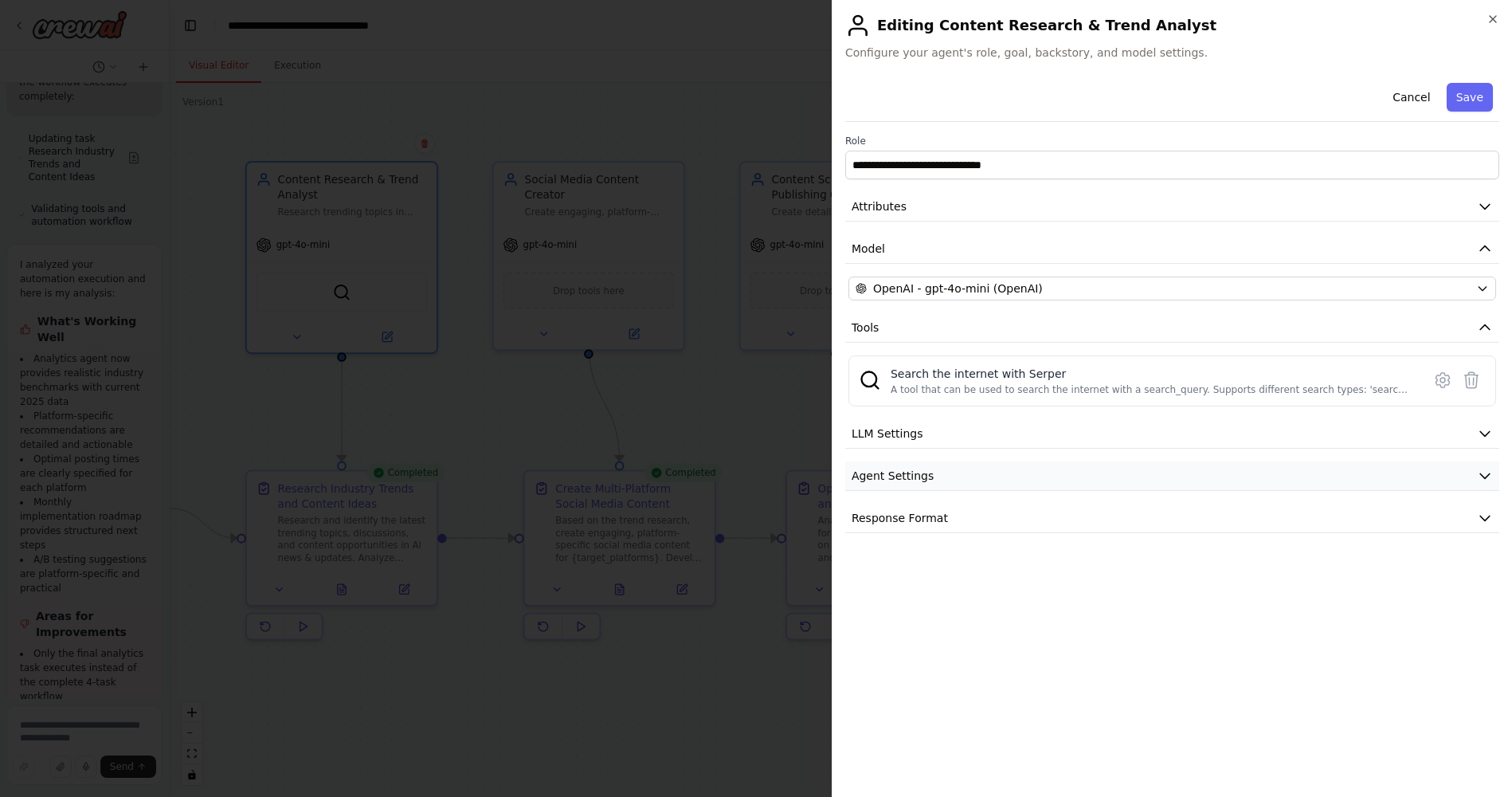
click at [860, 482] on button "Agent Settings" at bounding box center [1172, 476] width 654 height 30
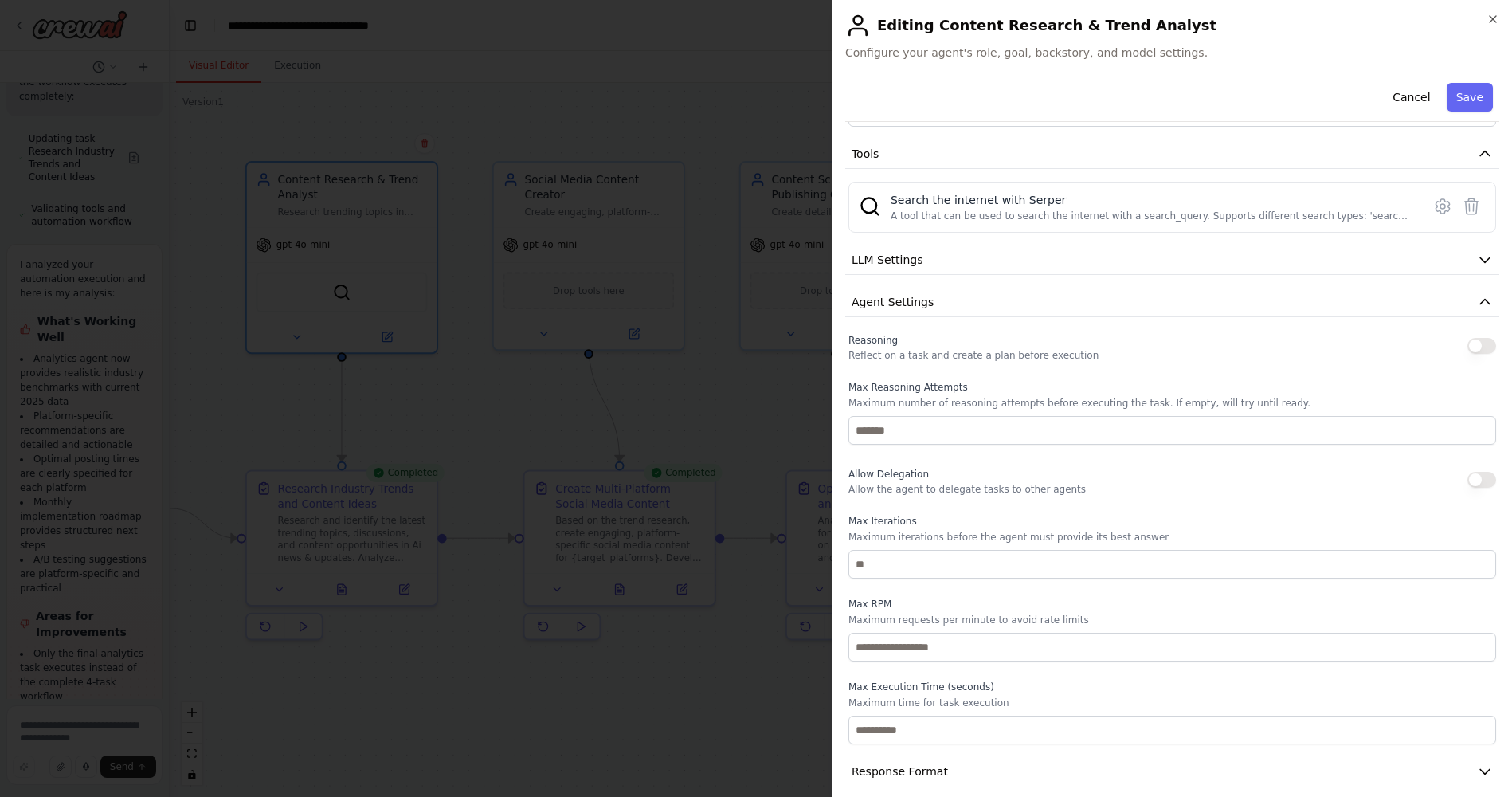
scroll to position [174, 0]
click at [860, 337] on button "button" at bounding box center [1481, 344] width 29 height 16
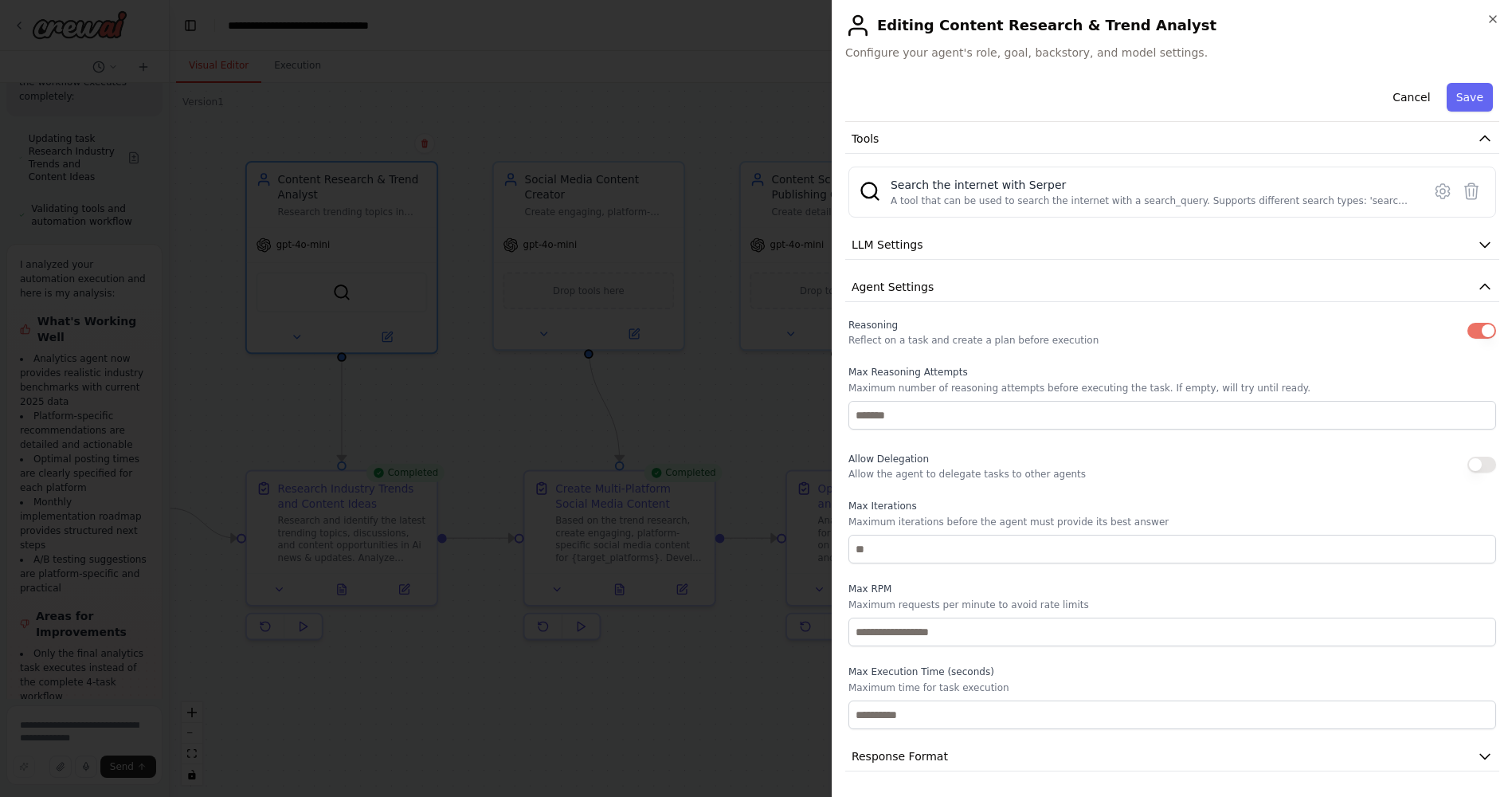
click at [860, 325] on button "button" at bounding box center [1481, 330] width 29 height 16
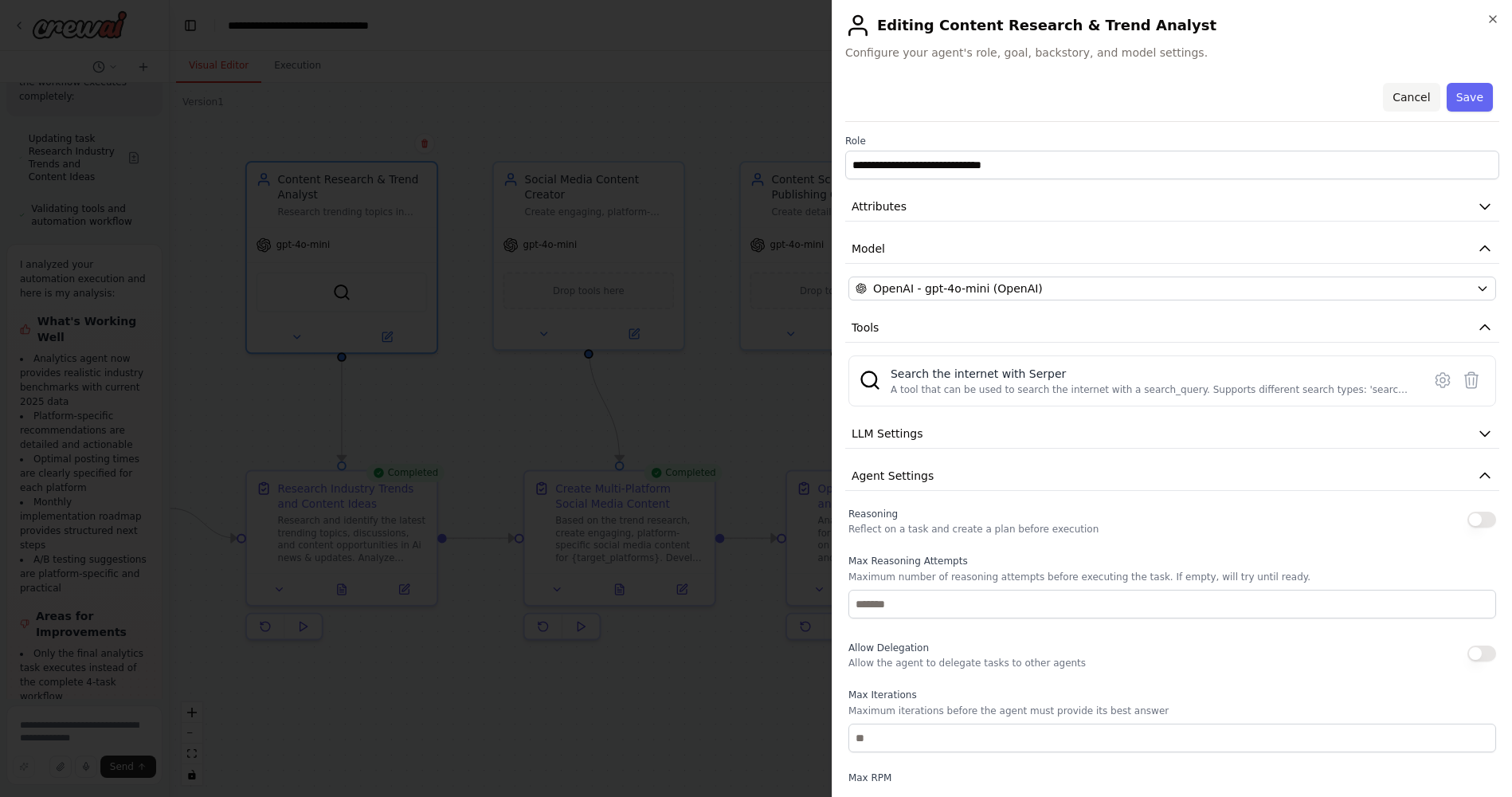
click at [860, 86] on button "Cancel" at bounding box center [1411, 96] width 57 height 29
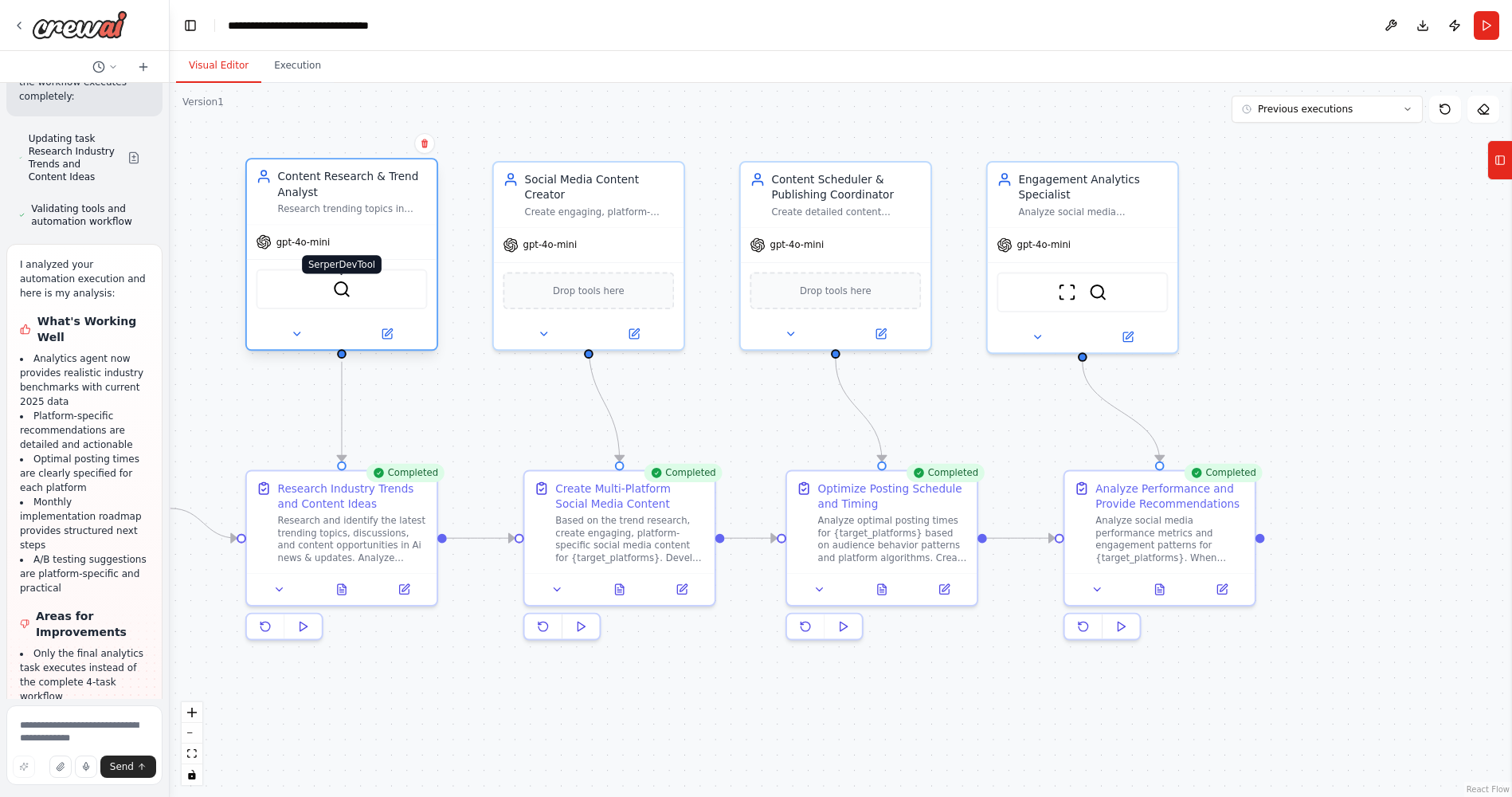
click at [337, 291] on img at bounding box center [341, 289] width 19 height 19
click at [591, 281] on div "Drop tools here" at bounding box center [588, 288] width 172 height 37
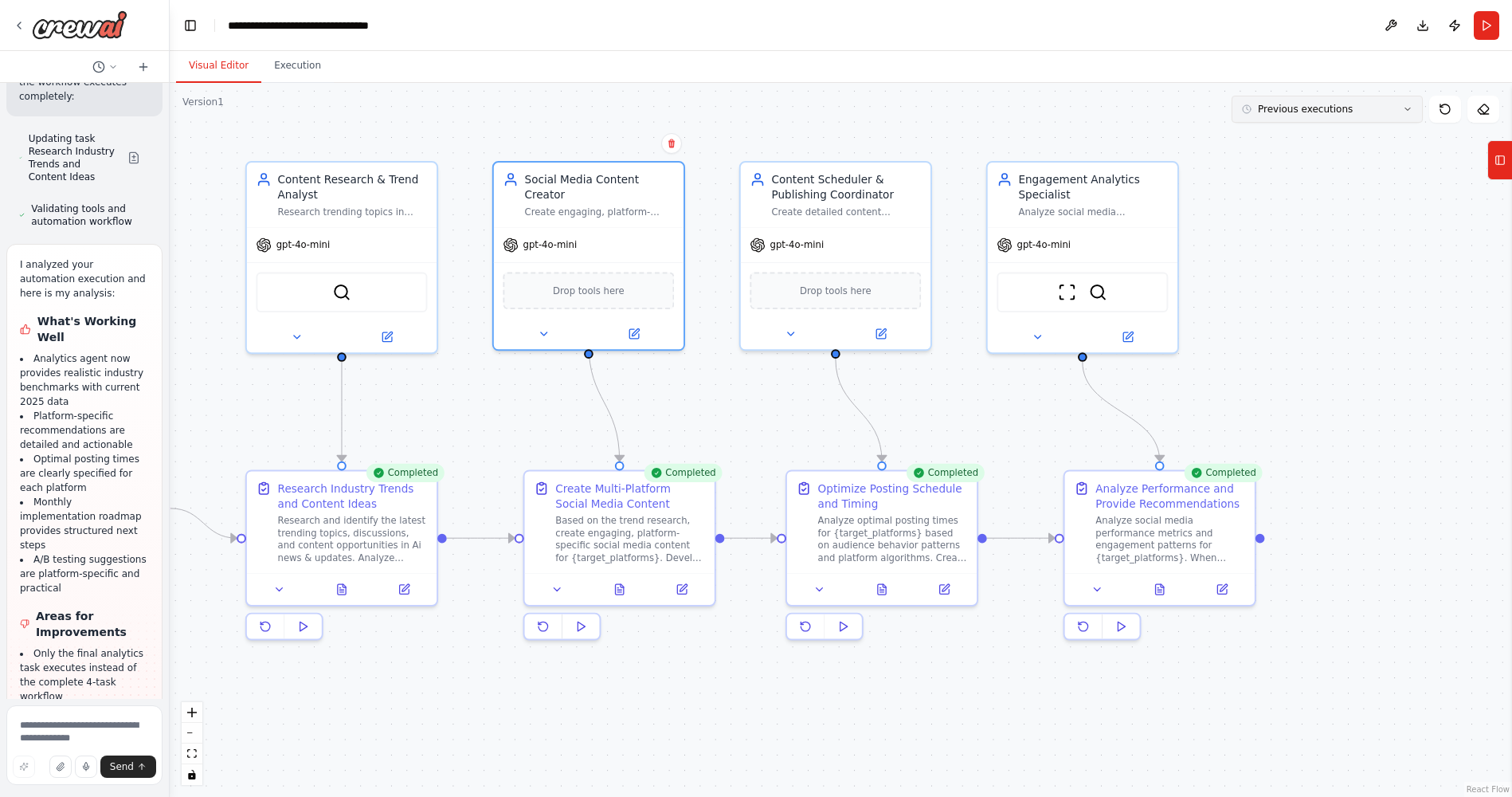
click at [860, 112] on icon at bounding box center [1408, 109] width 9 height 9
click at [860, 385] on div ".deletable-edge-delete-btn { width: 20px; height: 20px; border: 0px solid #ffff…" at bounding box center [840, 440] width 1342 height 714
click at [860, 114] on button at bounding box center [1483, 109] width 32 height 27
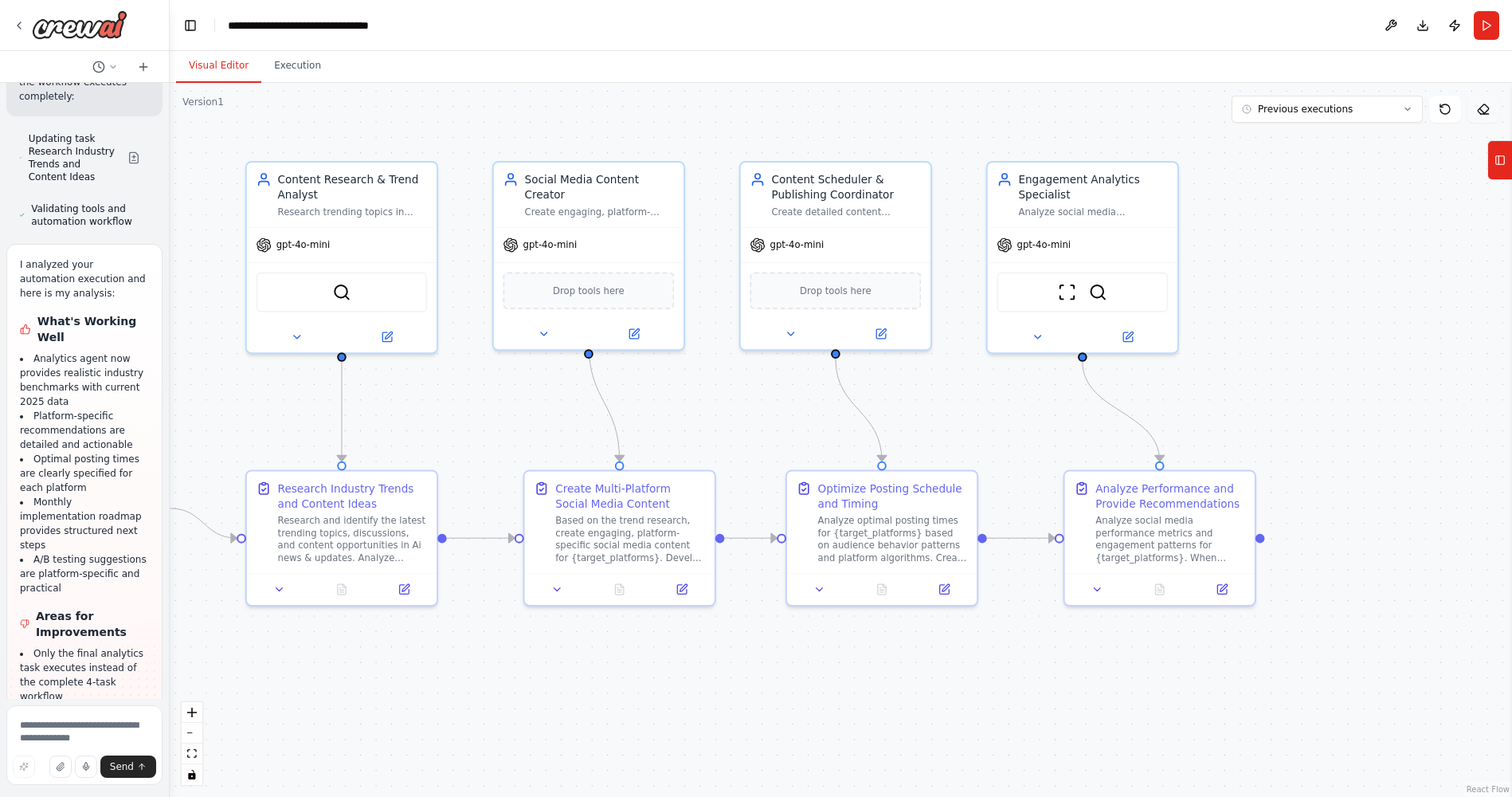
click at [860, 113] on button at bounding box center [1483, 109] width 32 height 27
click at [860, 112] on icon at bounding box center [1481, 110] width 5 height 5
click at [860, 103] on icon at bounding box center [1483, 109] width 13 height 13
click at [860, 263] on div ".deletable-edge-delete-btn { width: 20px; height: 20px; border: 0px solid #ffff…" at bounding box center [840, 440] width 1342 height 714
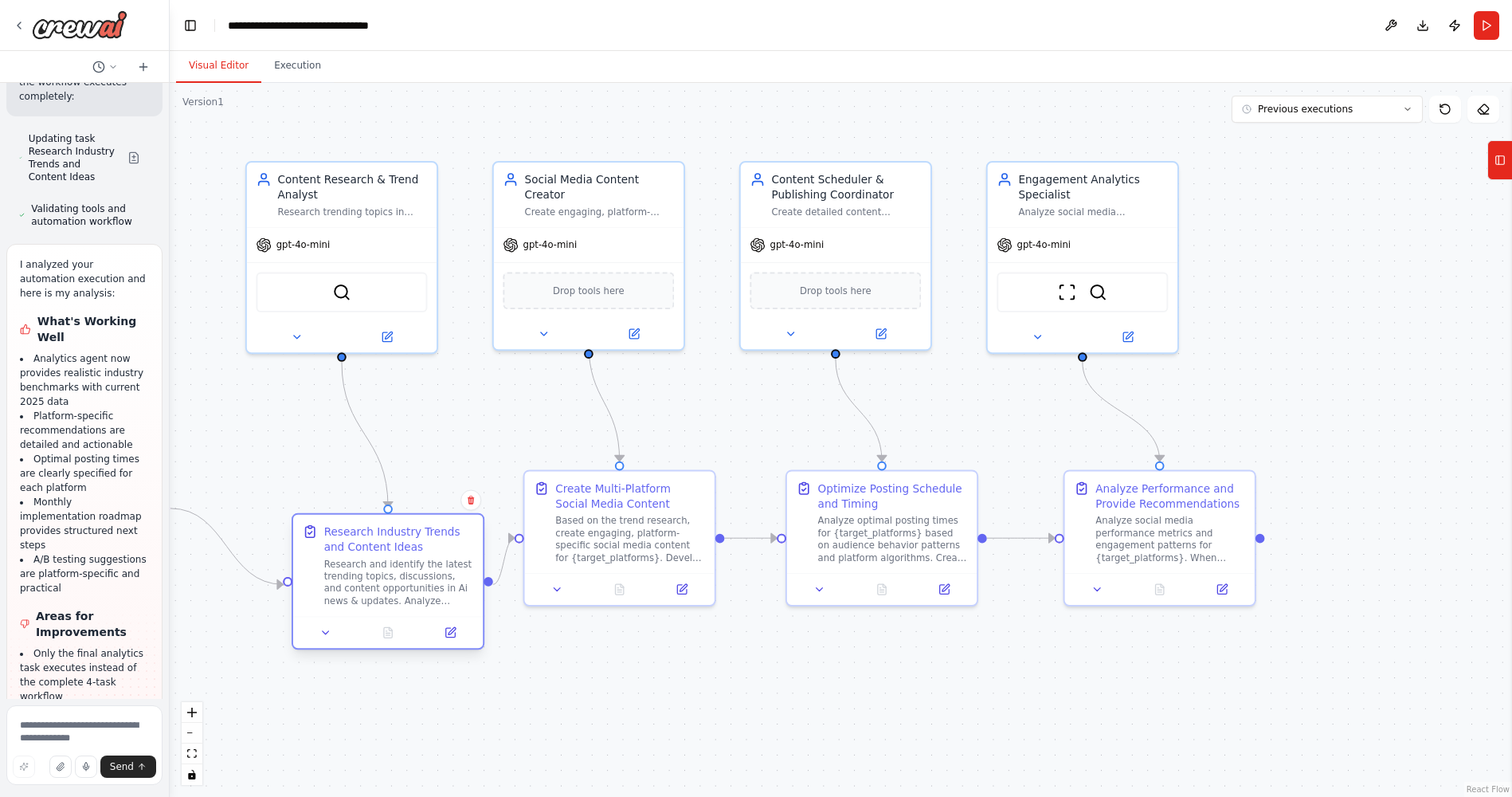
drag, startPoint x: 377, startPoint y: 521, endPoint x: 460, endPoint y: 565, distance: 93.9
click at [417, 559] on div "Research and identify the latest trending topics, discussions, and content oppo…" at bounding box center [399, 582] width 149 height 49
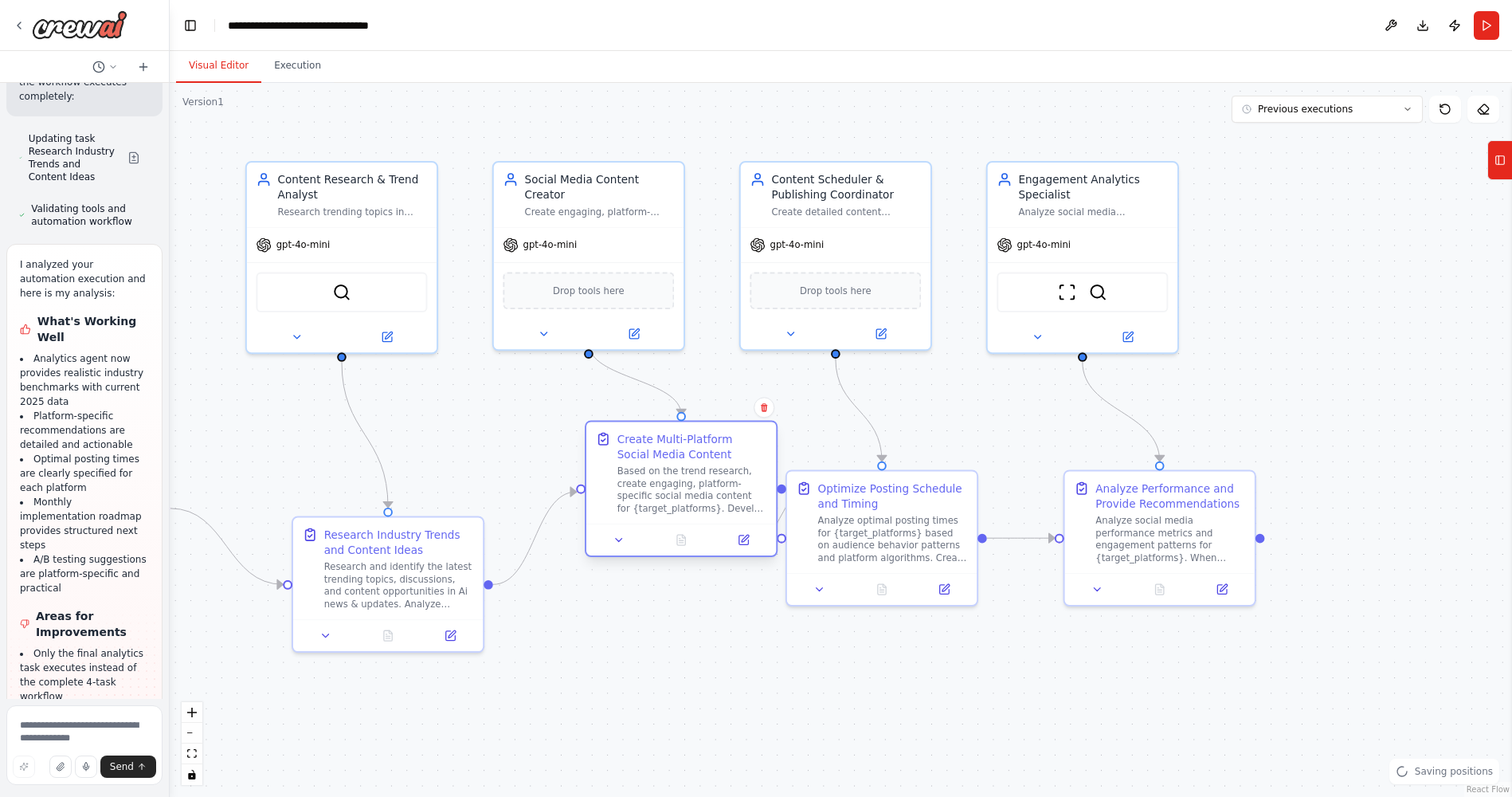
drag, startPoint x: 660, startPoint y: 553, endPoint x: 762, endPoint y: 504, distance: 113.2
click at [721, 506] on div "Based on the trend research, create engaging, platform-specific social media co…" at bounding box center [692, 490] width 149 height 49
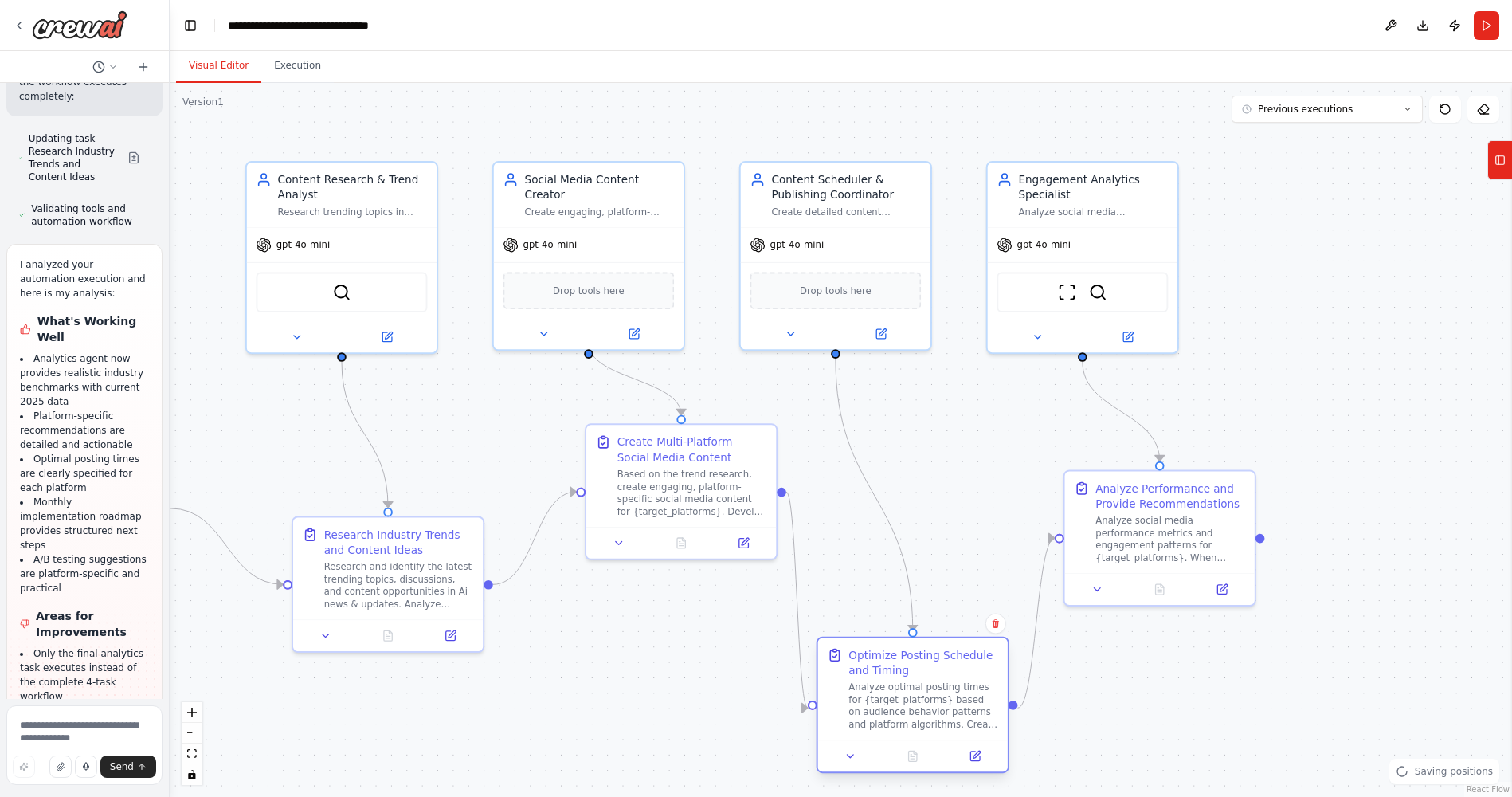
drag, startPoint x: 890, startPoint y: 646, endPoint x: 906, endPoint y: 706, distance: 62.1
click at [860, 559] on div "Analyze optimal posting times for {target_platforms} based on audience behavior…" at bounding box center [923, 705] width 149 height 49
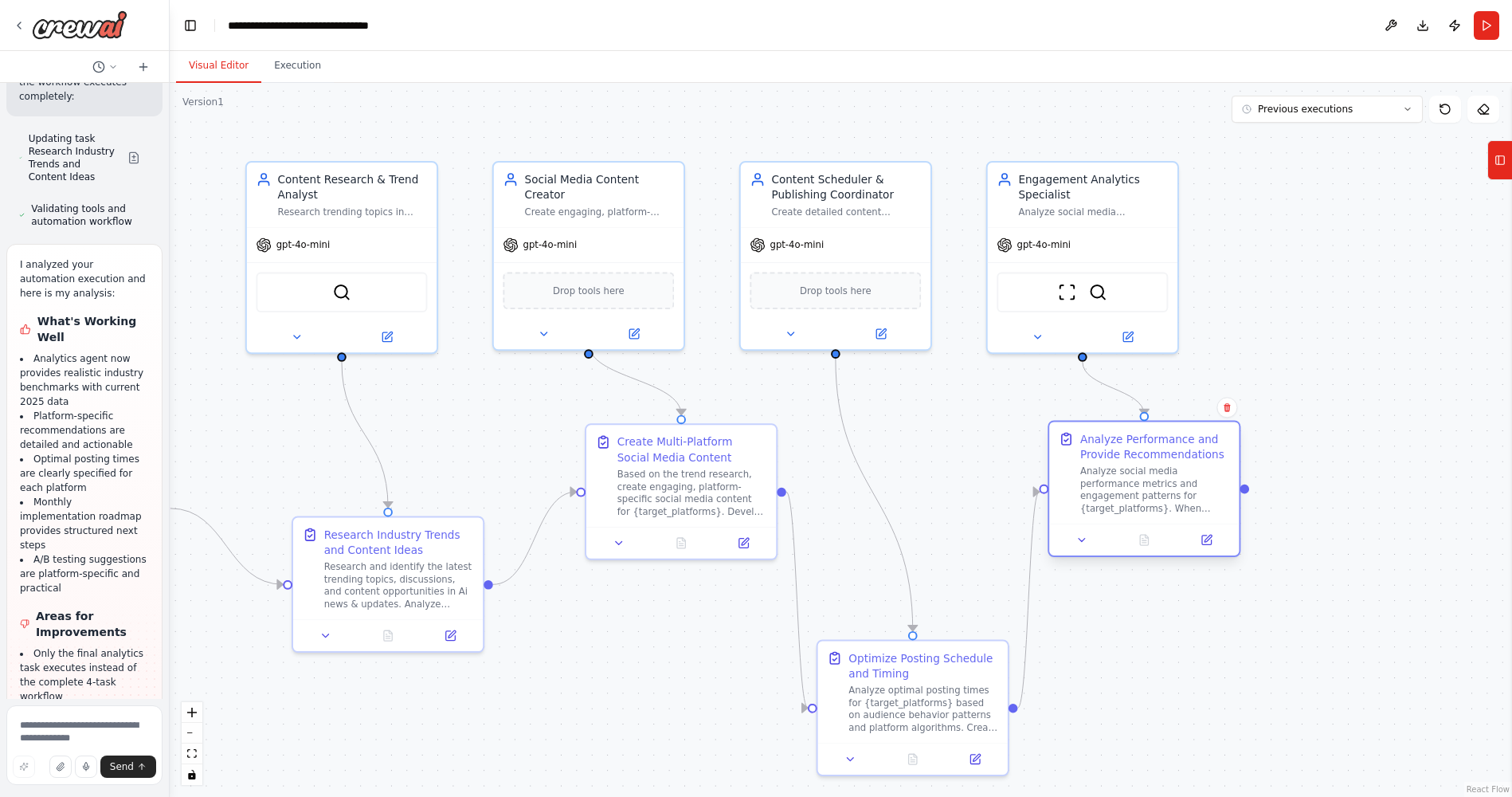
drag, startPoint x: 1121, startPoint y: 533, endPoint x: 1104, endPoint y: 494, distance: 42.5
click at [860, 494] on div "Analyze social media performance metrics and engagement patterns for {target_pl…" at bounding box center [1155, 490] width 149 height 49
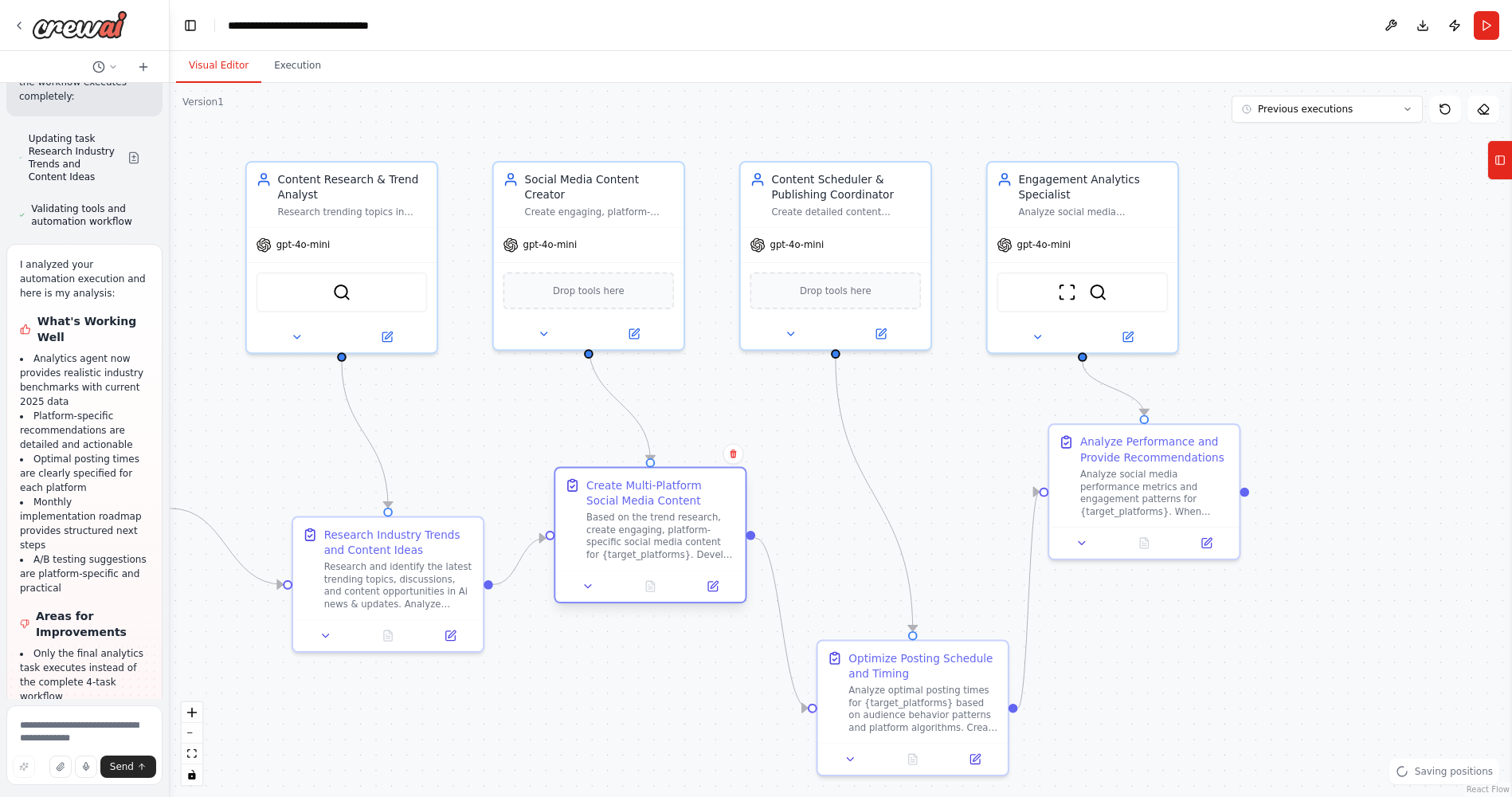
drag, startPoint x: 662, startPoint y: 492, endPoint x: 641, endPoint y: 517, distance: 32.6
click at [634, 530] on div "Based on the trend research, create engaging, platform-specific social media co…" at bounding box center [660, 535] width 149 height 49
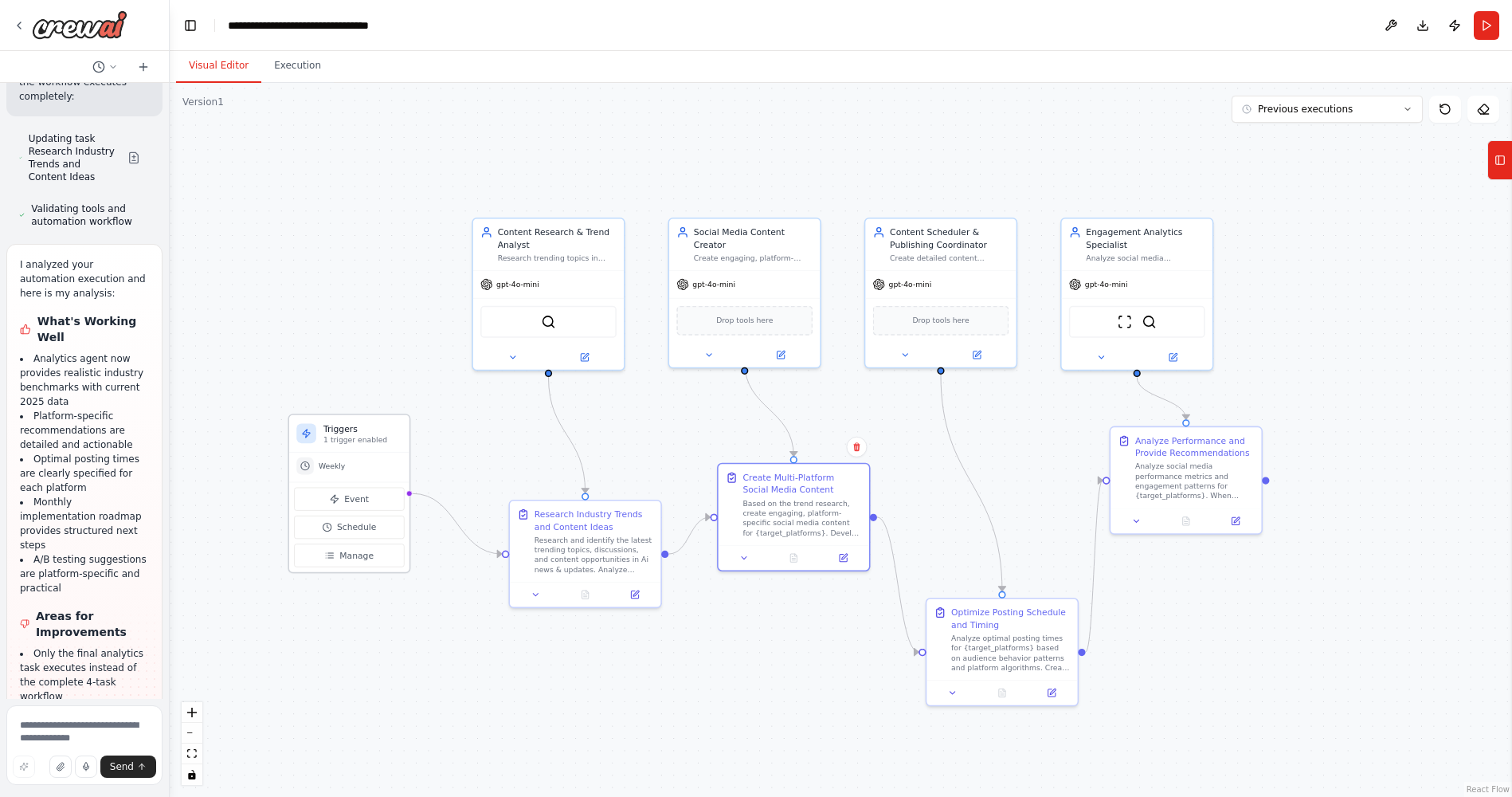
click at [337, 441] on p "1 trigger enabled" at bounding box center [363, 439] width 78 height 9
click at [338, 442] on p "1 trigger enabled" at bounding box center [363, 439] width 78 height 9
click at [558, 327] on div "SerperDevTool" at bounding box center [548, 319] width 136 height 32
click at [55, 559] on textarea at bounding box center [84, 745] width 156 height 80
click at [19, 27] on icon at bounding box center [19, 25] width 3 height 6
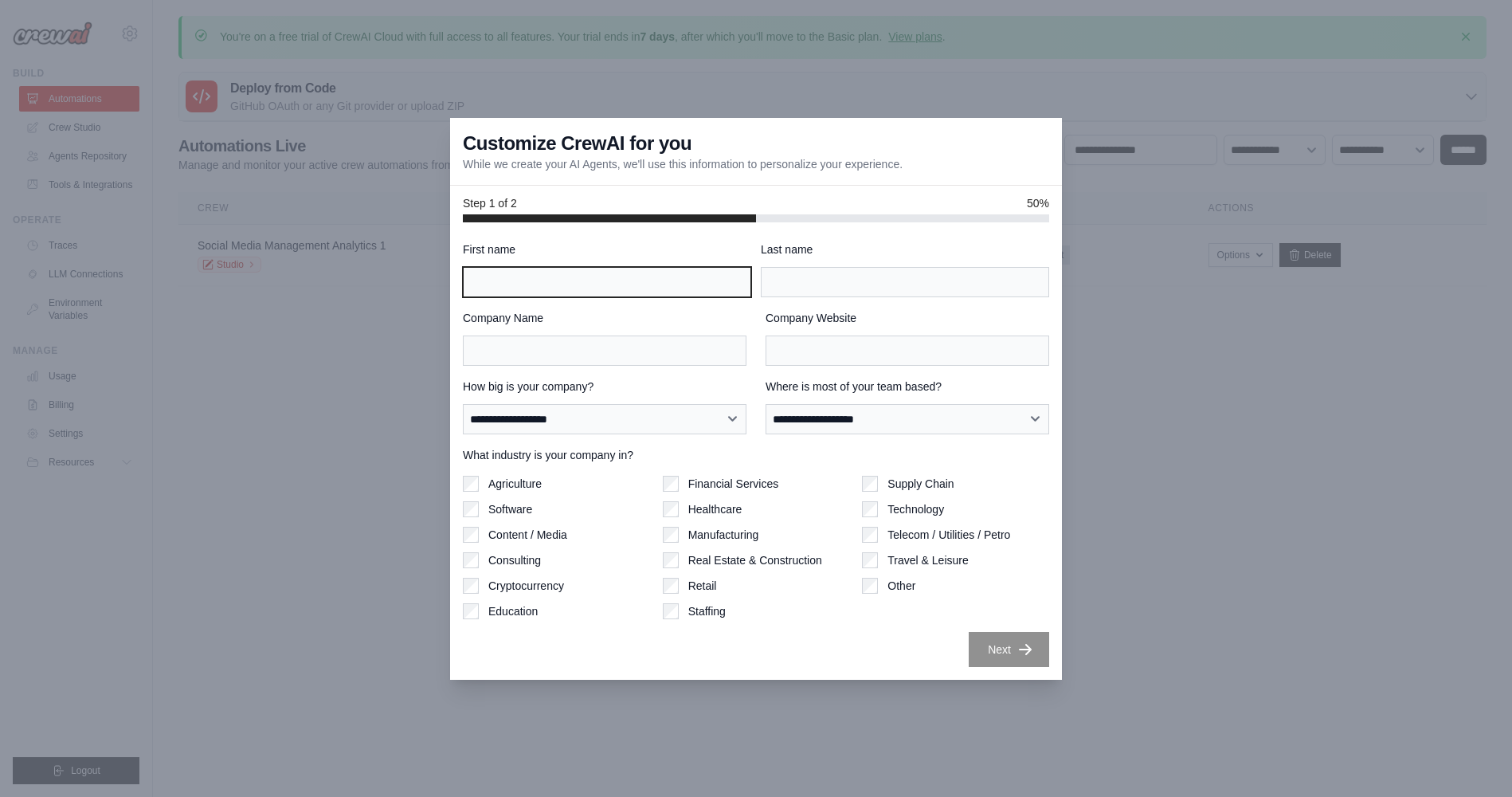
click at [557, 283] on input "First name" at bounding box center [607, 282] width 288 height 31
type input "******"
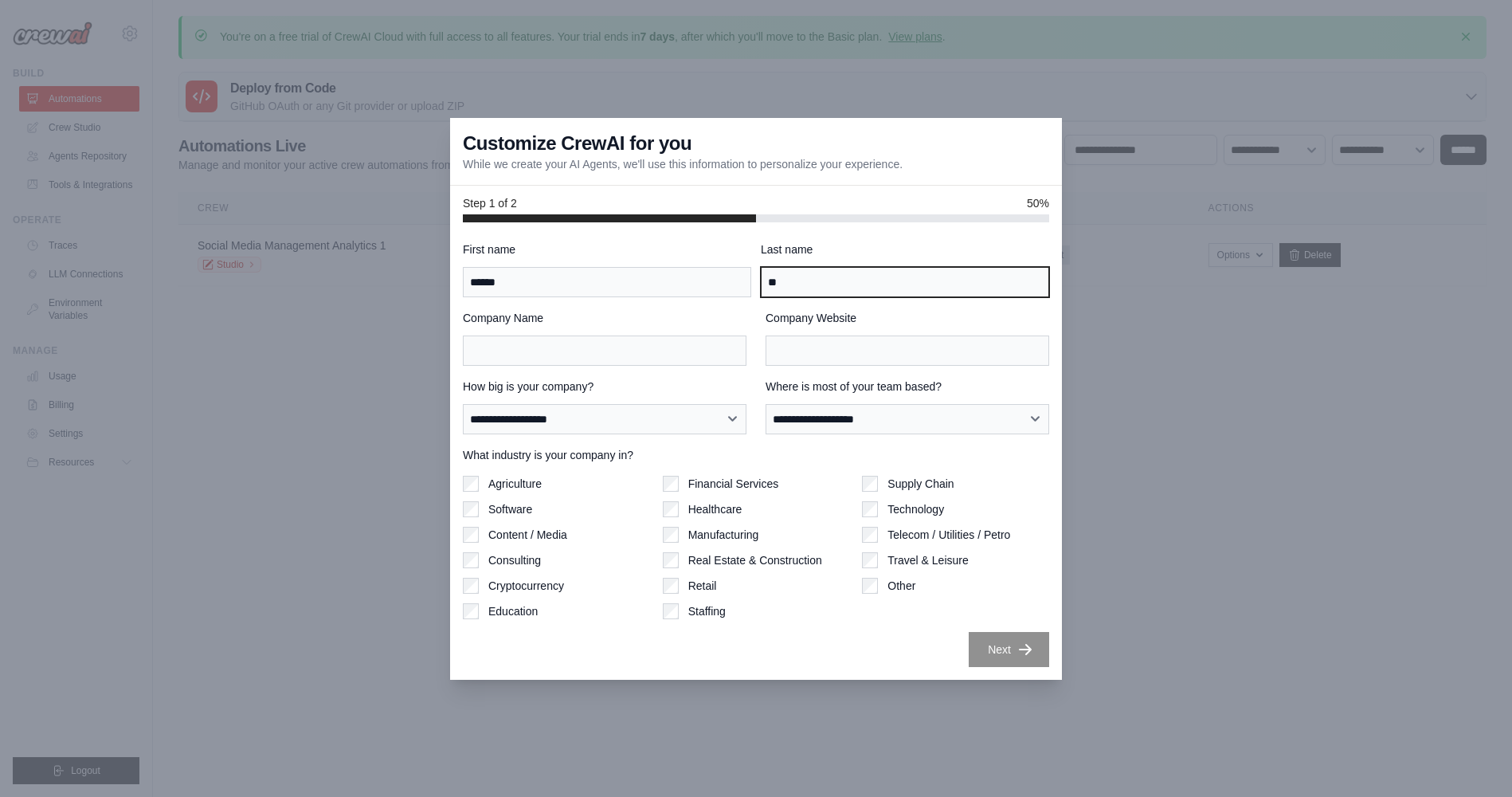
type input "**"
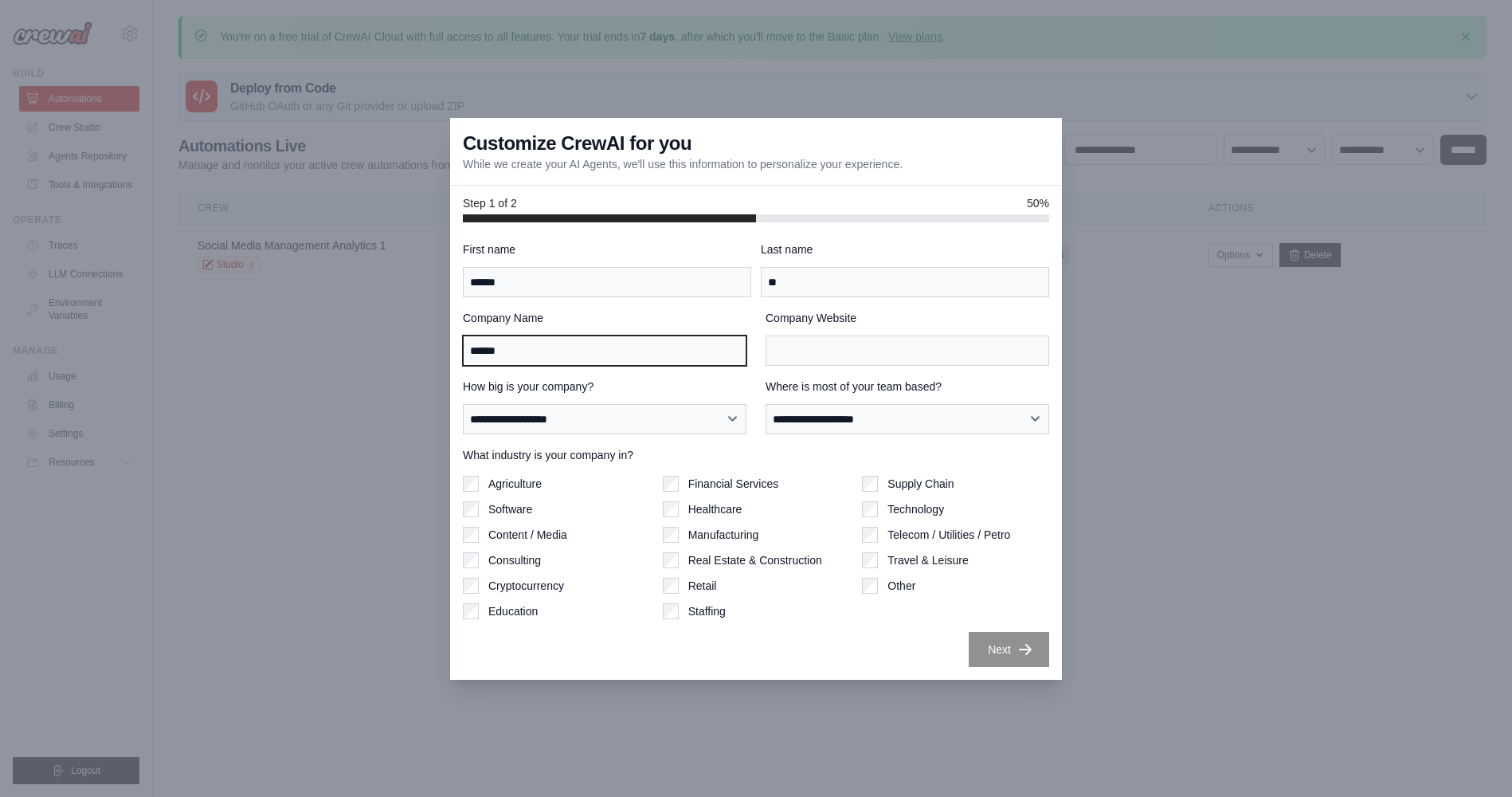
type input "******"
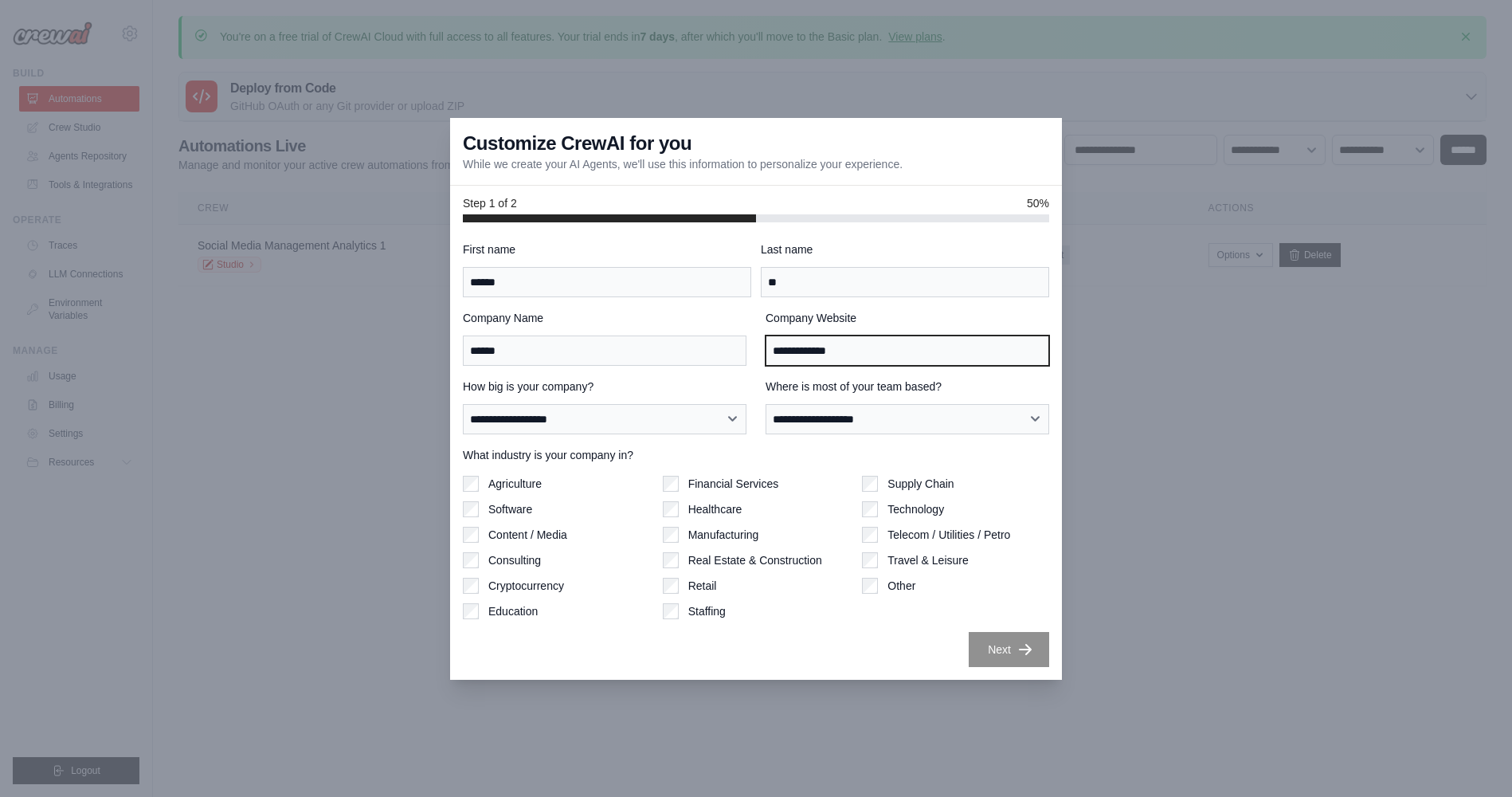
type input "**********"
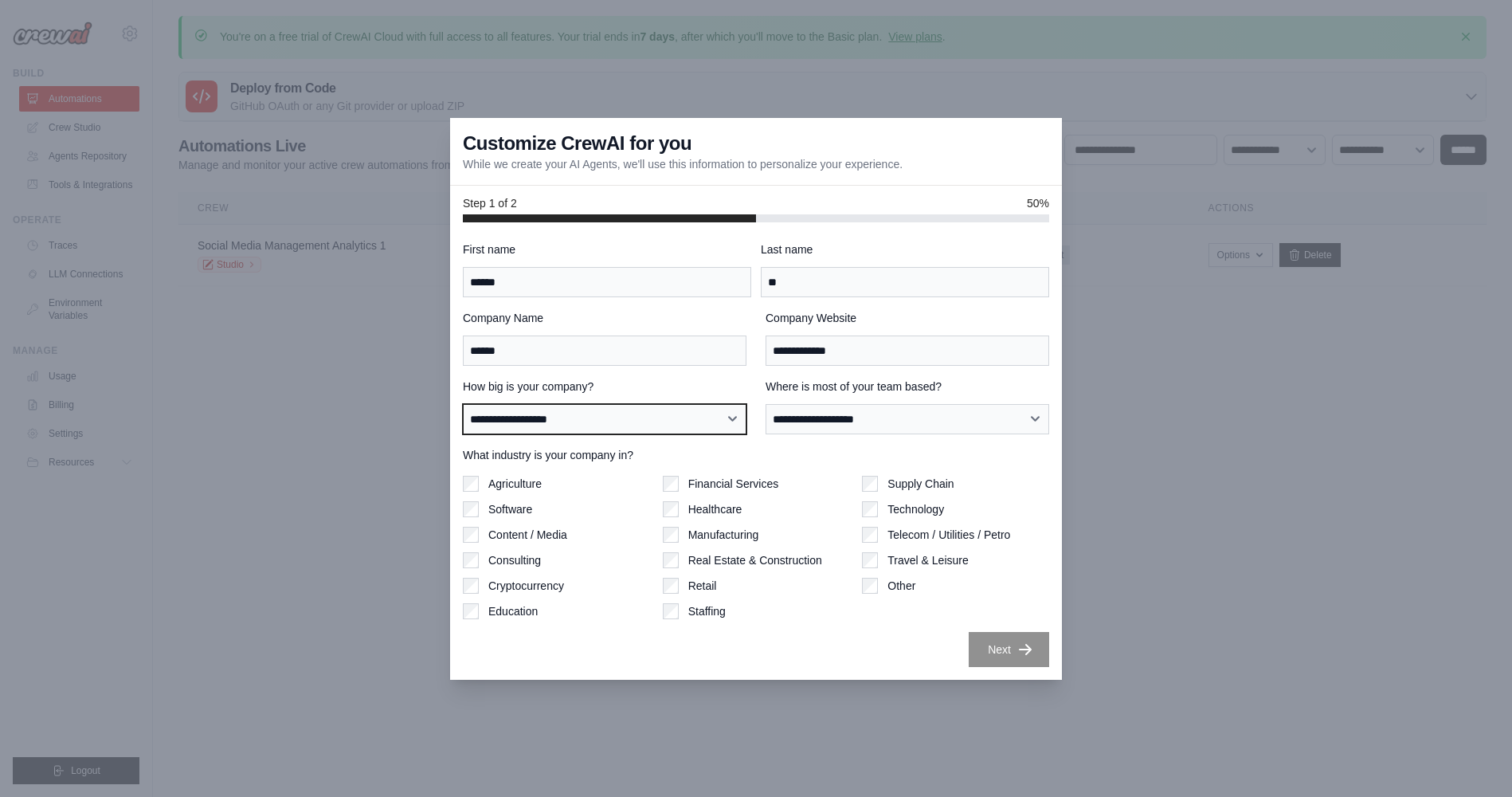
click at [688, 424] on select "**********" at bounding box center [605, 418] width 284 height 31
select select "**********"
click at [463, 404] on select "**********" at bounding box center [605, 418] width 284 height 31
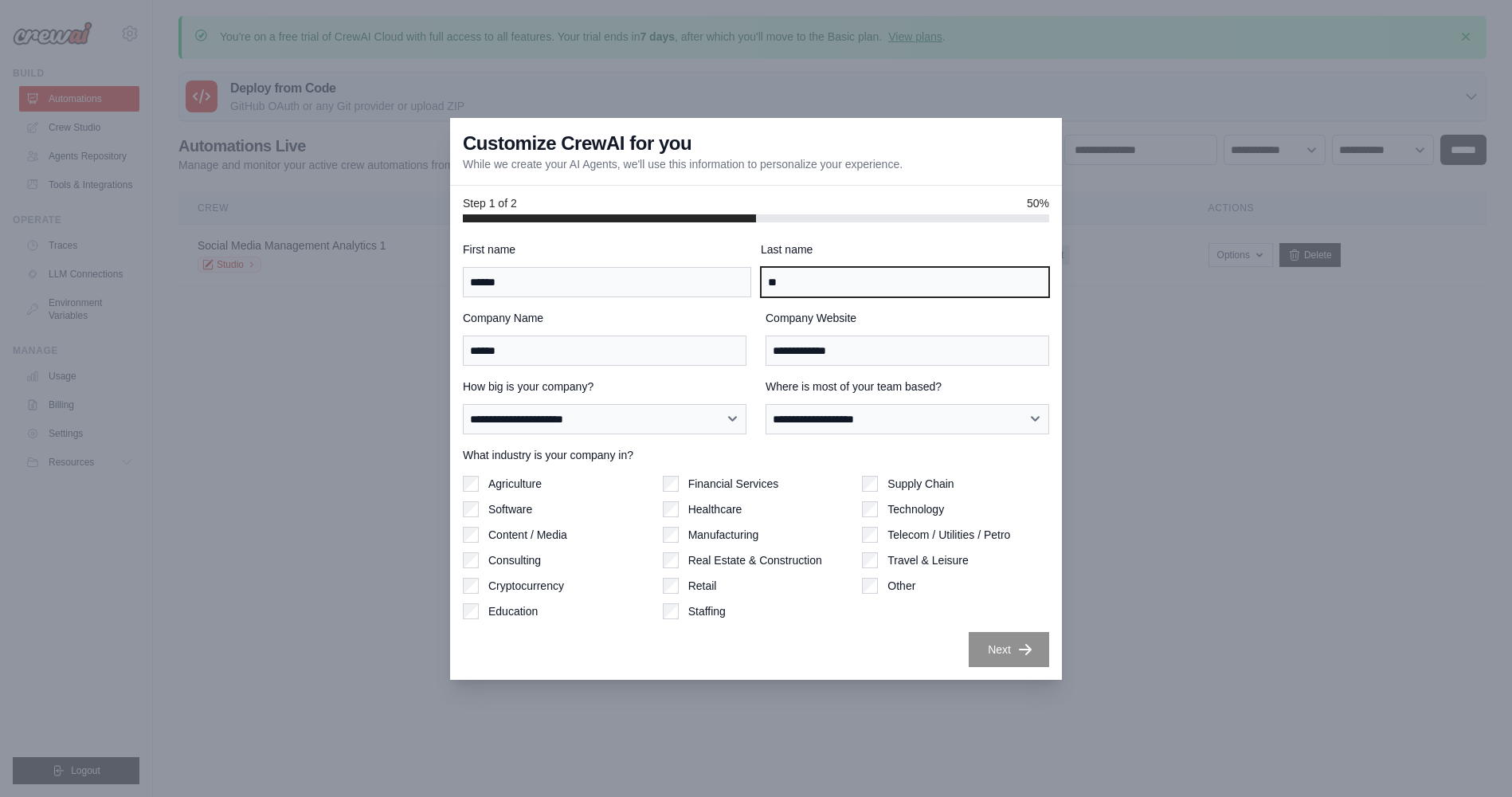
drag, startPoint x: 799, startPoint y: 279, endPoint x: 739, endPoint y: 285, distance: 60.3
click at [738, 285] on div "First name ****** Last name **" at bounding box center [756, 269] width 586 height 56
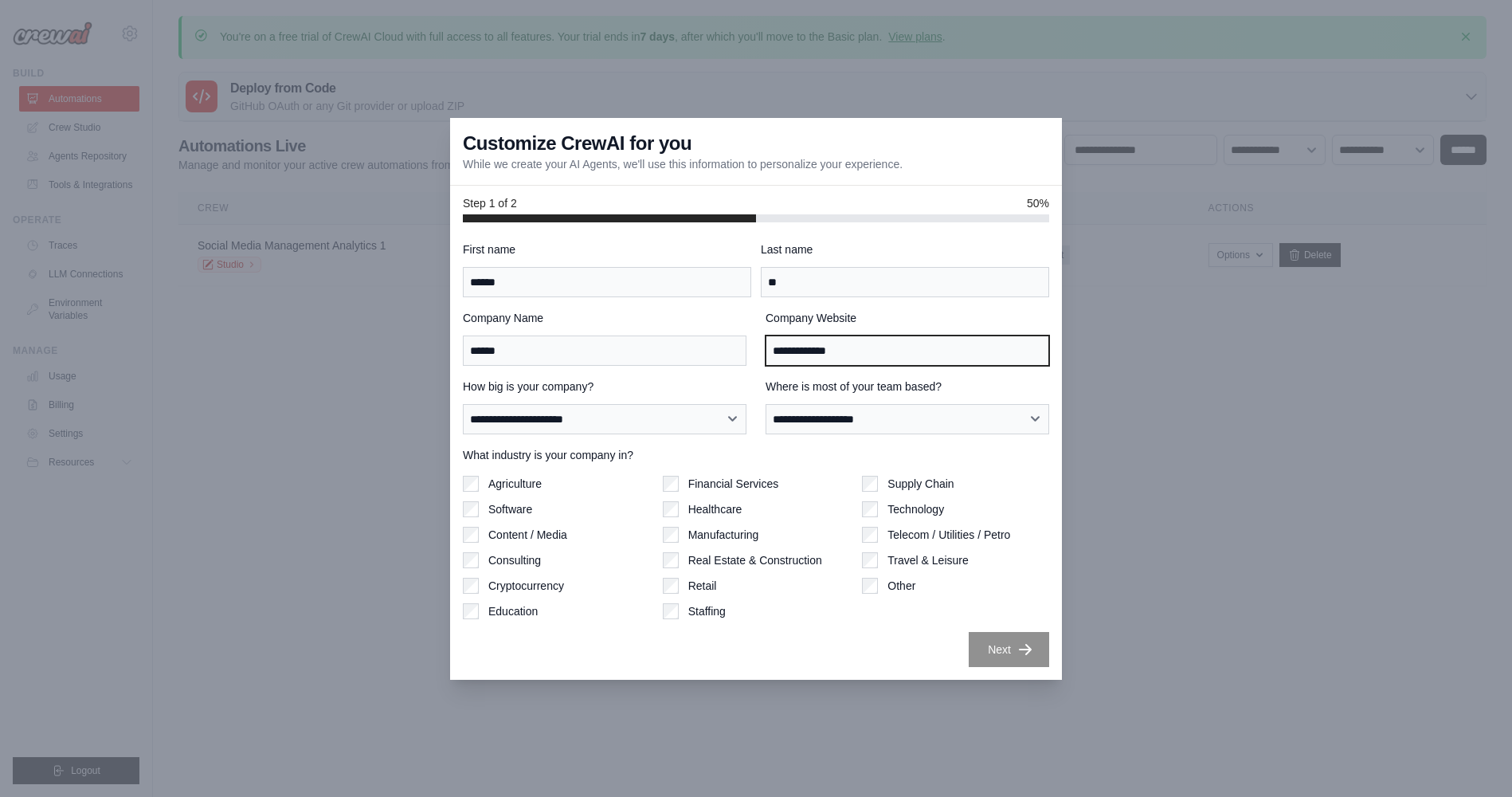
click at [927, 341] on input "**********" at bounding box center [907, 351] width 284 height 31
click at [926, 341] on input "**********" at bounding box center [907, 351] width 284 height 31
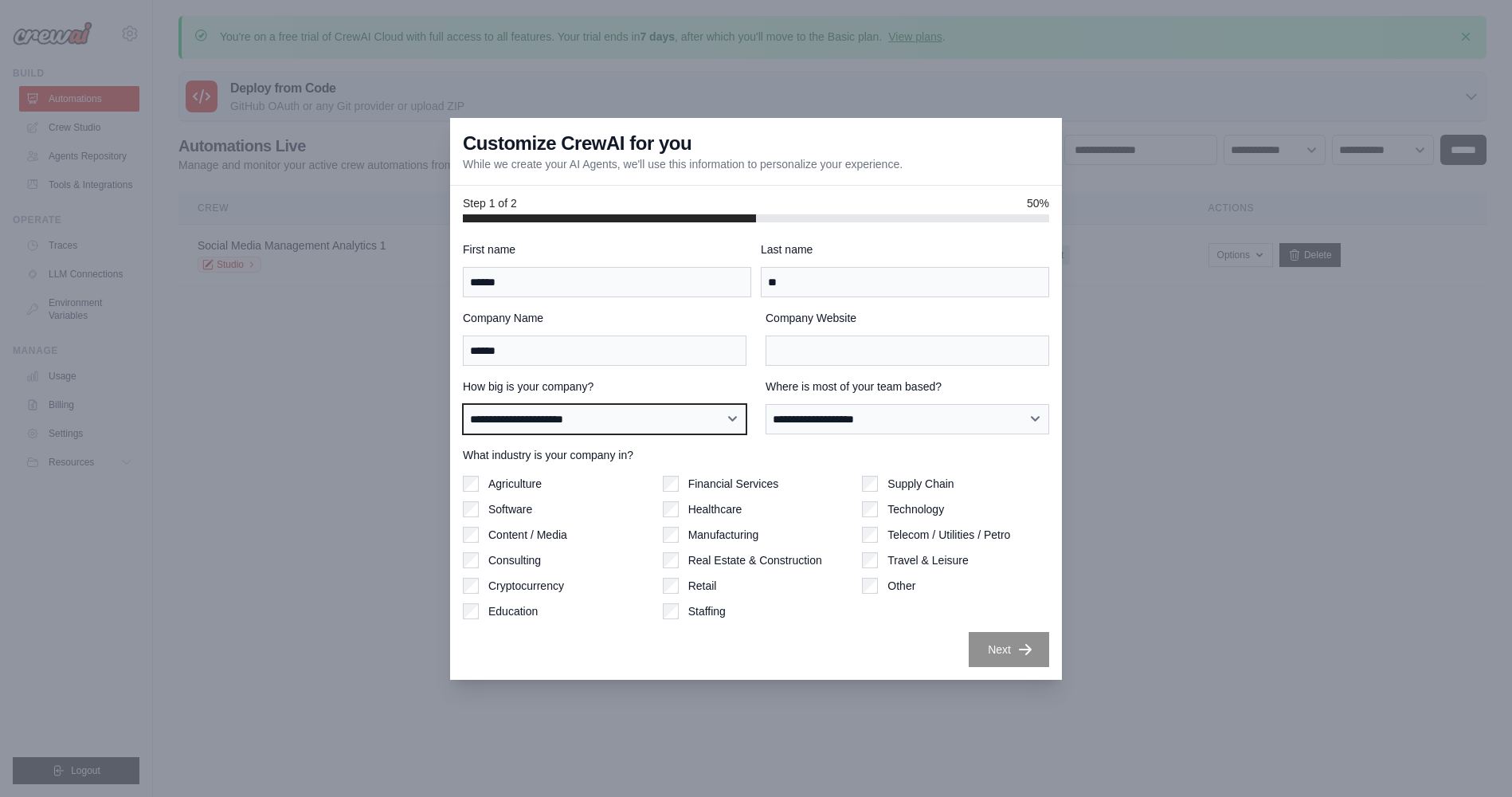
click at [727, 421] on select "**********" at bounding box center [605, 418] width 284 height 31
click at [463, 404] on select "**********" at bounding box center [605, 418] width 284 height 31
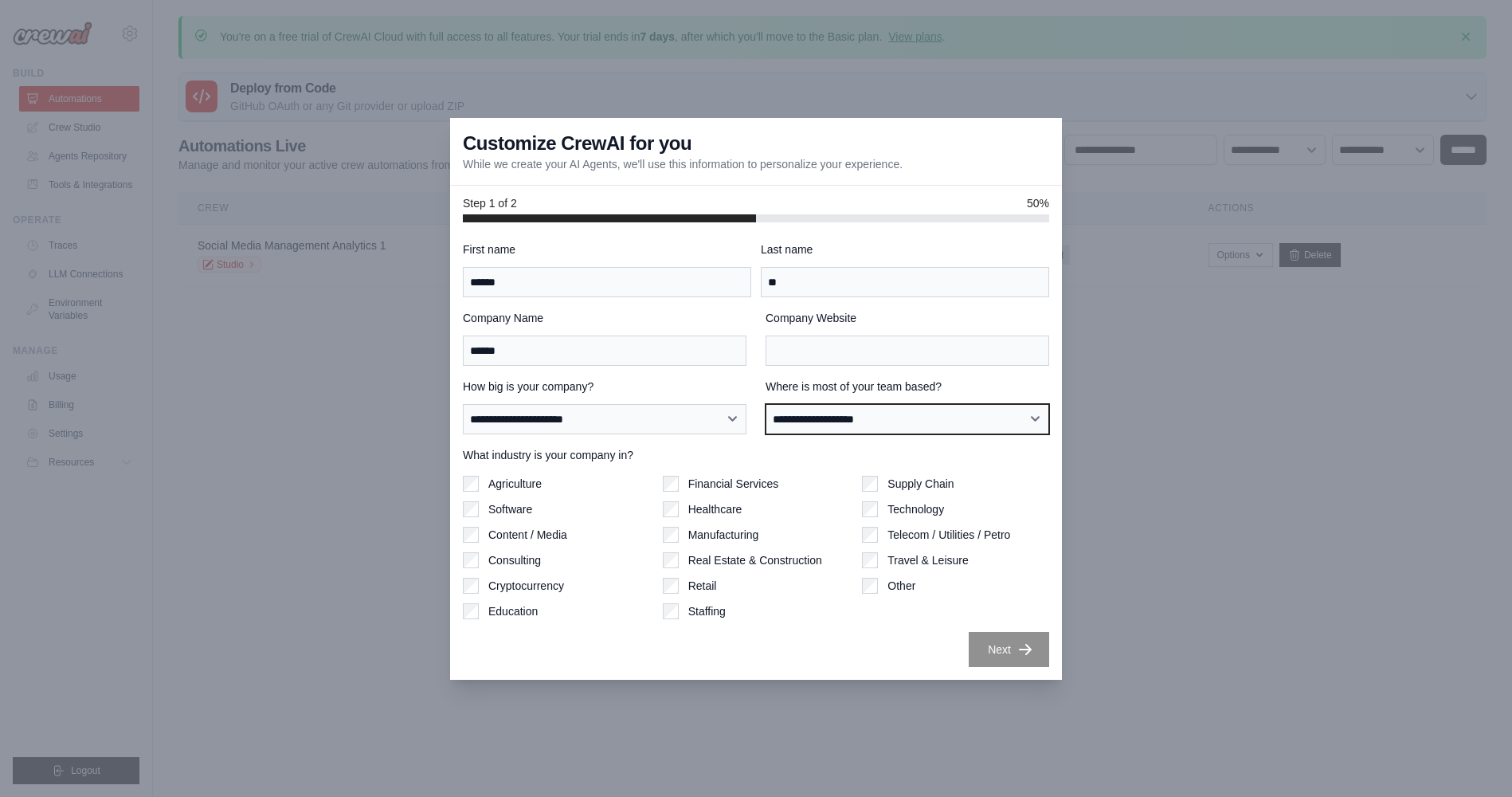
click at [840, 421] on select "**********" at bounding box center [907, 418] width 284 height 31
select select "******"
click at [765, 404] on select "**********" at bounding box center [907, 418] width 284 height 31
click at [1049, 657] on div "**********" at bounding box center [756, 451] width 612 height 457
click at [460, 556] on div "**********" at bounding box center [756, 451] width 612 height 457
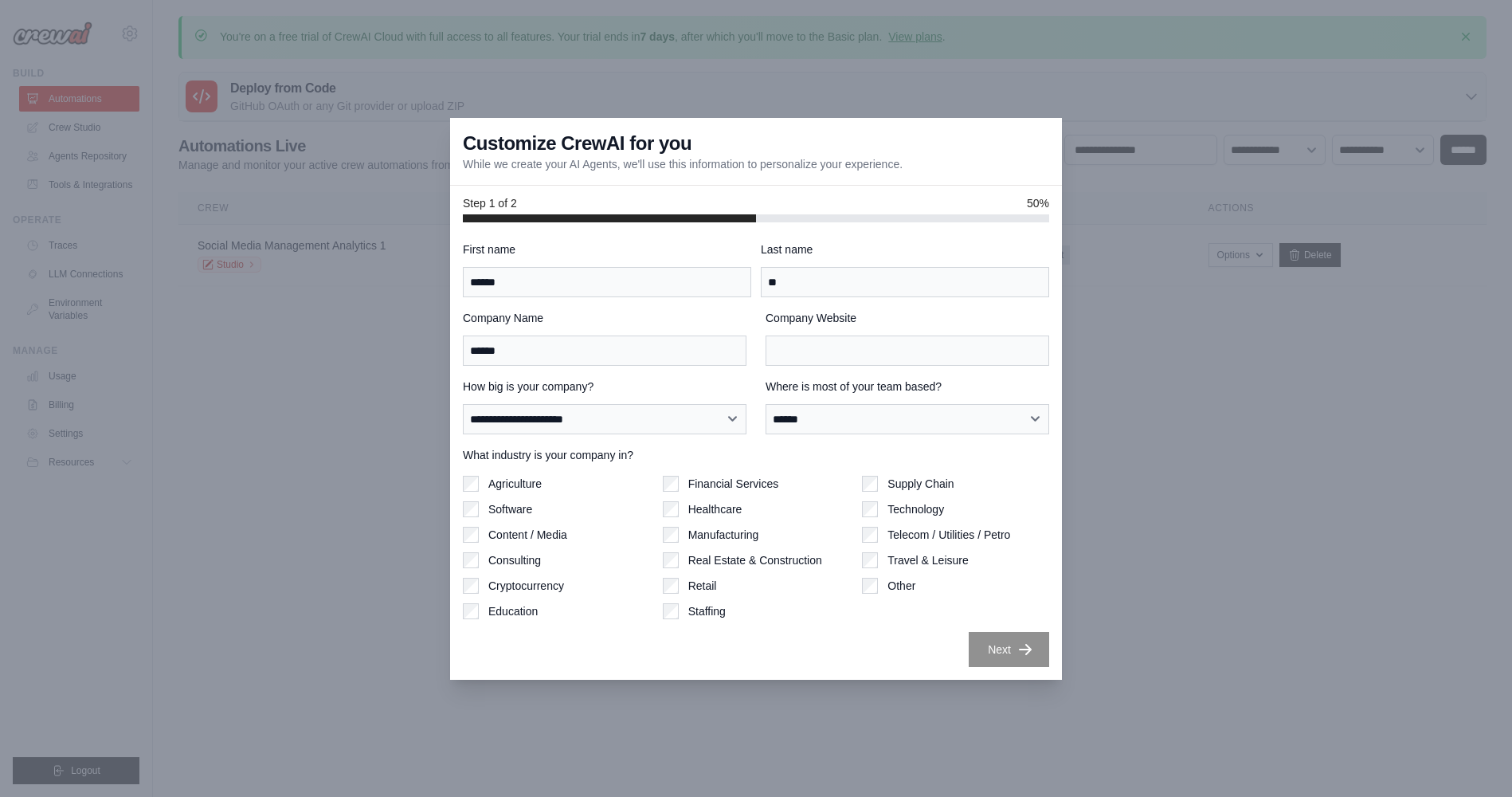
click at [1181, 427] on div at bounding box center [756, 398] width 1512 height 797
click at [1271, 455] on div at bounding box center [756, 398] width 1512 height 797
click at [882, 161] on p "While we create your AI Agents, we'll use this information to personalize your …" at bounding box center [683, 163] width 440 height 16
click at [1358, 650] on div at bounding box center [756, 398] width 1512 height 797
click at [1256, 585] on div at bounding box center [756, 398] width 1512 height 797
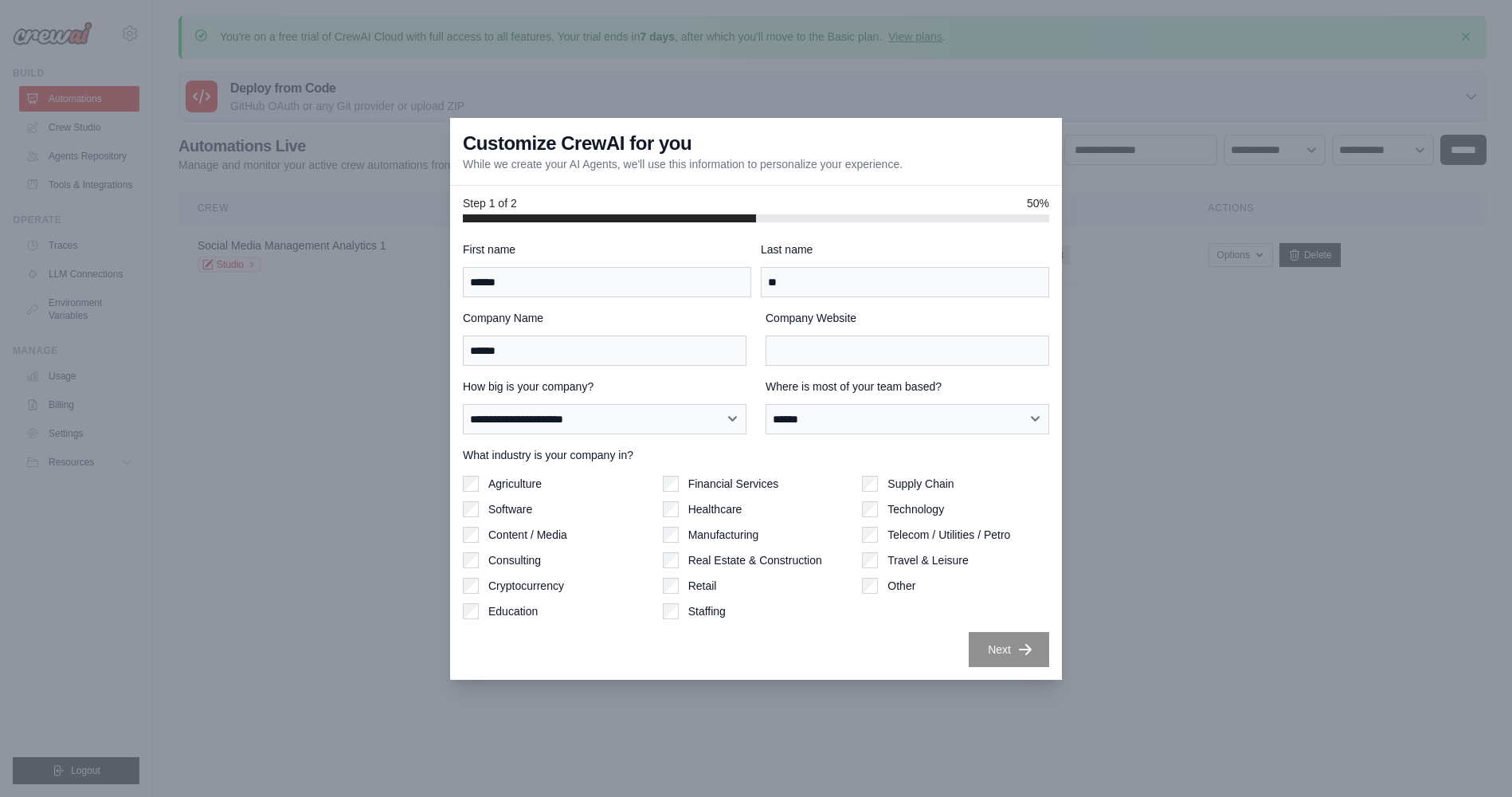
drag, startPoint x: 1290, startPoint y: 523, endPoint x: 1281, endPoint y: 517, distance: 10.8
click at [1290, 522] on div at bounding box center [756, 398] width 1512 height 797
click at [1177, 630] on div at bounding box center [756, 398] width 1512 height 797
click at [1223, 520] on div at bounding box center [756, 398] width 1512 height 797
click at [96, 155] on div at bounding box center [756, 398] width 1512 height 797
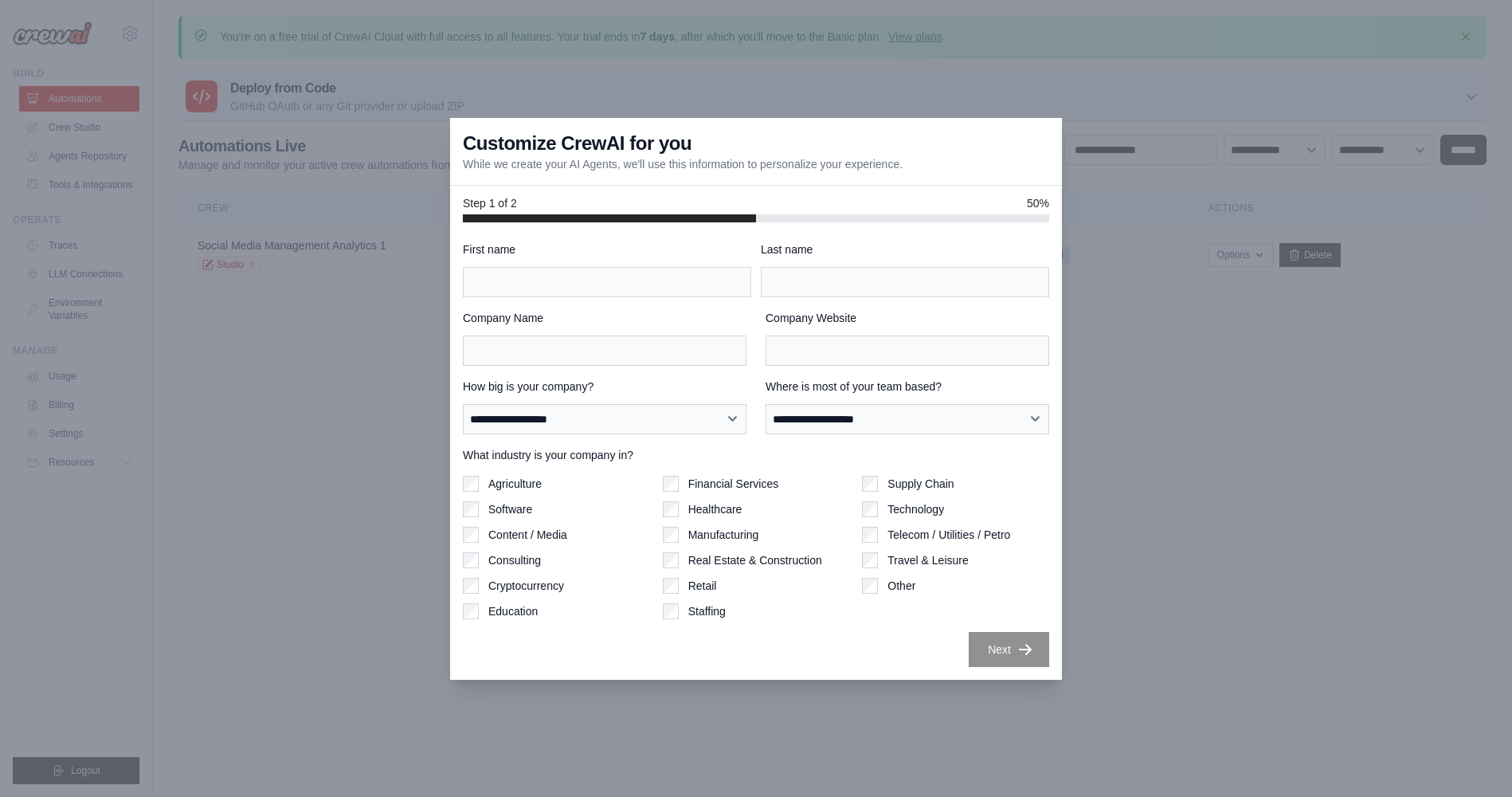
click at [75, 161] on div at bounding box center [756, 398] width 1512 height 797
